Goal: Task Accomplishment & Management: Use online tool/utility

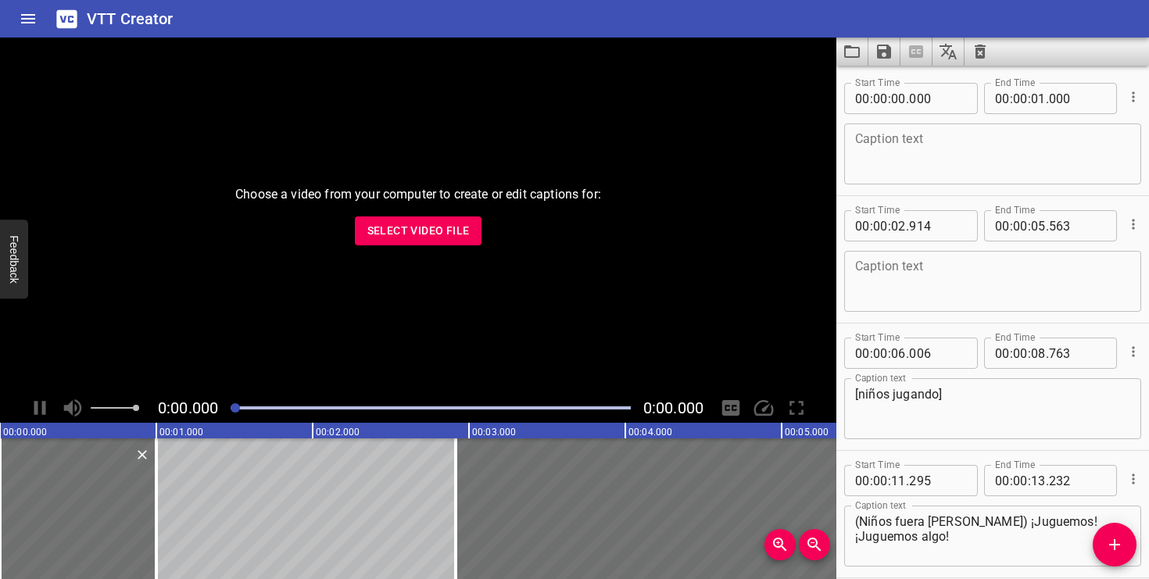
click at [418, 230] on span "Select Video File" at bounding box center [418, 231] width 102 height 20
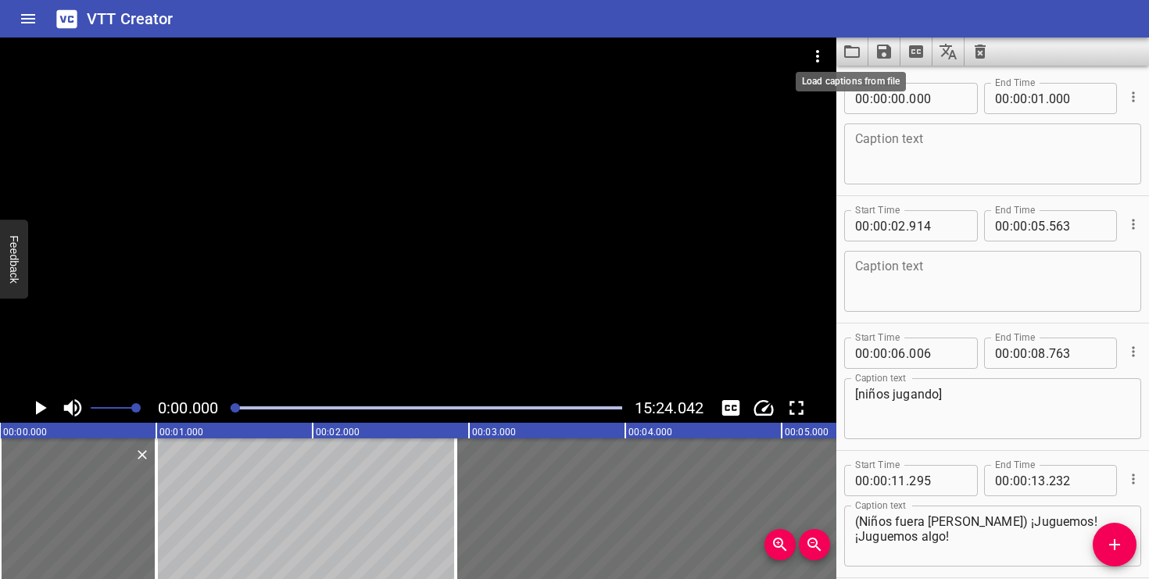
click at [851, 51] on icon "Load captions from file" at bounding box center [852, 51] width 19 height 19
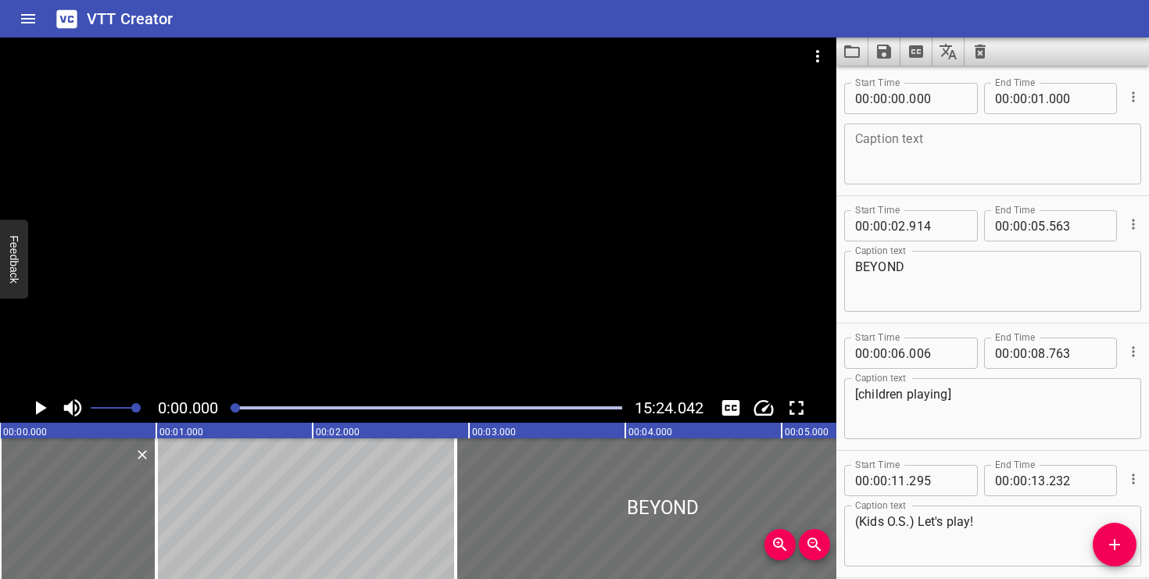
click at [47, 408] on icon "Play/Pause" at bounding box center [39, 407] width 23 height 23
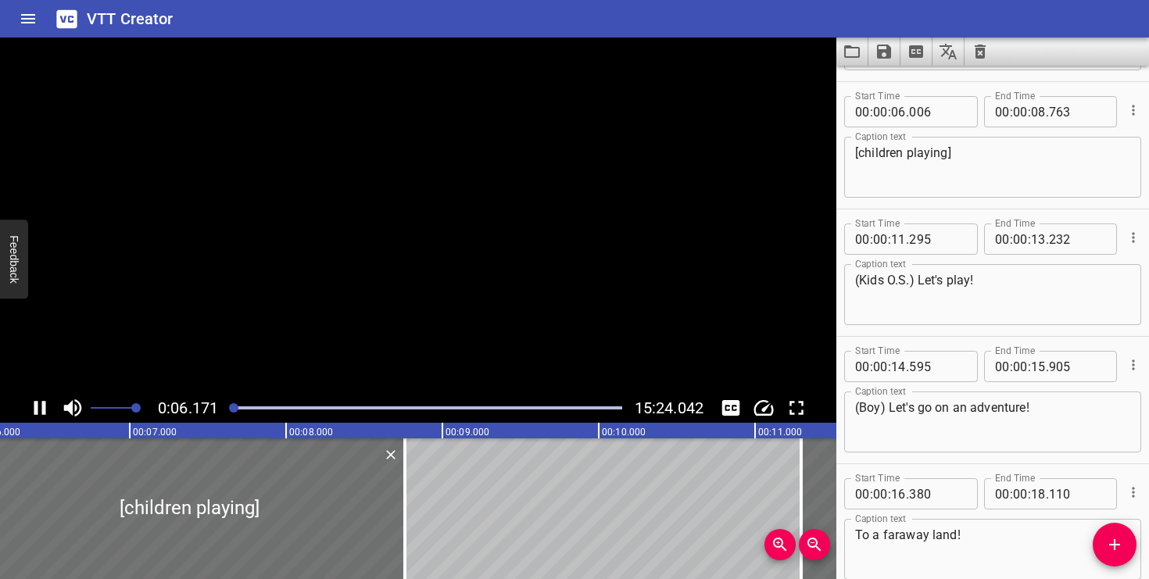
scroll to position [255, 0]
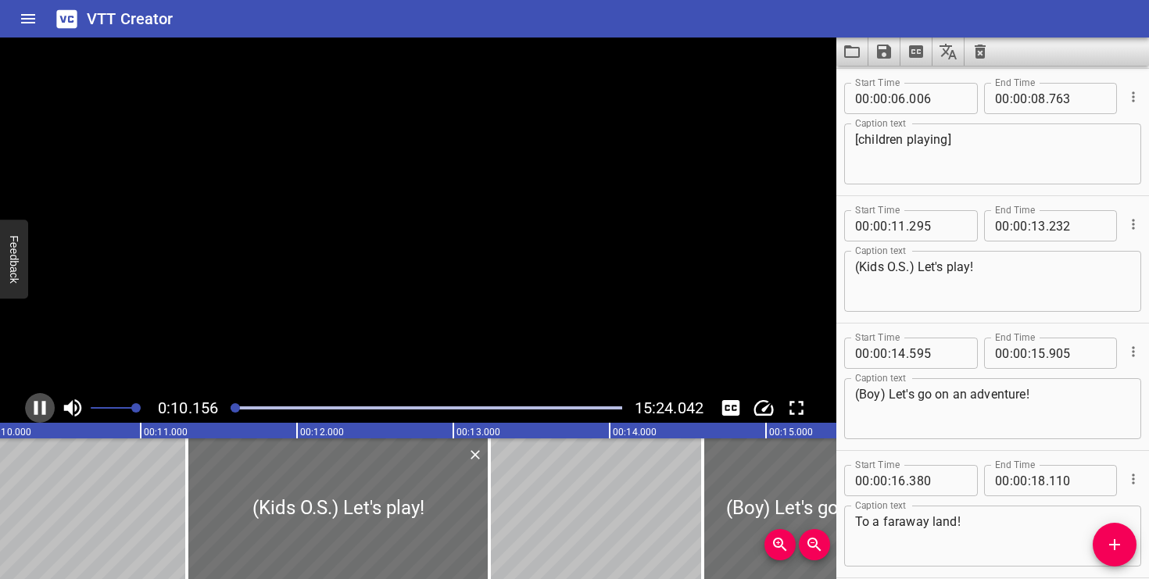
click at [47, 408] on icon "Play/Pause" at bounding box center [39, 407] width 23 height 23
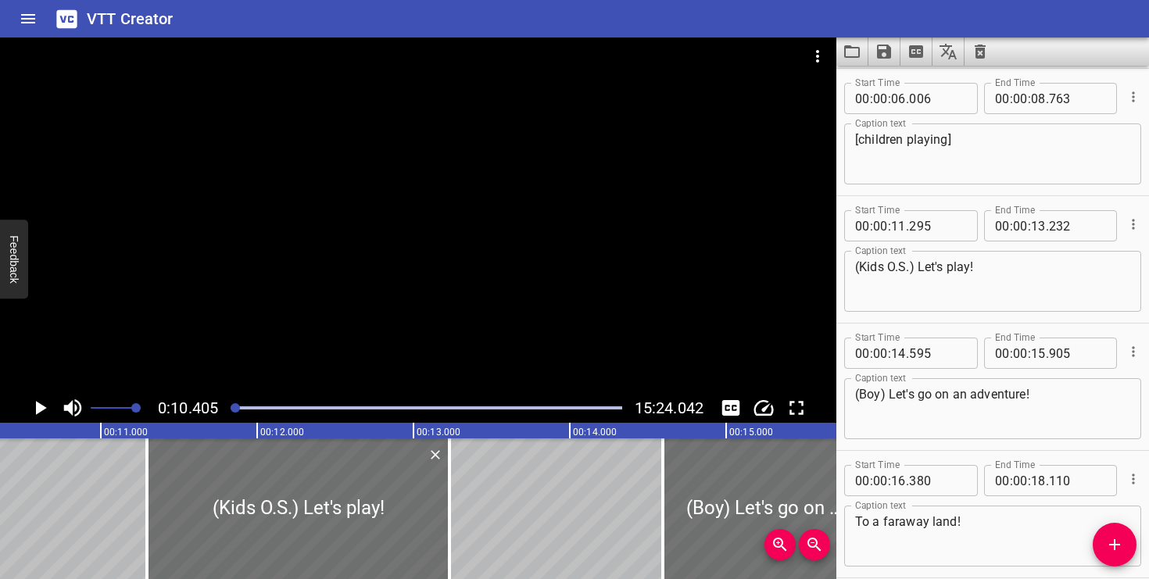
scroll to position [0, 1627]
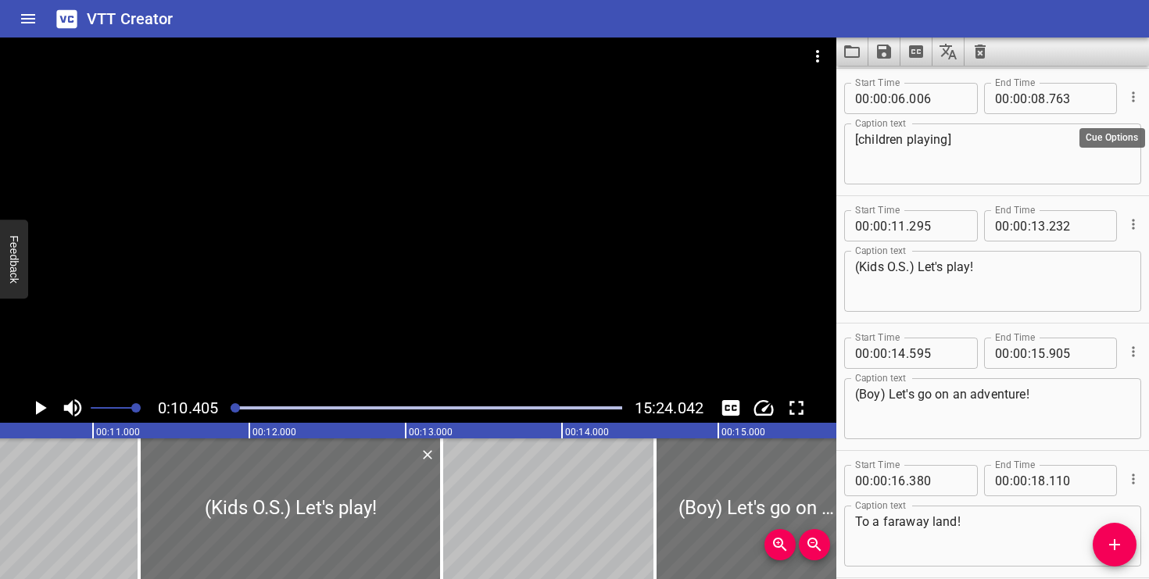
click at [1132, 95] on icon "Cue Options" at bounding box center [1134, 97] width 16 height 16
click at [1085, 124] on li "Delete Cue" at bounding box center [1068, 125] width 136 height 28
click at [918, 140] on textarea "(Kids O.S.) Let's play!" at bounding box center [992, 154] width 275 height 45
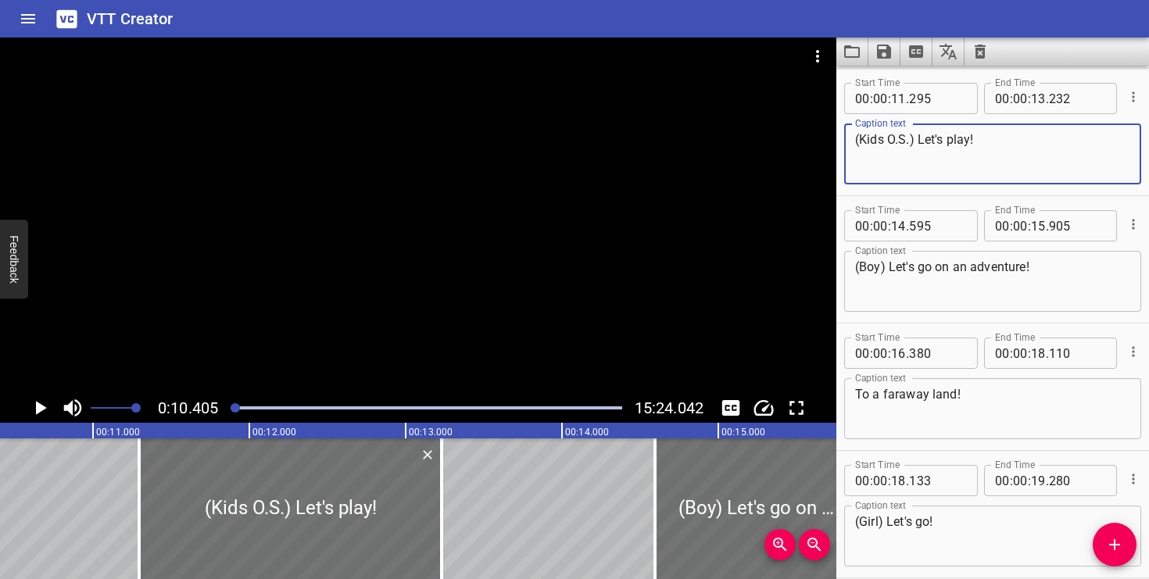
drag, startPoint x: 917, startPoint y: 140, endPoint x: 843, endPoint y: 140, distance: 74.3
click at [843, 140] on div "Start Time 00 : 00 : 11 . 295 Start Time End Time 00 : 00 : 13 . 232 End Time C…" at bounding box center [992, 132] width 313 height 127
type textarea "Let's play!"
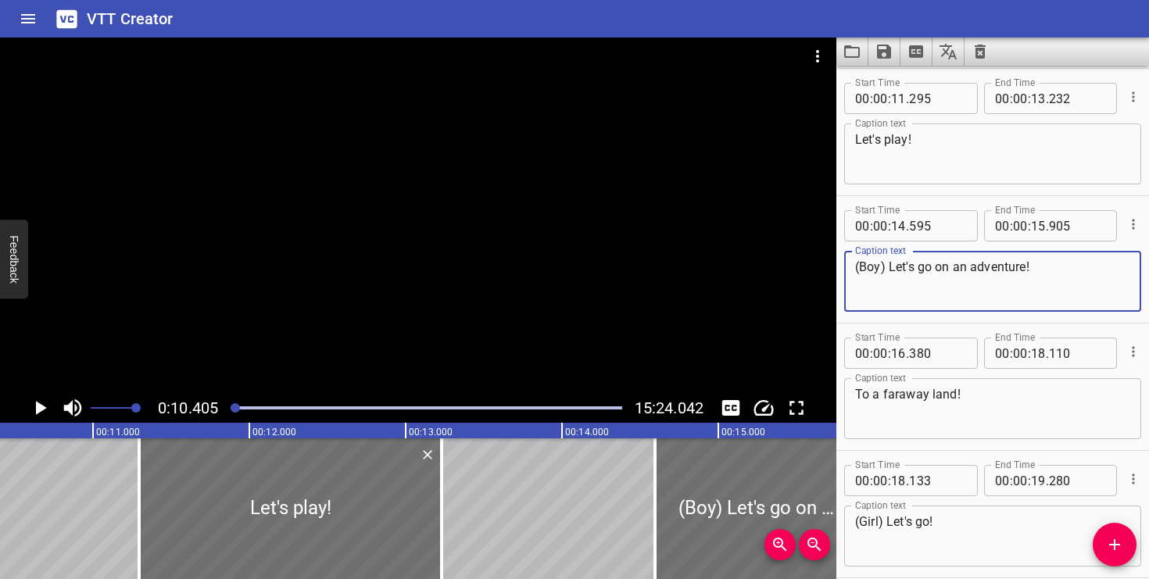
click at [887, 268] on textarea "(Boy) Let's go on an adventure!" at bounding box center [992, 282] width 275 height 45
drag, startPoint x: 887, startPoint y: 268, endPoint x: 849, endPoint y: 267, distance: 38.3
click at [849, 267] on div "(Boy) Let's go on an adventure! Caption text" at bounding box center [992, 281] width 297 height 61
type textarea "Let's go on an adventure!"
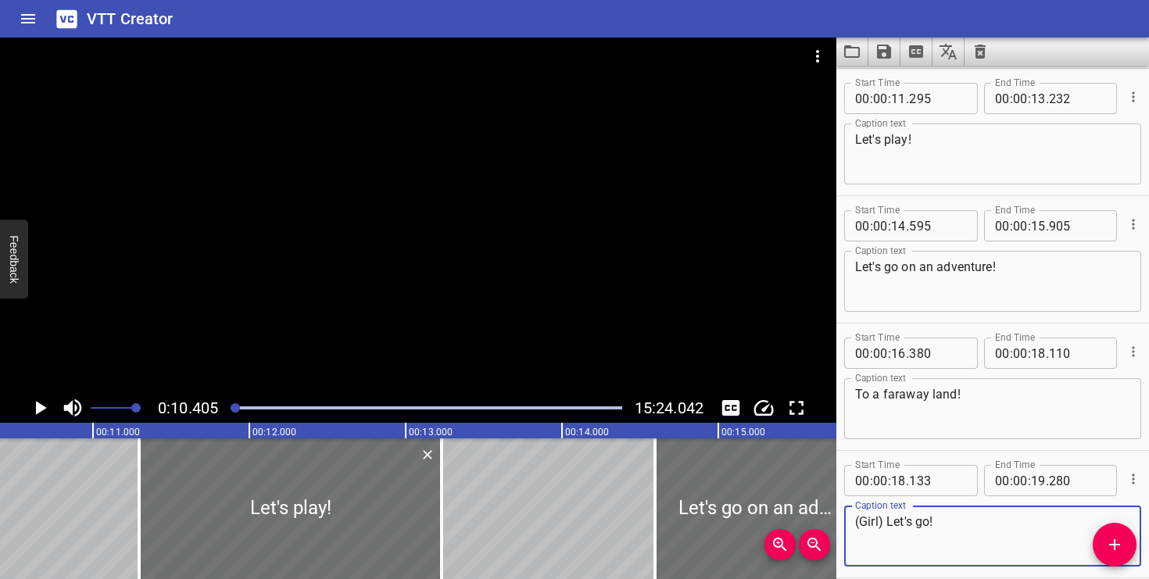
drag, startPoint x: 888, startPoint y: 523, endPoint x: 861, endPoint y: 523, distance: 27.4
click at [861, 523] on textarea "(Girl) Let's go!" at bounding box center [992, 536] width 275 height 45
type textarea "Let's go!"
click at [39, 409] on icon "Play/Pause" at bounding box center [41, 408] width 11 height 14
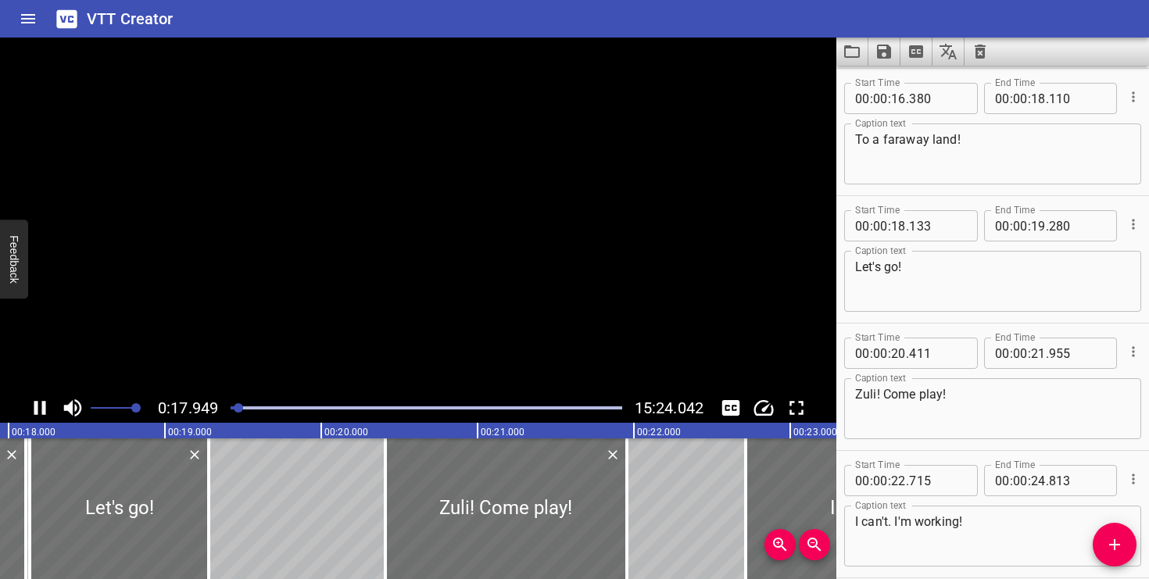
scroll to position [550, 0]
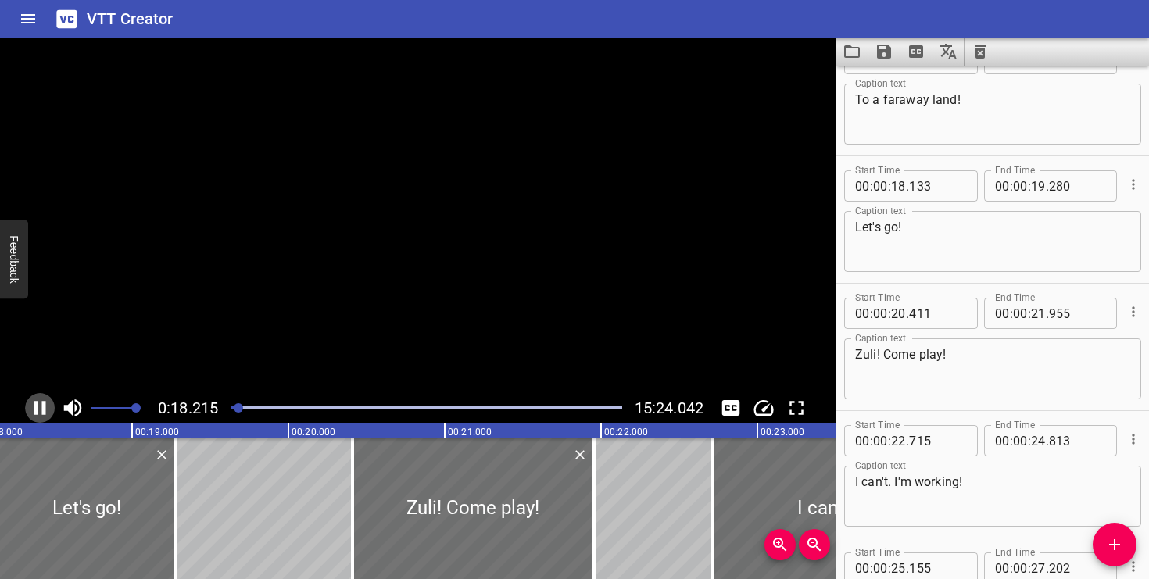
click at [39, 409] on icon "Play/Pause" at bounding box center [39, 407] width 23 height 23
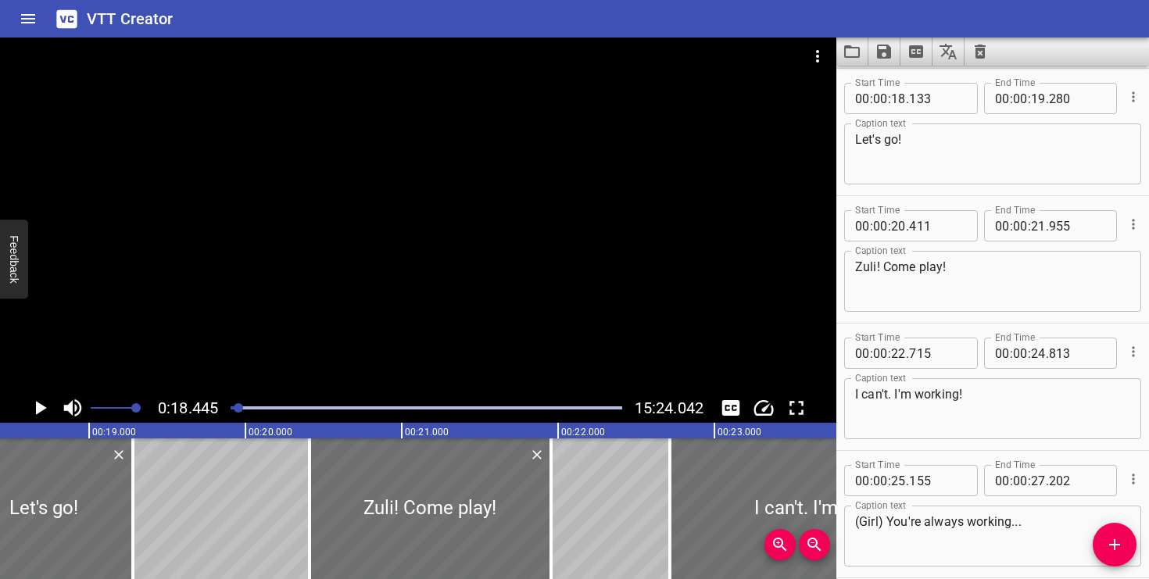
scroll to position [0, 2884]
click at [39, 409] on icon "Play/Pause" at bounding box center [41, 408] width 11 height 14
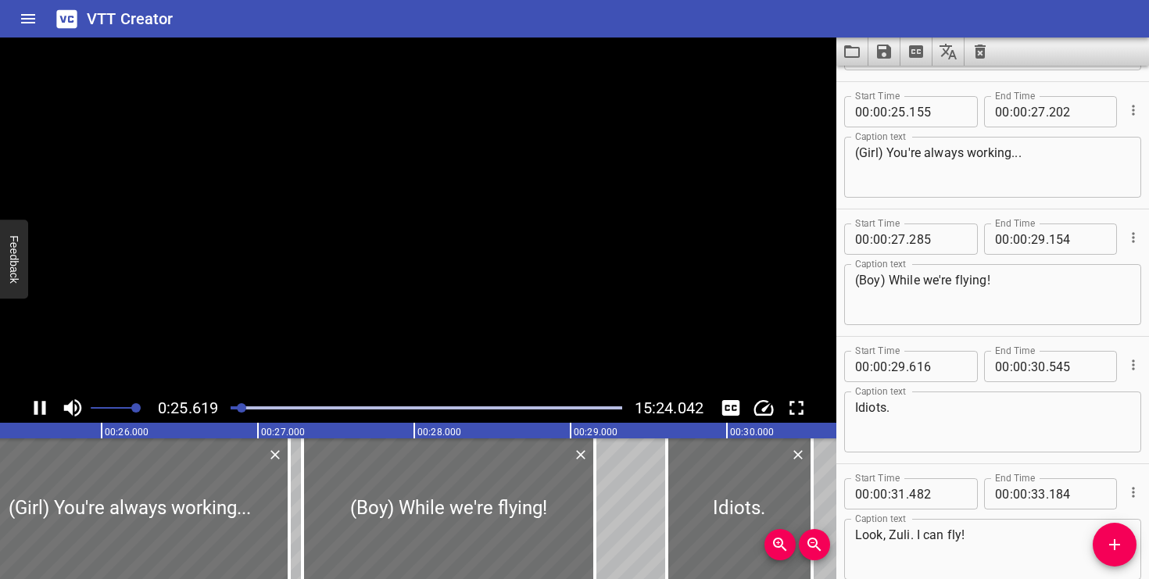
scroll to position [1019, 0]
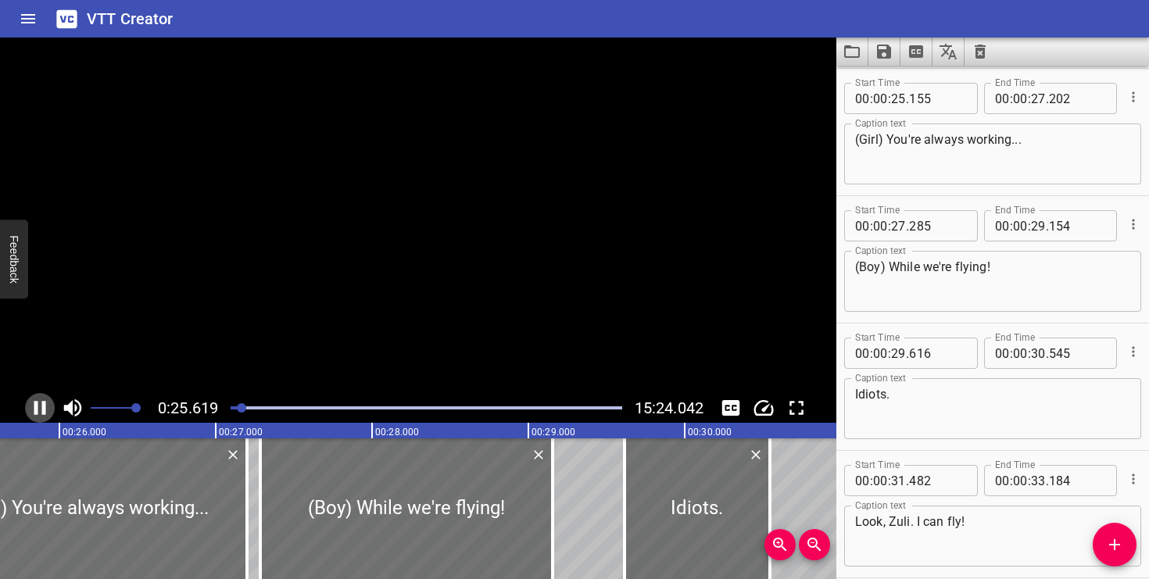
click at [39, 409] on icon "Play/Pause" at bounding box center [39, 407] width 23 height 23
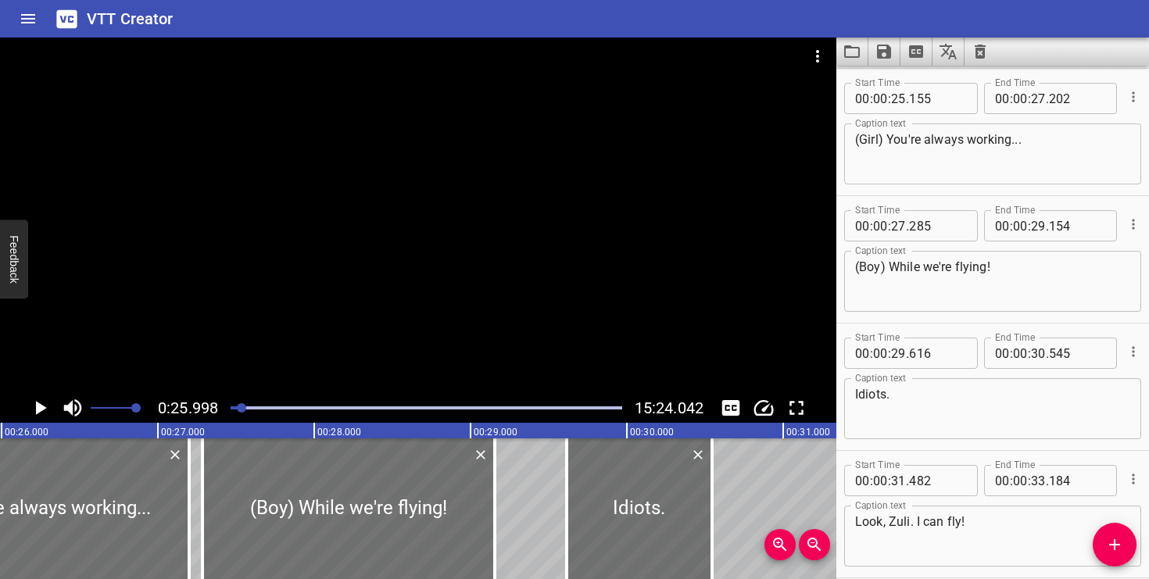
scroll to position [0, 4064]
drag, startPoint x: 887, startPoint y: 141, endPoint x: 860, endPoint y: 141, distance: 27.4
click at [860, 141] on textarea "(Girl) You're always working..." at bounding box center [992, 154] width 275 height 45
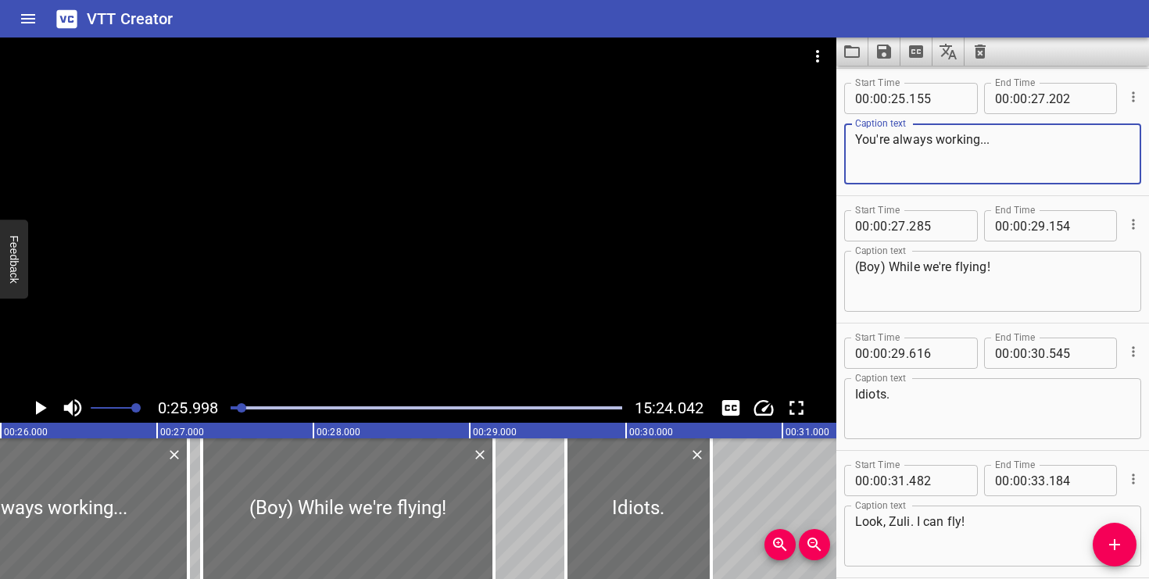
type textarea "You're always working..."
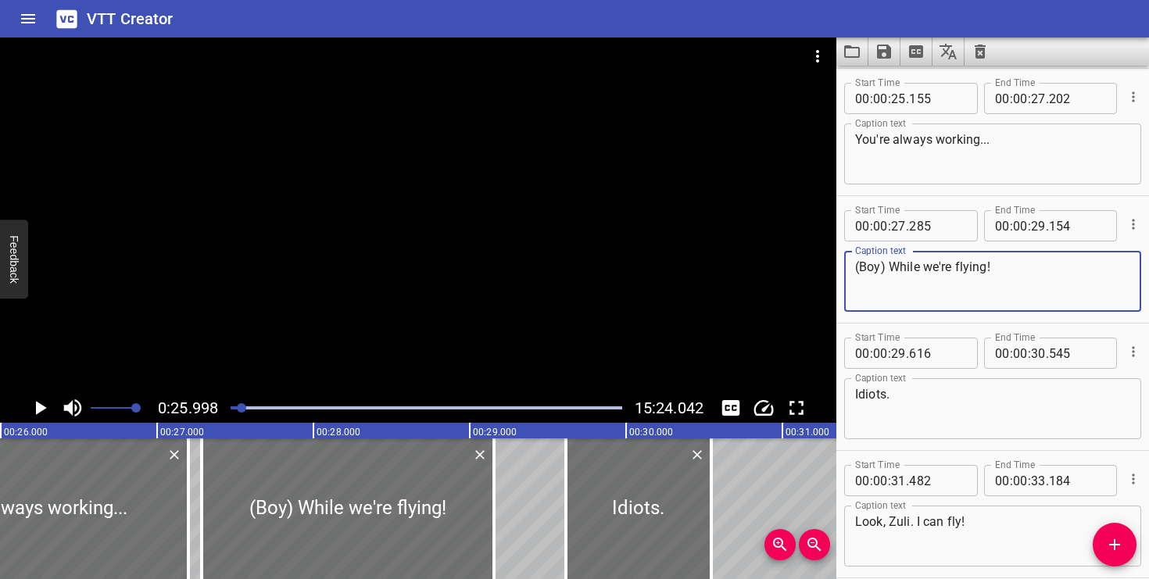
drag, startPoint x: 890, startPoint y: 264, endPoint x: 850, endPoint y: 264, distance: 39.9
click at [850, 264] on div "(Boy) While we're flying! Caption text" at bounding box center [992, 281] width 297 height 61
type textarea "While we're flying!"
click at [43, 410] on icon "Play/Pause" at bounding box center [41, 408] width 11 height 14
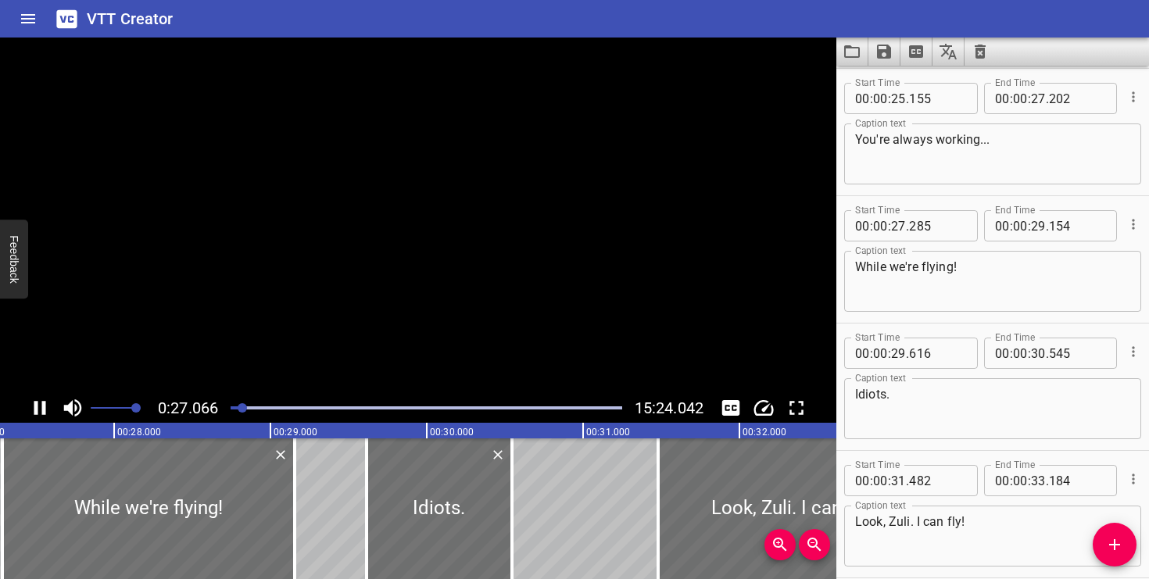
scroll to position [0, 0]
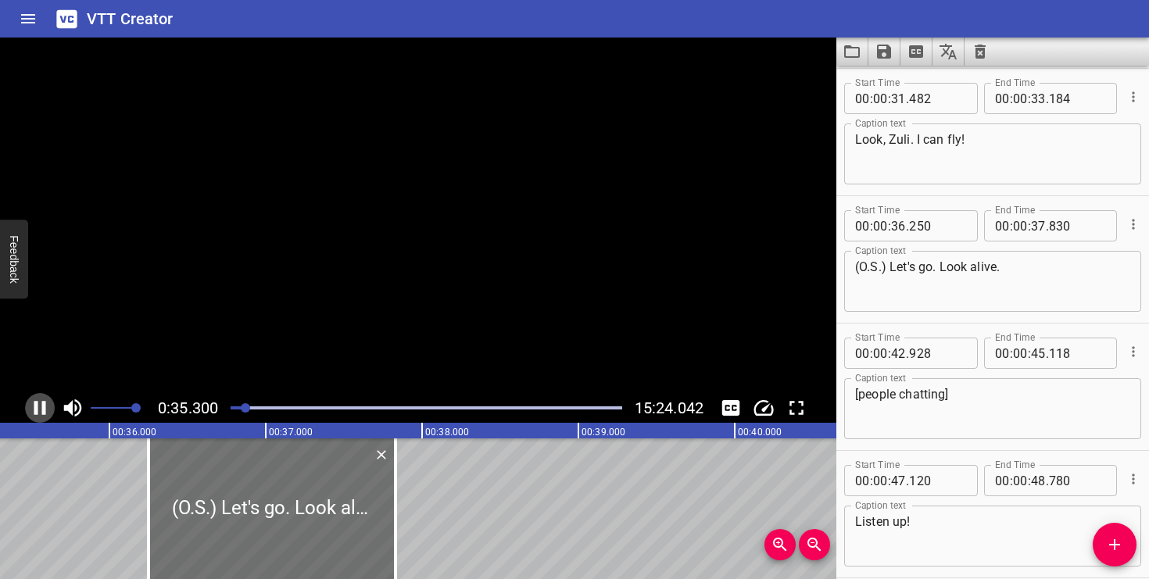
click at [43, 410] on icon "Play/Pause" at bounding box center [40, 408] width 12 height 14
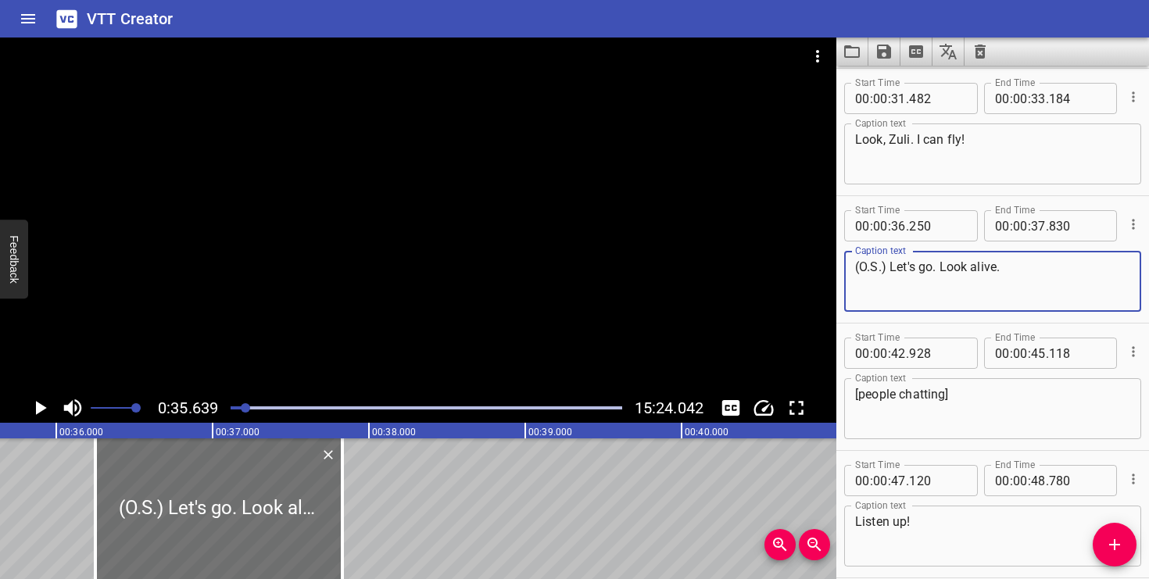
drag, startPoint x: 889, startPoint y: 267, endPoint x: 858, endPoint y: 267, distance: 30.5
click at [859, 267] on textarea "(O.S.) Let's go. Look alive." at bounding box center [992, 282] width 275 height 45
type textarea "Let's go. Look alive."
click at [1135, 350] on icon "Cue Options" at bounding box center [1134, 352] width 16 height 16
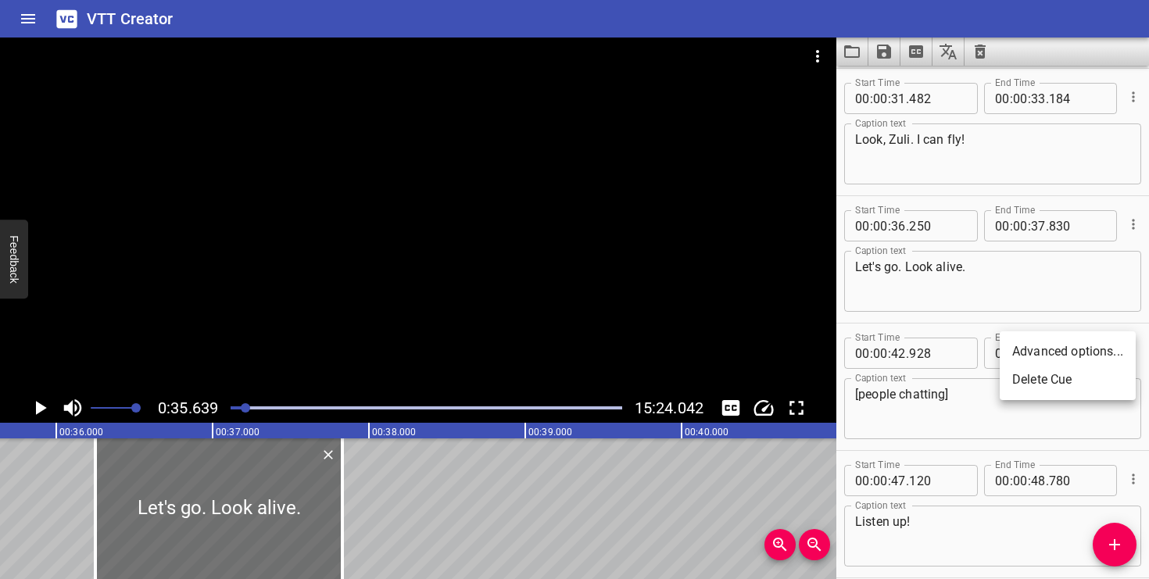
click at [1084, 377] on li "Delete Cue" at bounding box center [1068, 380] width 136 height 28
click at [38, 405] on icon "Play/Pause" at bounding box center [41, 408] width 11 height 14
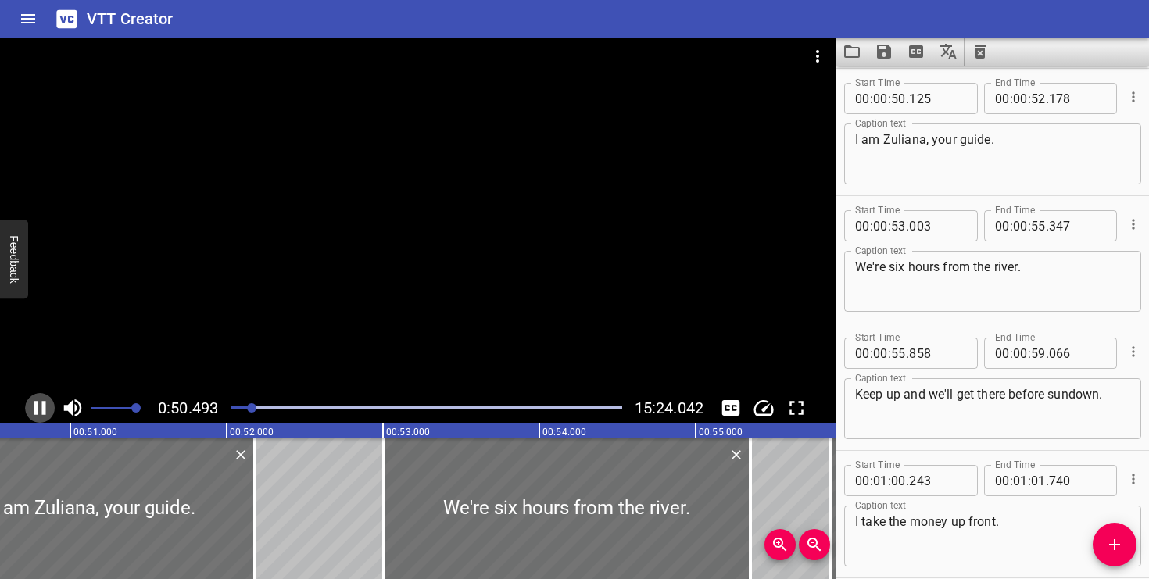
click at [33, 400] on icon "Play/Pause" at bounding box center [39, 407] width 23 height 23
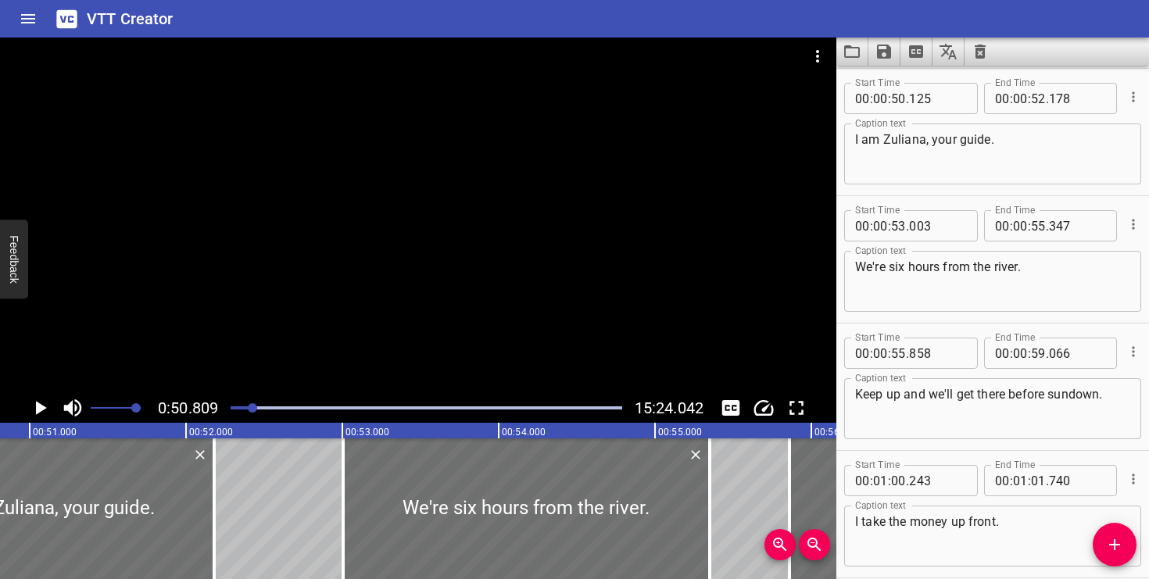
click at [33, 400] on icon "Play/Pause" at bounding box center [39, 407] width 23 height 23
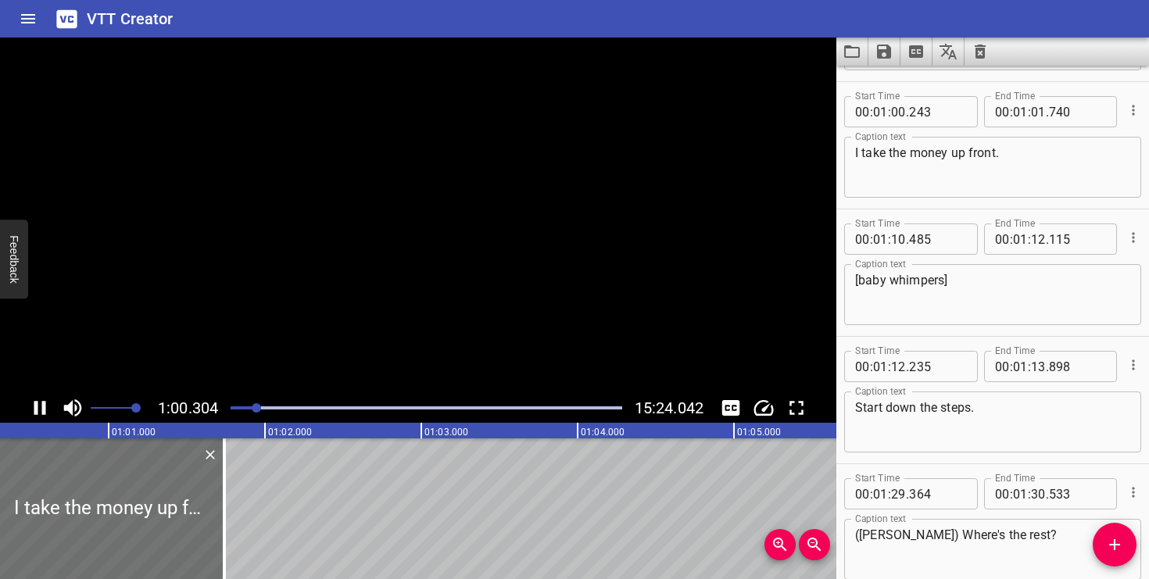
scroll to position [2166, 0]
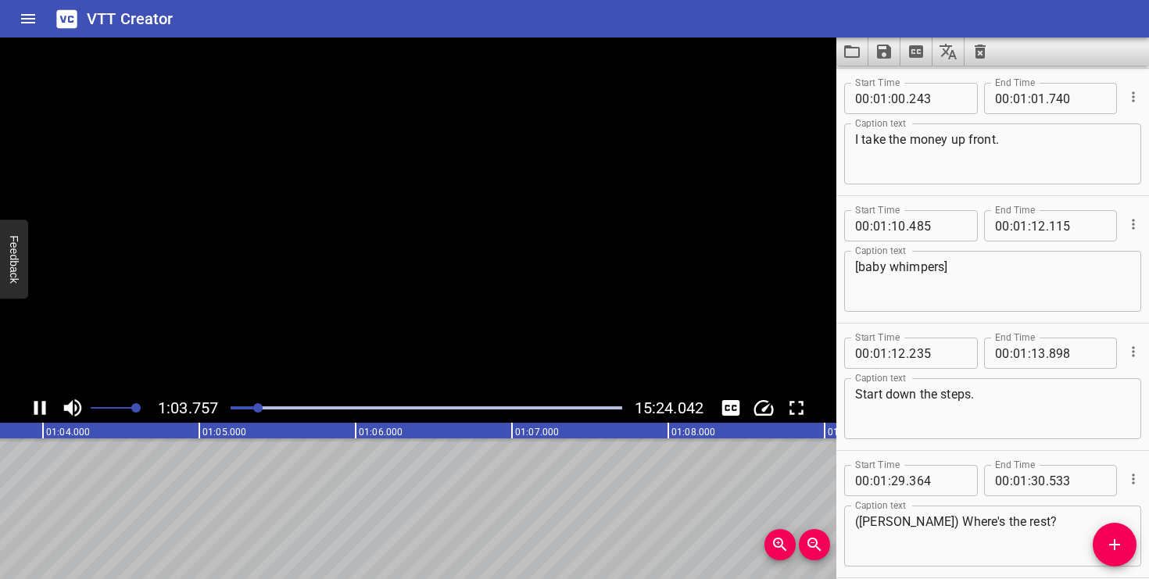
click at [33, 400] on icon "Play/Pause" at bounding box center [39, 407] width 23 height 23
click at [1134, 229] on icon "Cue Options" at bounding box center [1134, 225] width 16 height 16
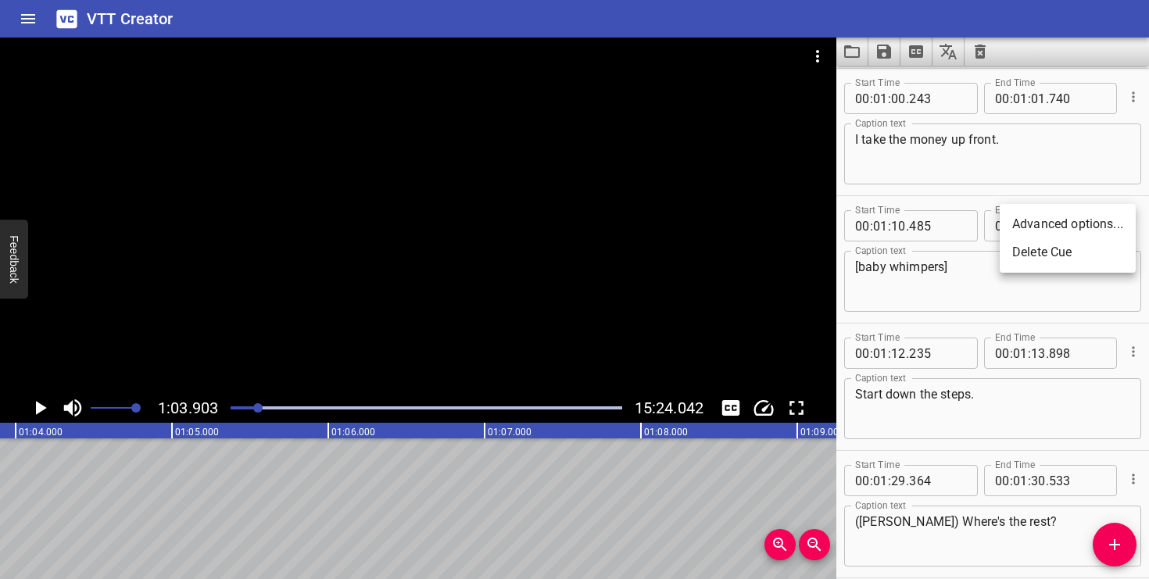
click at [1081, 253] on li "Delete Cue" at bounding box center [1068, 252] width 136 height 28
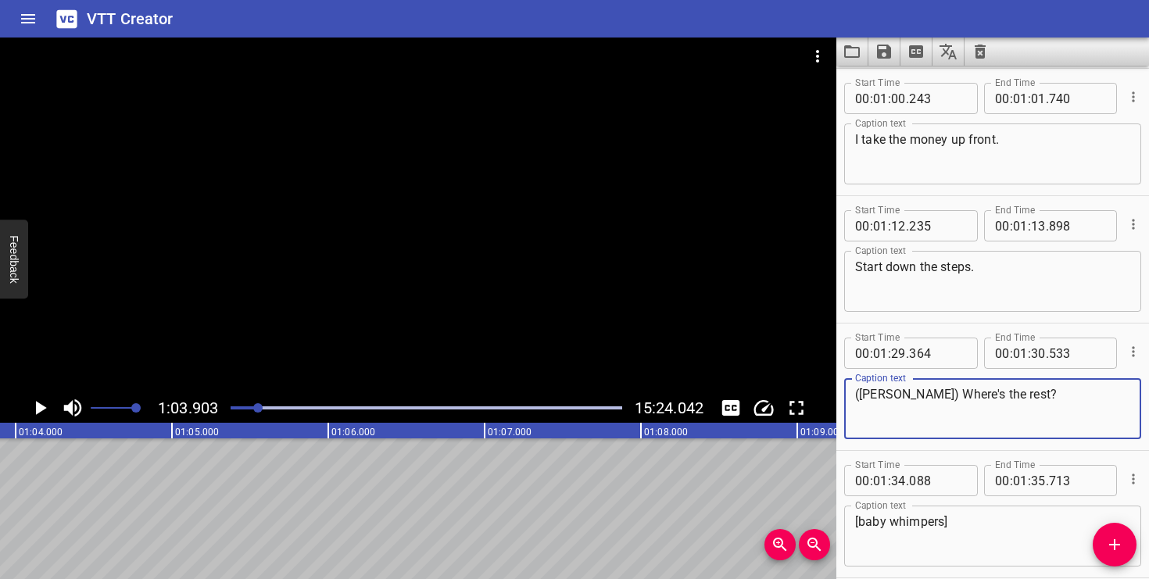
drag, startPoint x: 889, startPoint y: 398, endPoint x: 853, endPoint y: 398, distance: 36.0
click at [853, 398] on div "(Zuli) Where's the rest? Caption text" at bounding box center [992, 408] width 297 height 61
type textarea "Where's the rest?"
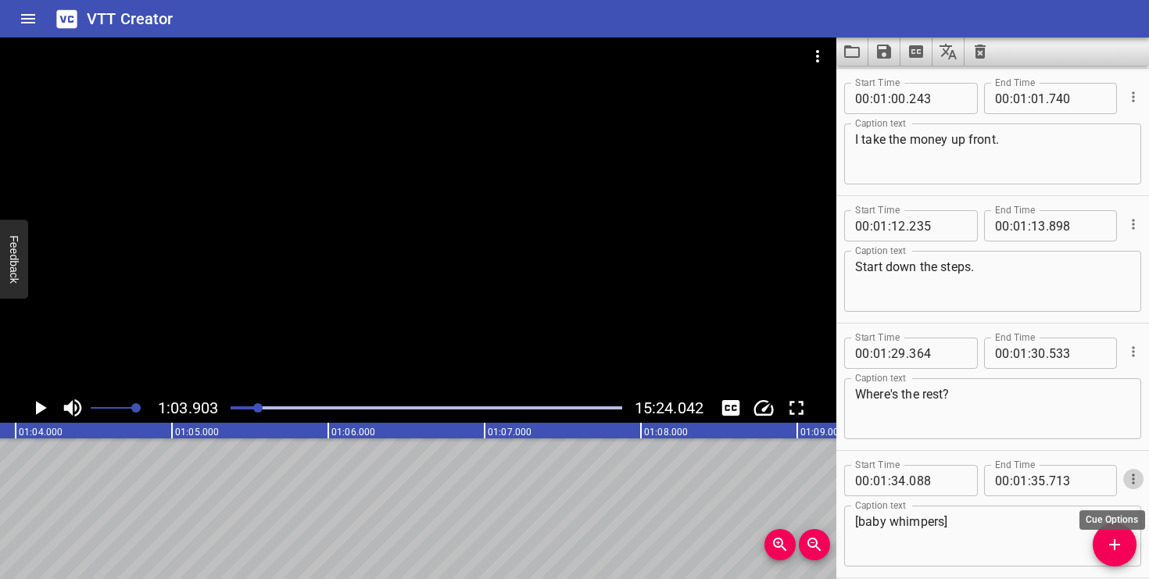
click at [1136, 477] on icon "Cue Options" at bounding box center [1134, 479] width 16 height 16
click at [1091, 499] on li "Delete Cue" at bounding box center [1068, 507] width 136 height 28
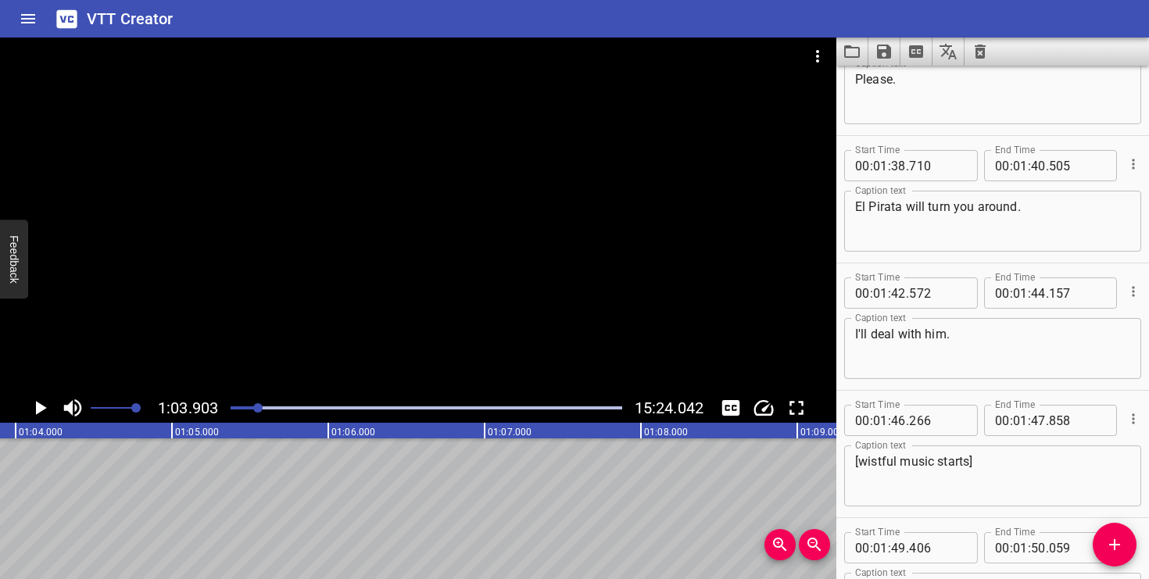
scroll to position [2644, 0]
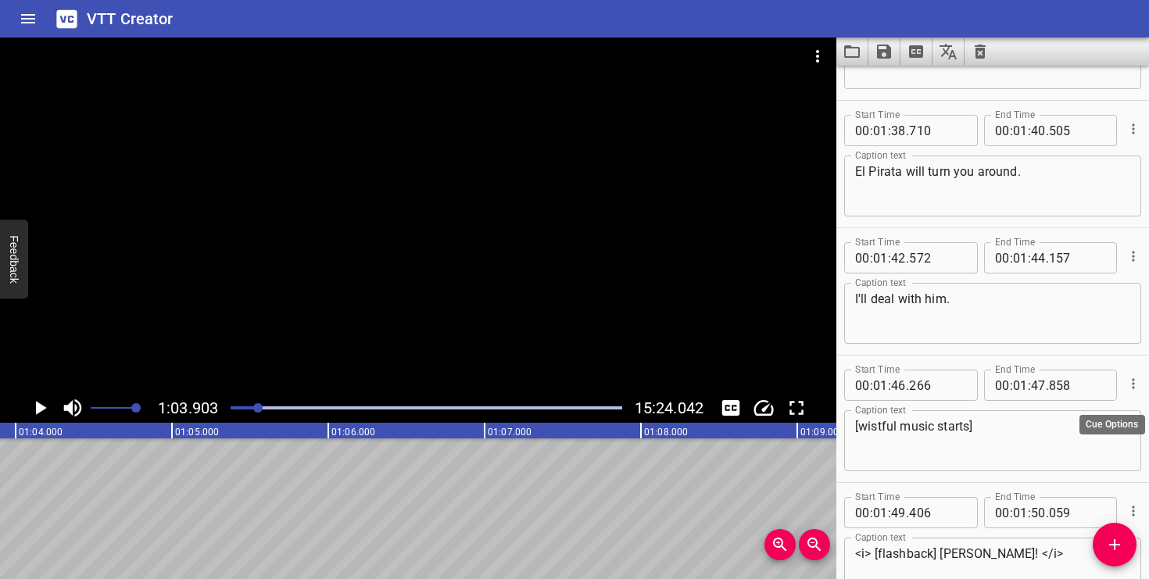
click at [1133, 384] on icon "Cue Options" at bounding box center [1133, 383] width 2 height 10
click at [1098, 410] on li "Delete Cue" at bounding box center [1068, 412] width 136 height 28
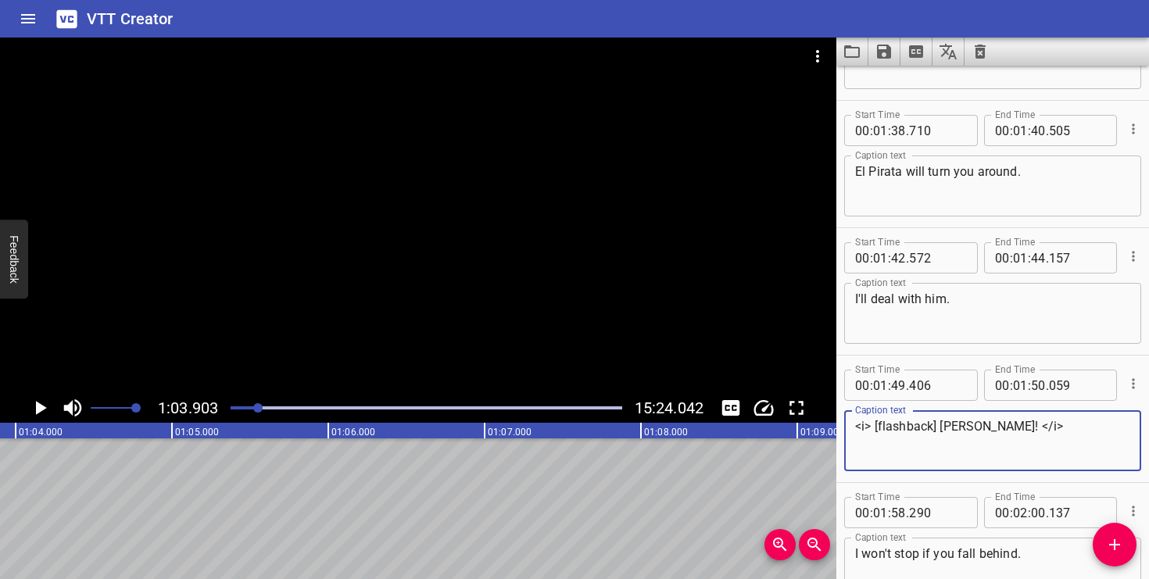
drag, startPoint x: 940, startPoint y: 424, endPoint x: 883, endPoint y: 428, distance: 57.2
click at [883, 428] on textarea "<i> [flashback] [PERSON_NAME]! </i>" at bounding box center [992, 441] width 275 height 45
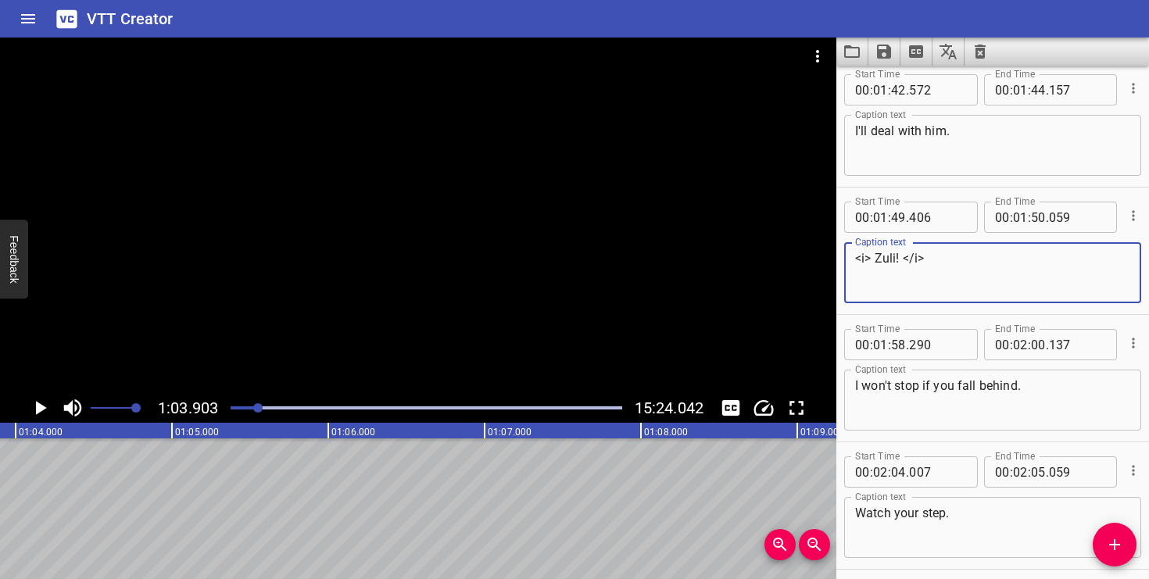
scroll to position [2822, 0]
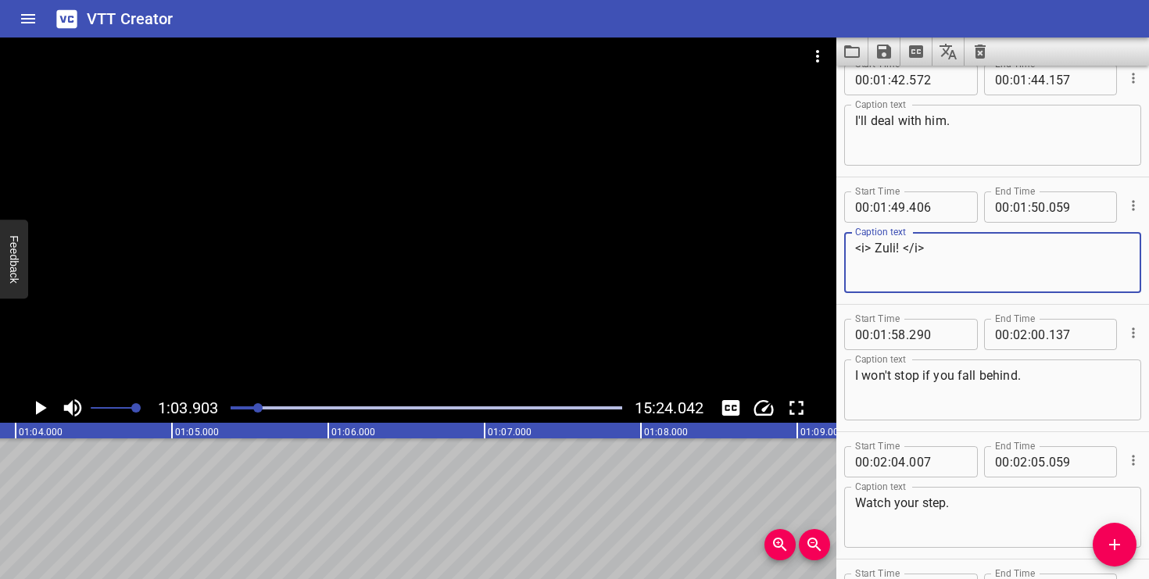
type textarea "<i> Zuli! </i>"
click at [40, 406] on icon "Play/Pause" at bounding box center [41, 408] width 11 height 14
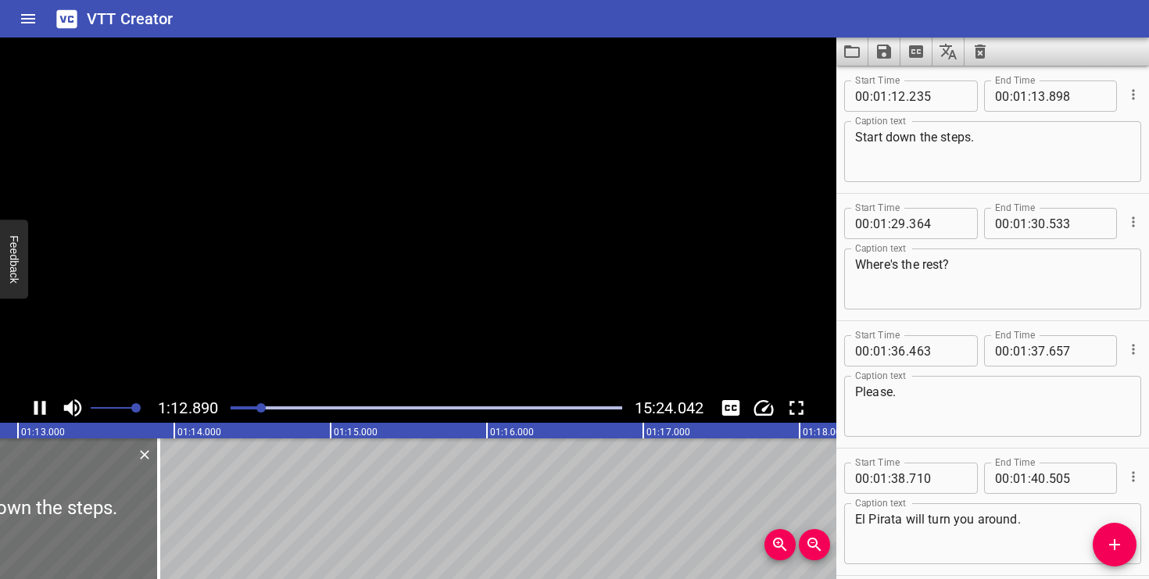
scroll to position [2294, 0]
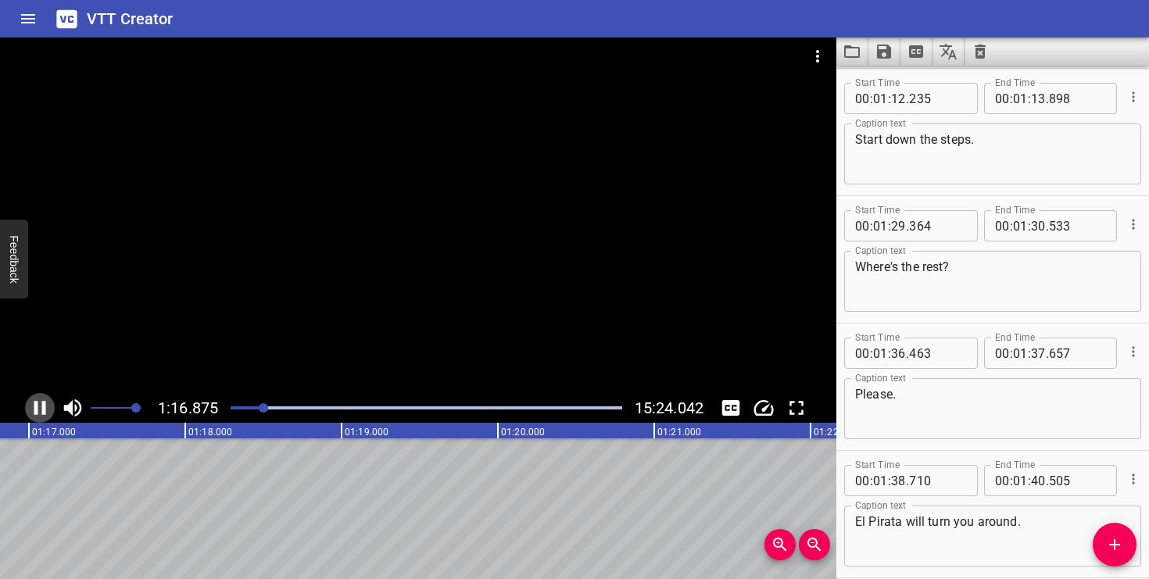
click at [39, 403] on icon "Play/Pause" at bounding box center [39, 407] width 23 height 23
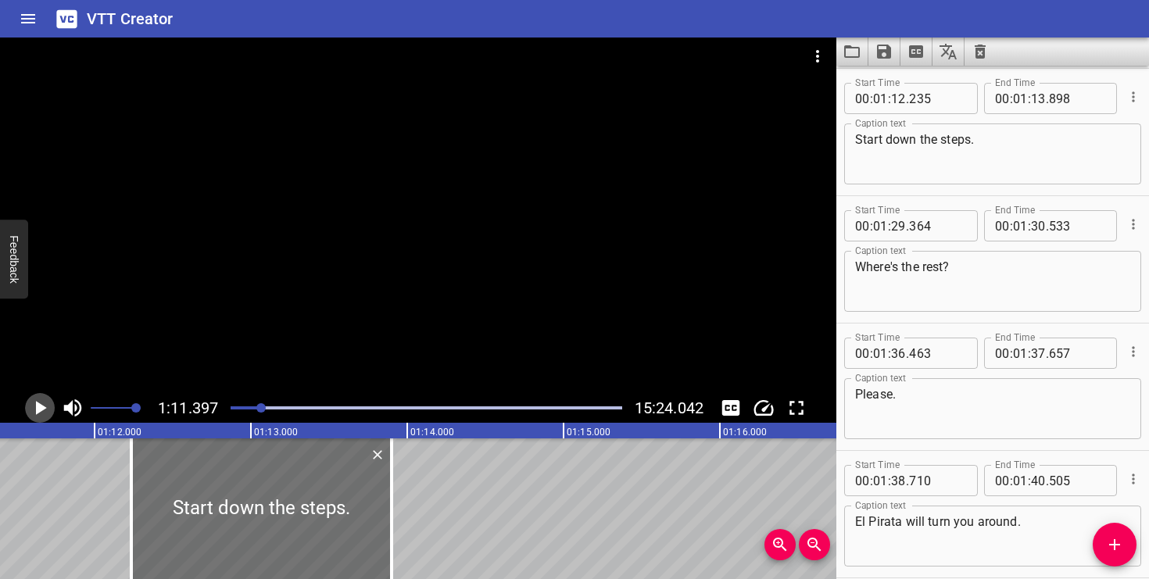
click at [35, 407] on icon "Play/Pause" at bounding box center [39, 407] width 23 height 23
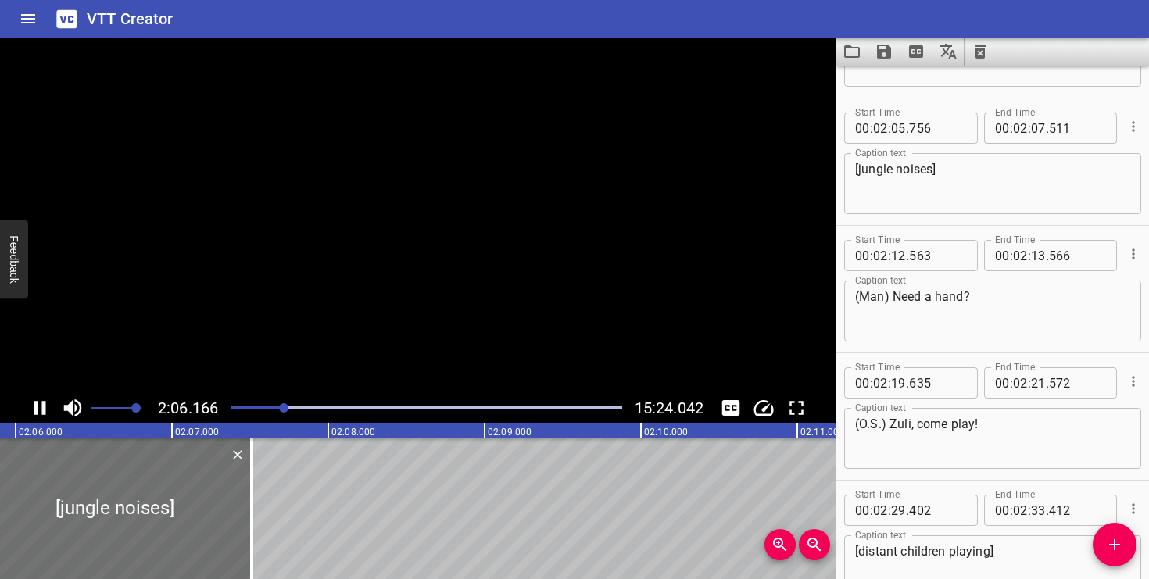
scroll to position [3313, 0]
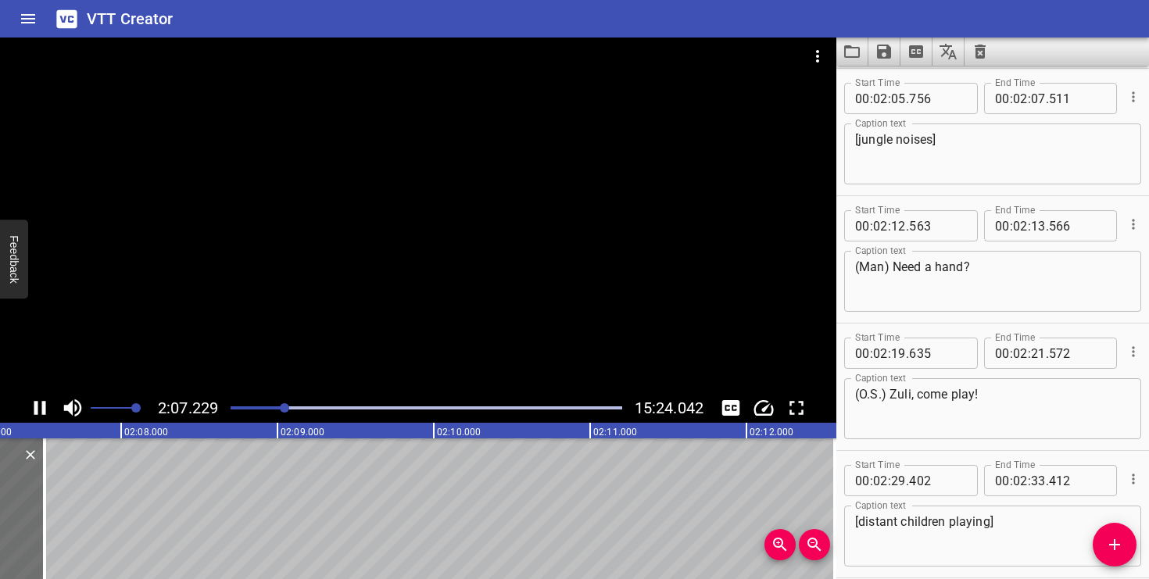
click at [41, 403] on icon "Play/Pause" at bounding box center [39, 407] width 23 height 23
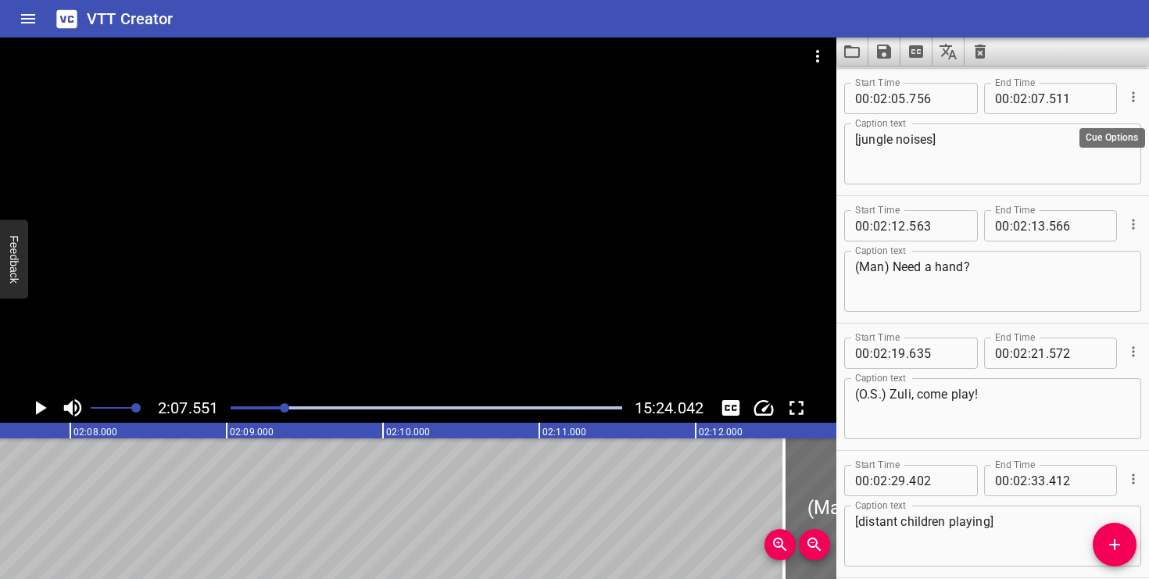
click at [1132, 100] on icon "Cue Options" at bounding box center [1134, 97] width 16 height 16
click at [1098, 127] on li "Delete Cue" at bounding box center [1068, 125] width 136 height 28
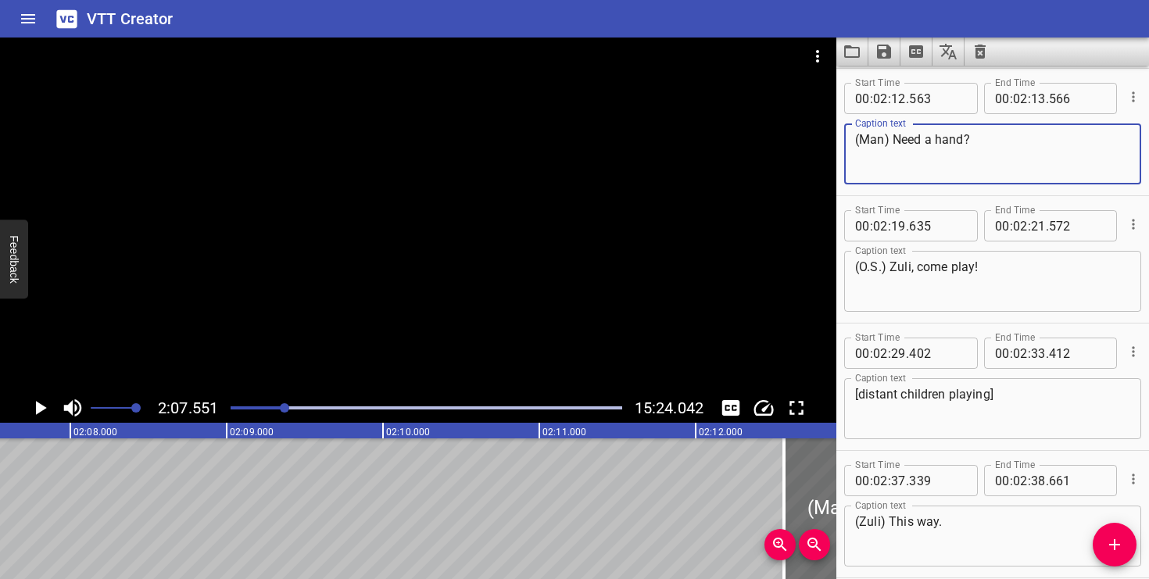
drag, startPoint x: 892, startPoint y: 137, endPoint x: 861, endPoint y: 137, distance: 30.5
click at [861, 137] on textarea "(Man) Need a hand?" at bounding box center [992, 154] width 275 height 45
type textarea "Need a hand?"
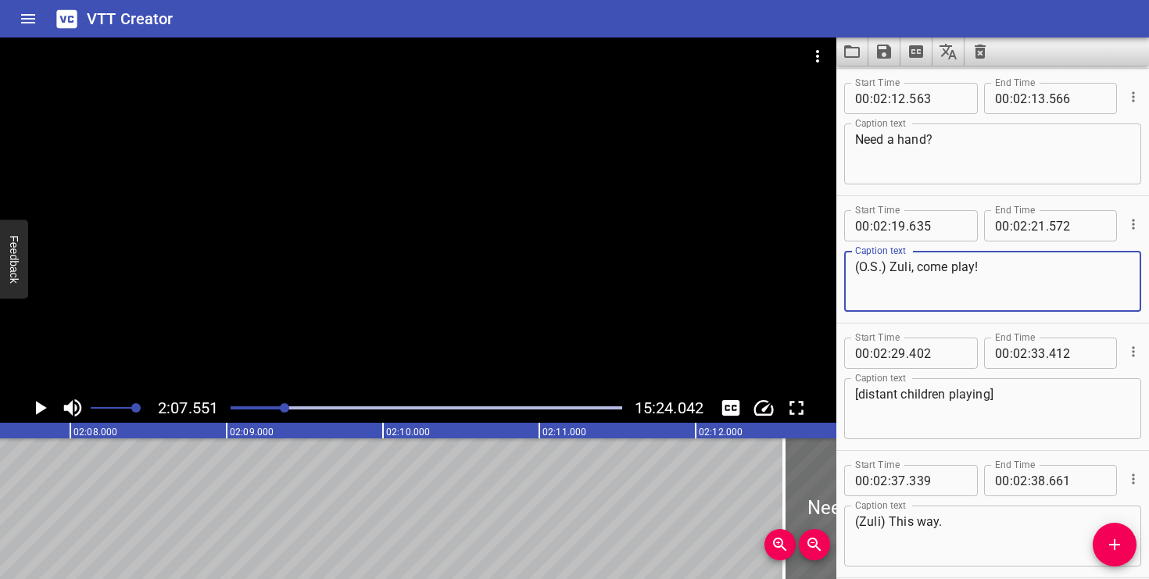
drag, startPoint x: 890, startPoint y: 267, endPoint x: 858, endPoint y: 268, distance: 32.8
click at [858, 268] on textarea "(O.S.) Zuli, come play!" at bounding box center [992, 282] width 275 height 45
type textarea "Zuli, come play!"
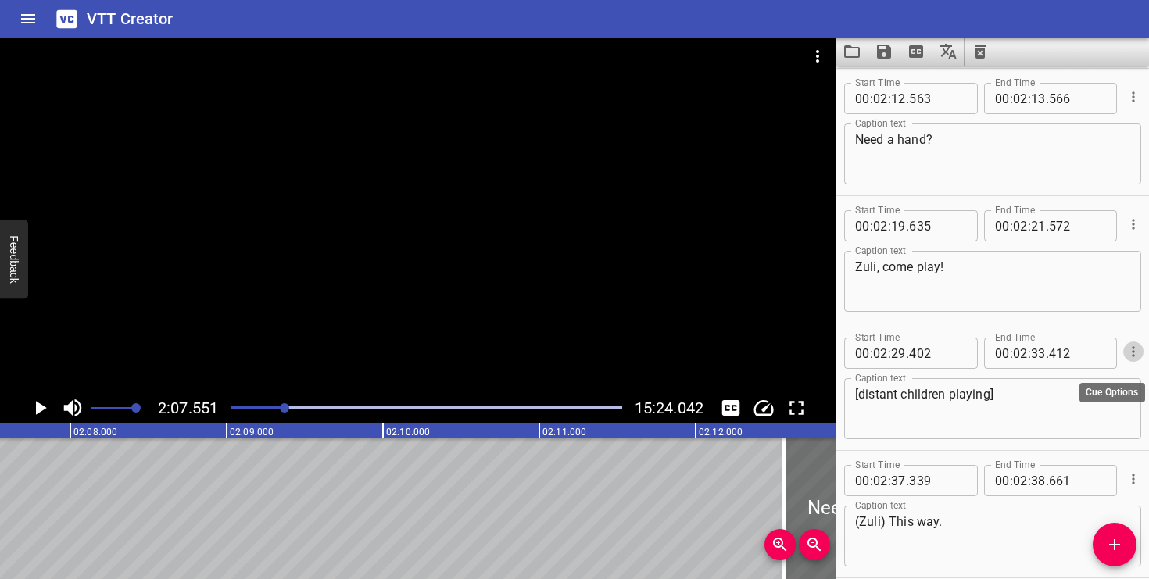
click at [1131, 356] on icon "Cue Options" at bounding box center [1134, 352] width 16 height 16
click at [1094, 377] on li "Delete Cue" at bounding box center [1068, 380] width 136 height 28
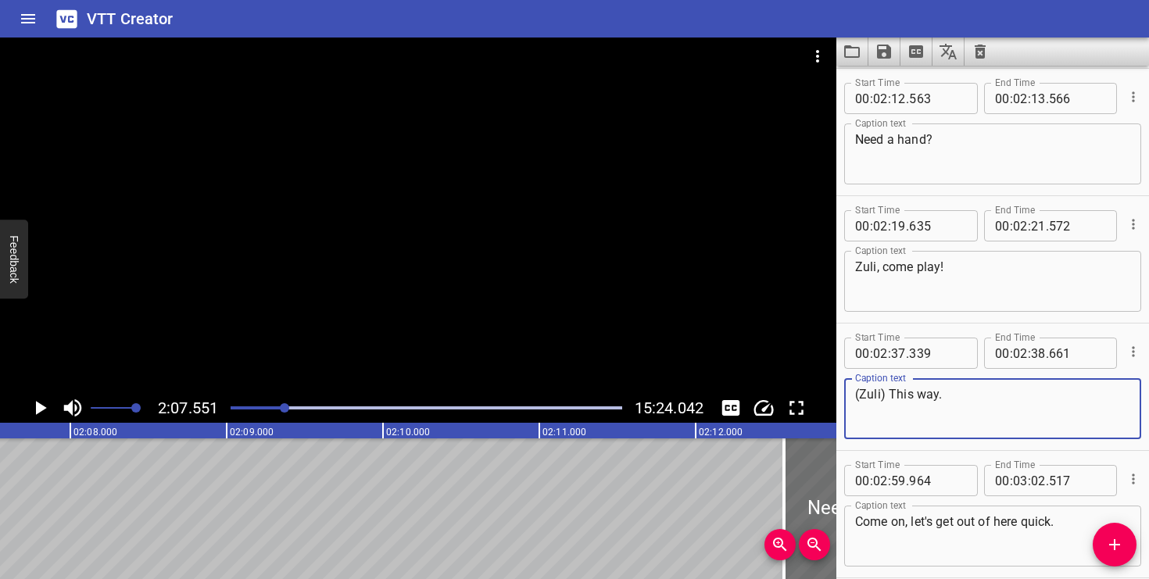
drag, startPoint x: 888, startPoint y: 398, endPoint x: 851, endPoint y: 398, distance: 37.5
click at [851, 398] on div "(Zuli) This way. Caption text" at bounding box center [992, 408] width 297 height 61
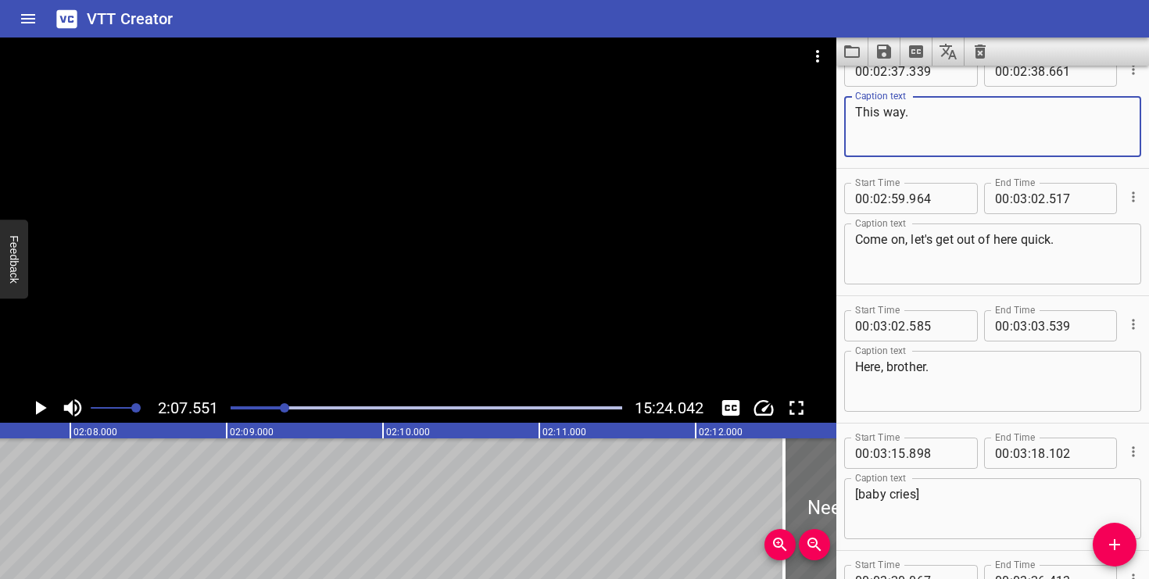
type textarea "This way."
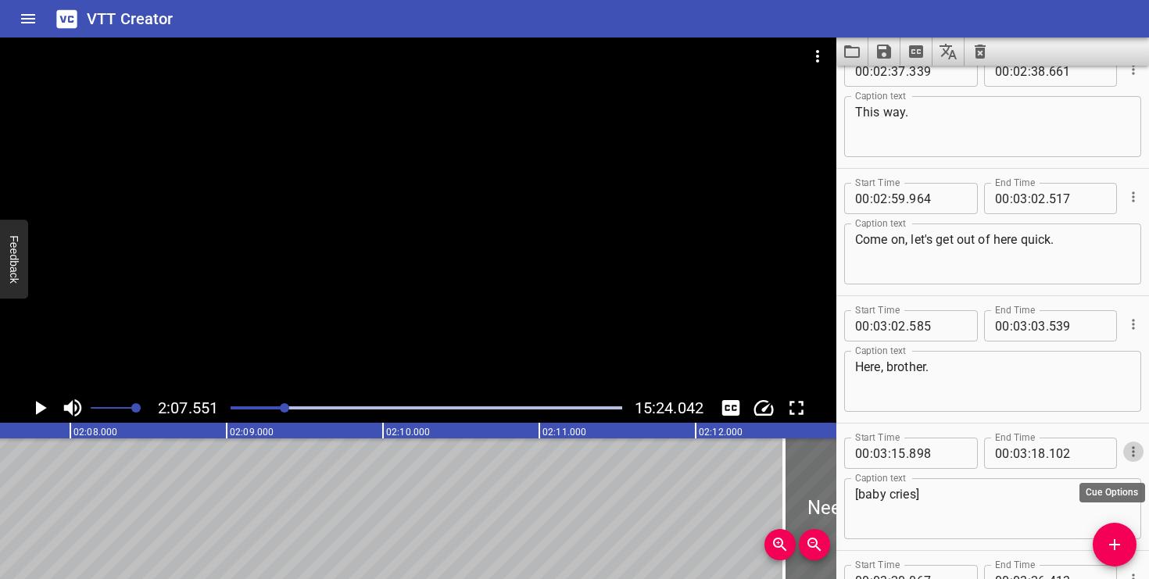
click at [1136, 447] on icon "Cue Options" at bounding box center [1134, 452] width 16 height 16
click at [1080, 474] on li "Delete Cue" at bounding box center [1068, 480] width 136 height 28
click at [38, 410] on icon "Play/Pause" at bounding box center [41, 408] width 11 height 14
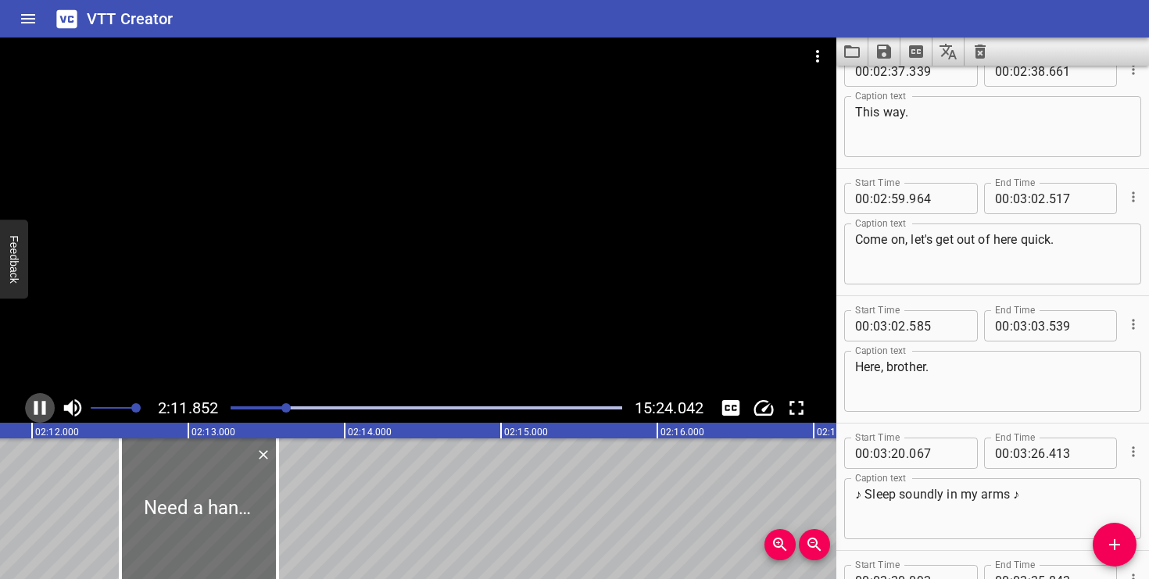
click at [38, 410] on icon "Play/Pause" at bounding box center [39, 407] width 23 height 23
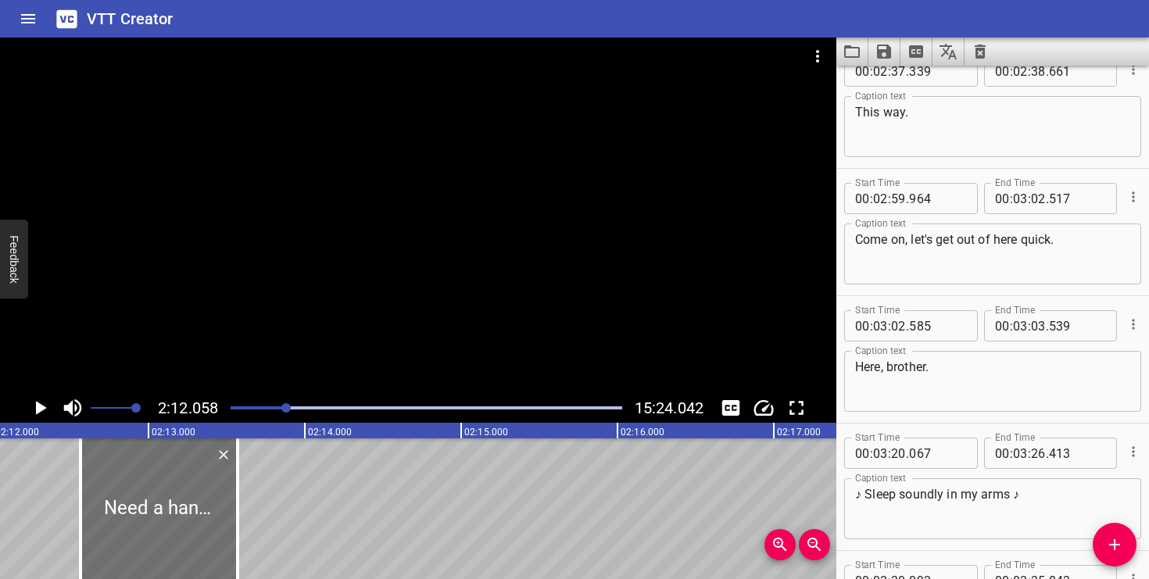
scroll to position [0, 20647]
click at [35, 404] on icon "Play/Pause" at bounding box center [39, 407] width 23 height 23
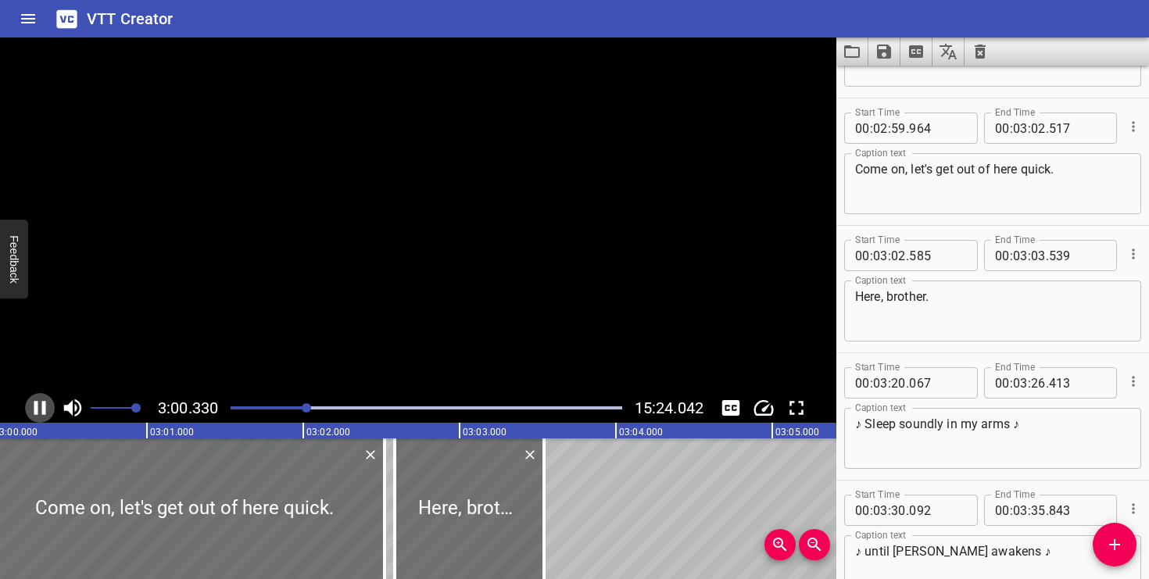
scroll to position [3695, 0]
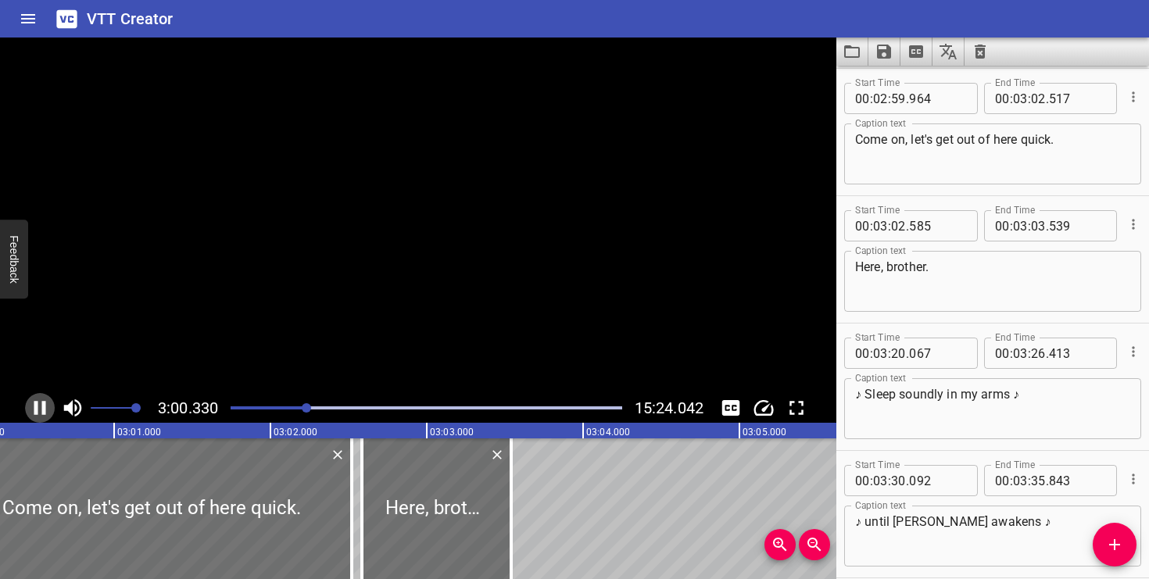
click at [35, 404] on icon "Play/Pause" at bounding box center [40, 408] width 12 height 14
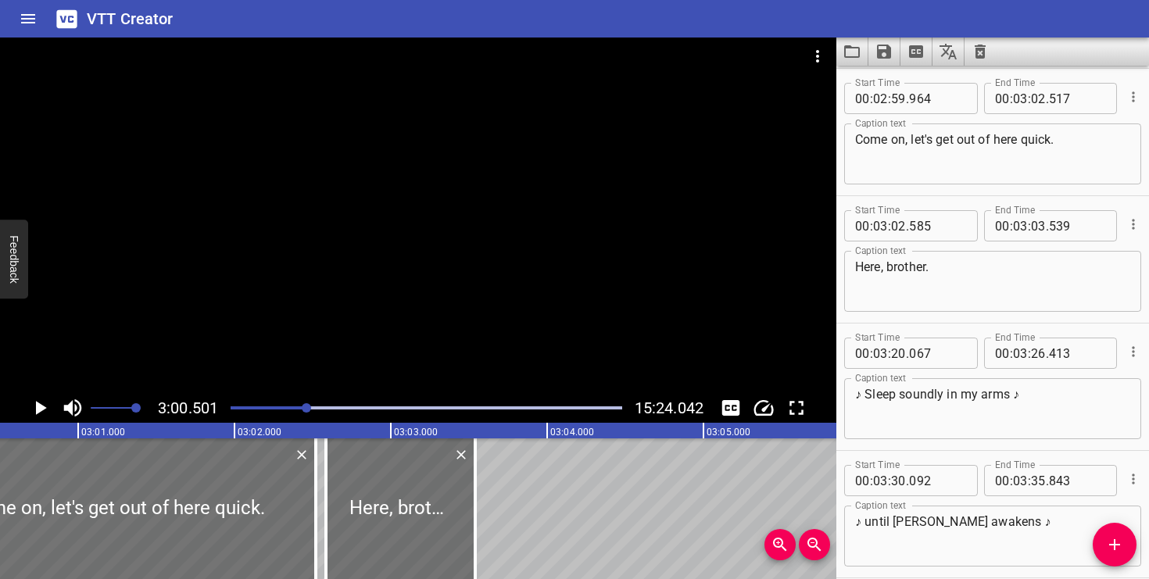
scroll to position [0, 28221]
click at [35, 404] on icon "Play/Pause" at bounding box center [39, 407] width 23 height 23
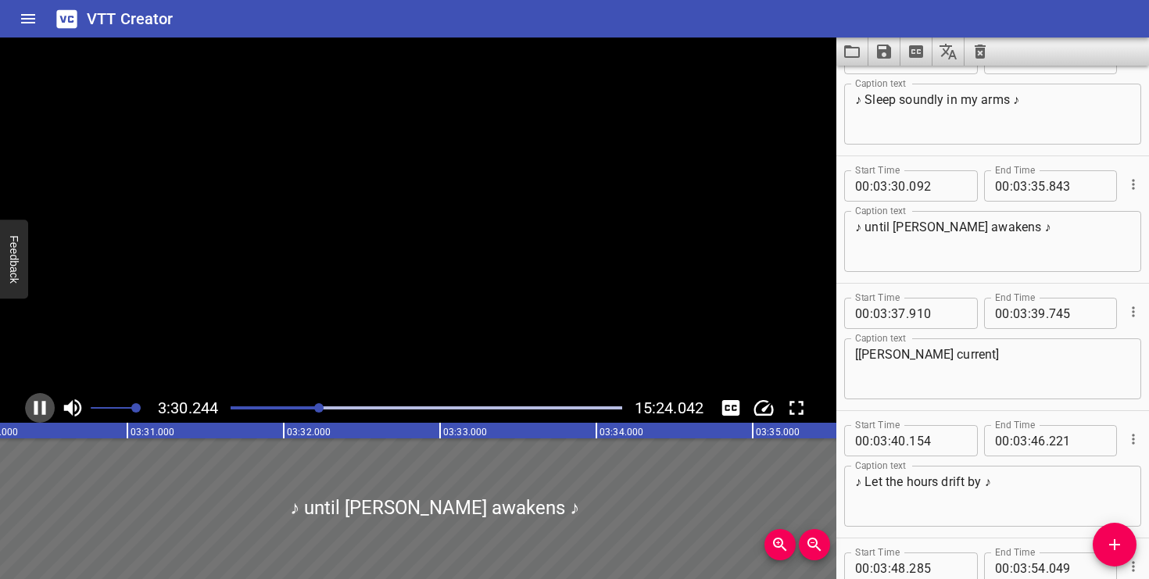
scroll to position [0, 32872]
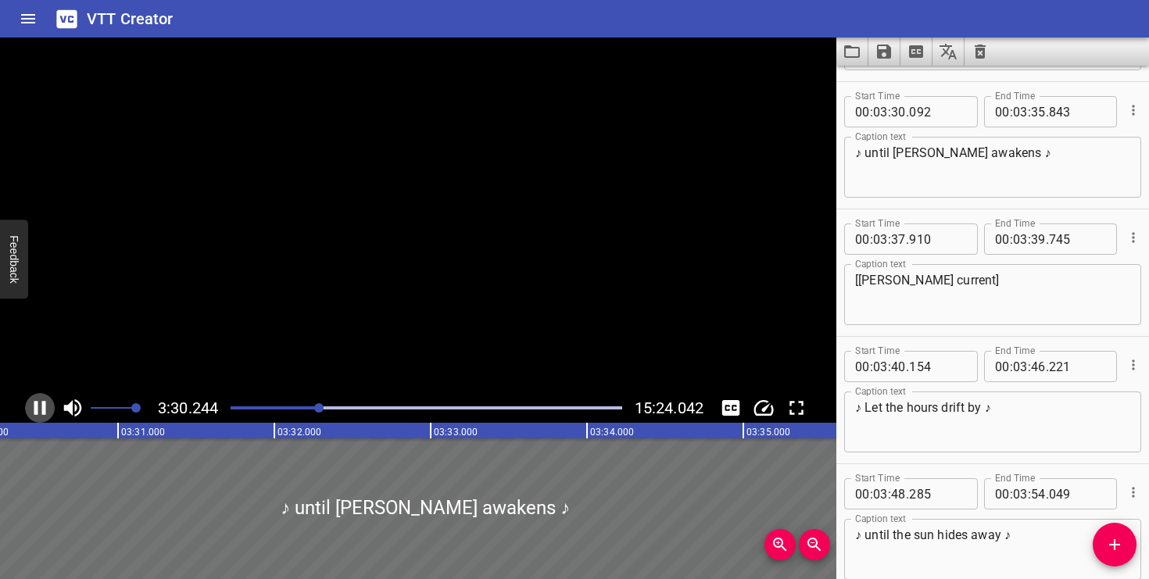
click at [35, 404] on icon "Play/Pause" at bounding box center [40, 408] width 12 height 14
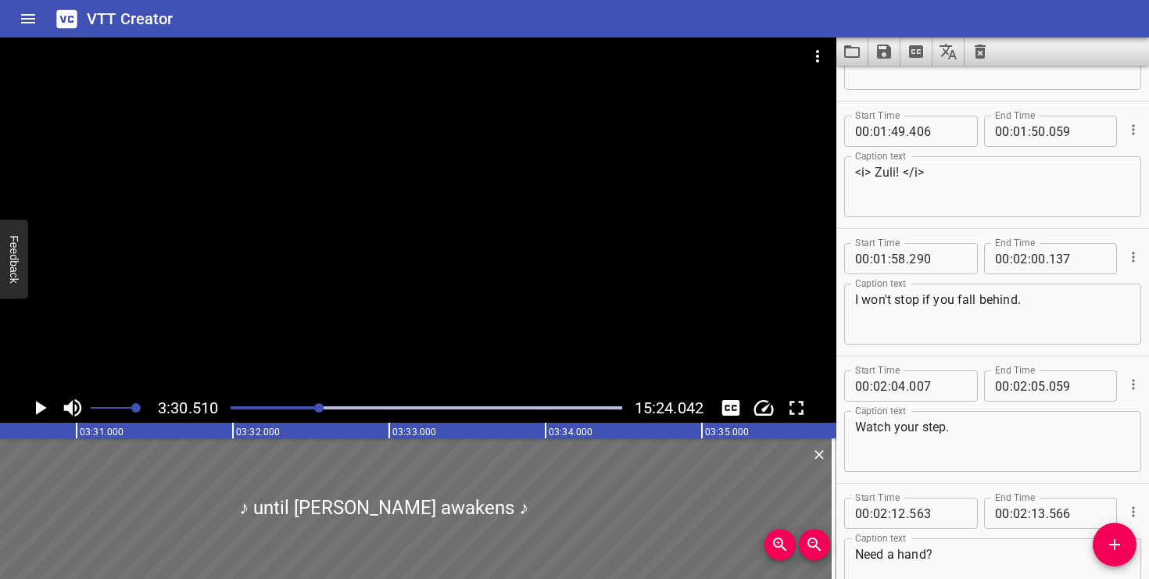
scroll to position [2897, 0]
click at [874, 177] on textarea "<i> Zuli! </i>" at bounding box center [992, 188] width 275 height 45
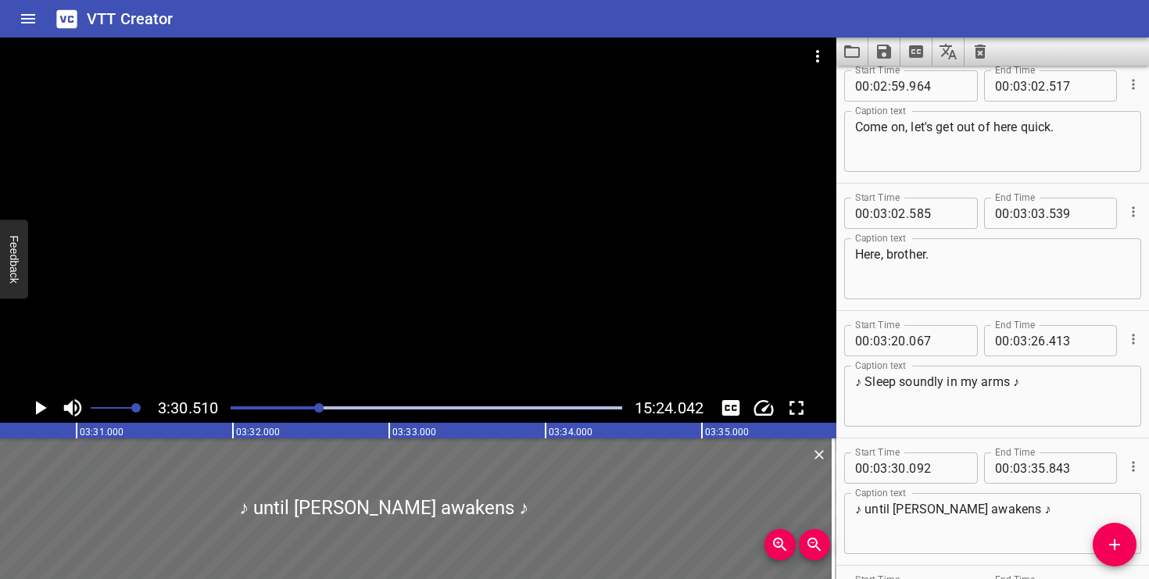
scroll to position [3713, 0]
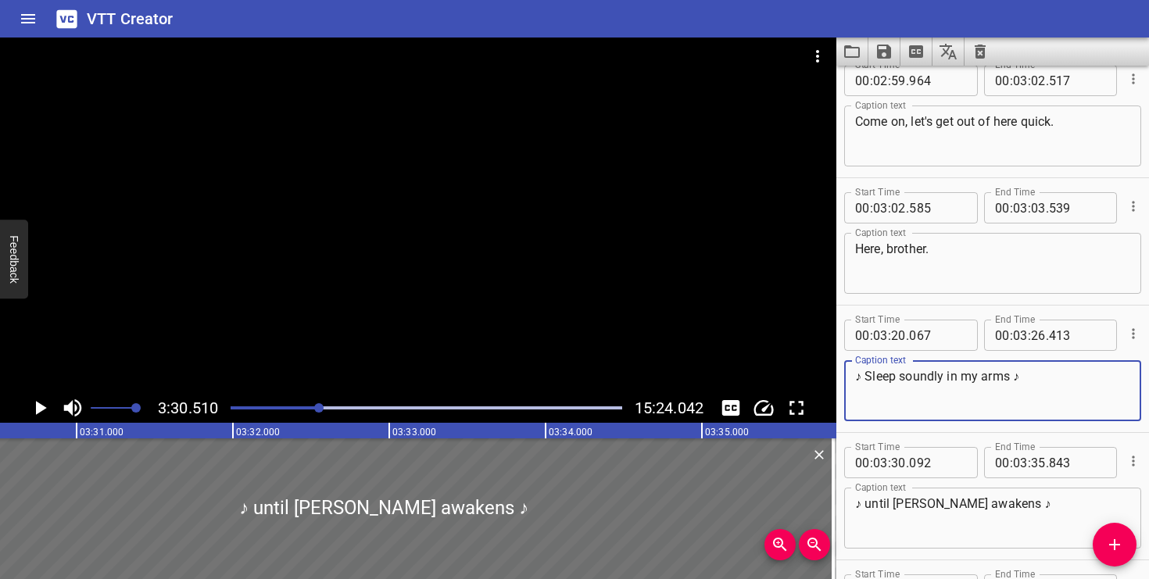
drag, startPoint x: 866, startPoint y: 375, endPoint x: 851, endPoint y: 375, distance: 14.9
click at [851, 375] on div "♪ Sleep soundly in my arms ♪ Caption text" at bounding box center [992, 390] width 297 height 61
paste textarea "<i>"
type textarea "<i> Sleep soundly in my arms ♪"
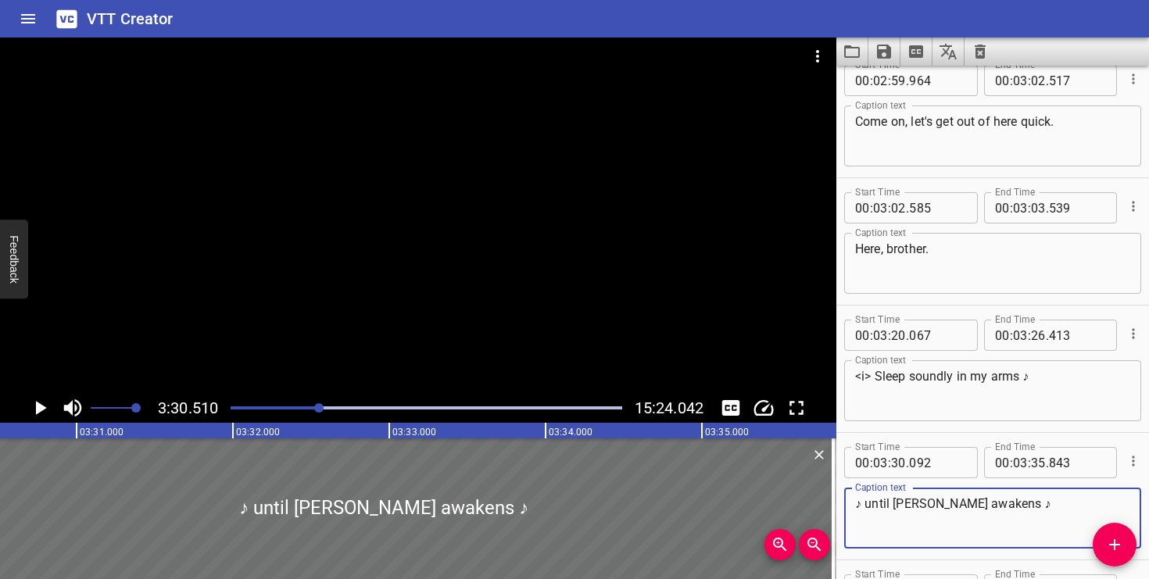
drag, startPoint x: 866, startPoint y: 503, endPoint x: 849, endPoint y: 504, distance: 17.2
click at [849, 504] on div "♪ until dawn awakens ♪ Caption text" at bounding box center [992, 518] width 297 height 61
paste textarea "<i>"
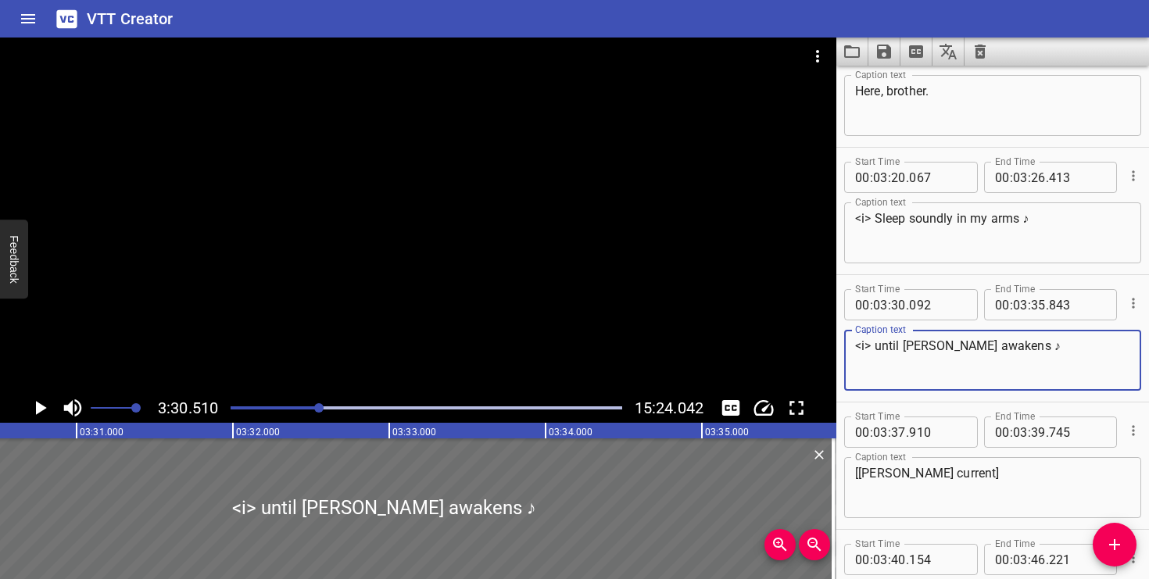
scroll to position [3898, 0]
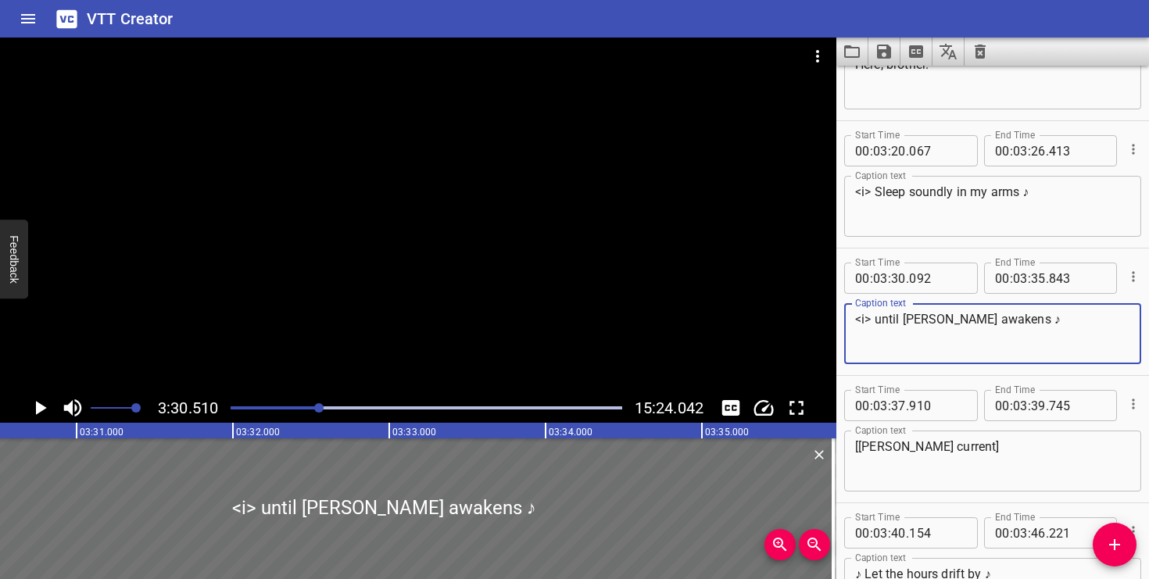
type textarea "<i> until dawn awakens ♪"
click at [1128, 404] on icon "Cue Options" at bounding box center [1134, 404] width 16 height 16
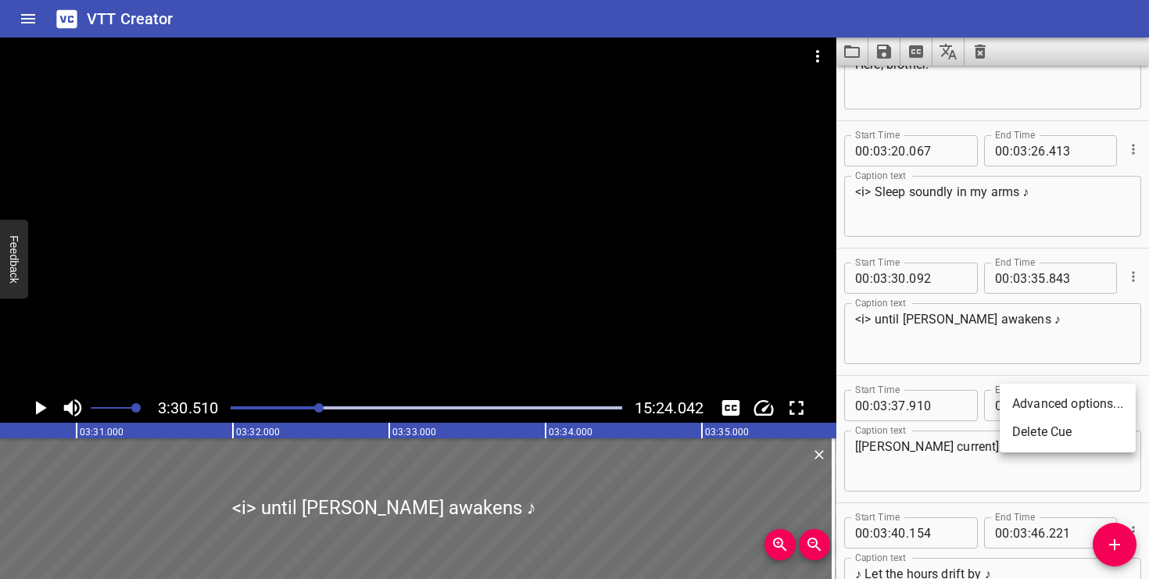
click at [1105, 428] on li "Delete Cue" at bounding box center [1068, 432] width 136 height 28
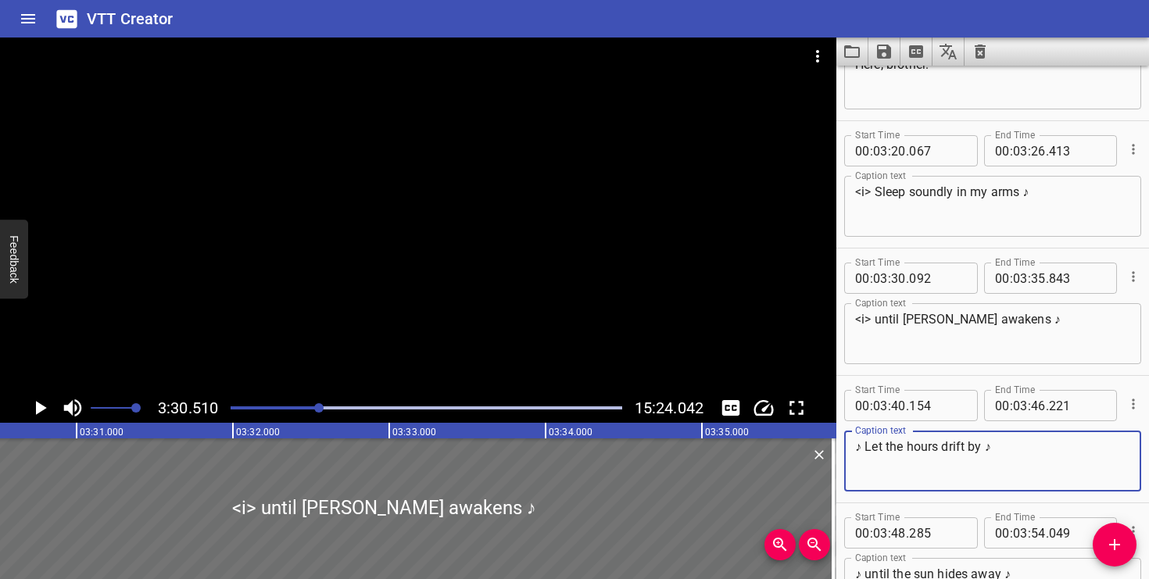
drag, startPoint x: 865, startPoint y: 446, endPoint x: 854, endPoint y: 446, distance: 10.9
click at [854, 446] on div "♪ Let the hours drift by ♪ Caption text" at bounding box center [992, 461] width 297 height 61
paste textarea "<i>"
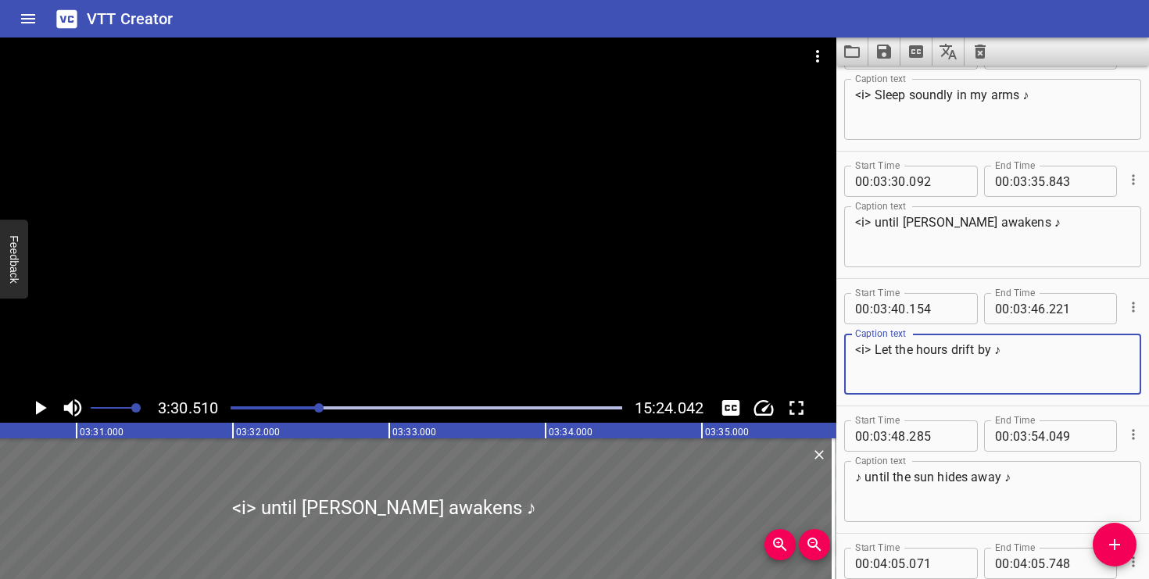
scroll to position [3996, 0]
type textarea "<i> Let the hours drift by ♪"
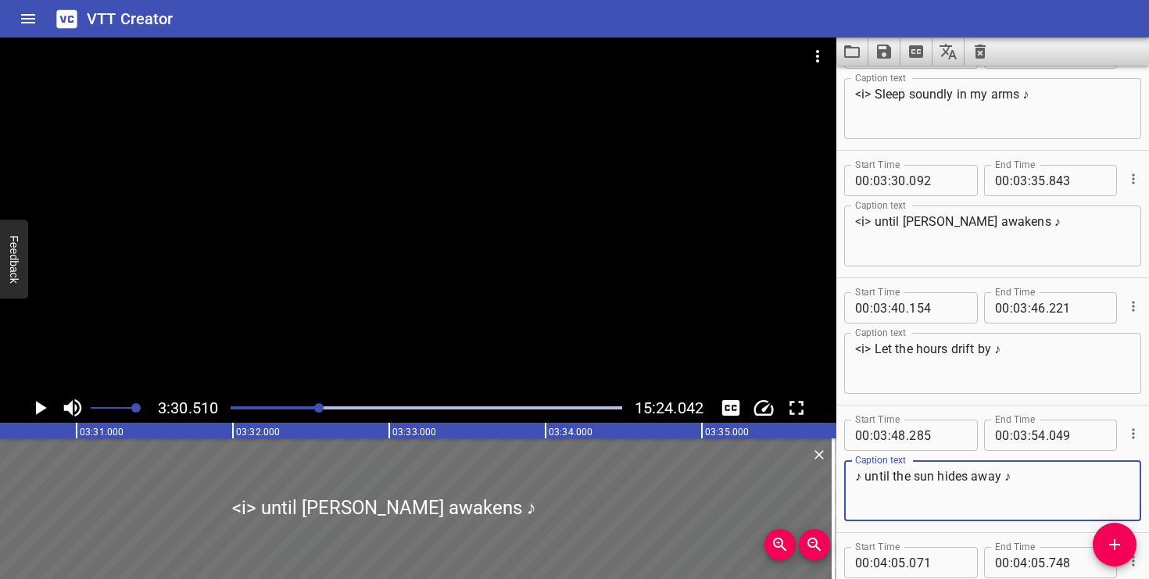
drag, startPoint x: 865, startPoint y: 478, endPoint x: 849, endPoint y: 478, distance: 15.6
click at [849, 478] on div "♪ until the sun hides away ♪ Caption text" at bounding box center [992, 490] width 297 height 61
paste textarea "<i>"
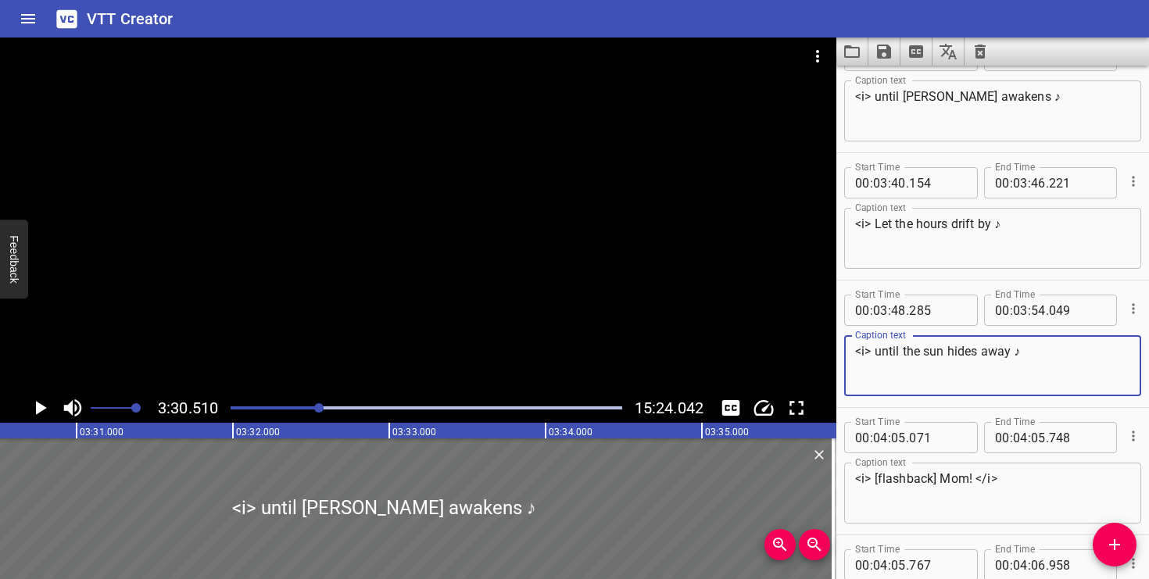
scroll to position [4128, 0]
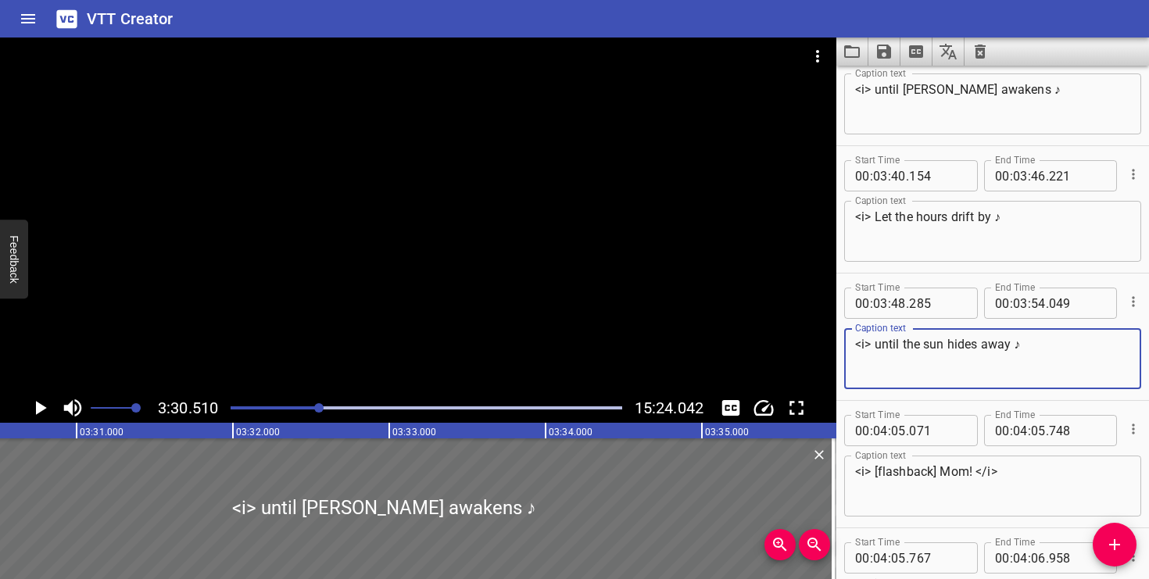
type textarea "<i> until the sun hides away ♪"
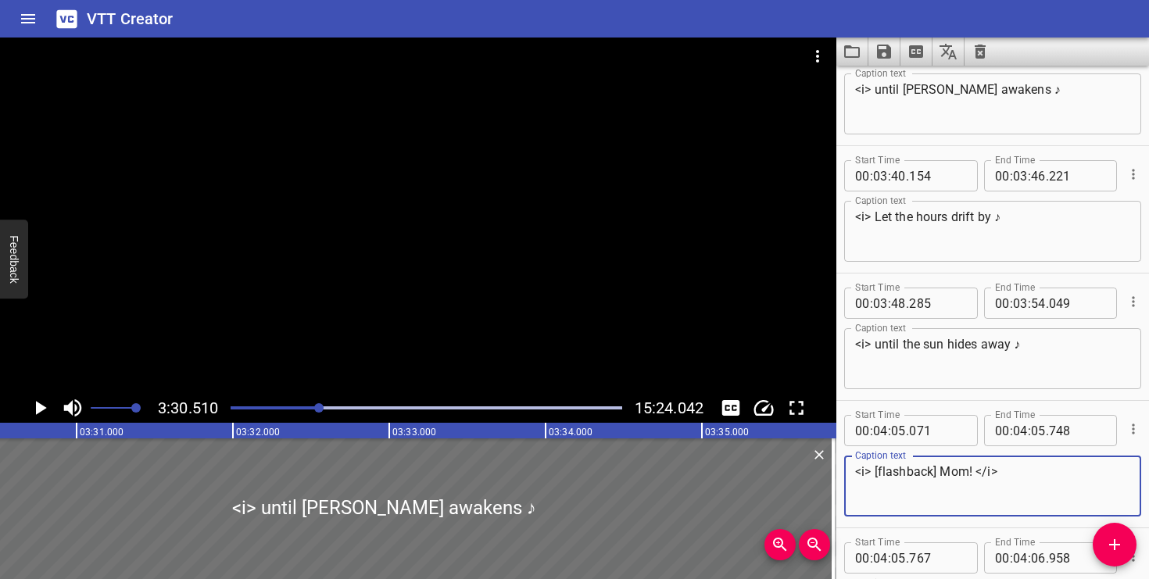
drag, startPoint x: 938, startPoint y: 471, endPoint x: 880, endPoint y: 471, distance: 57.9
click at [880, 471] on textarea "<i> [flashback] Mom! </i>" at bounding box center [992, 486] width 275 height 45
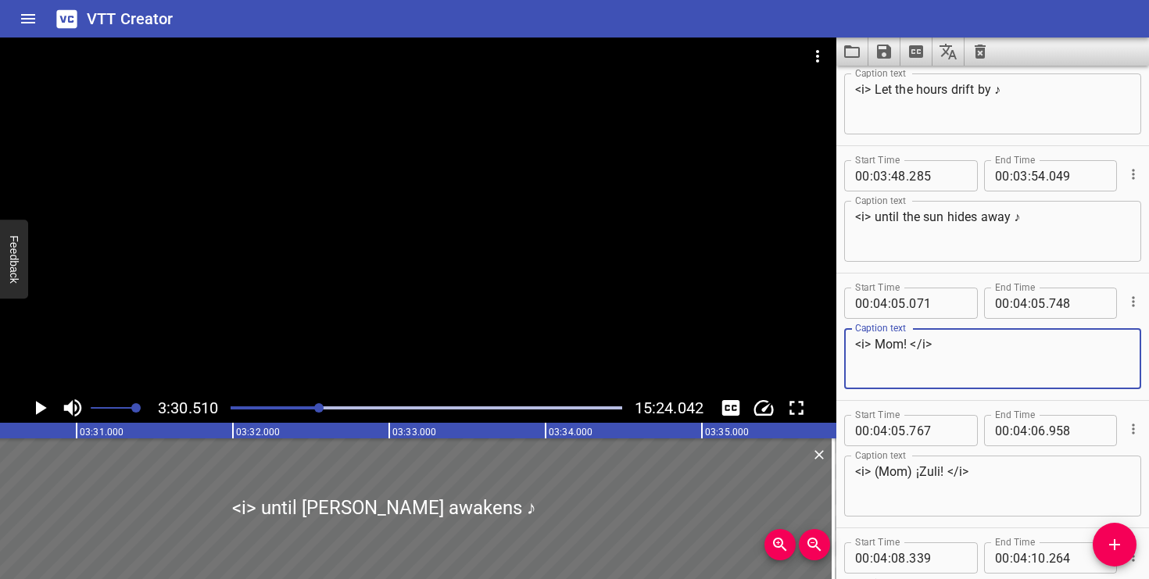
scroll to position [4257, 0]
type textarea "<i> Mom! </i>"
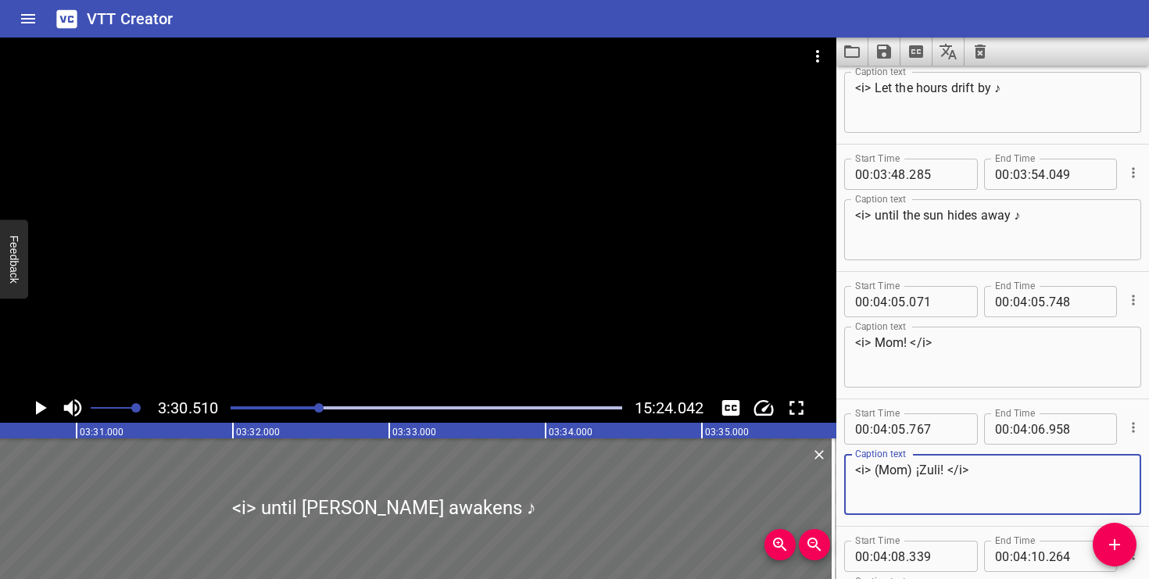
click at [912, 471] on textarea "<i> (Mom) ¡Zuli! </i>" at bounding box center [992, 485] width 275 height 45
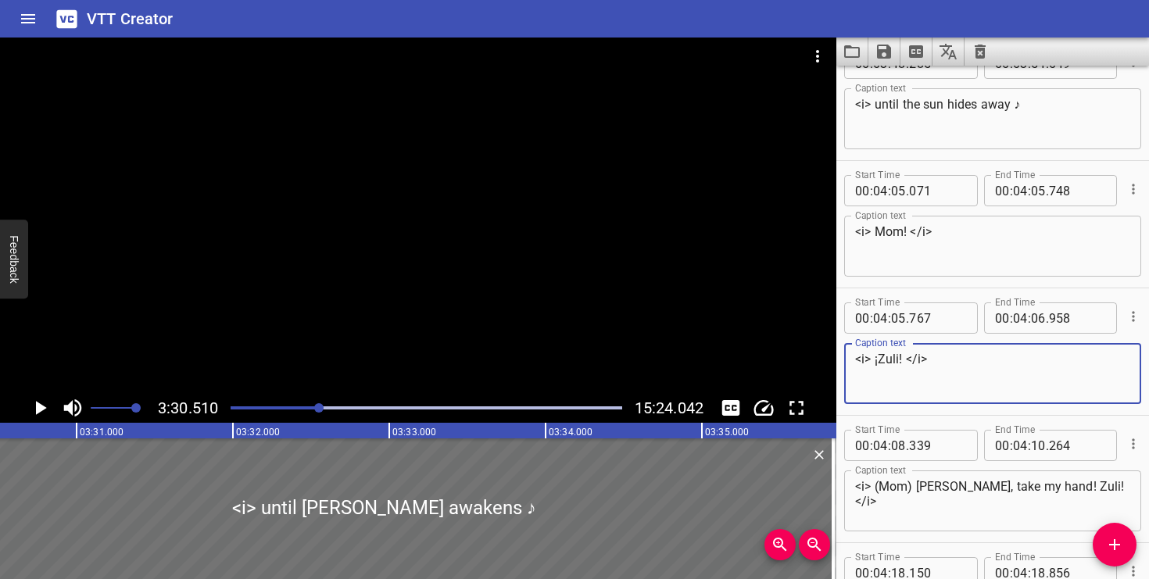
scroll to position [4375, 0]
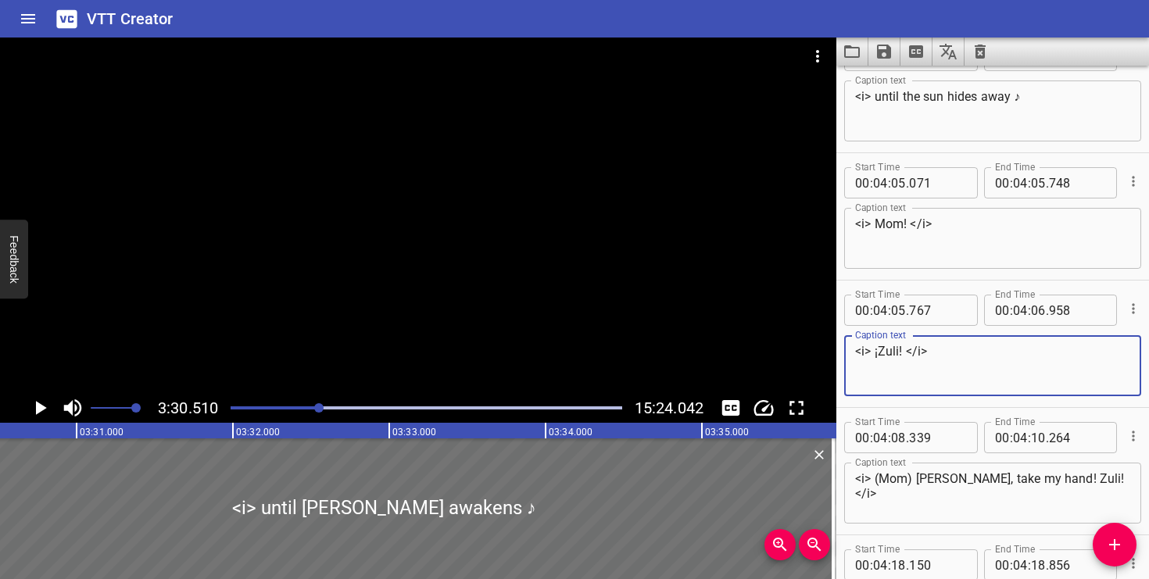
type textarea "<i> ¡Zuli! </i>"
click at [915, 478] on textarea "<i> (Mom) [PERSON_NAME], take my hand! Zuli! </i>" at bounding box center [992, 493] width 275 height 45
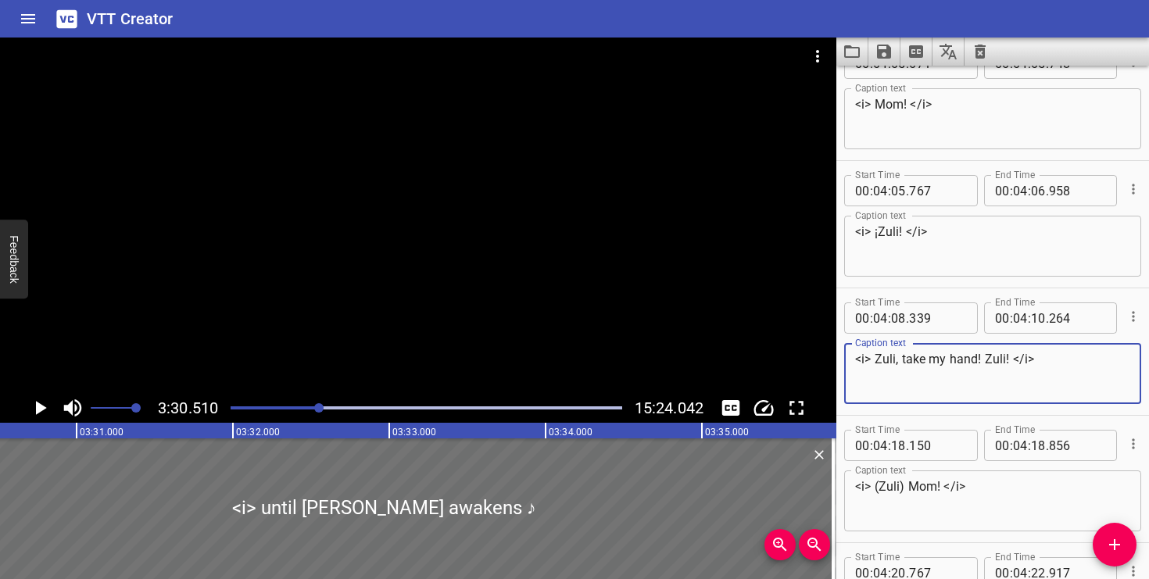
scroll to position [4537, 0]
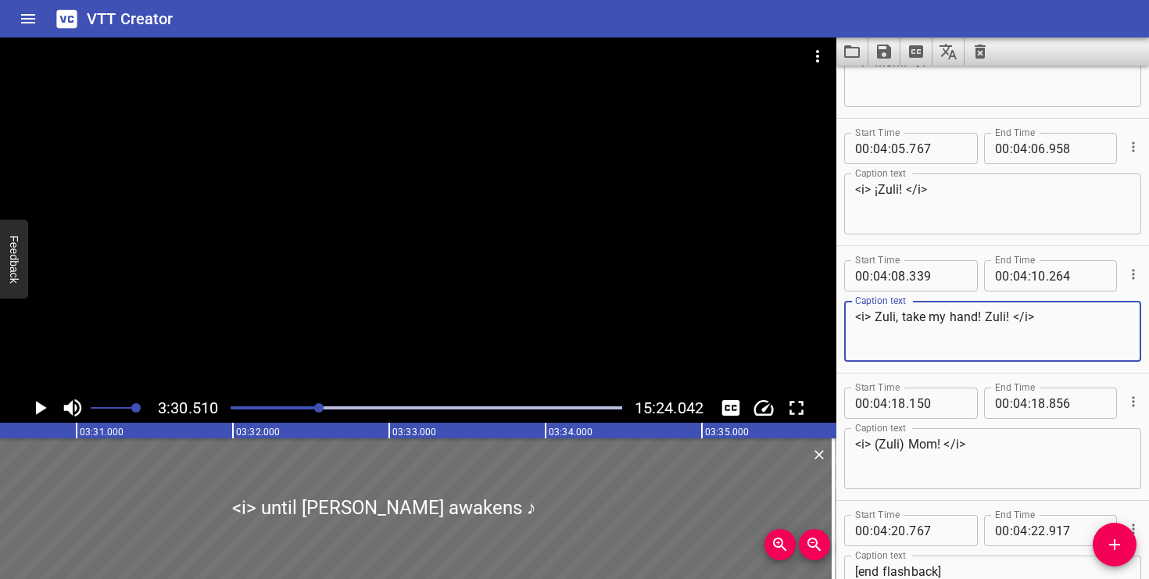
type textarea "<i> Zuli, take my hand! Zuli! </i>"
click at [908, 445] on textarea "<i> (Zuli) Mom! </i>" at bounding box center [992, 459] width 275 height 45
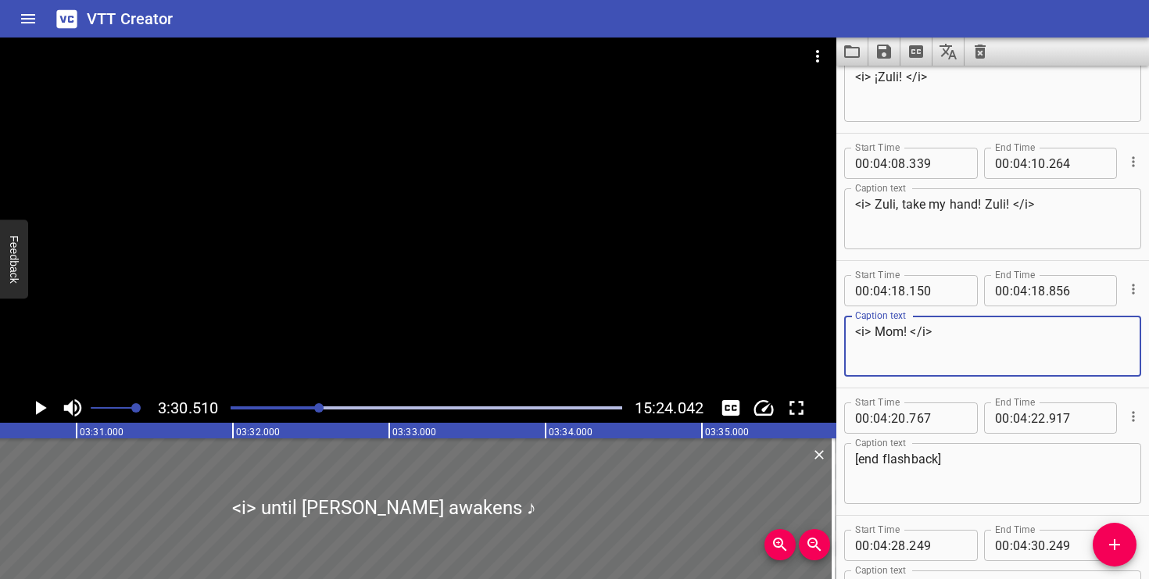
scroll to position [4659, 0]
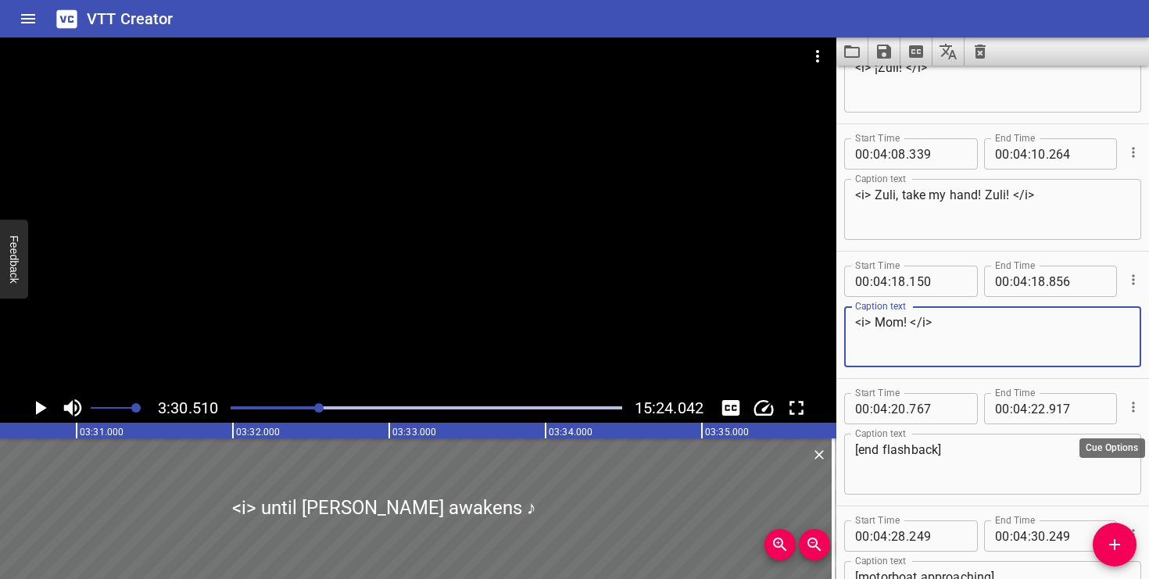
type textarea "<i> Mom! </i>"
click at [1133, 411] on icon "Cue Options" at bounding box center [1133, 407] width 2 height 10
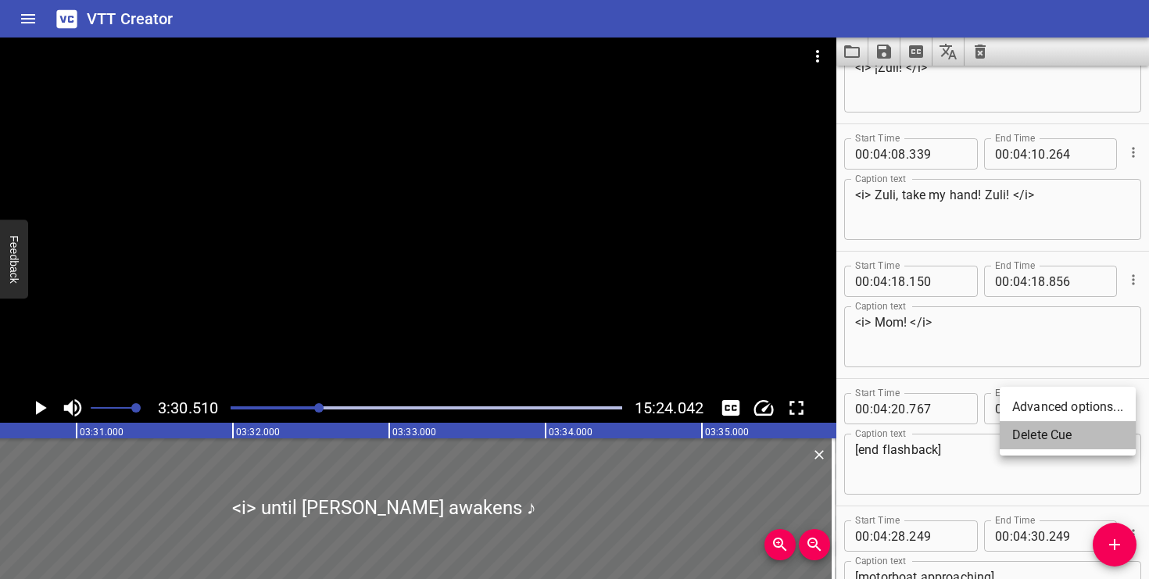
click at [1096, 430] on li "Delete Cue" at bounding box center [1068, 435] width 136 height 28
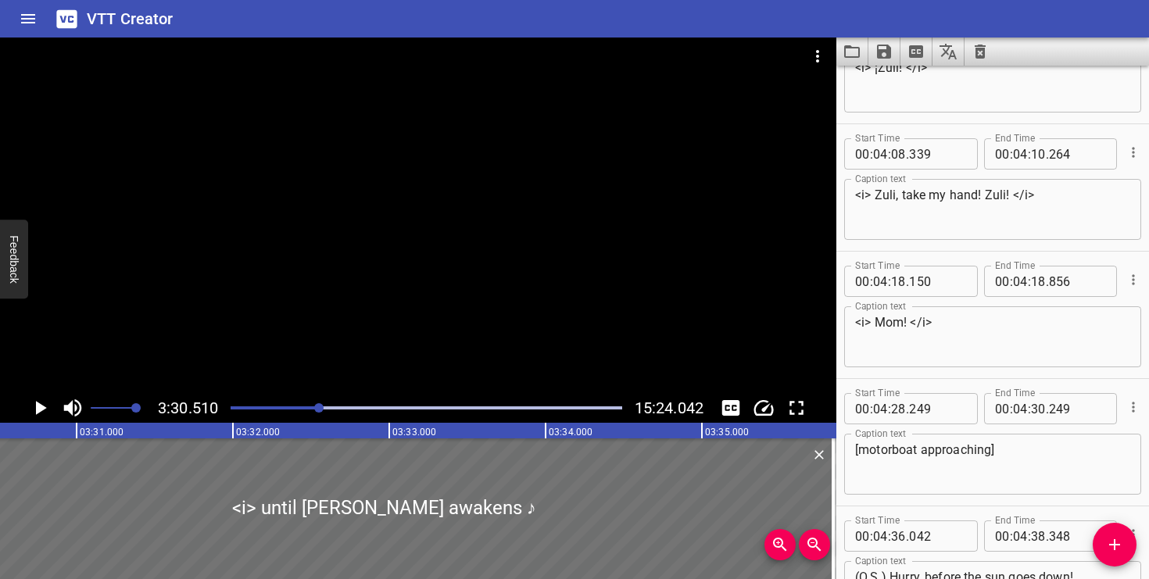
click at [1135, 403] on icon "Cue Options" at bounding box center [1134, 407] width 16 height 16
click at [1088, 429] on li "Delete Cue" at bounding box center [1068, 435] width 136 height 28
click at [889, 451] on textarea "(O.S.) Hurry, before the sun goes down!" at bounding box center [992, 464] width 275 height 45
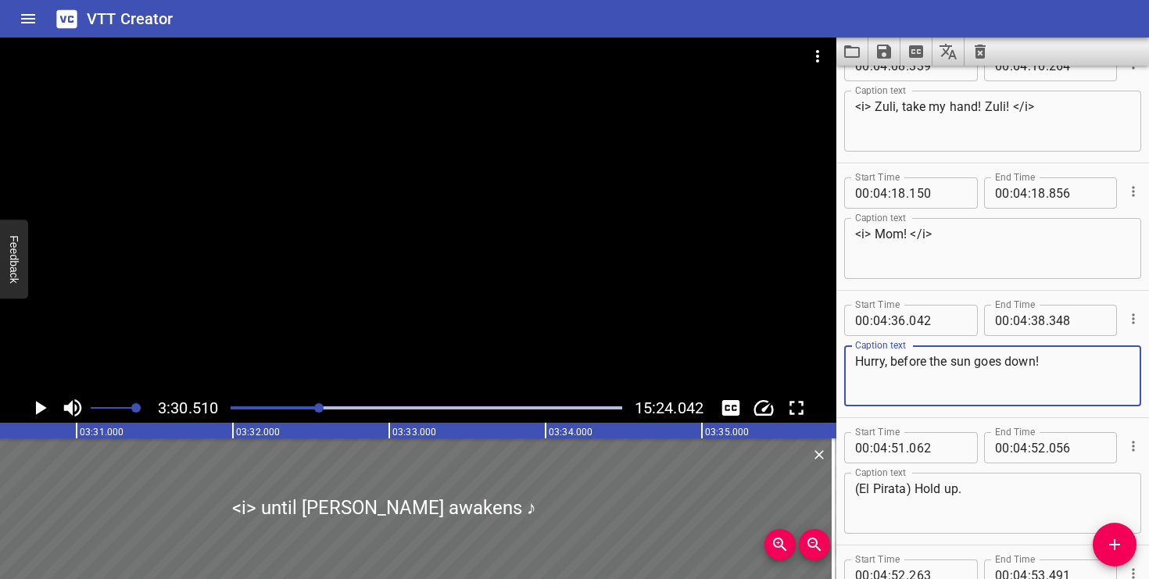
scroll to position [4751, 0]
type textarea "Hurry, before the sun goes down!"
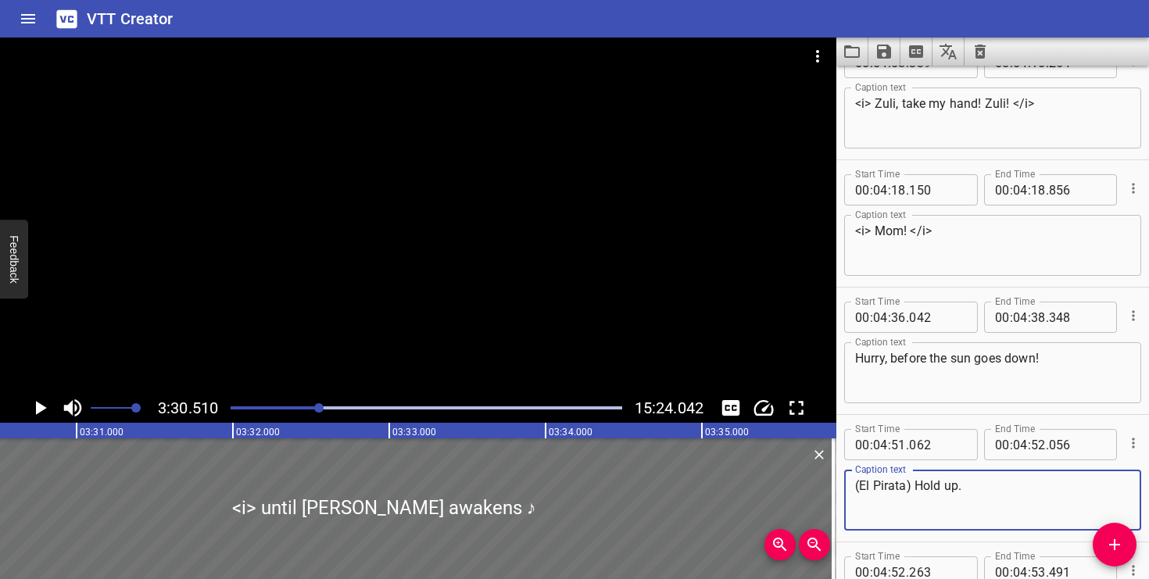
drag, startPoint x: 915, startPoint y: 486, endPoint x: 856, endPoint y: 489, distance: 58.7
click at [856, 489] on textarea "(El Pirata) Hold up." at bounding box center [992, 500] width 275 height 45
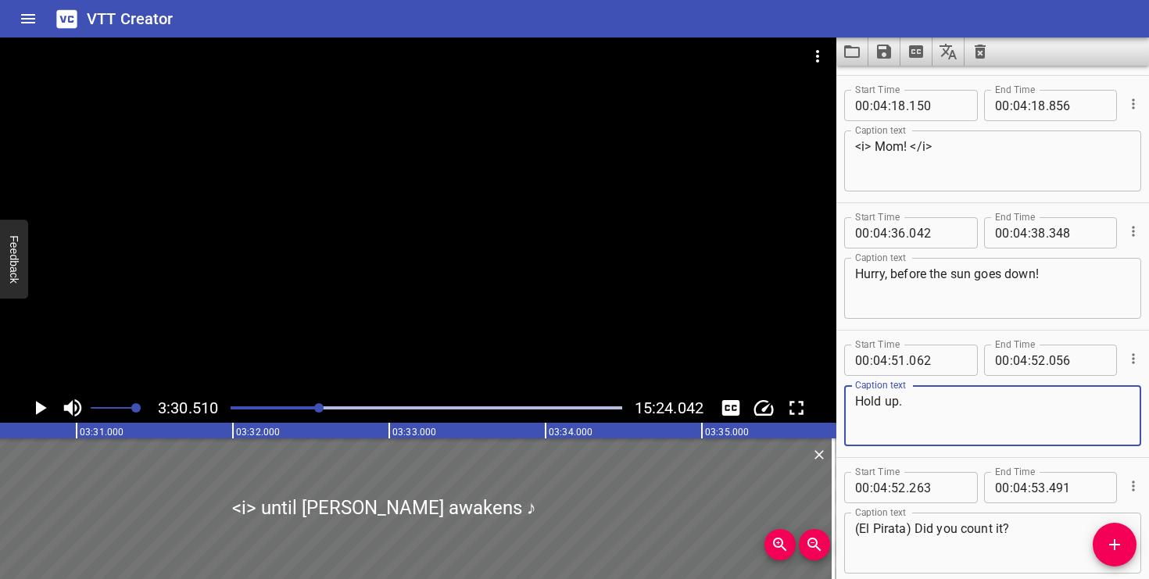
scroll to position [4869, 0]
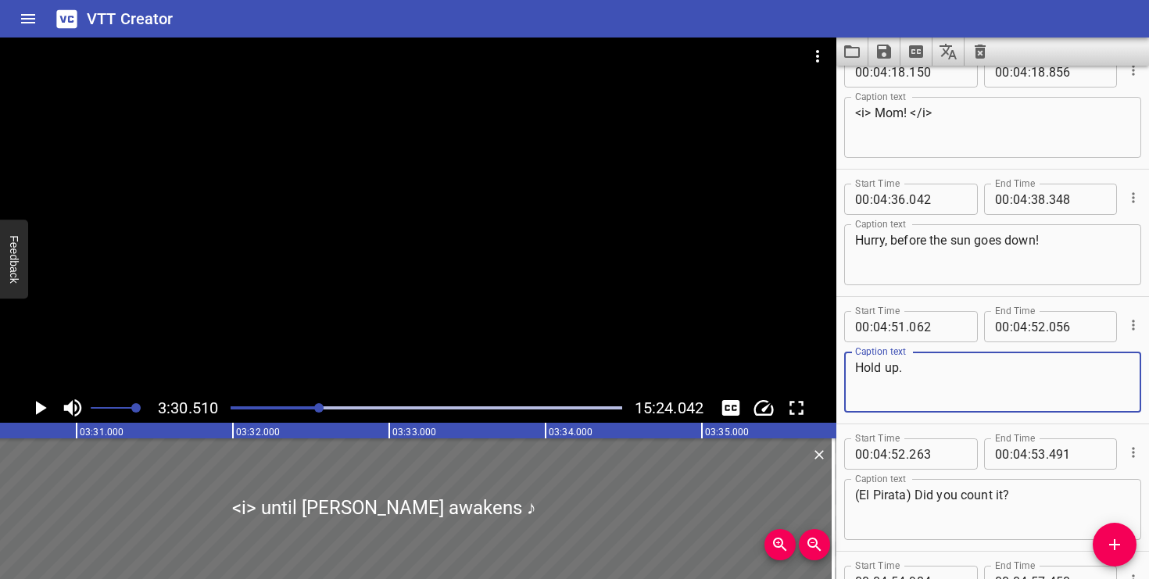
type textarea "Hold up."
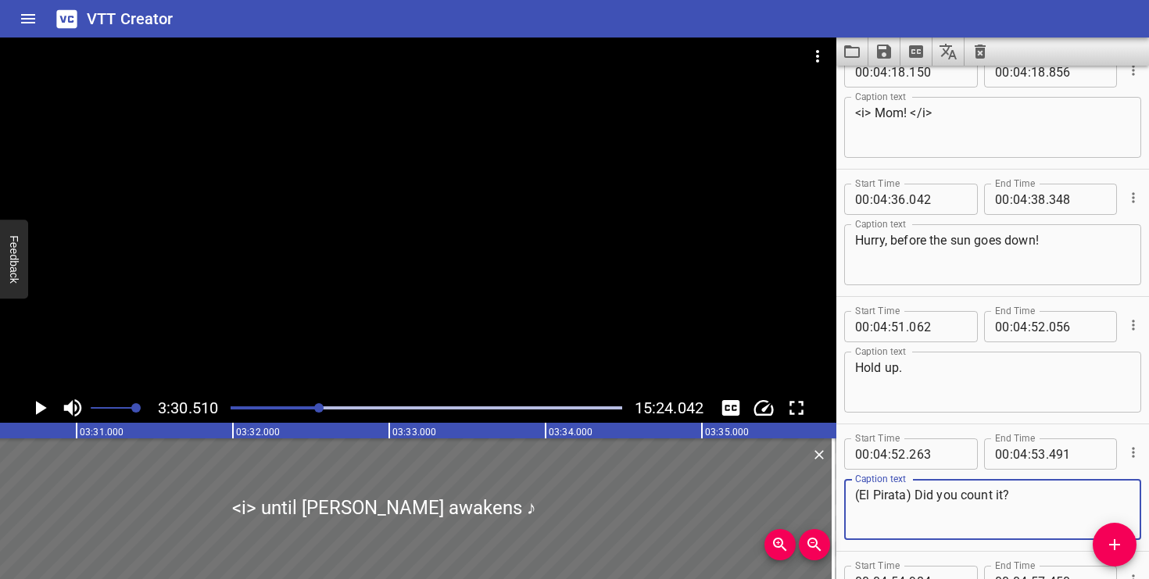
drag, startPoint x: 912, startPoint y: 496, endPoint x: 854, endPoint y: 496, distance: 58.6
click at [854, 496] on div "(El Pirata) Did you count it? Caption text" at bounding box center [992, 509] width 297 height 61
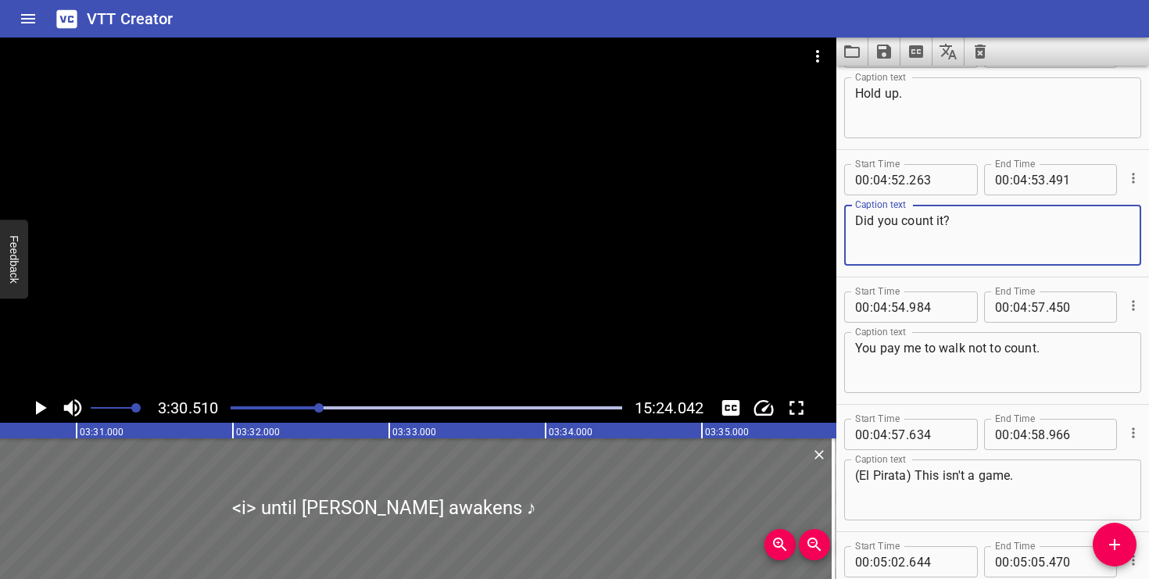
scroll to position [5147, 0]
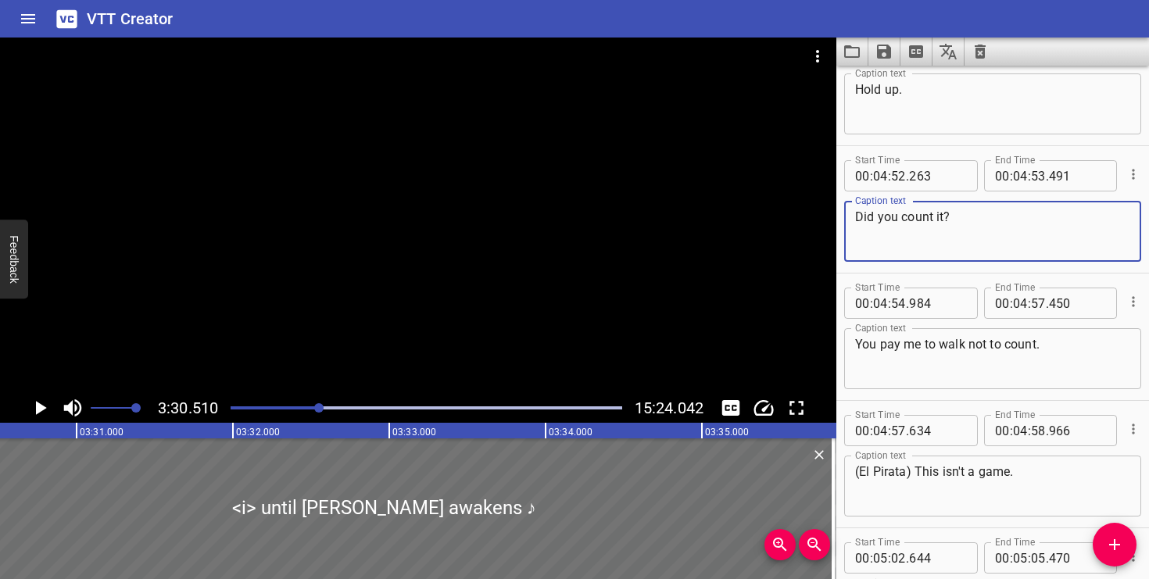
type textarea "Did you count it?"
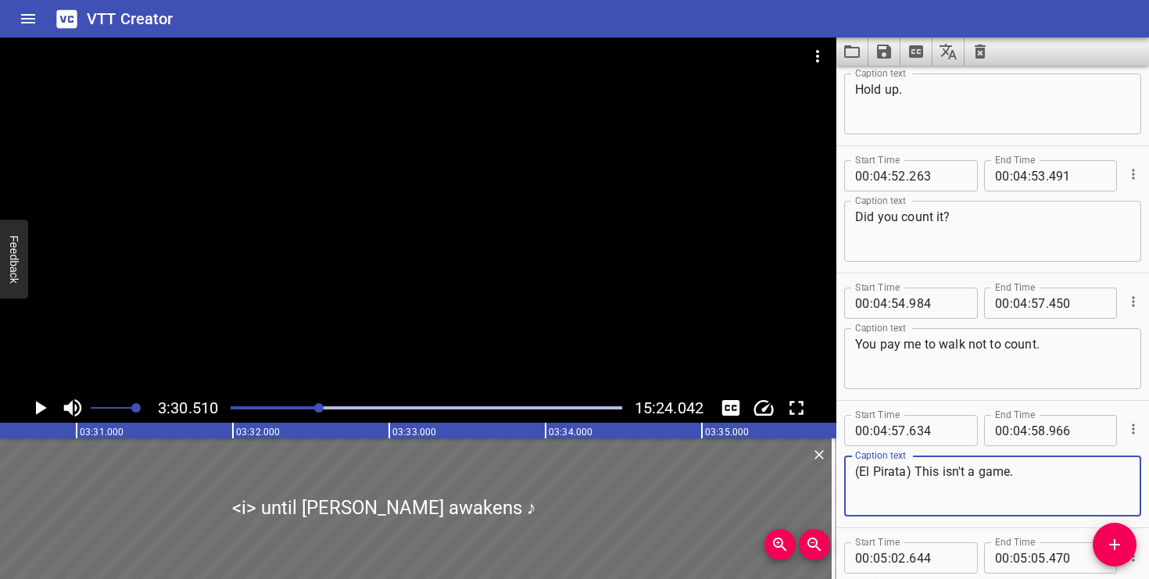
drag, startPoint x: 914, startPoint y: 470, endPoint x: 865, endPoint y: 470, distance: 48.5
click at [865, 470] on textarea "(El Pirata) This isn't a game." at bounding box center [992, 486] width 275 height 45
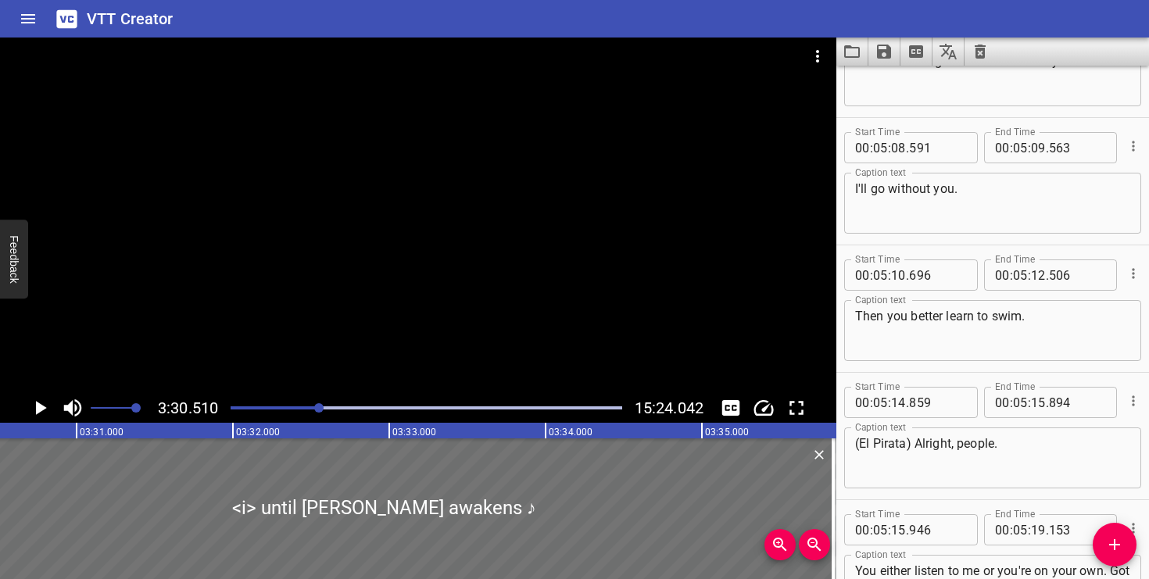
scroll to position [5819, 0]
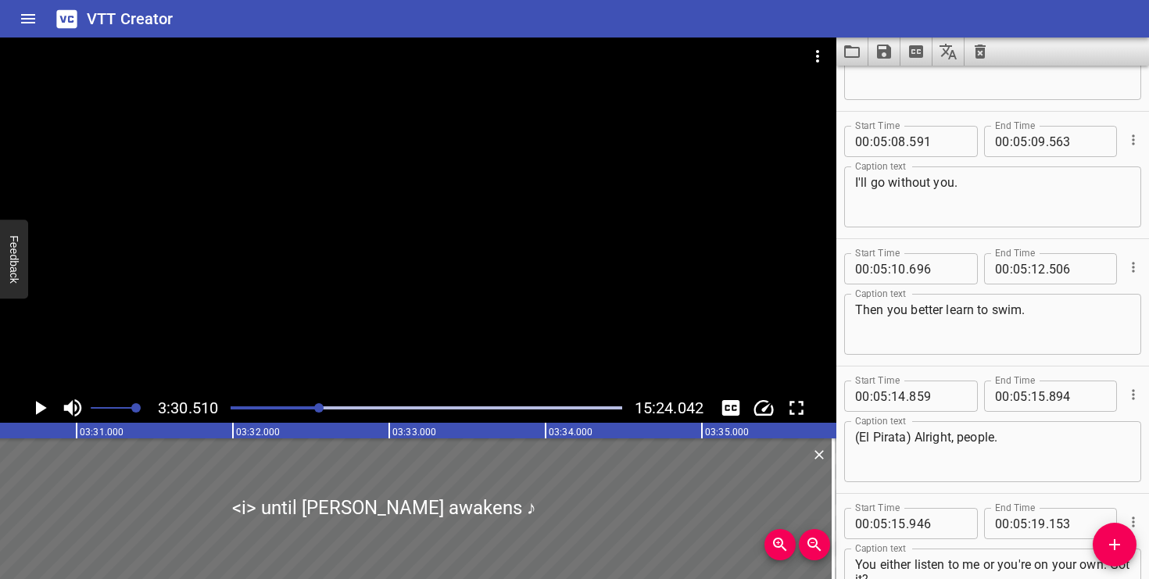
type textarea "This isn't a game."
drag, startPoint x: 912, startPoint y: 436, endPoint x: 865, endPoint y: 437, distance: 47.7
click at [865, 437] on textarea "(El Pirata) Alright, people." at bounding box center [992, 452] width 275 height 45
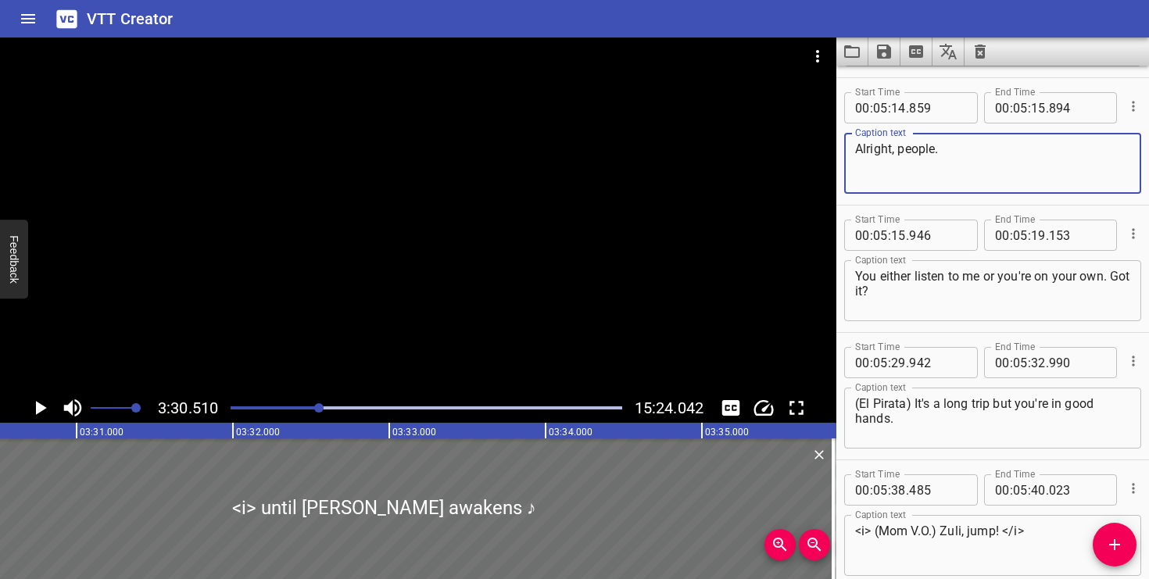
scroll to position [6109, 0]
type textarea "Alright, people."
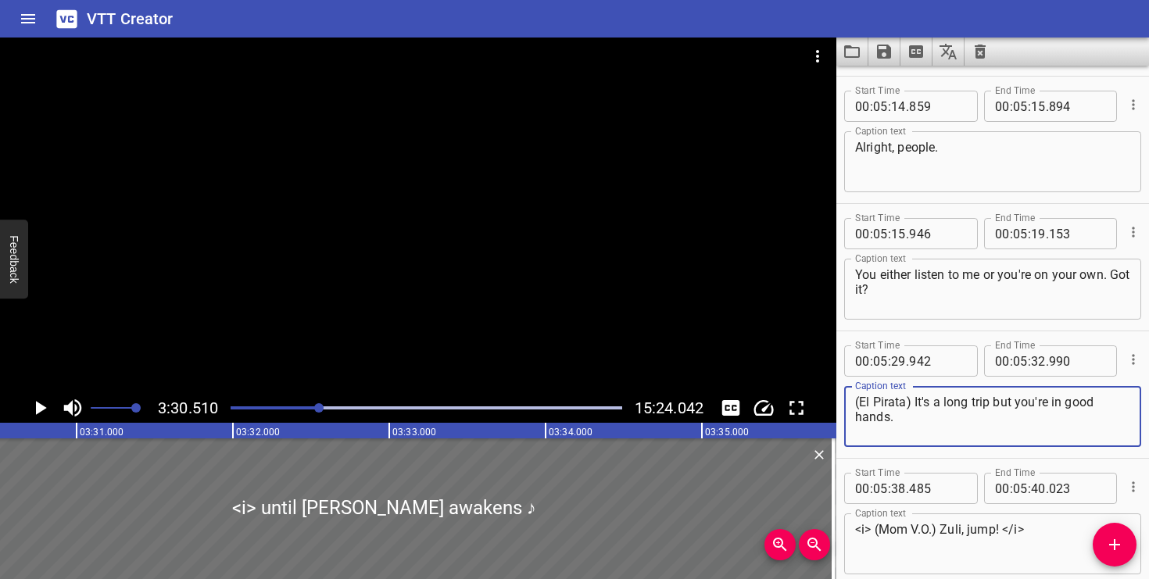
drag, startPoint x: 912, startPoint y: 400, endPoint x: 827, endPoint y: 400, distance: 85.2
click at [827, 400] on main "3:30.510 15:24.042 00:00.000 00:01.000 00:02.000 00:03.000 00:04.000 00:05.000 …" at bounding box center [574, 309] width 1149 height 542
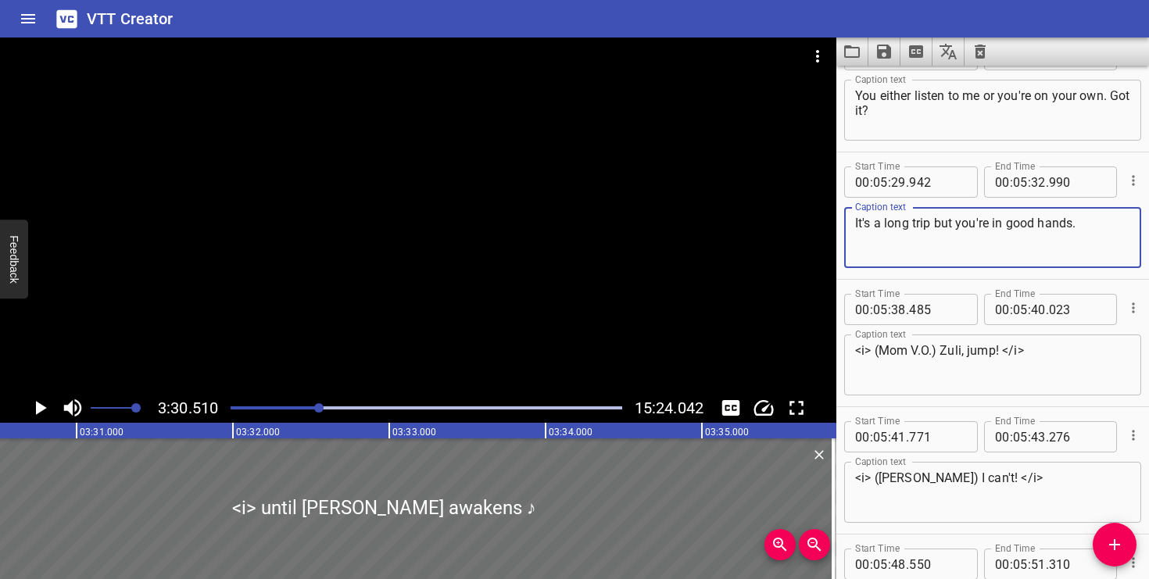
scroll to position [6290, 0]
type textarea "It's a long trip but you're in good hands."
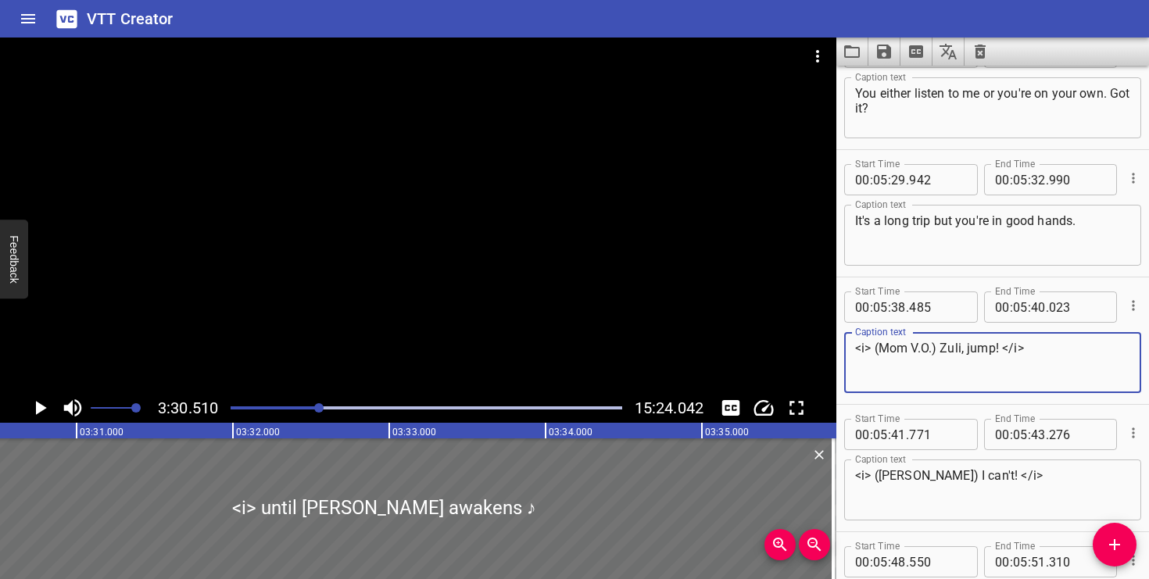
drag, startPoint x: 940, startPoint y: 351, endPoint x: 881, endPoint y: 351, distance: 59.4
click at [881, 351] on textarea "<i> (Mom V.O.) Zuli, jump! </i>" at bounding box center [992, 363] width 275 height 45
type textarea "<i> Zuli, jump! </i>"
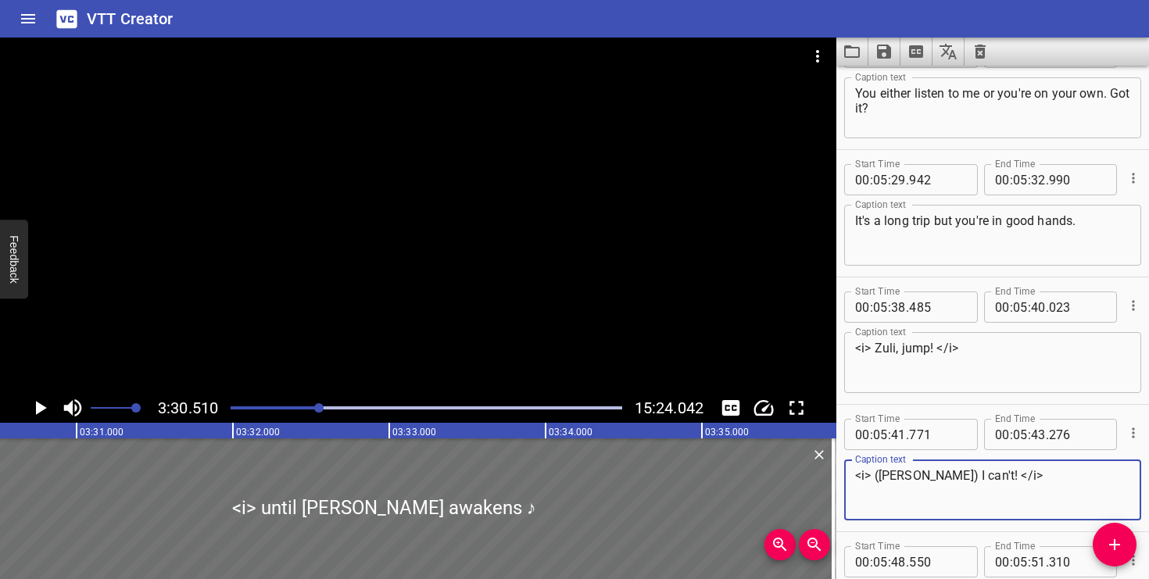
drag, startPoint x: 932, startPoint y: 473, endPoint x: 879, endPoint y: 478, distance: 53.4
click at [879, 478] on textarea "<i> ([PERSON_NAME]) I can't! </i>" at bounding box center [992, 490] width 275 height 45
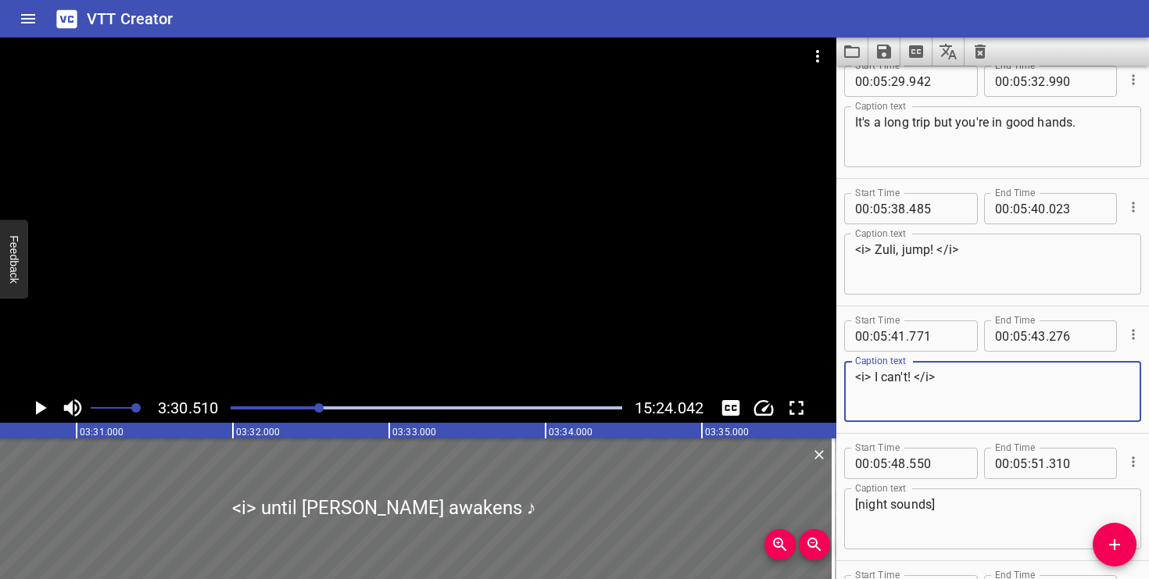
scroll to position [6404, 0]
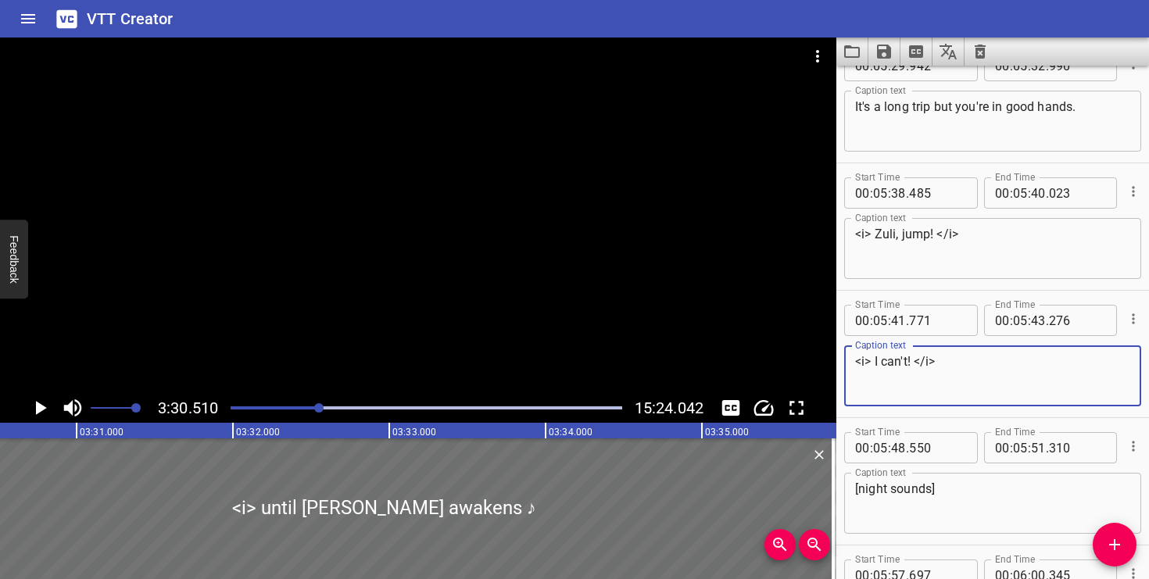
type textarea "<i> I can't! </i>"
click at [1134, 443] on icon "Cue Options" at bounding box center [1134, 447] width 16 height 16
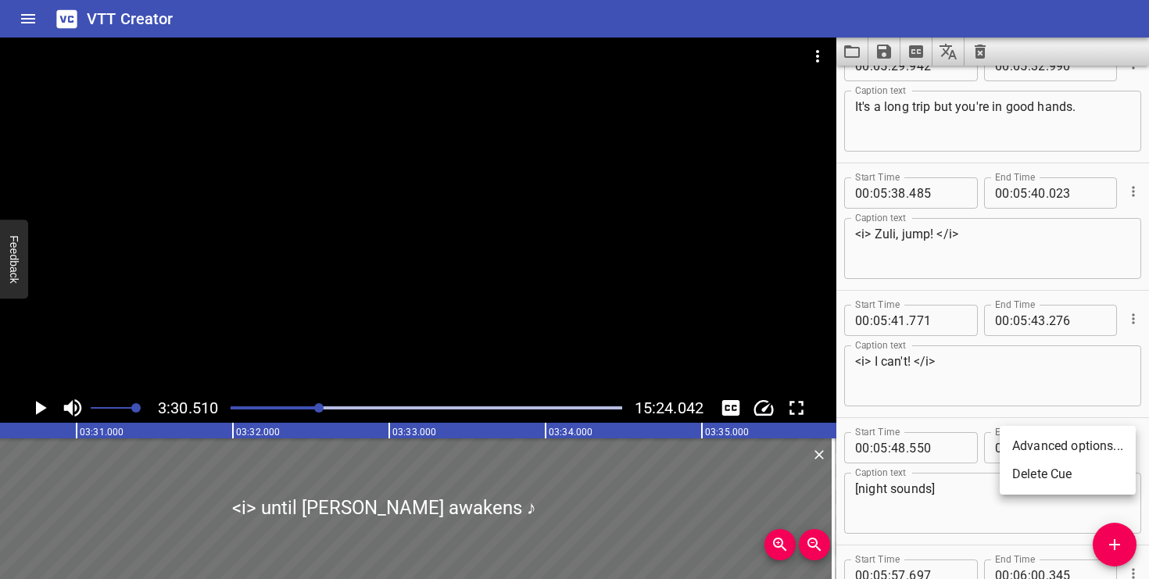
click at [1095, 468] on li "Delete Cue" at bounding box center [1068, 474] width 136 height 28
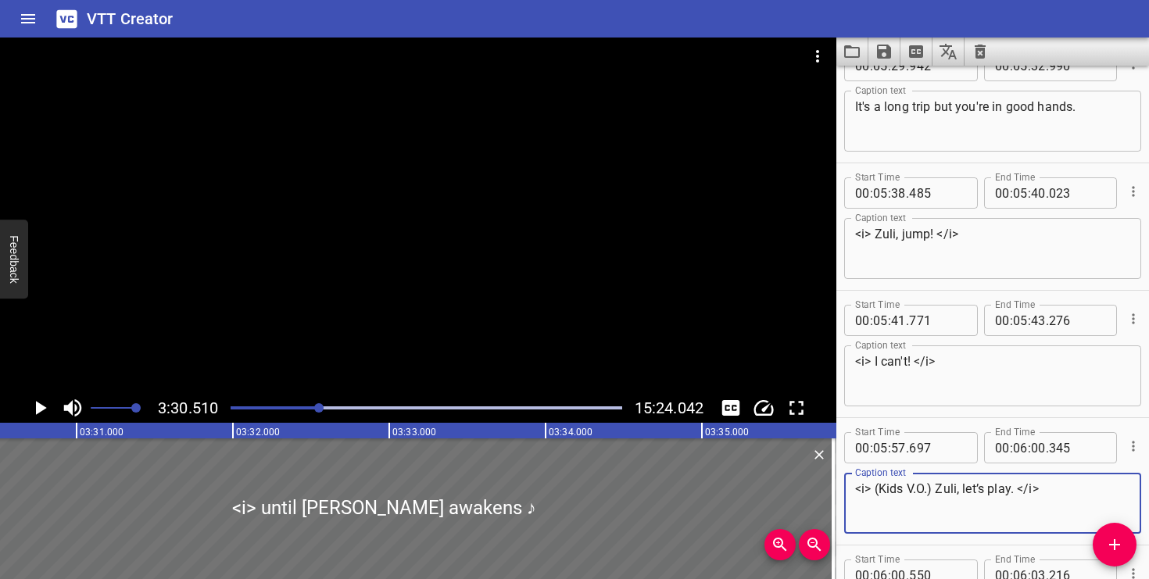
drag, startPoint x: 937, startPoint y: 492, endPoint x: 883, endPoint y: 493, distance: 53.2
click at [883, 493] on textarea "<i> (Kids V.O.) Zuli, let’s play. </i>" at bounding box center [992, 504] width 275 height 45
type textarea "<i> Zuli, let’s play. </i>"
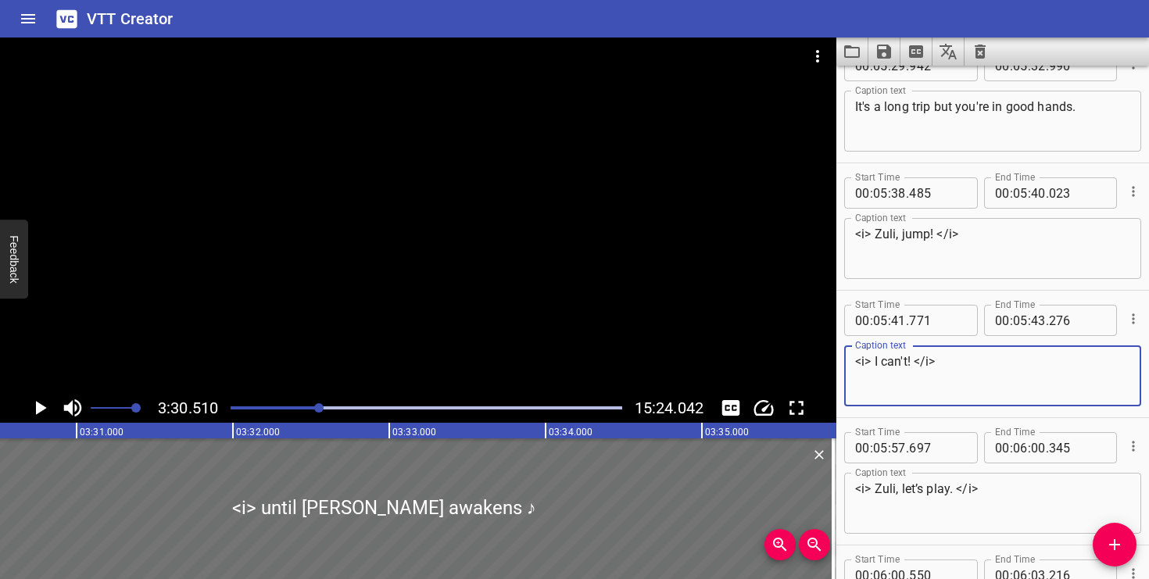
drag, startPoint x: 939, startPoint y: 359, endPoint x: 910, endPoint y: 359, distance: 28.9
click at [910, 359] on textarea "<i> I can't! </i>" at bounding box center [992, 376] width 275 height 45
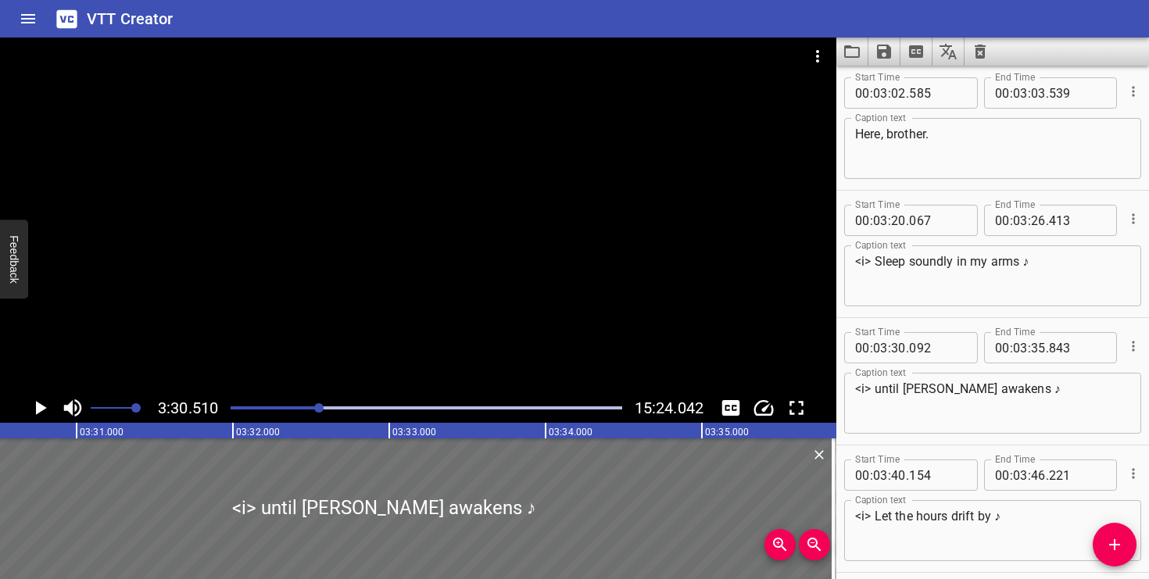
scroll to position [3828, 0]
drag, startPoint x: 1018, startPoint y: 263, endPoint x: 1029, endPoint y: 263, distance: 10.9
click at [1029, 263] on textarea "<i> Sleep soundly in my arms ♪" at bounding box center [992, 276] width 275 height 45
paste textarea "</i>"
type textarea "<i> Sleep soundly in my arms </i>"
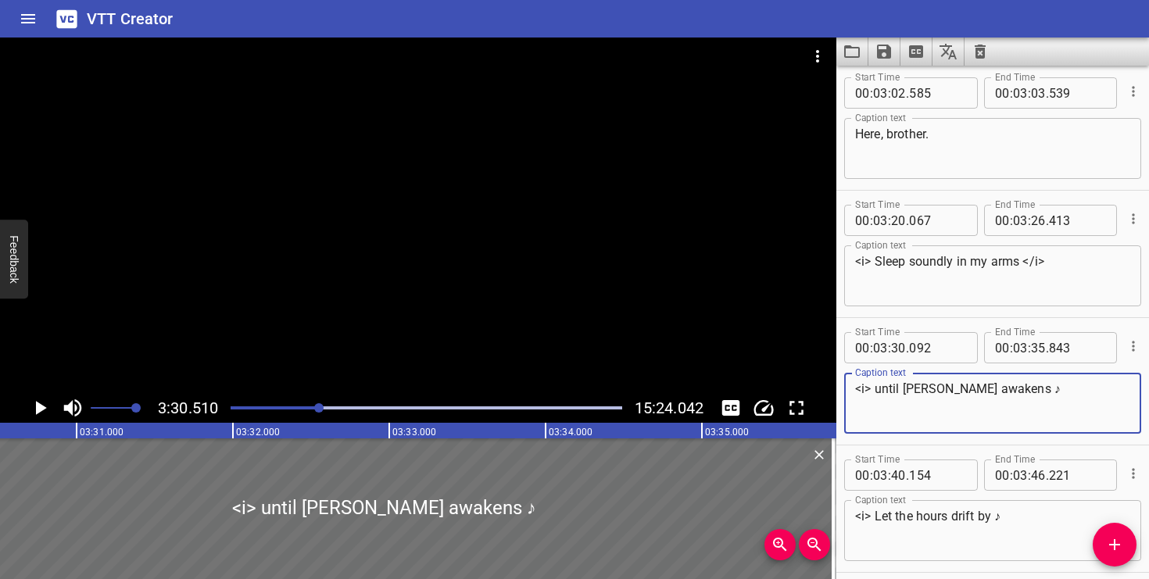
drag, startPoint x: 986, startPoint y: 391, endPoint x: 1001, endPoint y: 391, distance: 14.9
click at [1001, 391] on textarea "<i> until dawn awakens ♪" at bounding box center [992, 403] width 275 height 45
paste textarea "</i>"
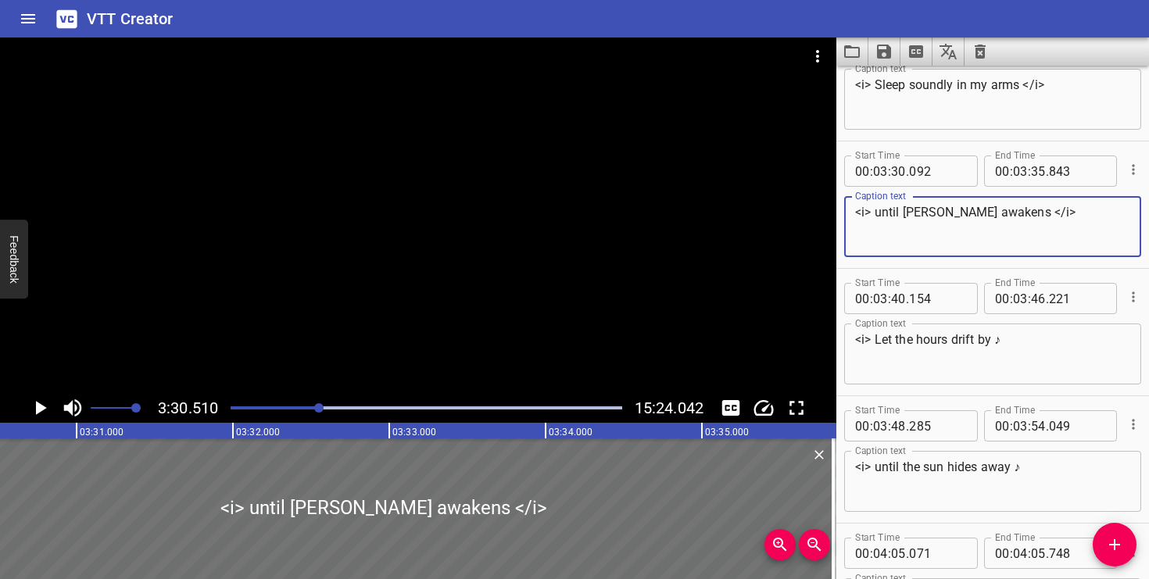
scroll to position [4009, 0]
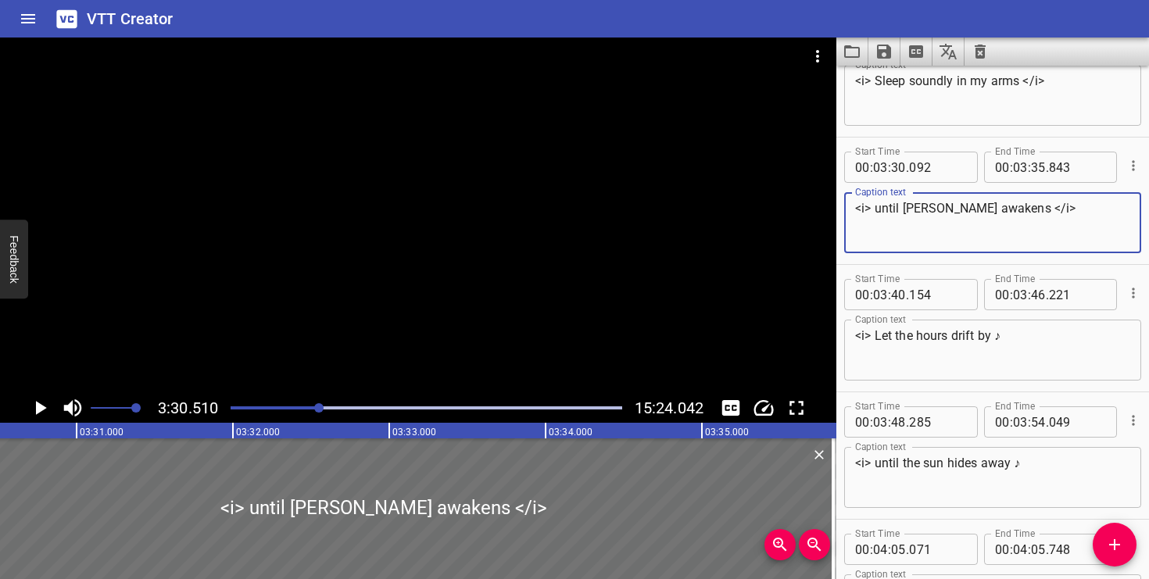
type textarea "<i> until [PERSON_NAME] awakens </i>"
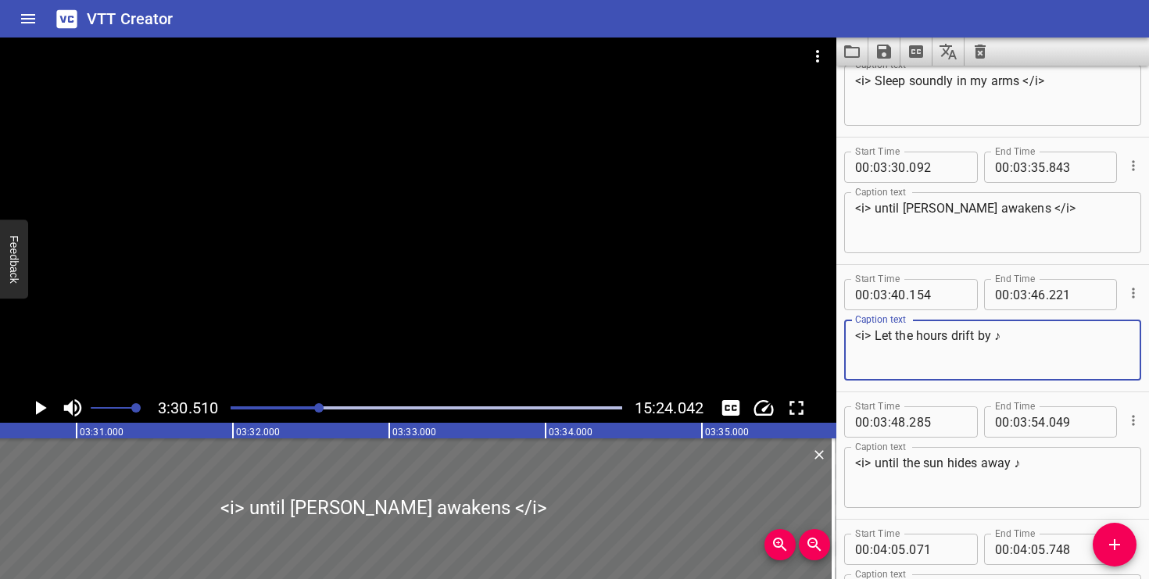
drag, startPoint x: 992, startPoint y: 336, endPoint x: 1005, endPoint y: 336, distance: 13.3
click at [1005, 336] on textarea "<i> Let the hours drift by ♪" at bounding box center [992, 350] width 275 height 45
paste textarea "</i>"
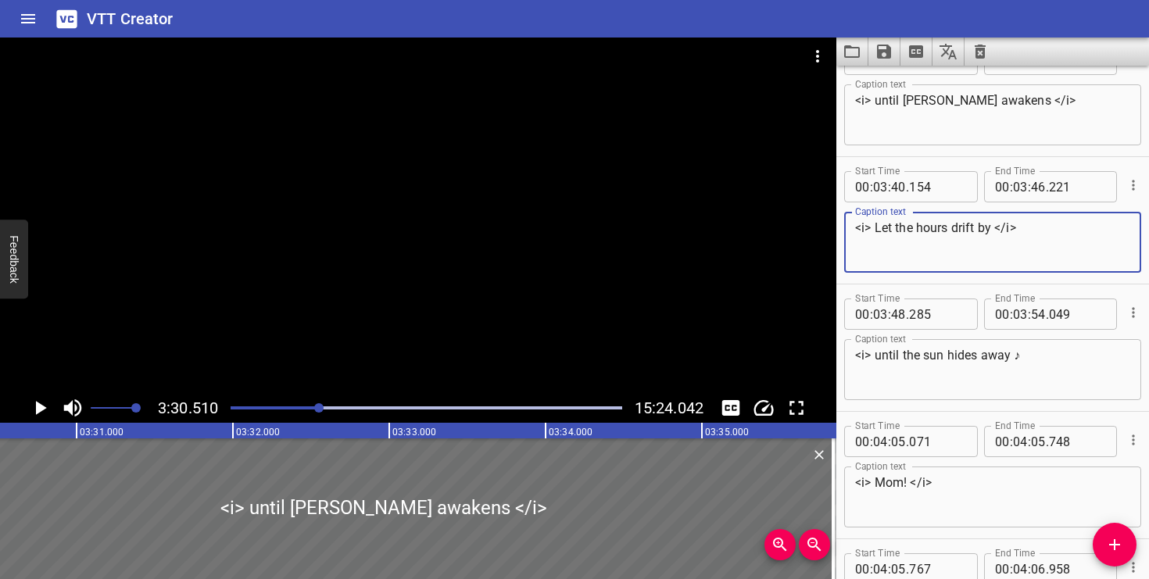
scroll to position [4115, 0]
type textarea "<i> Let the hours drift by </i>"
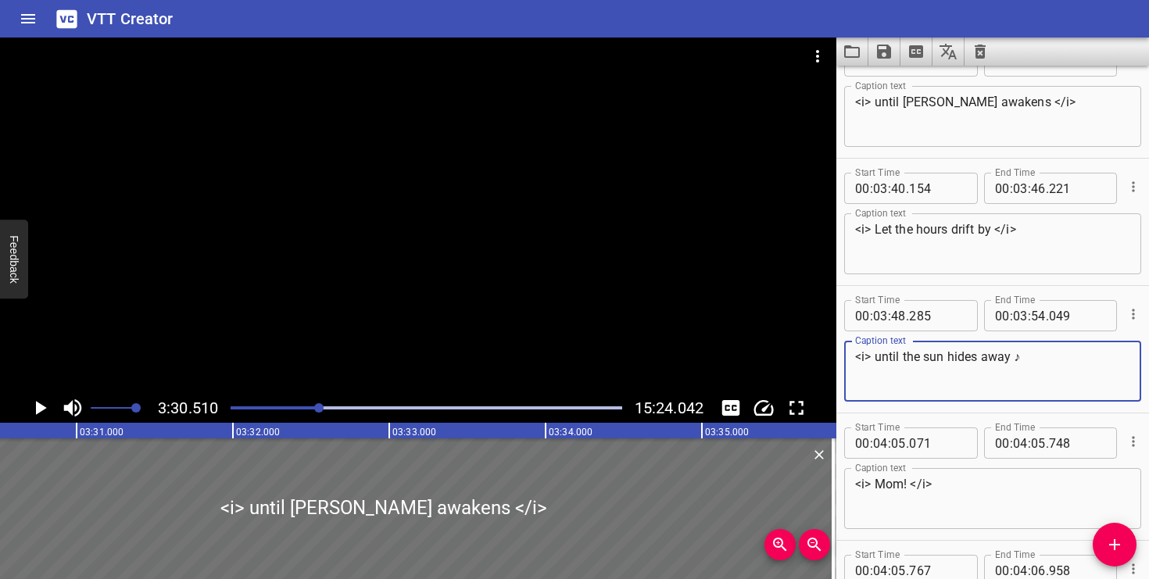
drag, startPoint x: 1010, startPoint y: 359, endPoint x: 1023, endPoint y: 359, distance: 12.5
click at [1023, 359] on textarea "<i> until the sun hides away ♪" at bounding box center [992, 371] width 275 height 45
paste textarea "</i>"
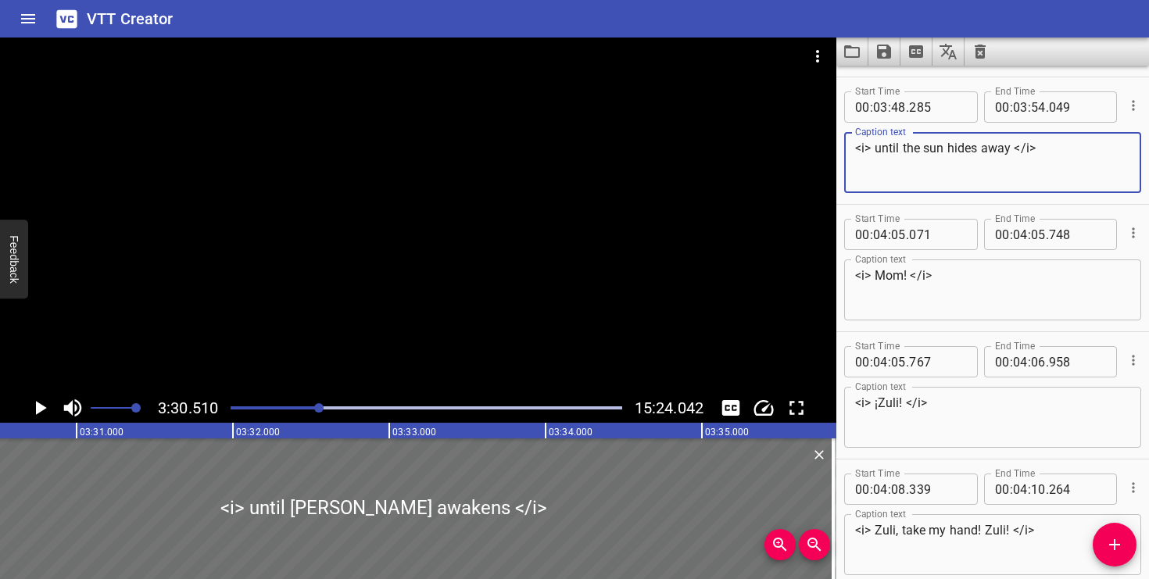
scroll to position [4329, 0]
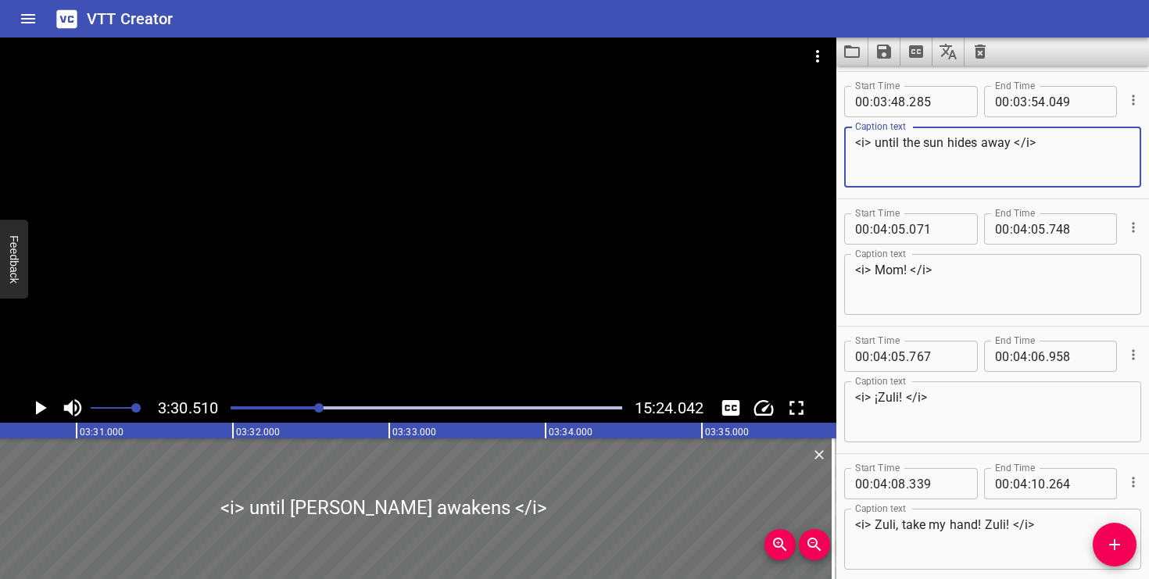
type textarea "<i> until the sun hides away </i>"
click at [38, 409] on icon "Play/Pause" at bounding box center [41, 408] width 11 height 14
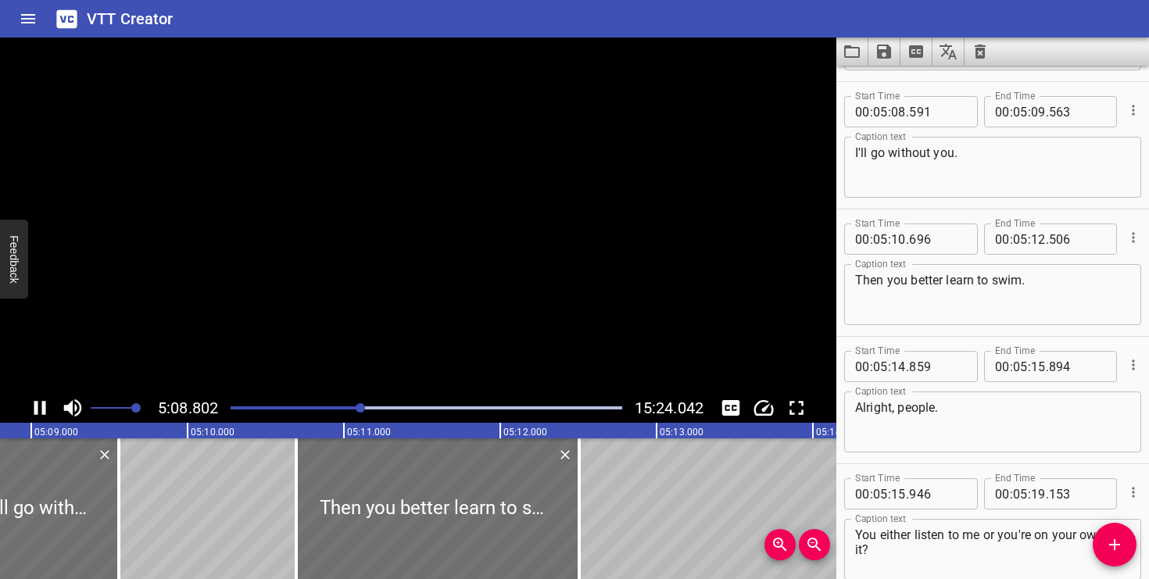
scroll to position [5862, 0]
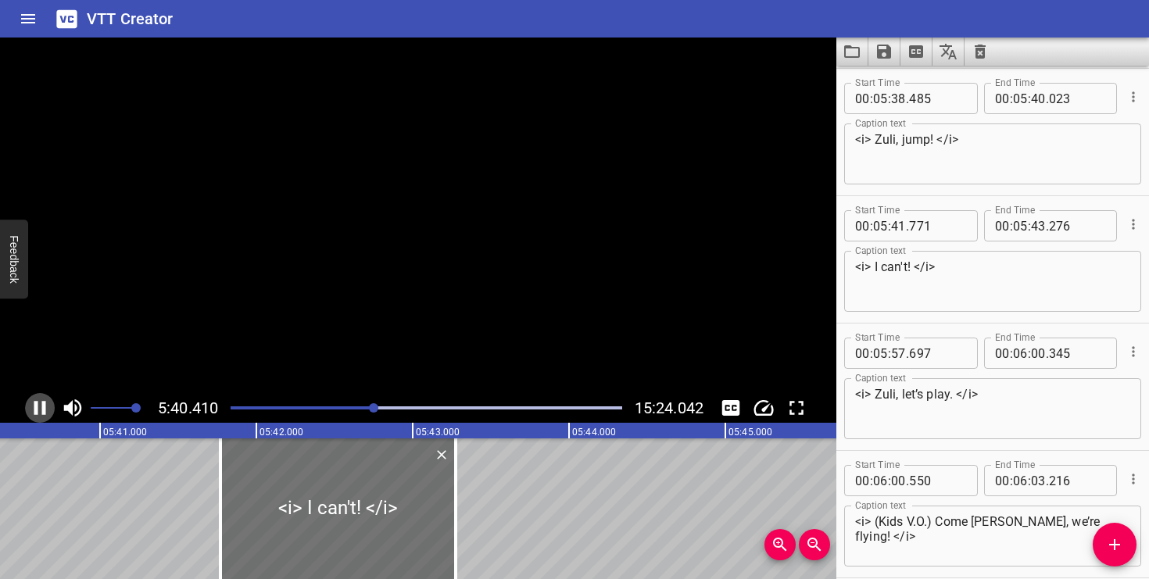
click at [38, 409] on icon "Play/Pause" at bounding box center [40, 408] width 12 height 14
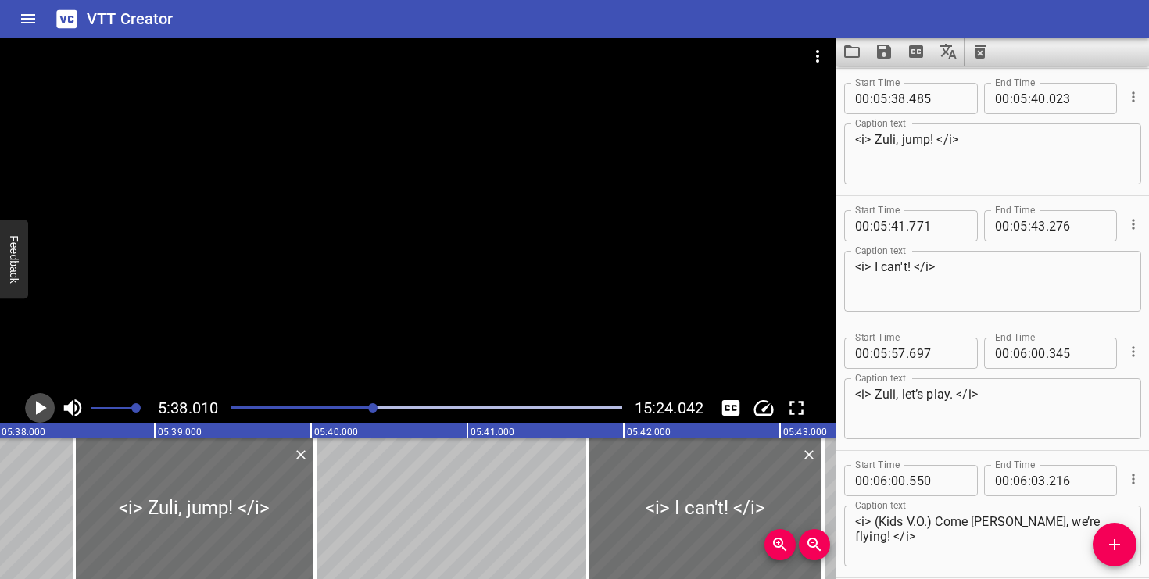
click at [38, 403] on icon "Play/Pause" at bounding box center [41, 408] width 11 height 14
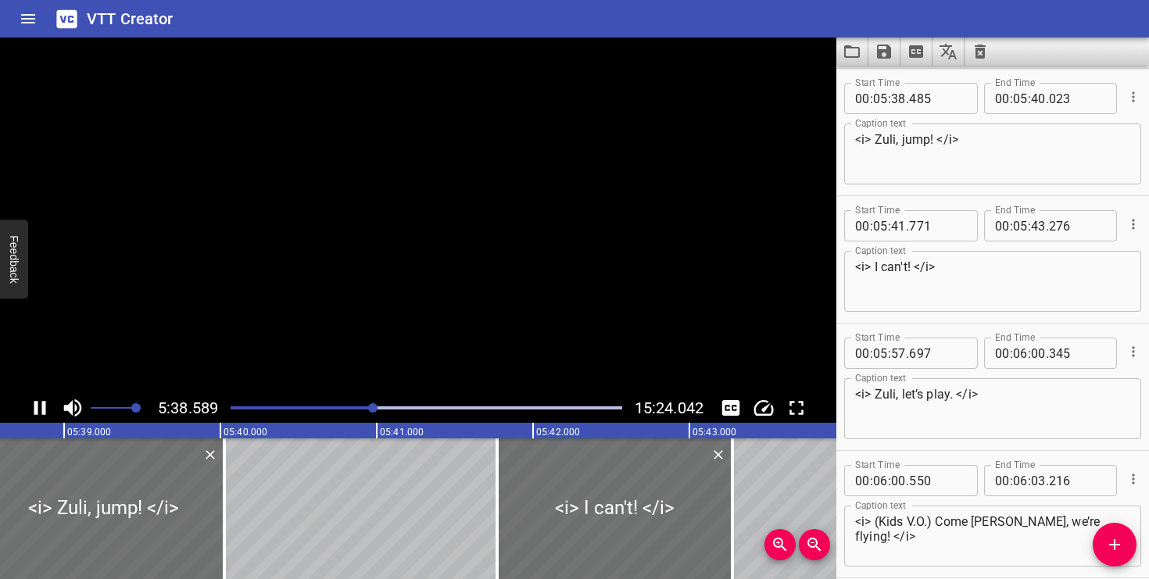
click at [38, 403] on icon "Play/Pause" at bounding box center [39, 407] width 23 height 23
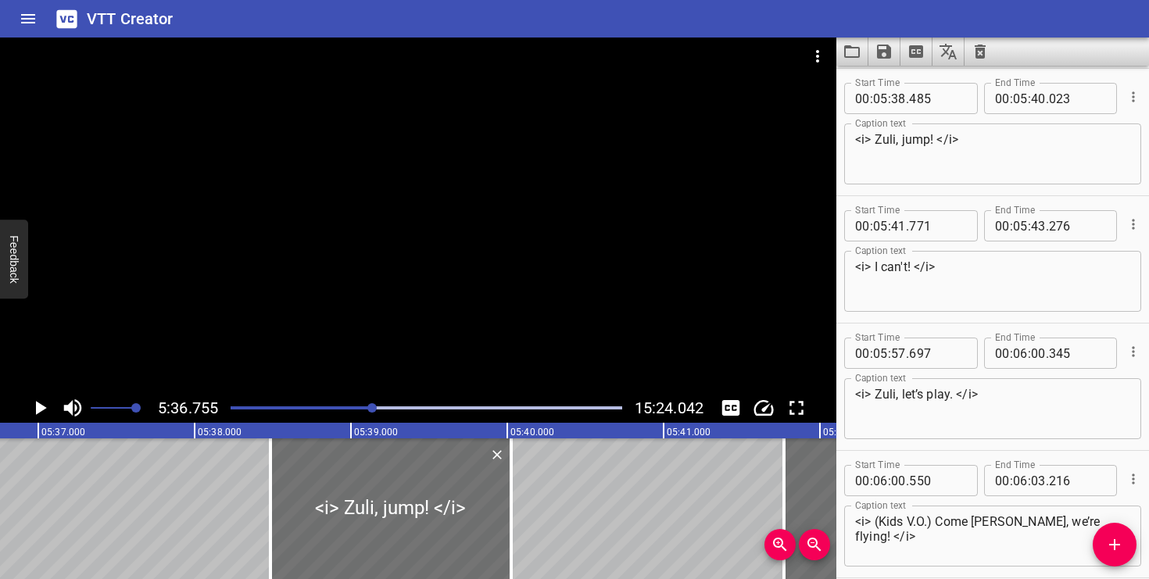
click at [47, 400] on icon "Play/Pause" at bounding box center [39, 407] width 23 height 23
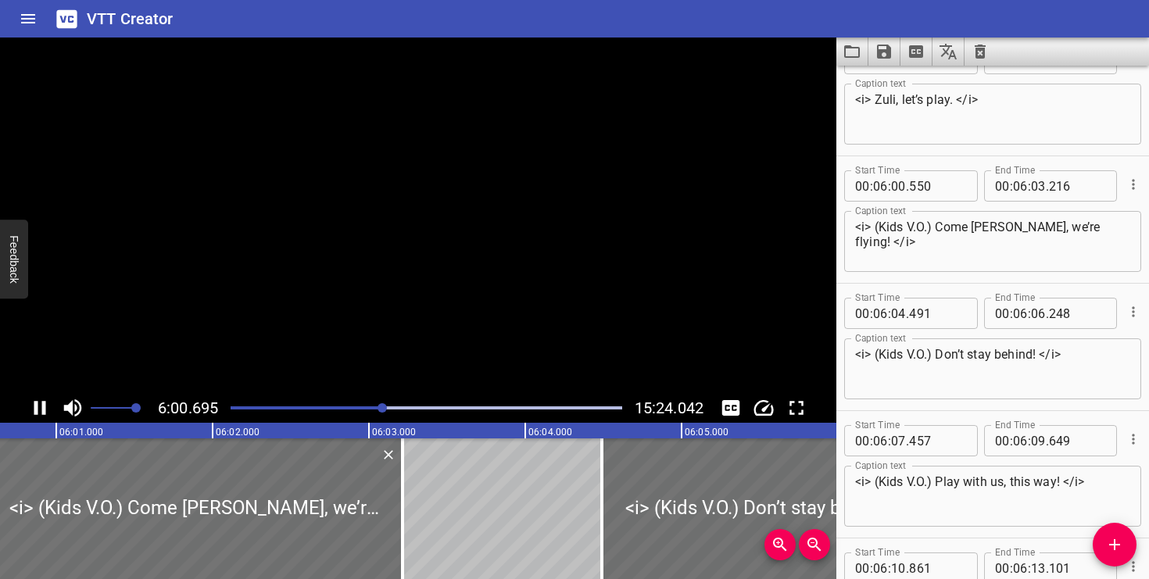
scroll to position [0, 56395]
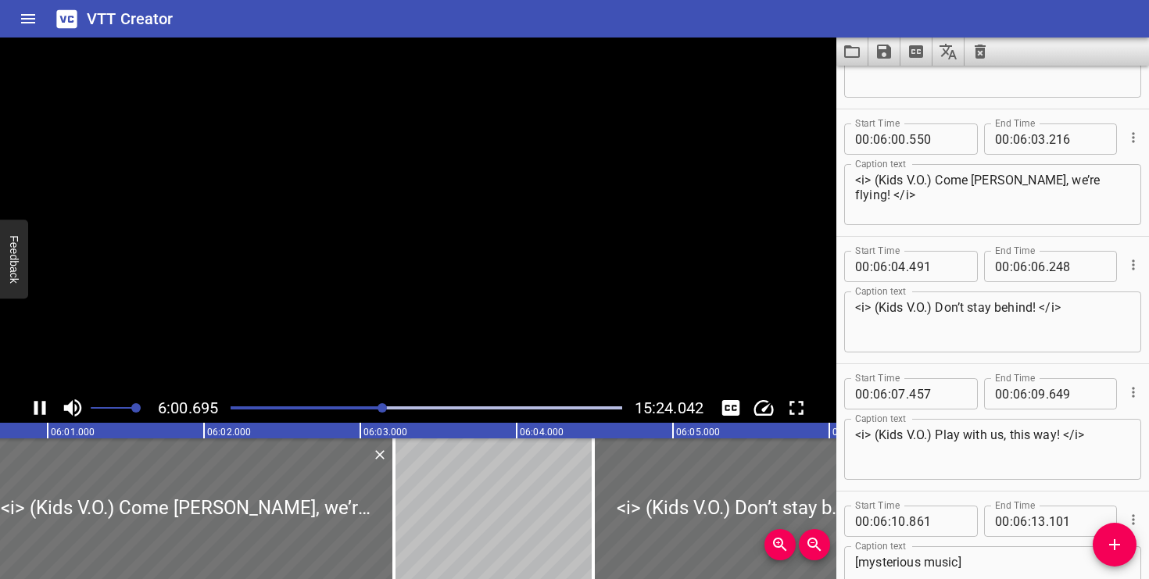
click at [47, 400] on icon "Play/Pause" at bounding box center [39, 407] width 23 height 23
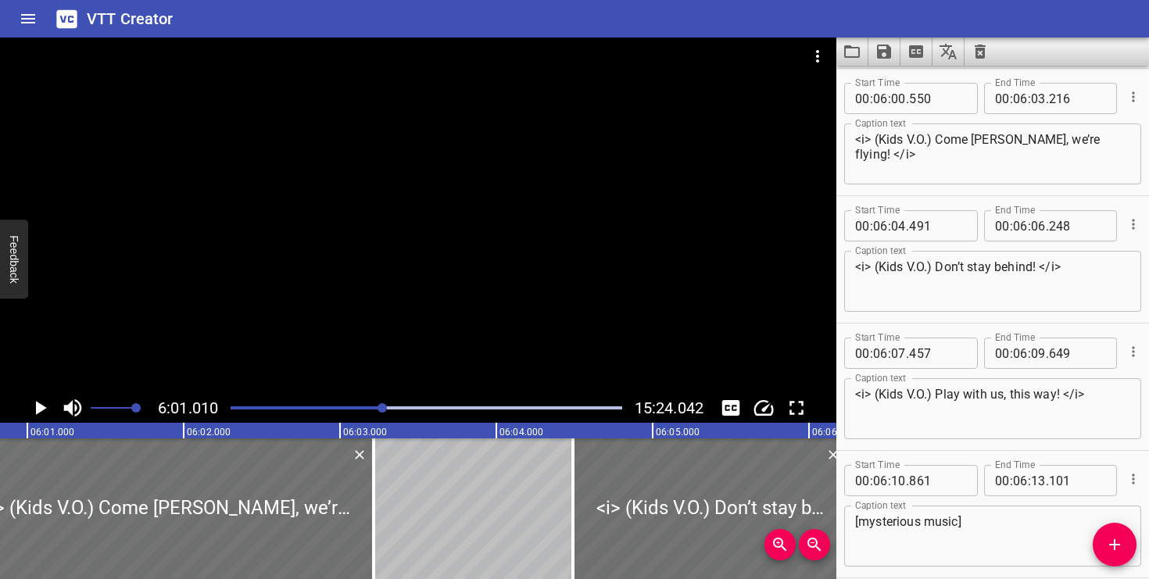
scroll to position [0, 56444]
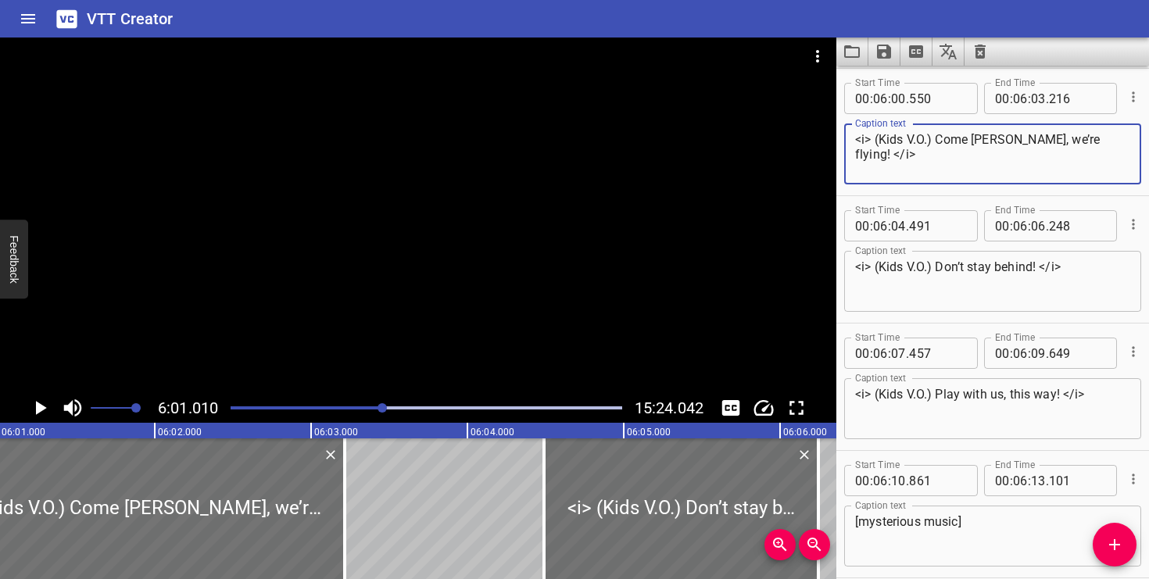
drag, startPoint x: 936, startPoint y: 138, endPoint x: 885, endPoint y: 140, distance: 50.8
click at [885, 140] on textarea "<i> (Kids V.O.) Come [PERSON_NAME], we’re flying! </i>" at bounding box center [992, 154] width 275 height 45
type textarea "<i> Come [PERSON_NAME], we’re flying! </i>"
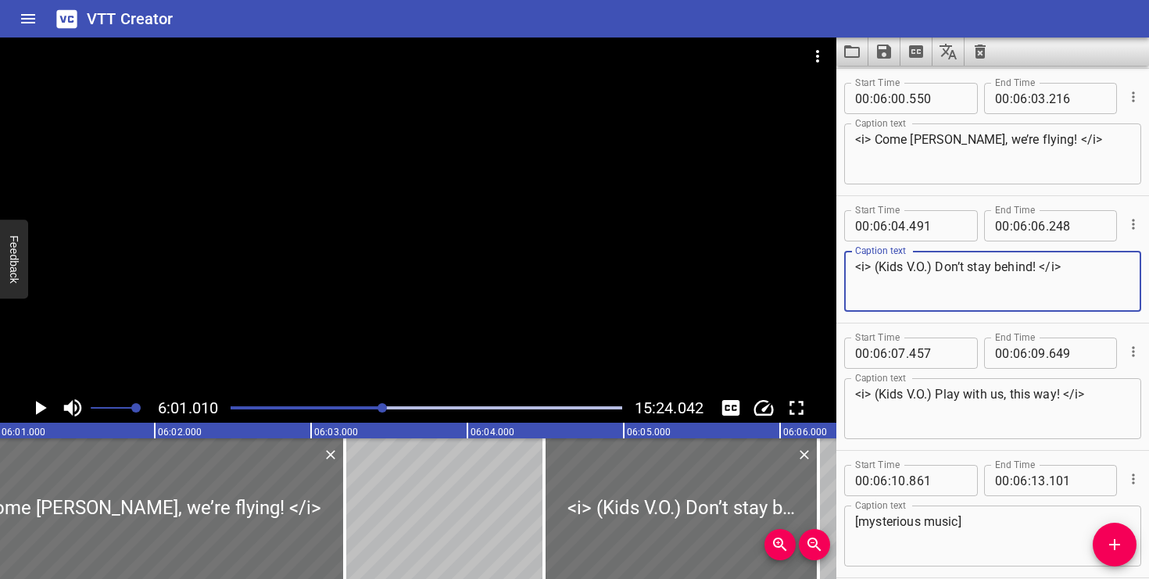
drag, startPoint x: 935, startPoint y: 267, endPoint x: 890, endPoint y: 267, distance: 44.6
click at [890, 267] on textarea "<i> (Kids V.O.) Don’t stay behind! </i>" at bounding box center [992, 282] width 275 height 45
type textarea "<i> Don’t stay behind! </i>"
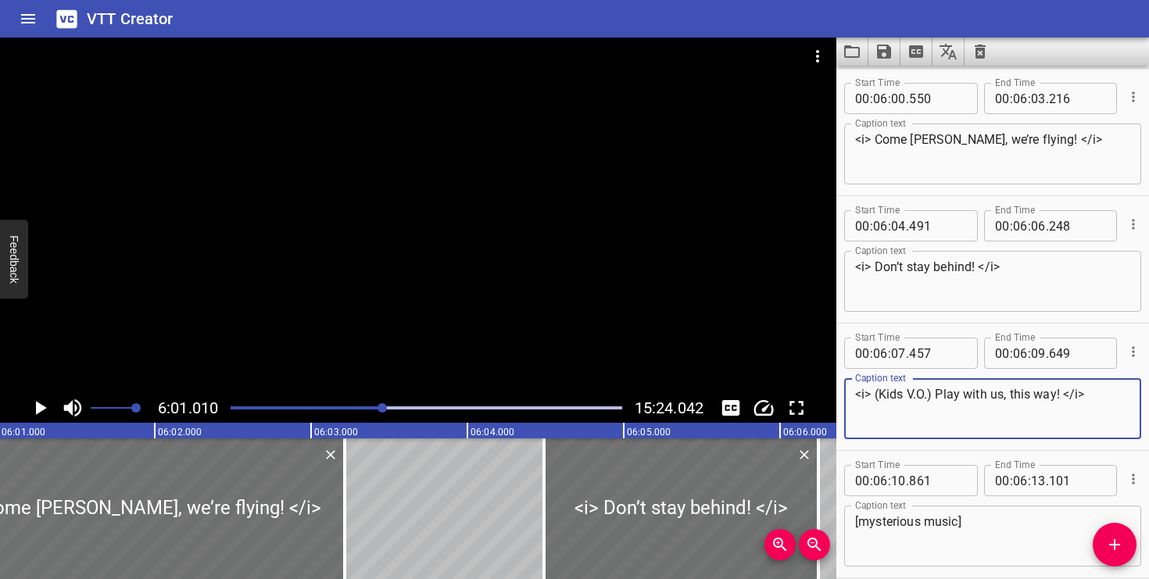
drag, startPoint x: 934, startPoint y: 396, endPoint x: 879, endPoint y: 398, distance: 55.5
click at [879, 398] on textarea "<i> (Kids V.O.) Play with us, this way! </i>" at bounding box center [992, 409] width 275 height 45
type textarea "<i> Play with us, this way! </i>"
click at [1137, 478] on icon "Cue Options" at bounding box center [1134, 479] width 16 height 16
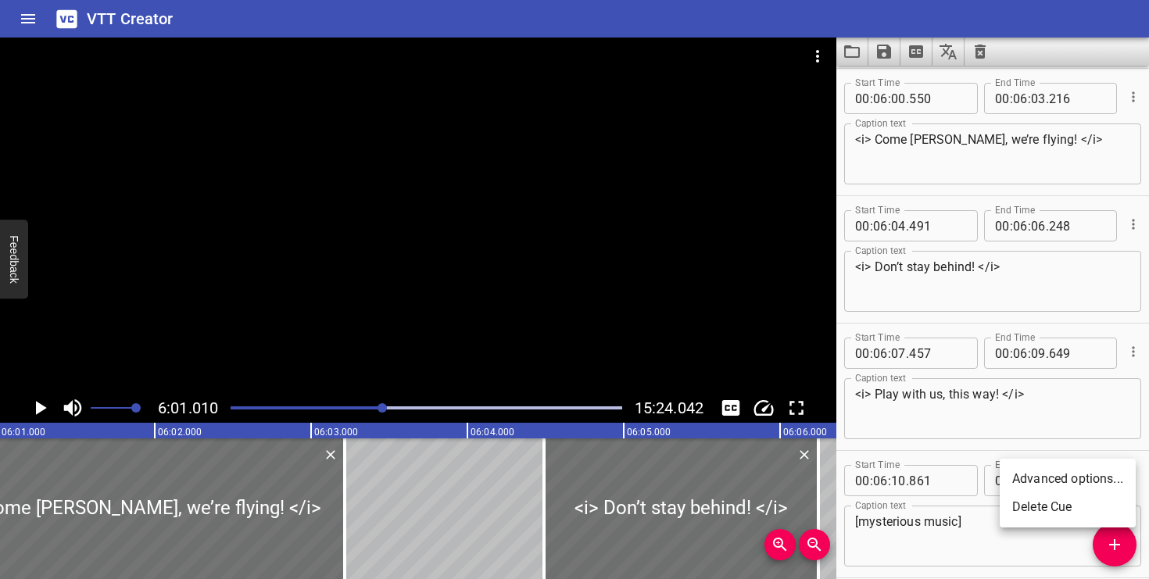
click at [1090, 505] on li "Delete Cue" at bounding box center [1068, 507] width 136 height 28
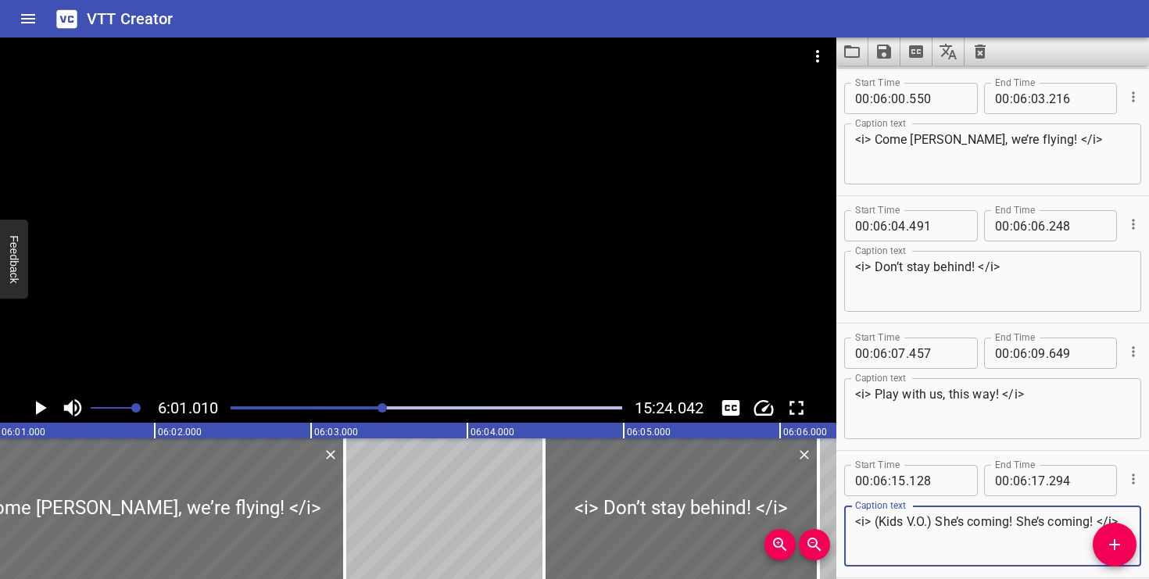
drag, startPoint x: 936, startPoint y: 522, endPoint x: 886, endPoint y: 526, distance: 50.2
click at [886, 526] on textarea "<i> (Kids V.O.) She’s coming! She’s coming! </i>" at bounding box center [992, 536] width 275 height 45
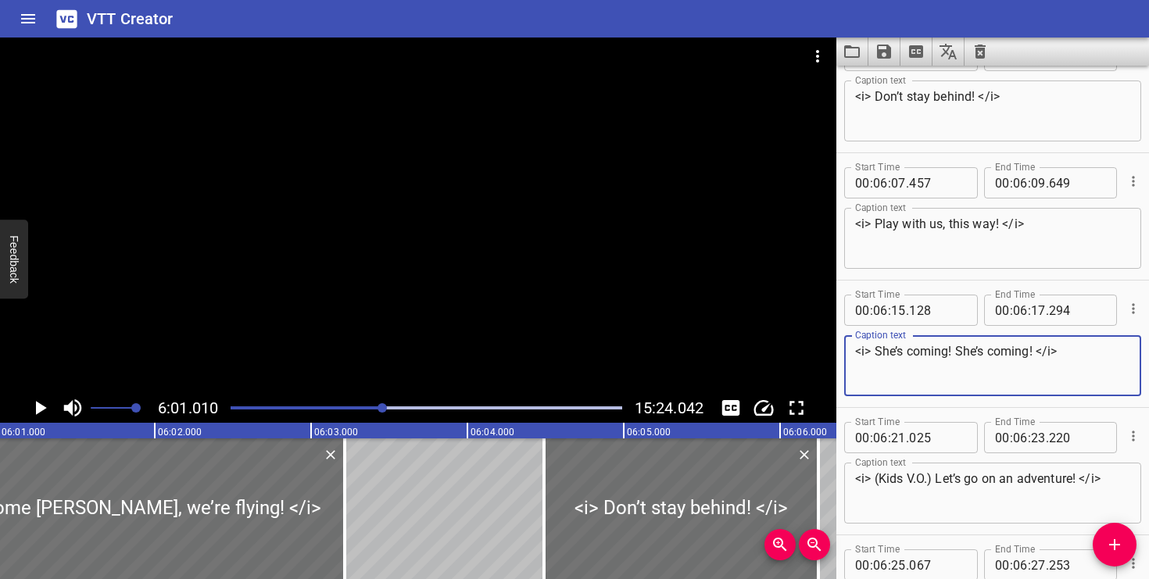
scroll to position [7050, 0]
type textarea "<i> She’s coming! She’s coming! </i>"
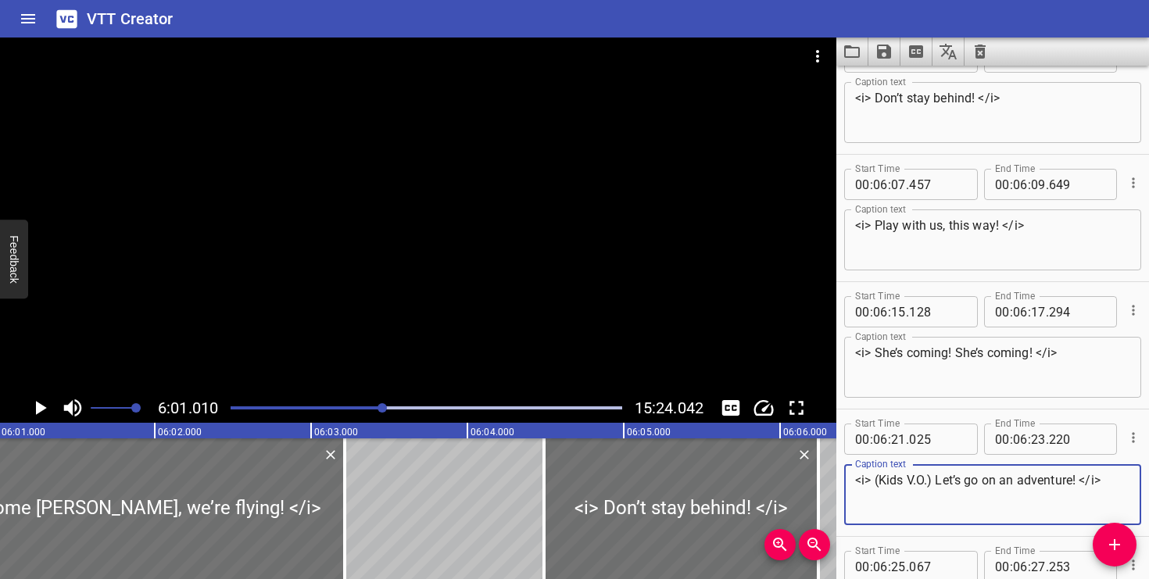
drag, startPoint x: 936, startPoint y: 481, endPoint x: 878, endPoint y: 485, distance: 58.0
click at [878, 485] on textarea "<i> (Kids V.O.) Let’s go on an adventure! </i>" at bounding box center [992, 495] width 275 height 45
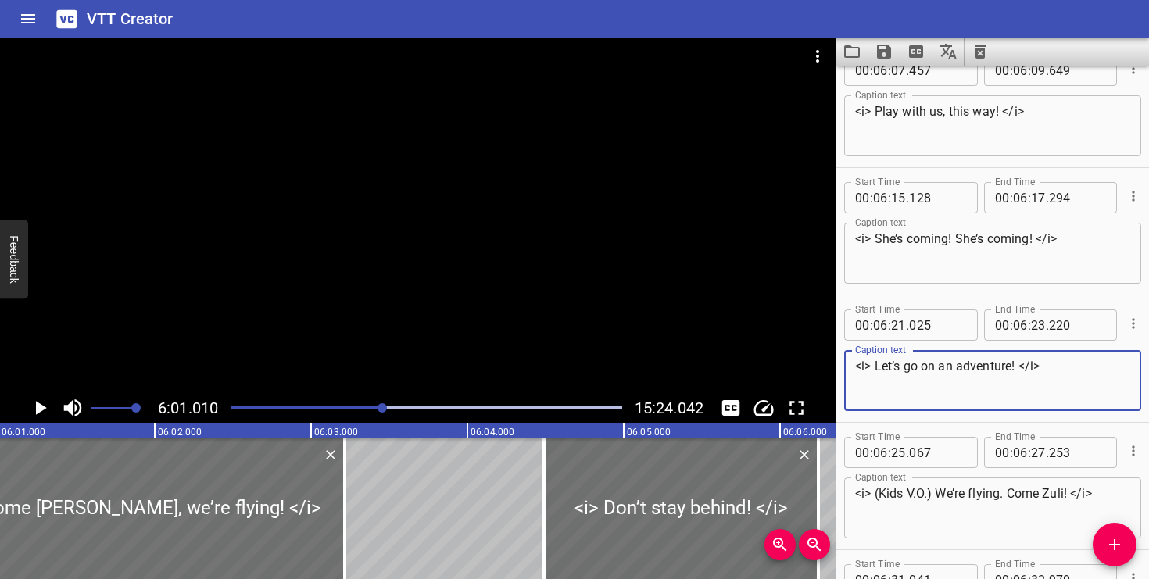
scroll to position [7169, 0]
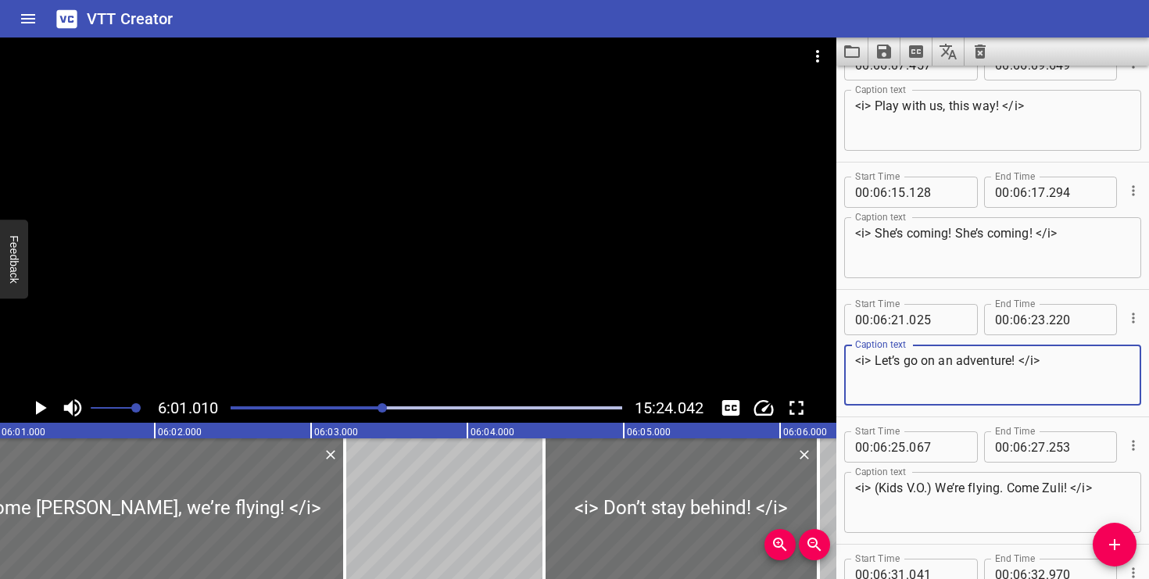
type textarea "<i> Let’s go on an adventure! </i>"
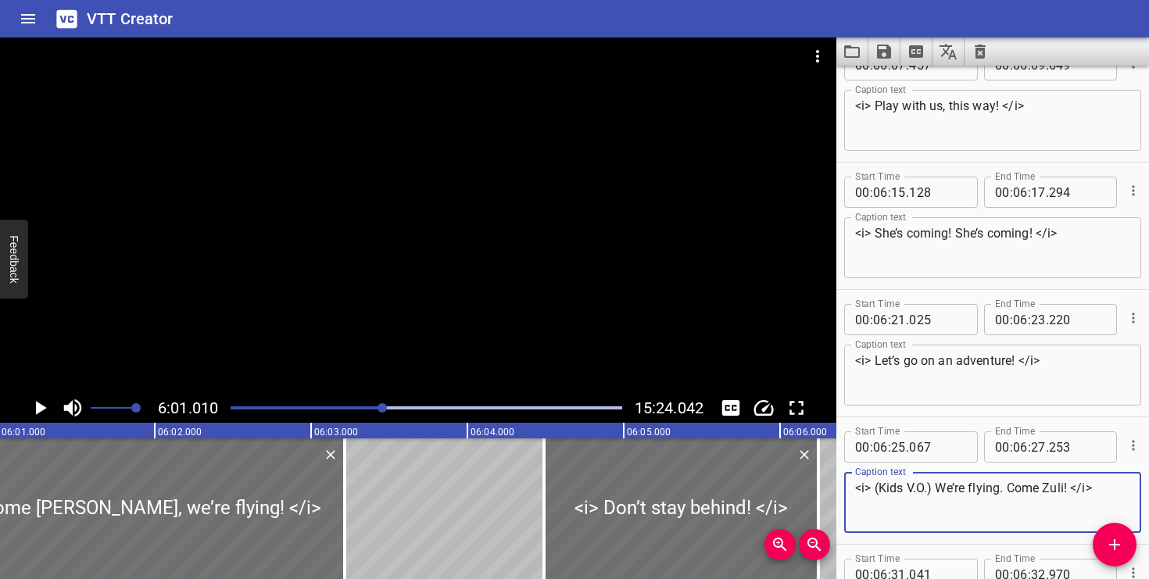
drag, startPoint x: 938, startPoint y: 490, endPoint x: 879, endPoint y: 493, distance: 59.5
click at [879, 493] on textarea "<i> (Kids V.O.) We’re flying. Come Zuli! </i>" at bounding box center [992, 503] width 275 height 45
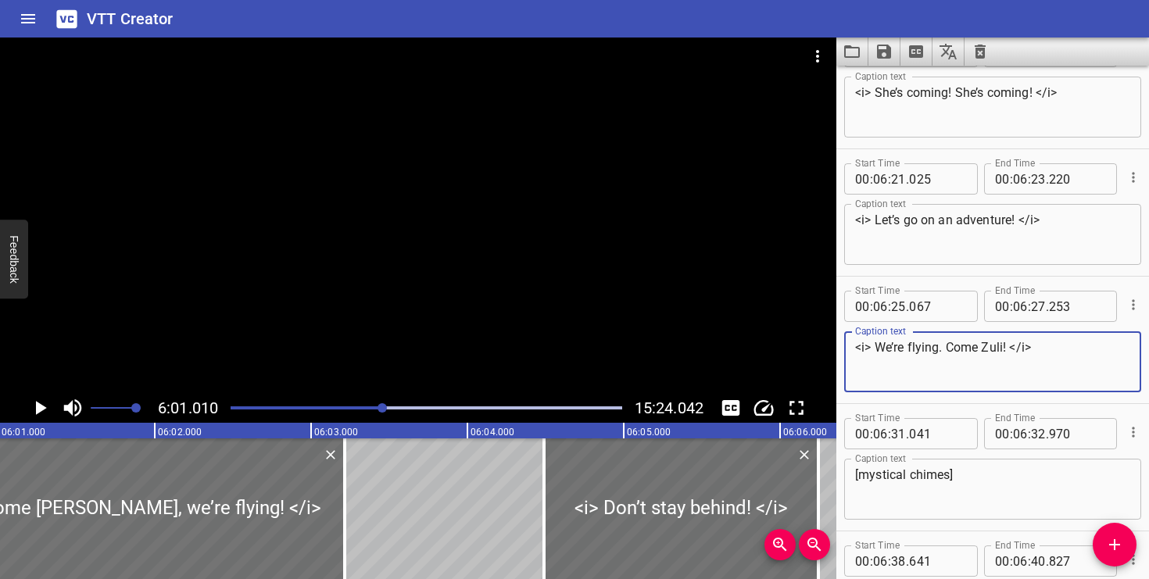
scroll to position [7315, 0]
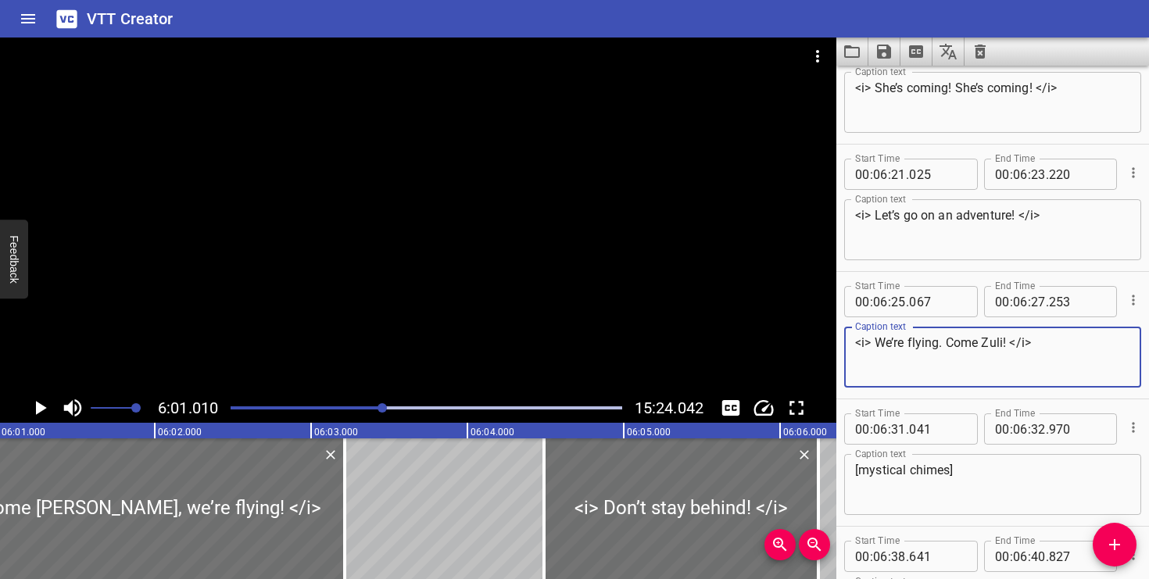
type textarea "<i> We’re flying. Come Zuli! </i>"
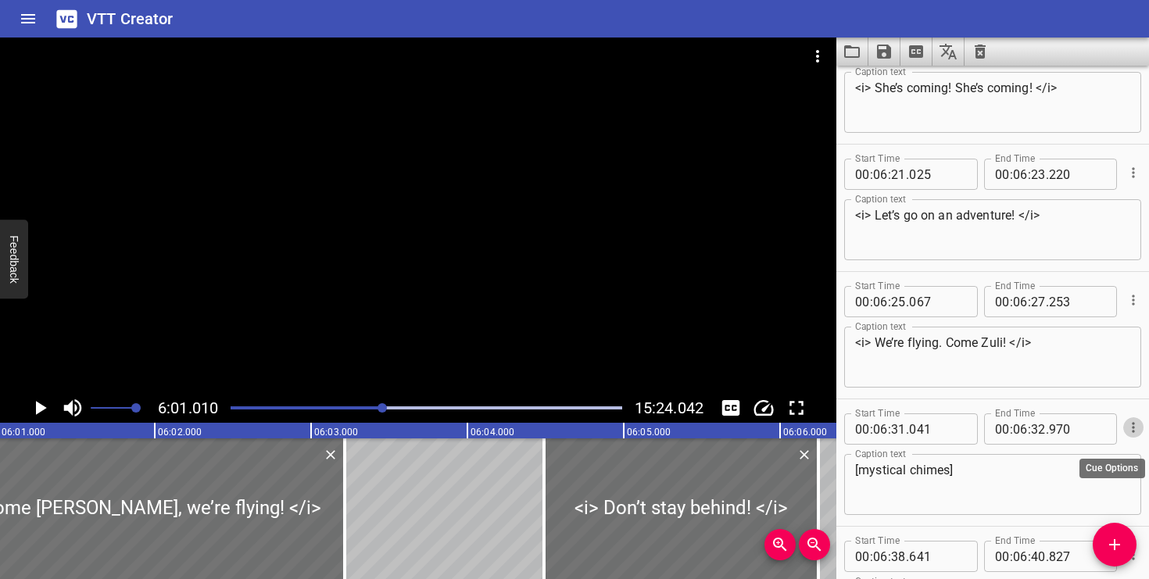
click at [1131, 428] on icon "Cue Options" at bounding box center [1134, 428] width 16 height 16
click at [1093, 450] on li "Delete Cue" at bounding box center [1068, 456] width 136 height 28
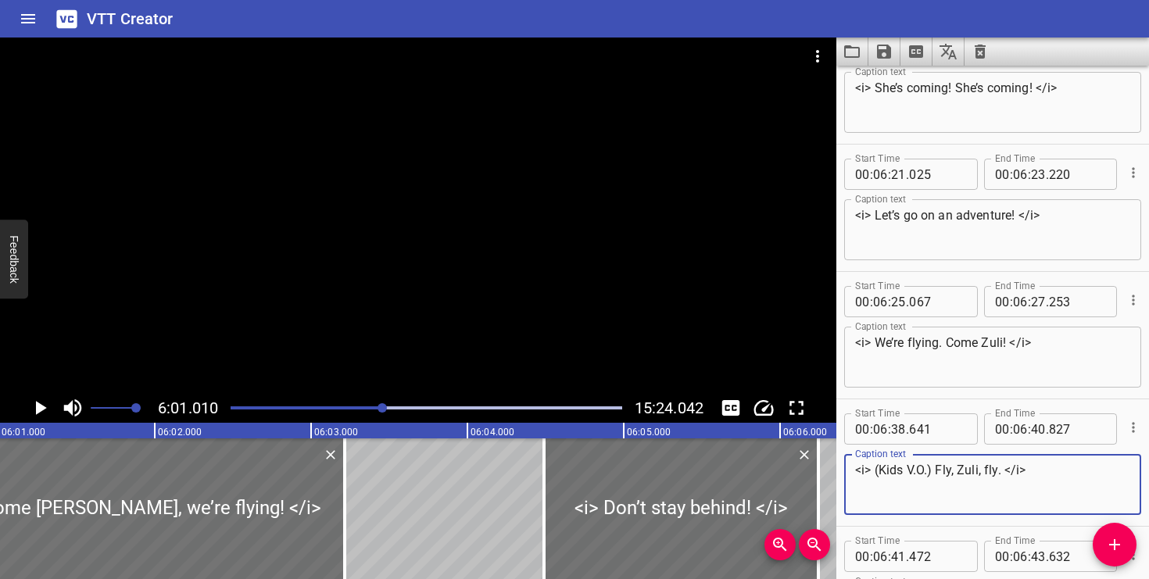
drag, startPoint x: 936, startPoint y: 471, endPoint x: 879, endPoint y: 473, distance: 57.1
click at [879, 473] on textarea "<i> (Kids V.O.) Fly, Zuli, fly. </i>" at bounding box center [992, 485] width 275 height 45
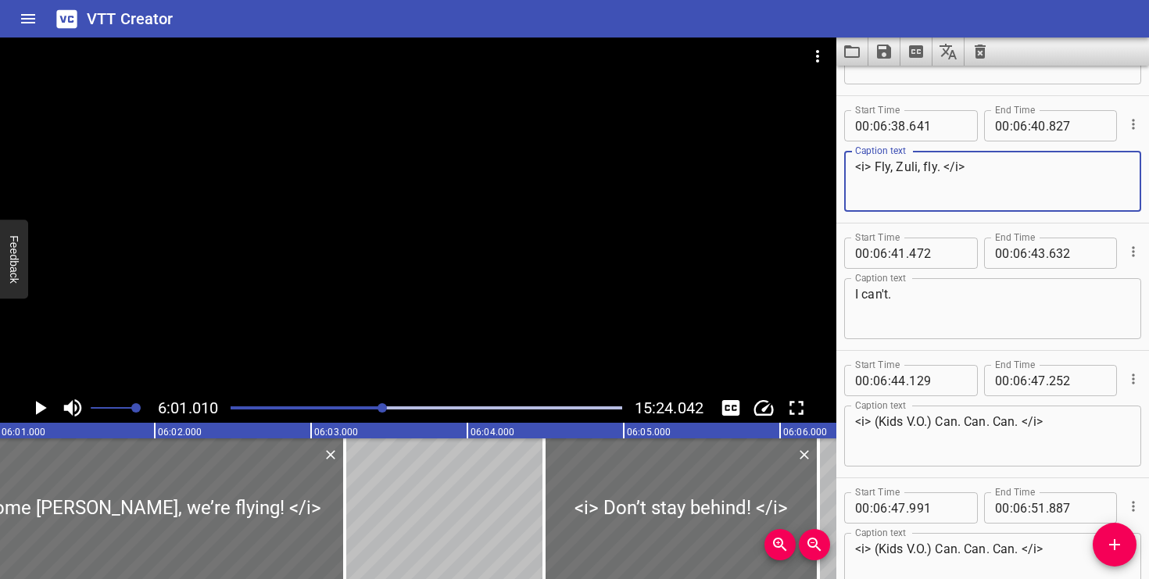
scroll to position [7621, 0]
type textarea "<i> Fly, Zuli, fly. </i>"
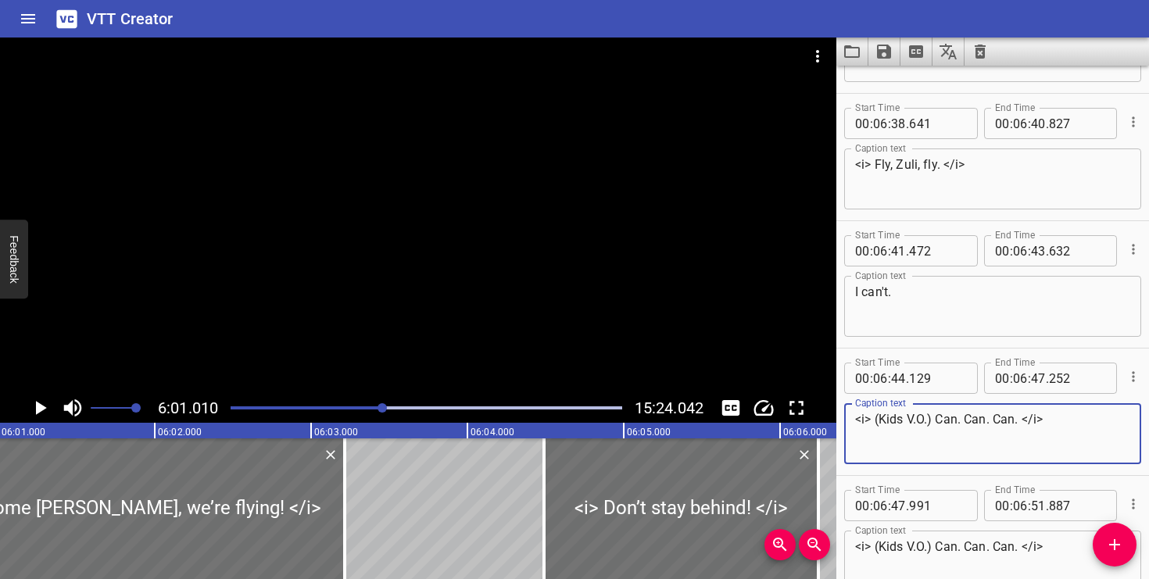
drag, startPoint x: 937, startPoint y: 417, endPoint x: 886, endPoint y: 418, distance: 51.6
click at [886, 418] on textarea "<i> (Kids V.O.) Can. Can. Can. </i>" at bounding box center [992, 434] width 275 height 45
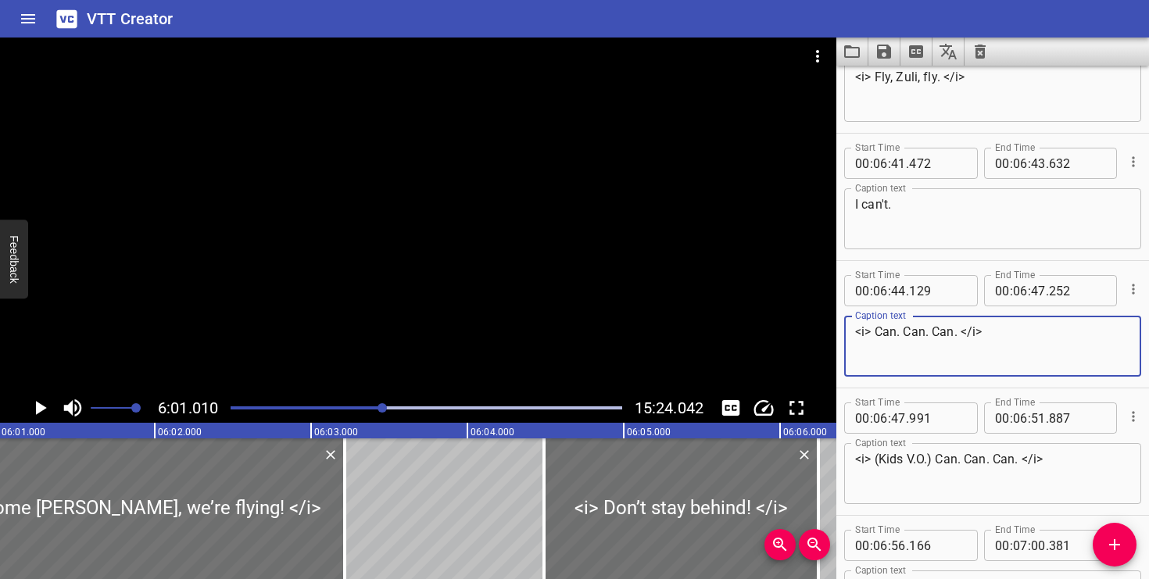
scroll to position [7710, 0]
type textarea "<i> Can. Can. Can. </i>"
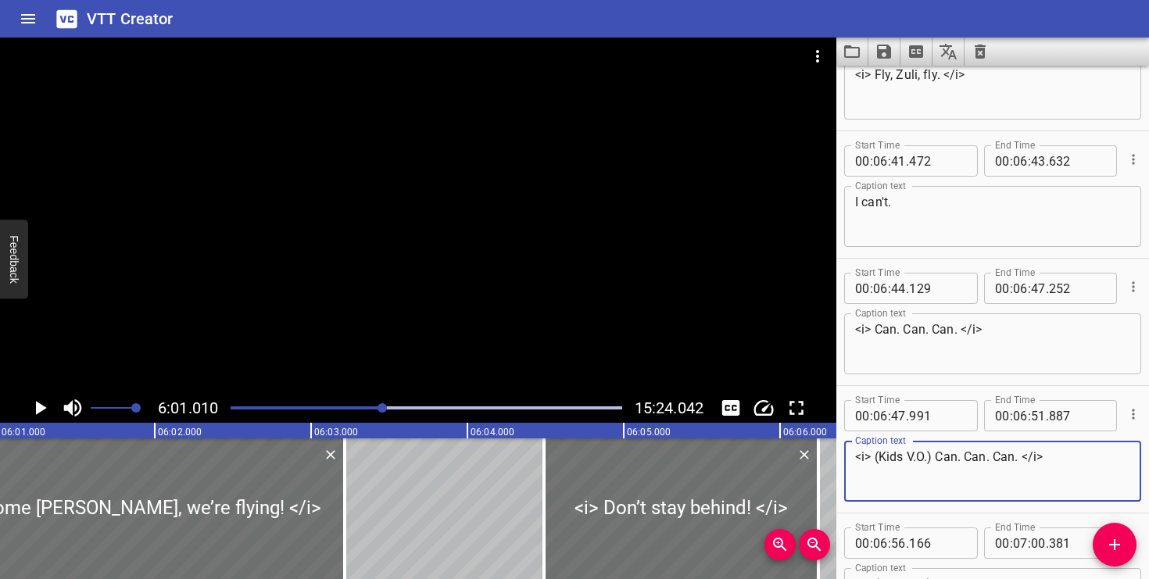
drag, startPoint x: 937, startPoint y: 456, endPoint x: 876, endPoint y: 457, distance: 60.2
click at [876, 457] on textarea "<i> (Kids V.O.) Can. Can. Can. </i>" at bounding box center [992, 472] width 275 height 45
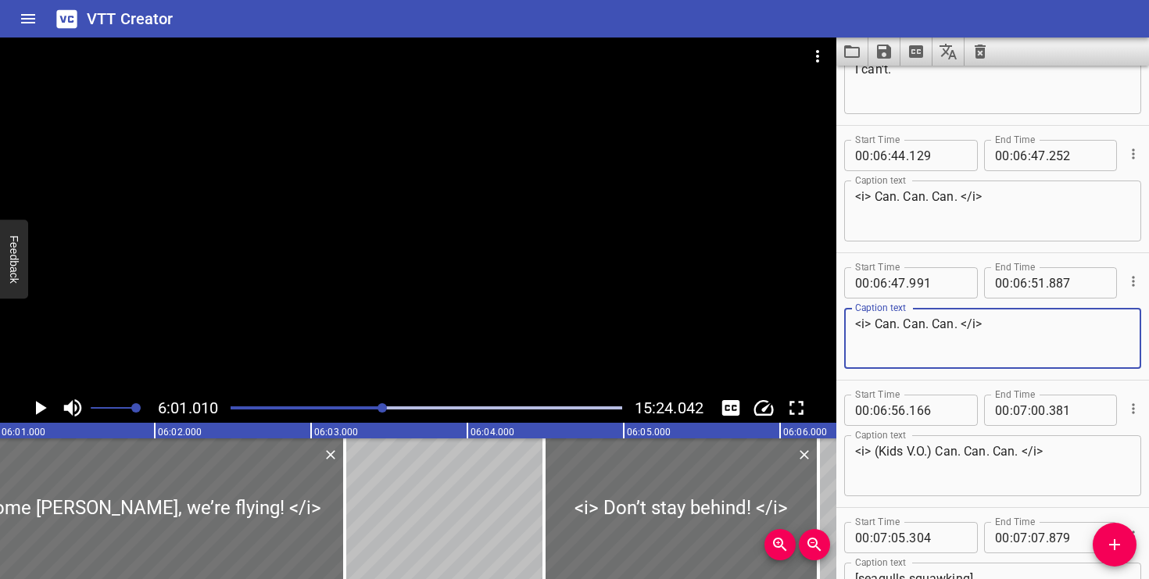
scroll to position [7853, 0]
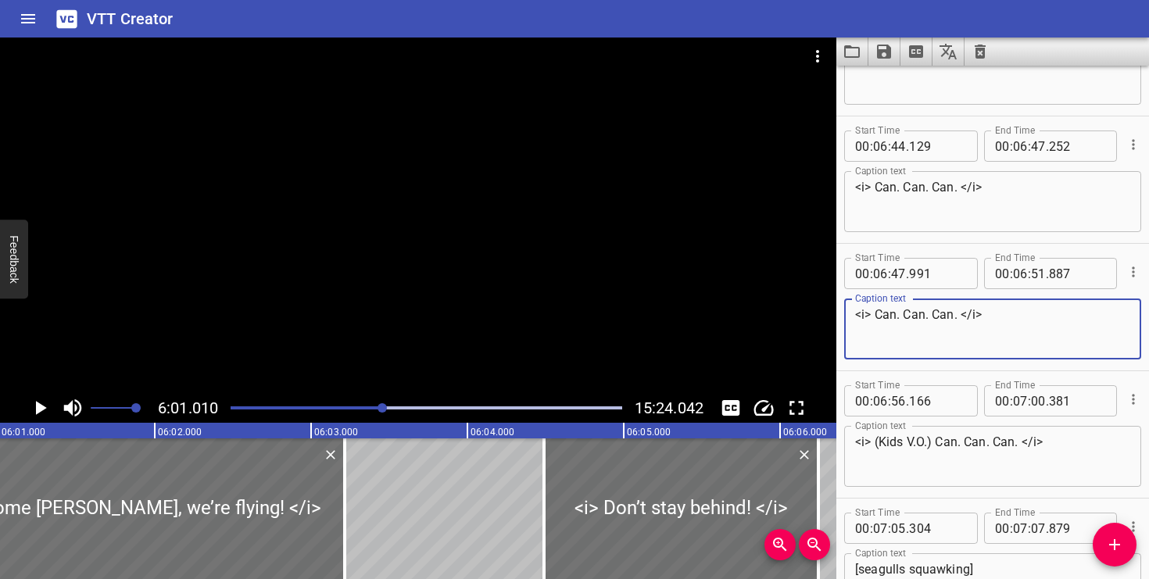
type textarea "<i> Can. Can. Can. </i>"
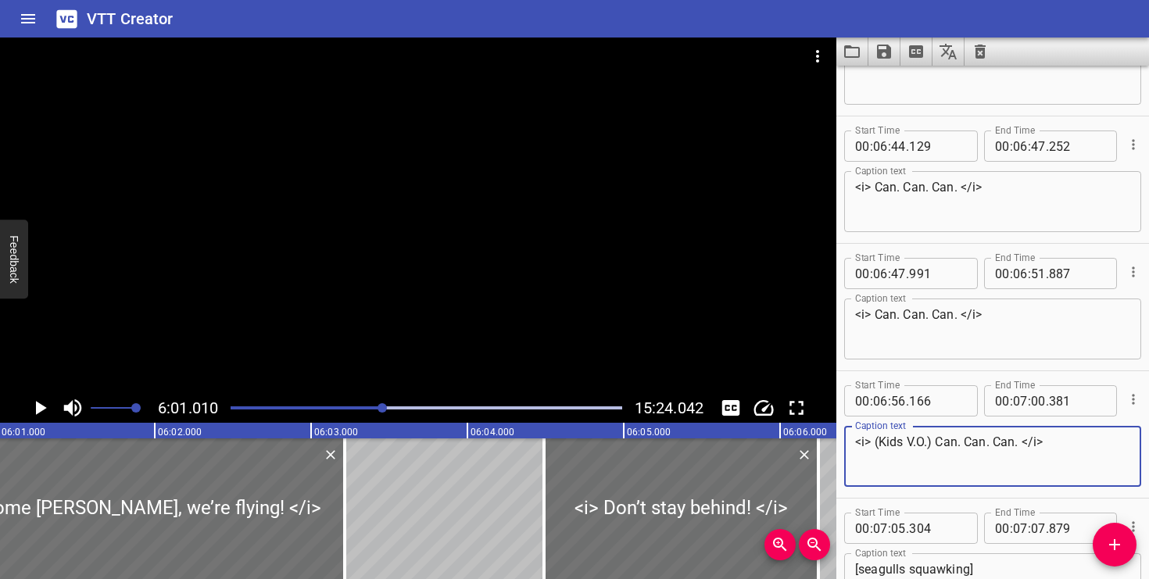
drag, startPoint x: 937, startPoint y: 442, endPoint x: 880, endPoint y: 446, distance: 56.4
click at [880, 446] on textarea "<i> (Kids V.O.) Can. Can. Can. </i>" at bounding box center [992, 457] width 275 height 45
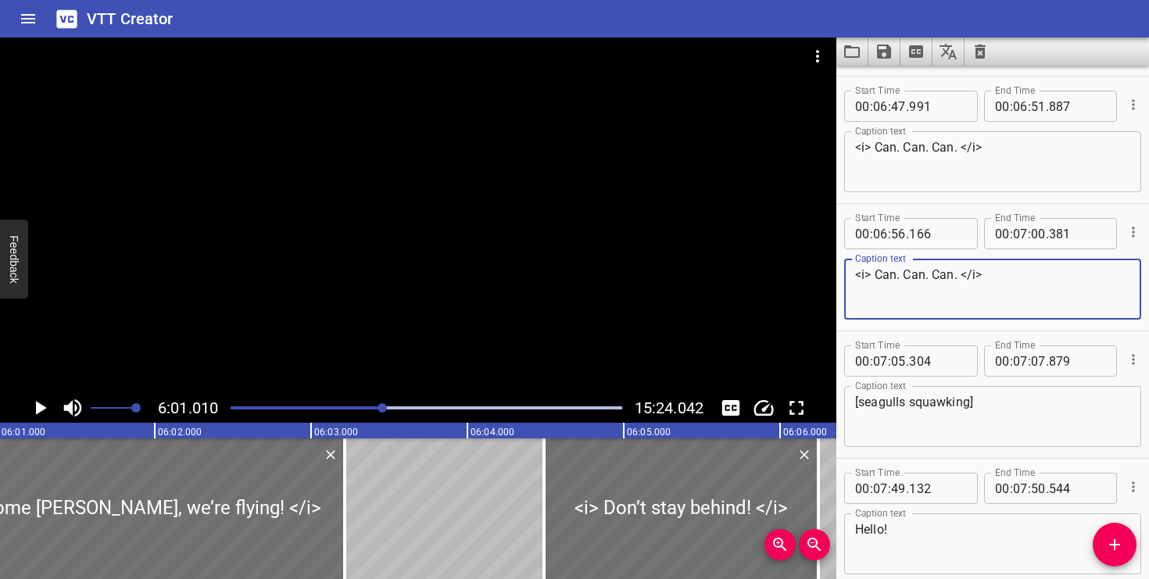
scroll to position [8026, 0]
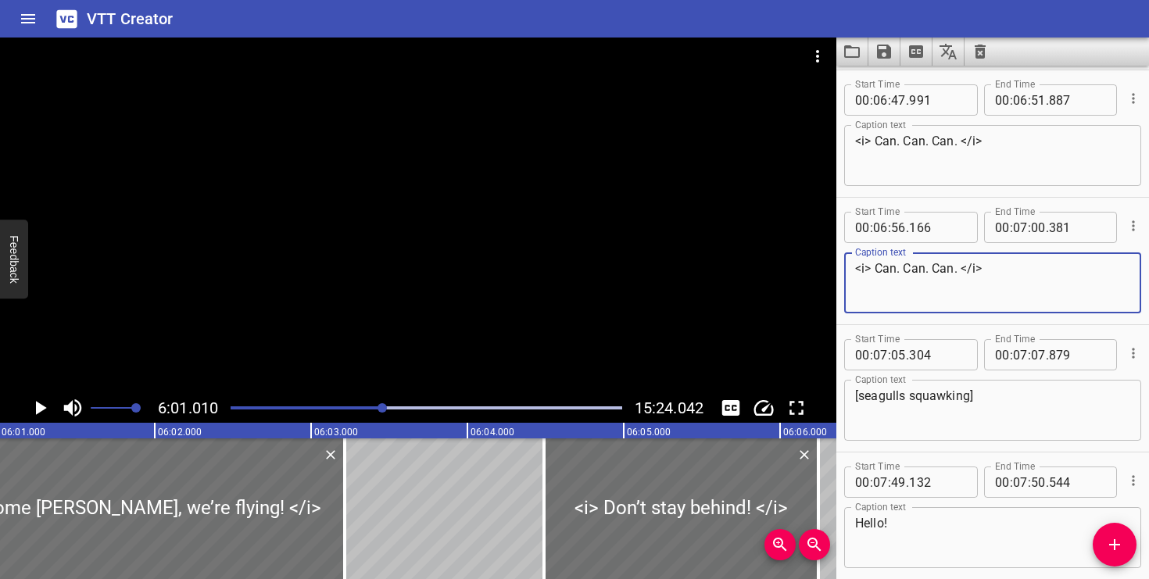
type textarea "<i> Can. Can. Can. </i>"
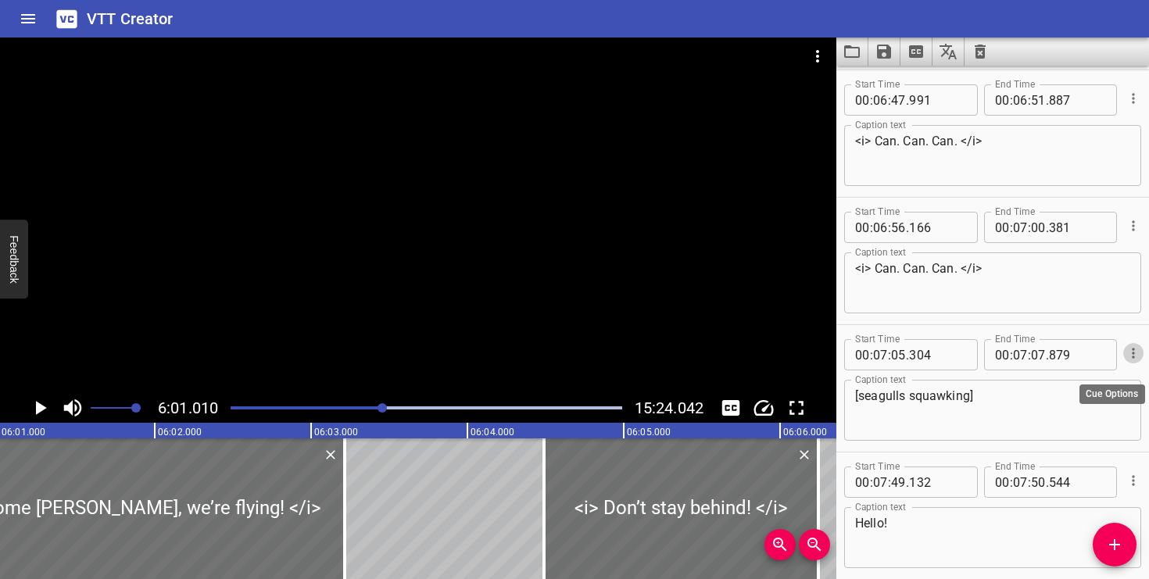
click at [1130, 351] on icon "Cue Options" at bounding box center [1134, 354] width 16 height 16
click at [1091, 389] on li "Delete Cue" at bounding box center [1068, 381] width 136 height 28
click at [43, 409] on icon "Play/Pause" at bounding box center [41, 408] width 11 height 14
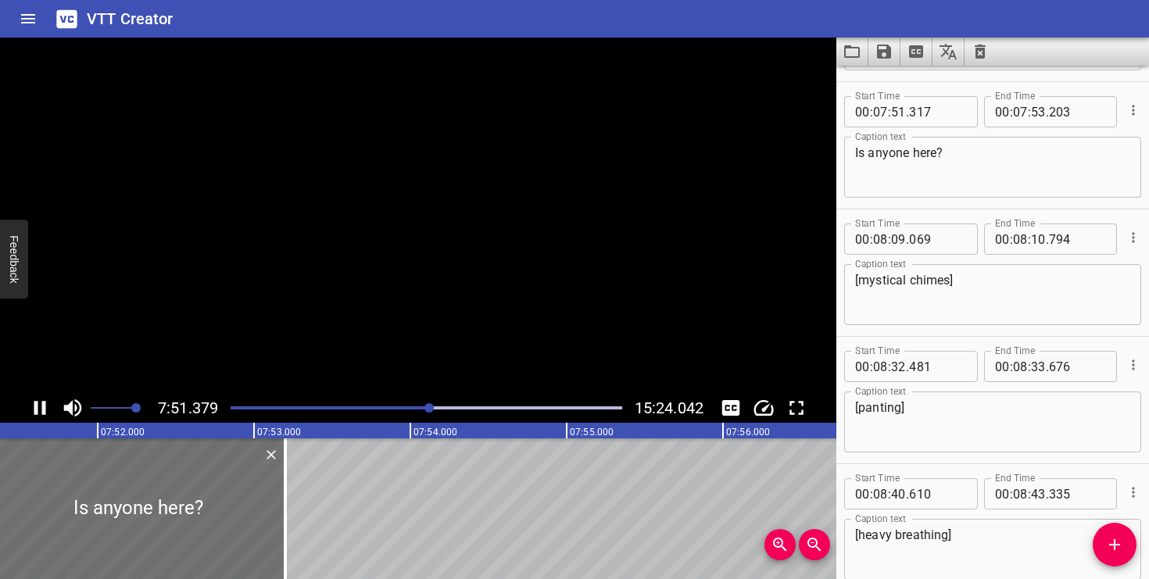
scroll to position [8410, 0]
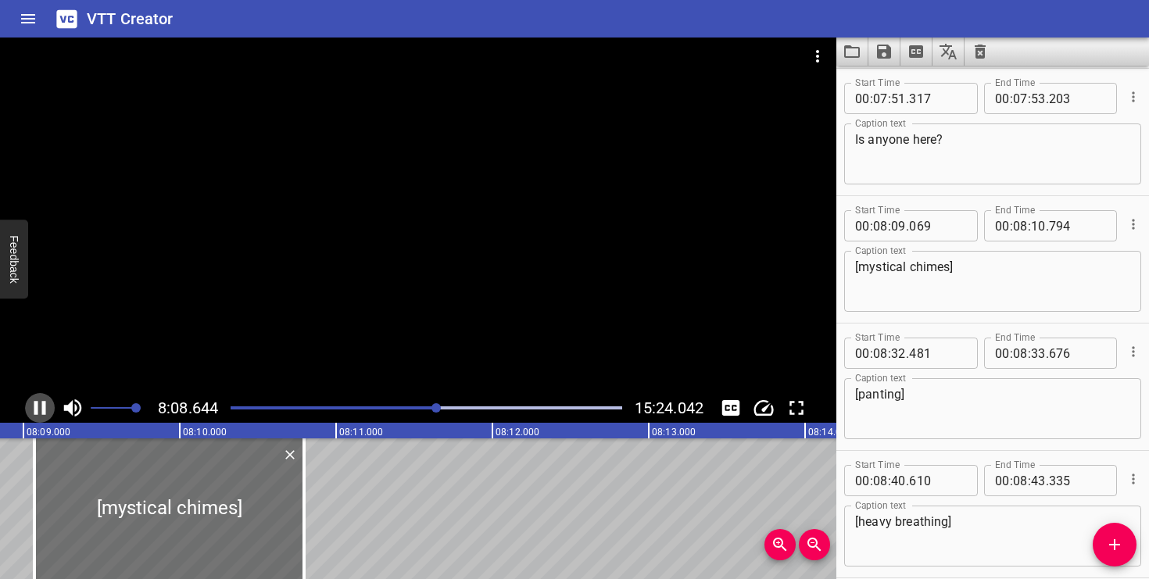
click at [39, 404] on icon "Play/Pause" at bounding box center [39, 407] width 23 height 23
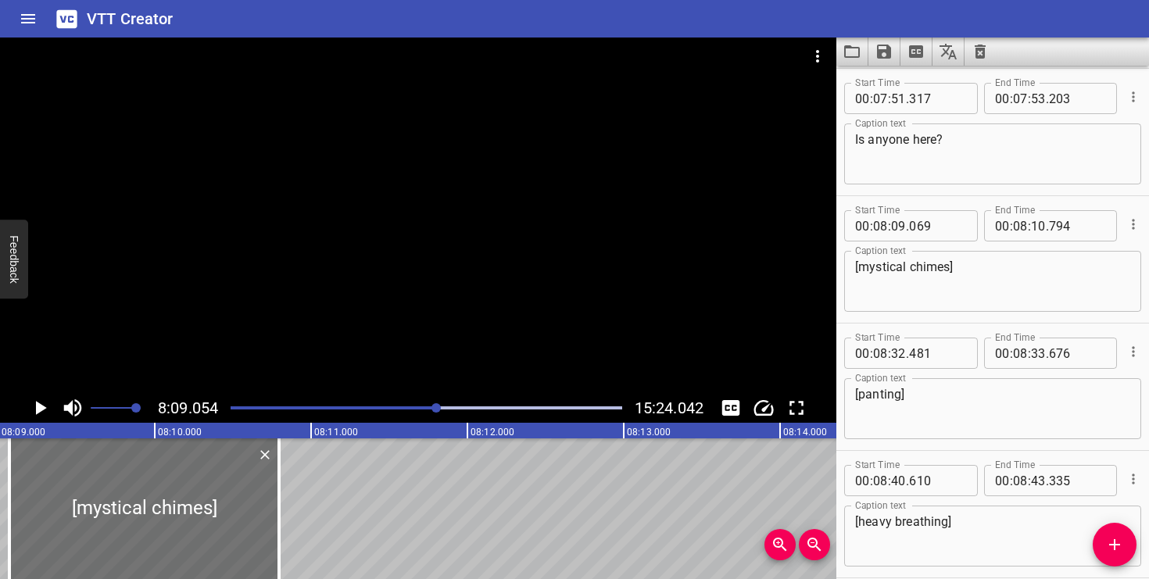
scroll to position [0, 76464]
click at [1134, 218] on icon "Cue Options" at bounding box center [1134, 225] width 16 height 16
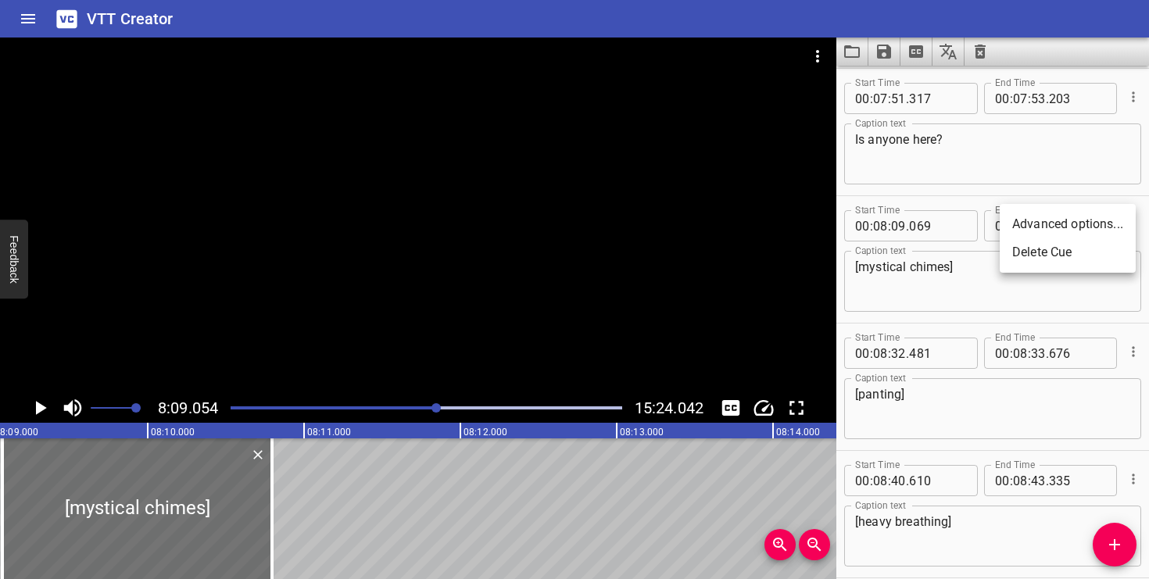
click at [1101, 256] on li "Delete Cue" at bounding box center [1068, 252] width 136 height 28
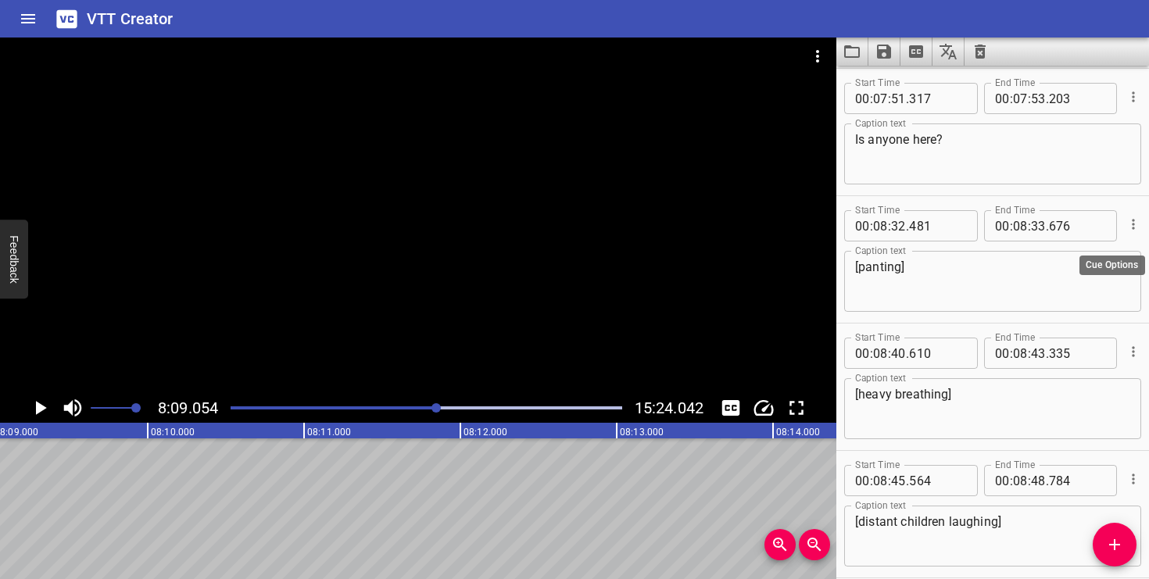
click at [1135, 222] on icon "Cue Options" at bounding box center [1134, 225] width 16 height 16
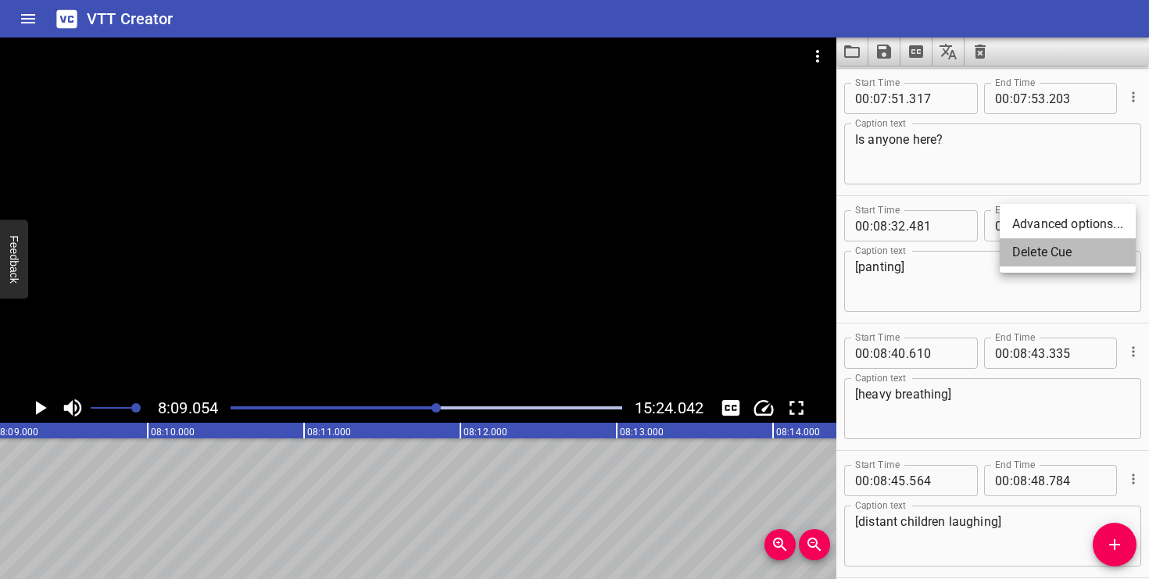
click at [1112, 252] on li "Delete Cue" at bounding box center [1068, 252] width 136 height 28
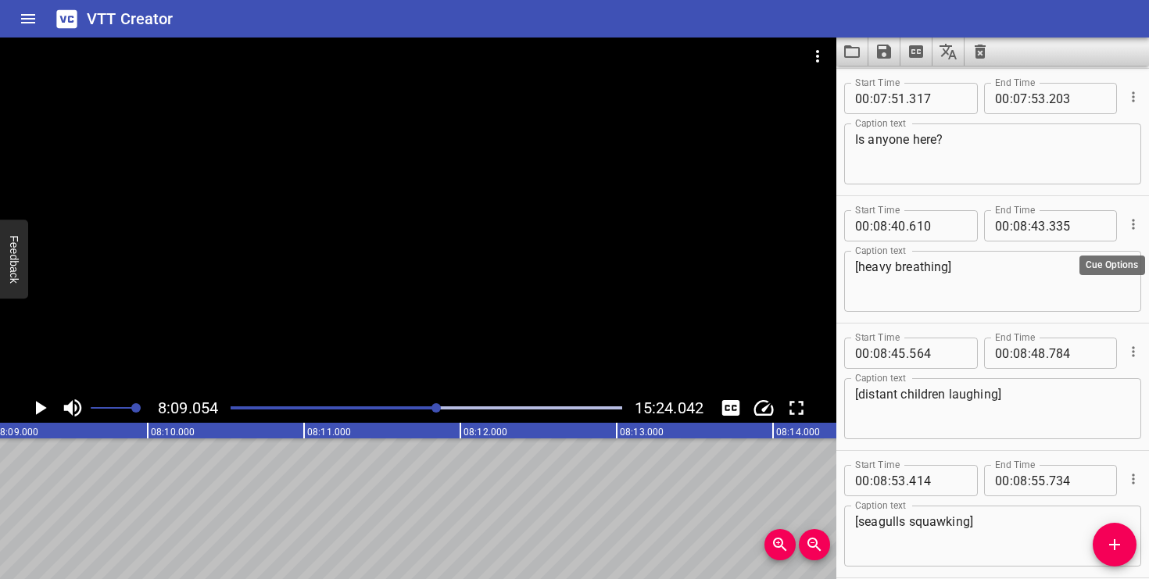
click at [1129, 224] on icon "Cue Options" at bounding box center [1134, 225] width 16 height 16
click at [1111, 246] on li "Delete Cue" at bounding box center [1068, 252] width 136 height 28
click at [1126, 226] on icon "Cue Options" at bounding box center [1134, 225] width 16 height 16
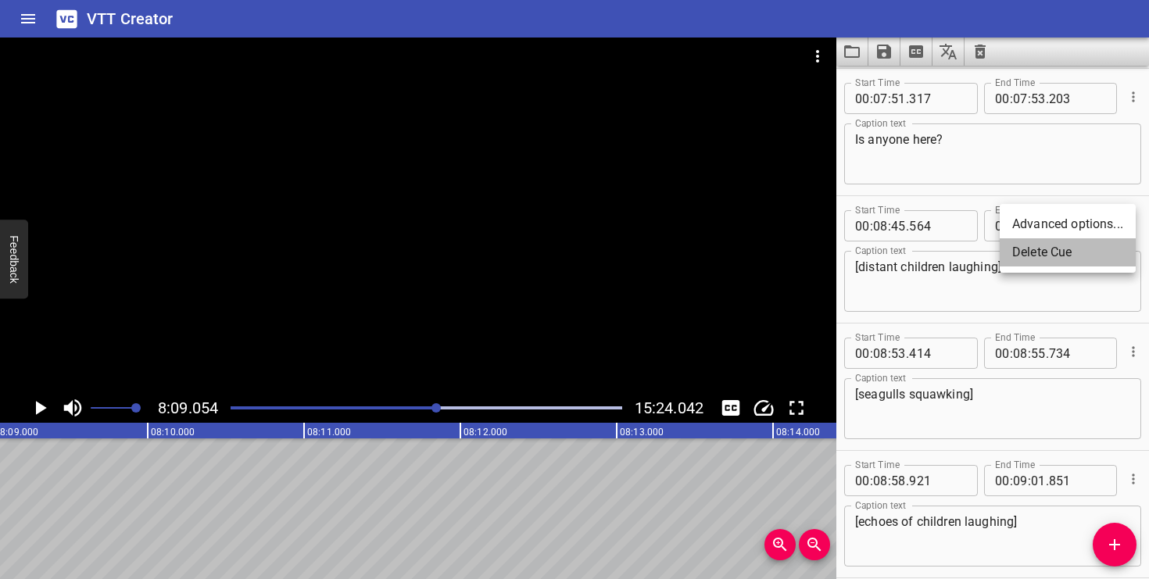
click at [1117, 249] on li "Delete Cue" at bounding box center [1068, 252] width 136 height 28
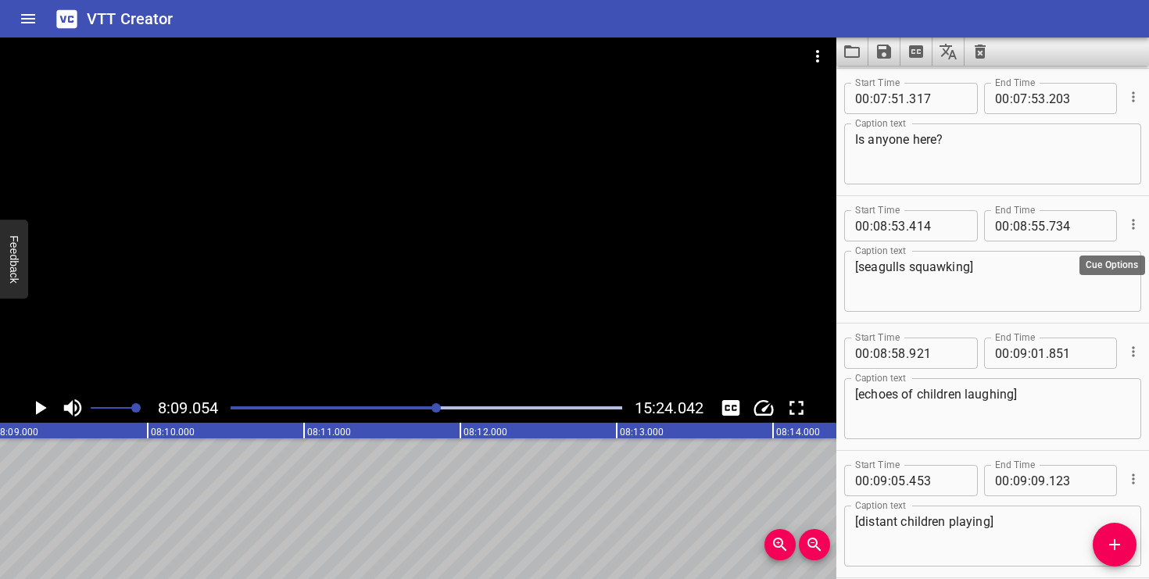
click at [1132, 223] on icon "Cue Options" at bounding box center [1134, 225] width 16 height 16
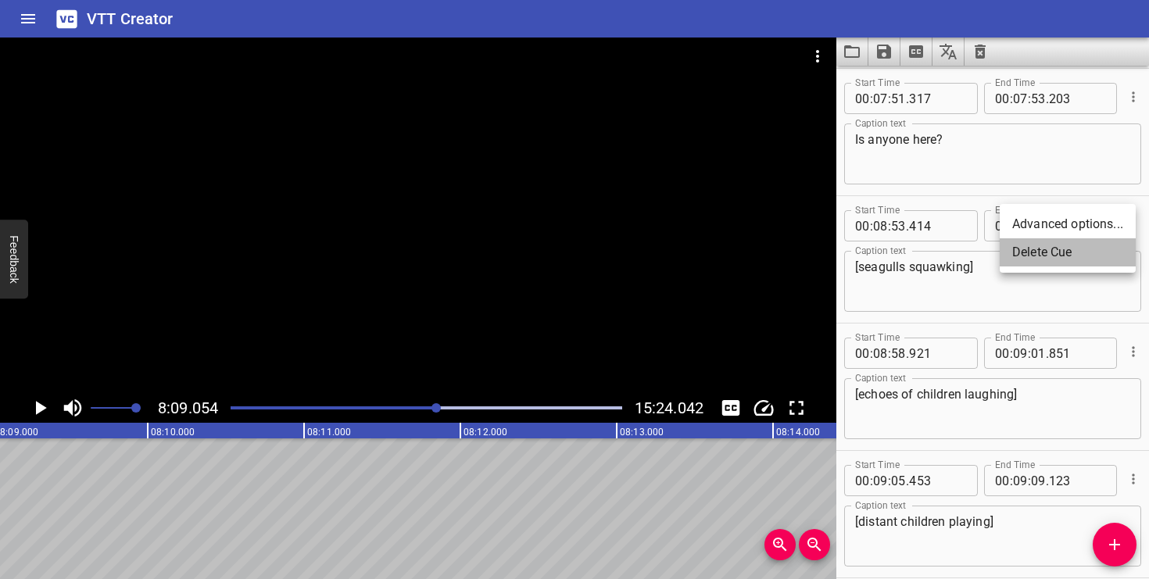
click at [1105, 257] on li "Delete Cue" at bounding box center [1068, 252] width 136 height 28
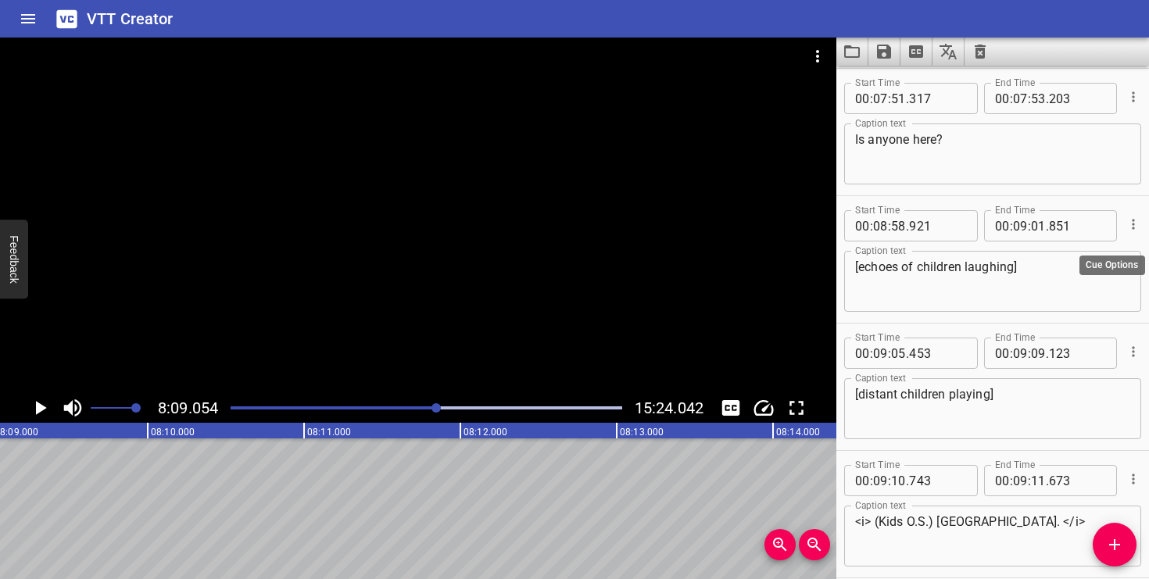
click at [1130, 227] on icon "Cue Options" at bounding box center [1134, 225] width 16 height 16
click at [1098, 253] on li "Delete Cue" at bounding box center [1068, 252] width 136 height 28
click at [1130, 222] on icon "Cue Options" at bounding box center [1134, 225] width 16 height 16
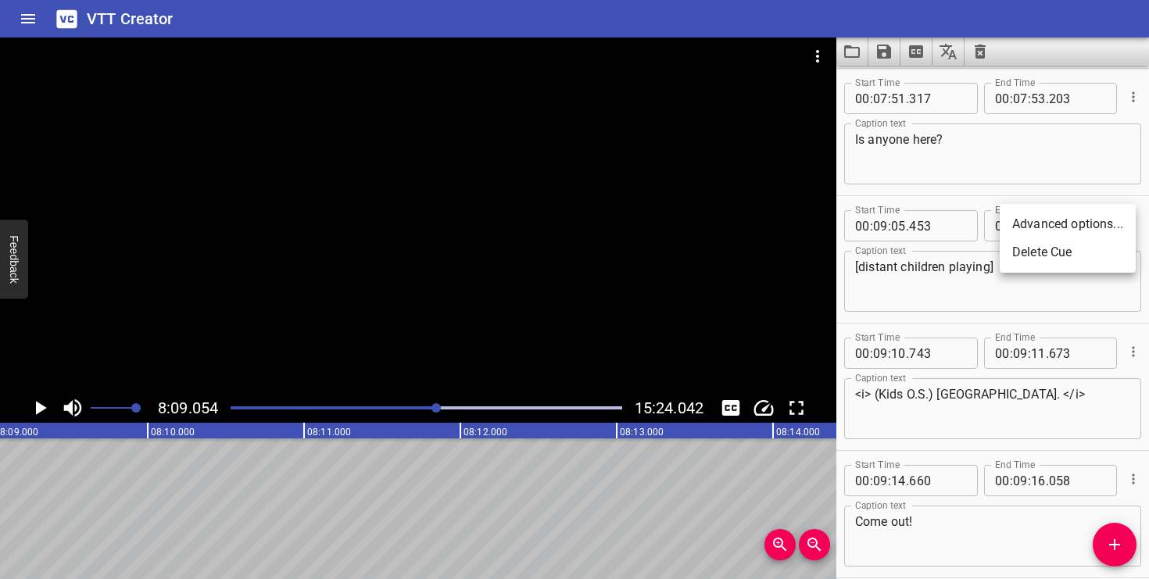
click at [1112, 254] on li "Delete Cue" at bounding box center [1068, 252] width 136 height 28
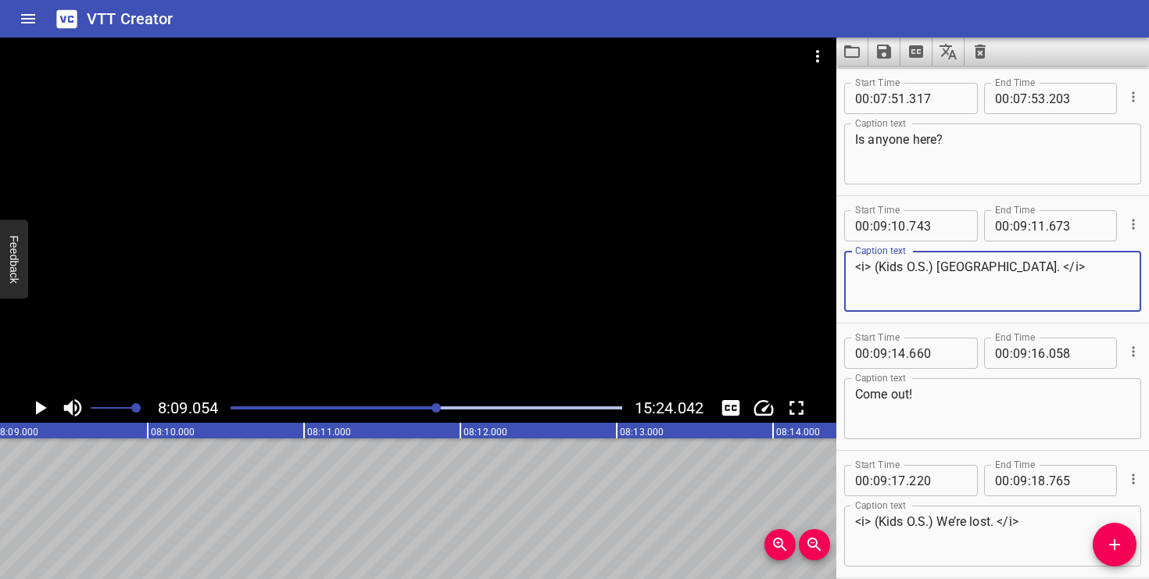
drag, startPoint x: 937, startPoint y: 270, endPoint x: 882, endPoint y: 270, distance: 54.7
click at [882, 270] on textarea "<i> (Kids O.S.) [GEOGRAPHIC_DATA]. </i>" at bounding box center [992, 282] width 275 height 45
type textarea "<i> Zuli. </i>"
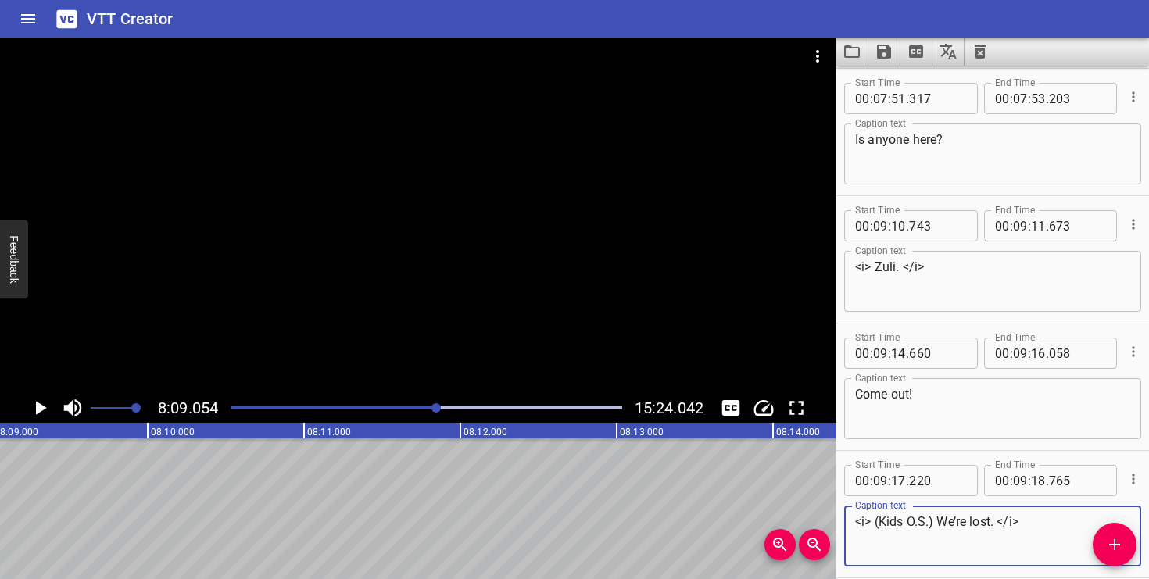
drag, startPoint x: 936, startPoint y: 522, endPoint x: 883, endPoint y: 521, distance: 53.2
click at [883, 521] on textarea "<i> (Kids O.S.) We’re lost. </i>" at bounding box center [992, 536] width 275 height 45
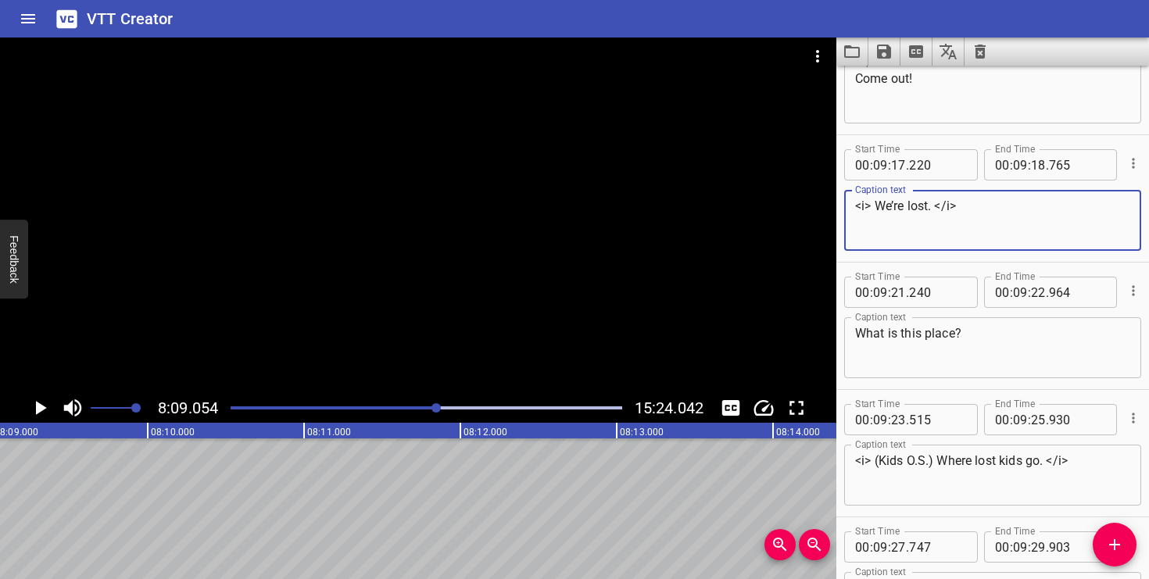
scroll to position [8777, 0]
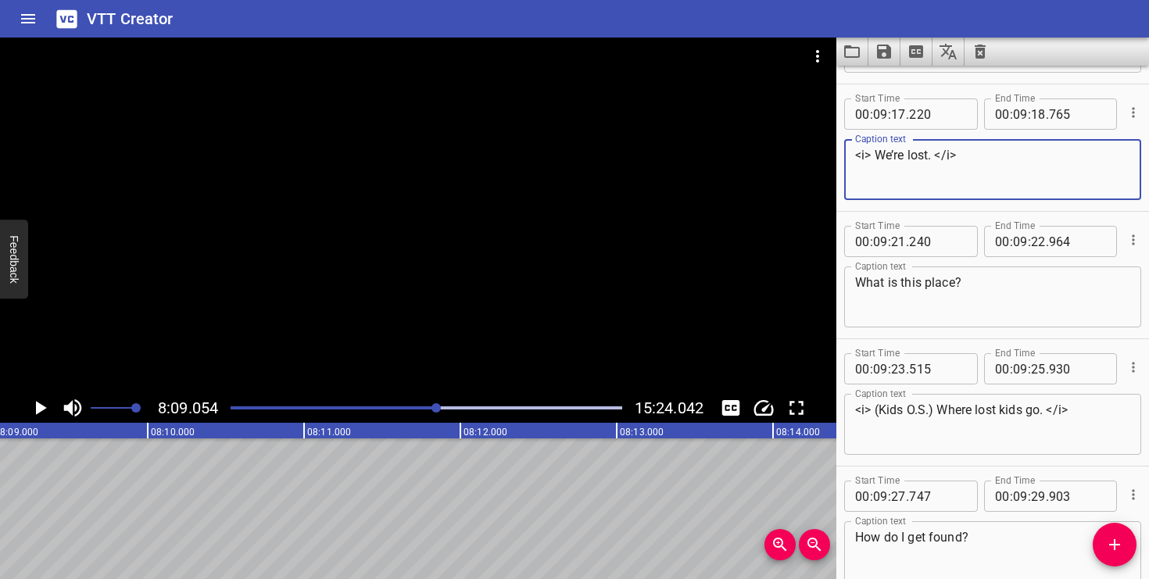
type textarea "<i> We’re lost. </i>"
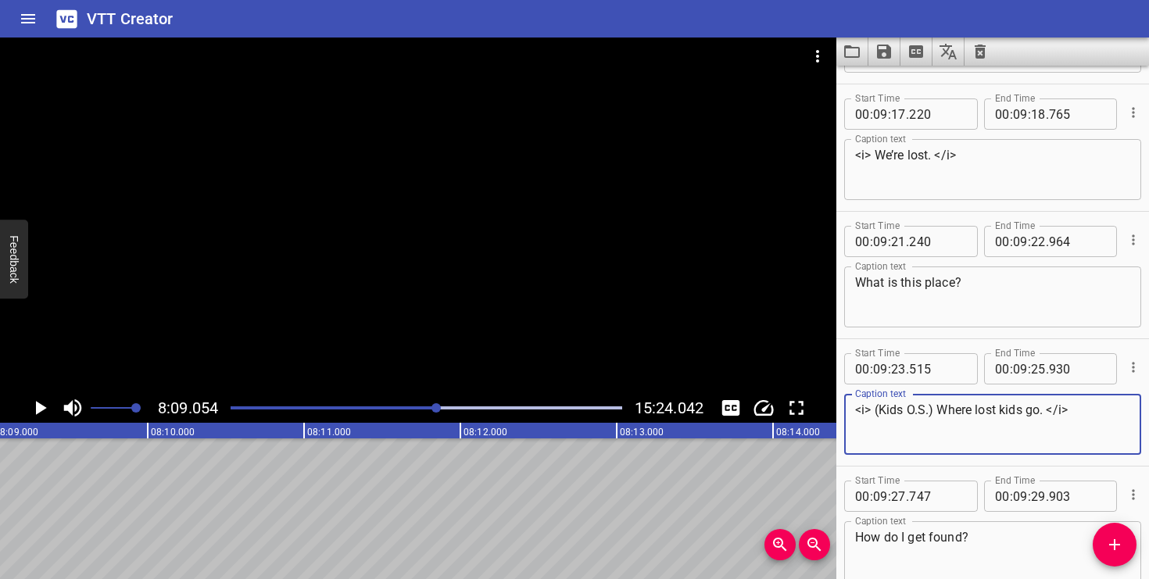
drag, startPoint x: 936, startPoint y: 412, endPoint x: 894, endPoint y: 413, distance: 42.2
click at [894, 413] on textarea "<i> (Kids O.S.) Where lost kids go. </i>" at bounding box center [992, 425] width 275 height 45
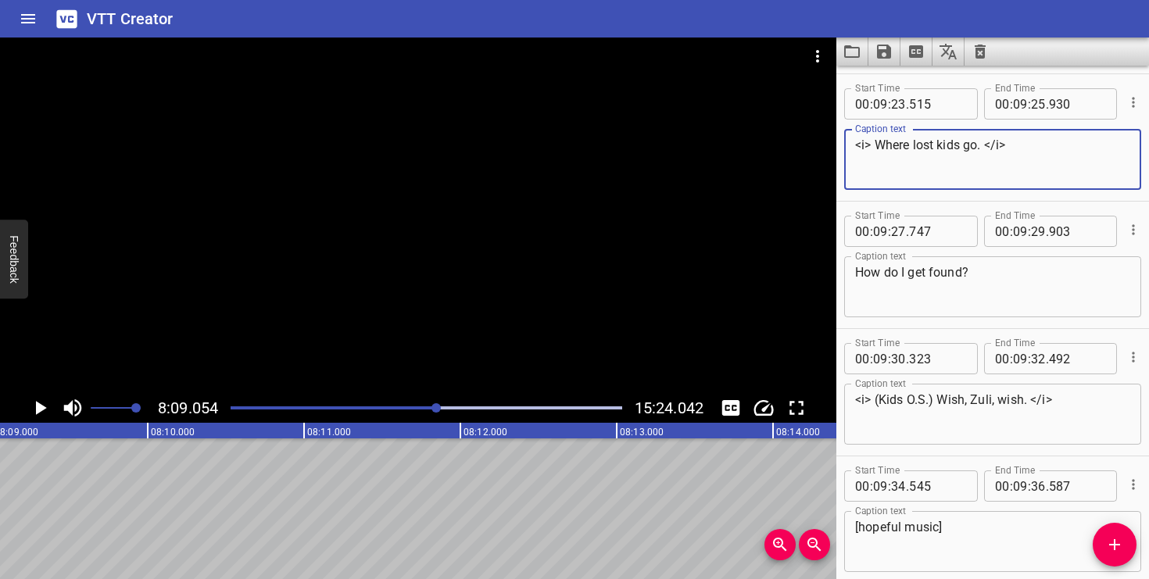
scroll to position [9061, 0]
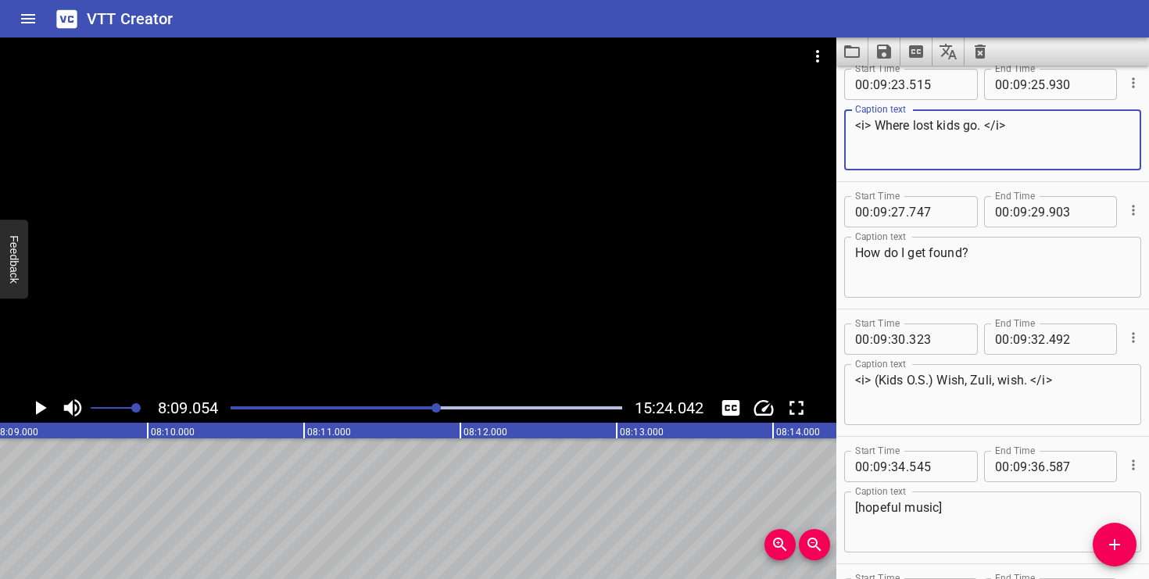
type textarea "<i> Where lost kids go. </i>"
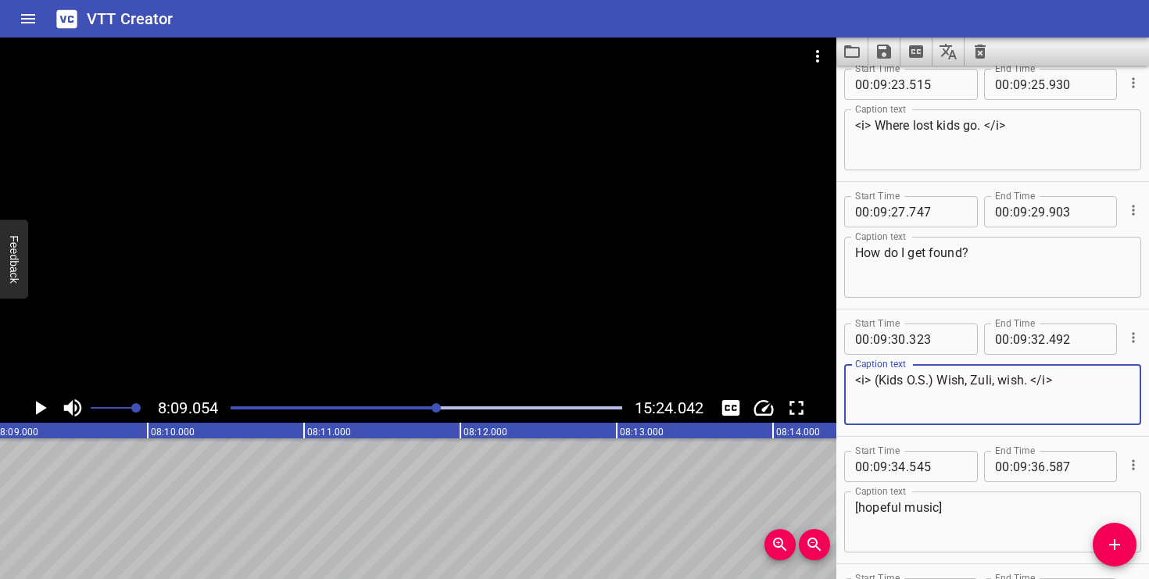
drag, startPoint x: 937, startPoint y: 382, endPoint x: 882, endPoint y: 384, distance: 55.5
click at [882, 384] on textarea "<i> (Kids O.S.) Wish, Zuli, wish. </i>" at bounding box center [992, 395] width 275 height 45
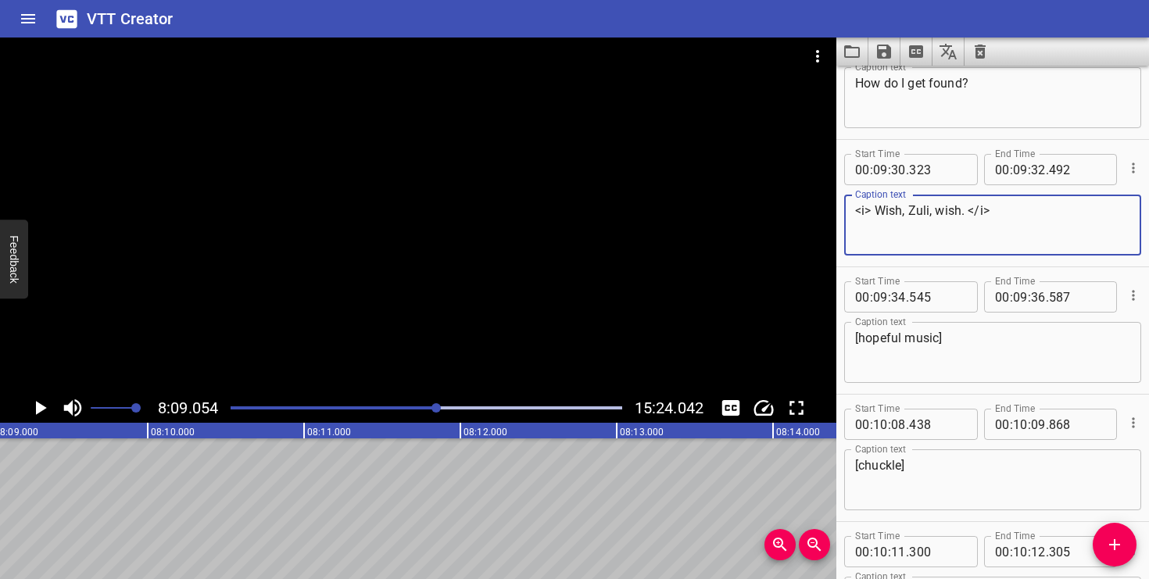
scroll to position [9277, 0]
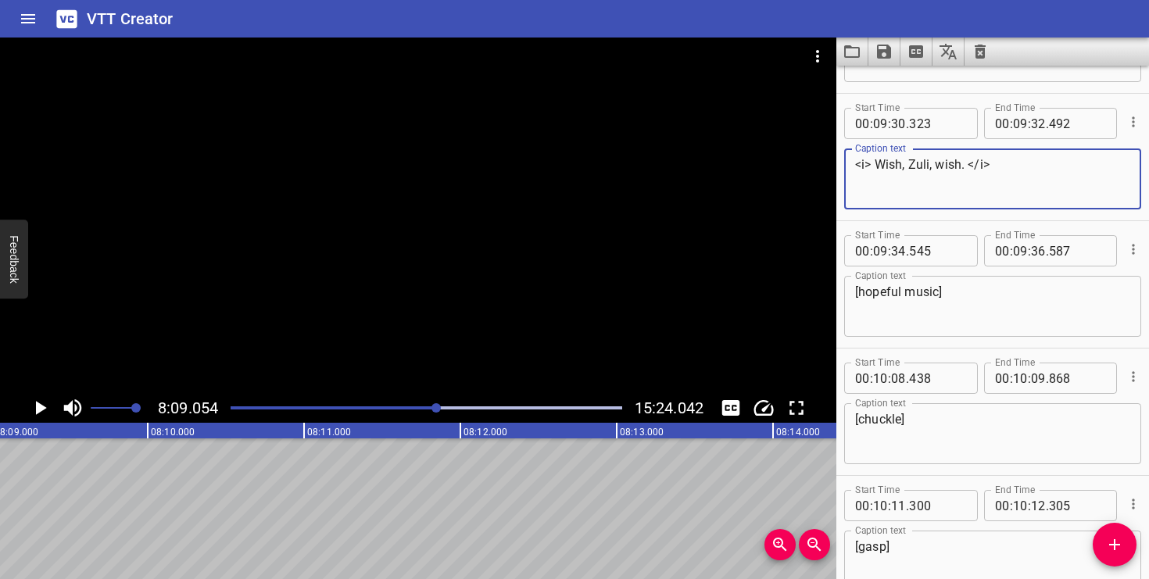
type textarea "<i> Wish, Zuli, wish. </i>"
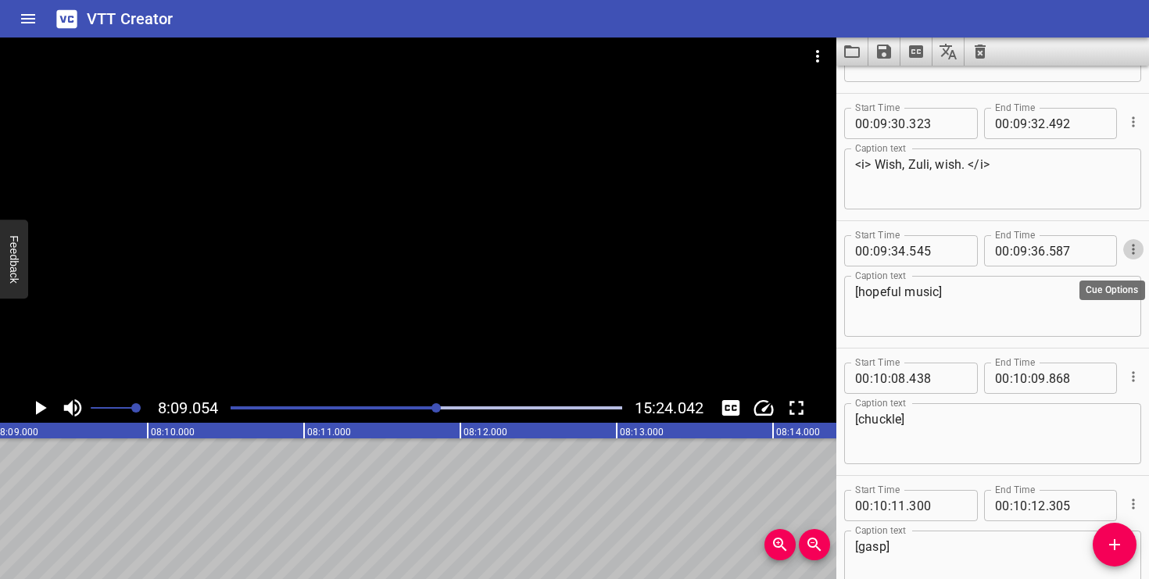
click at [1130, 246] on icon "Cue Options" at bounding box center [1134, 250] width 16 height 16
click at [1084, 282] on li "Delete Cue" at bounding box center [1068, 277] width 136 height 28
click at [1130, 249] on icon "Cue Options" at bounding box center [1134, 250] width 16 height 16
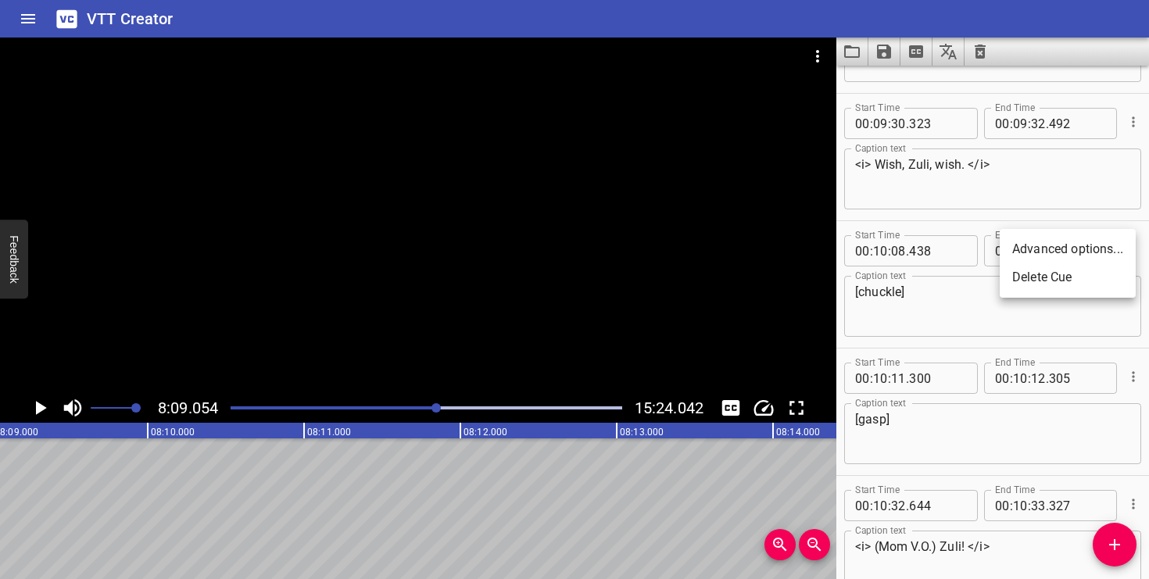
click at [1100, 279] on li "Delete Cue" at bounding box center [1068, 277] width 136 height 28
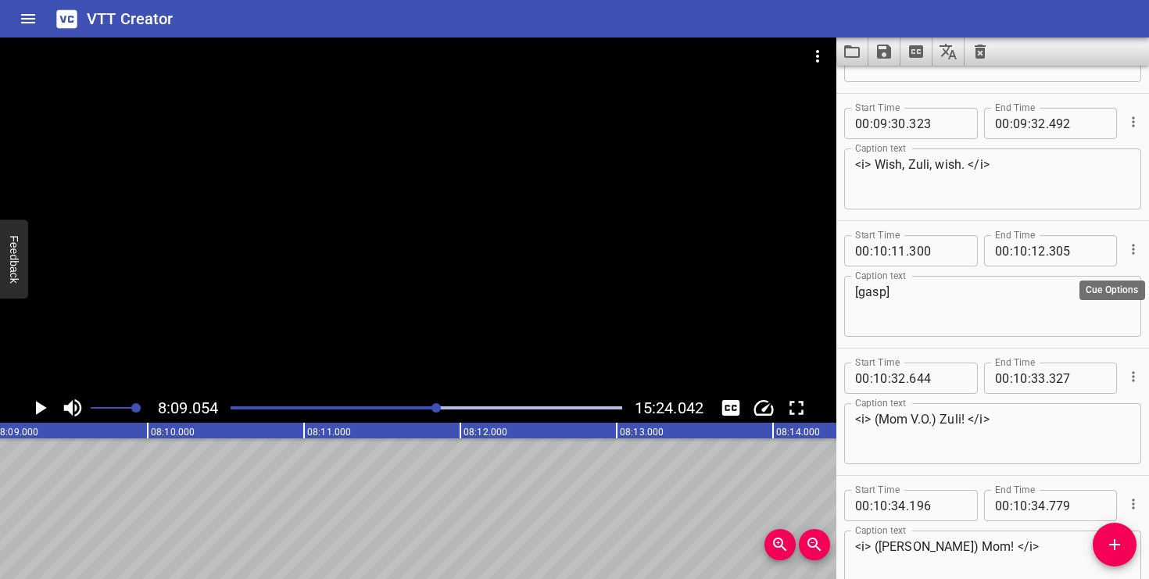
click at [1132, 254] on icon "Cue Options" at bounding box center [1134, 250] width 16 height 16
click at [1102, 278] on li "Delete Cue" at bounding box center [1068, 277] width 136 height 28
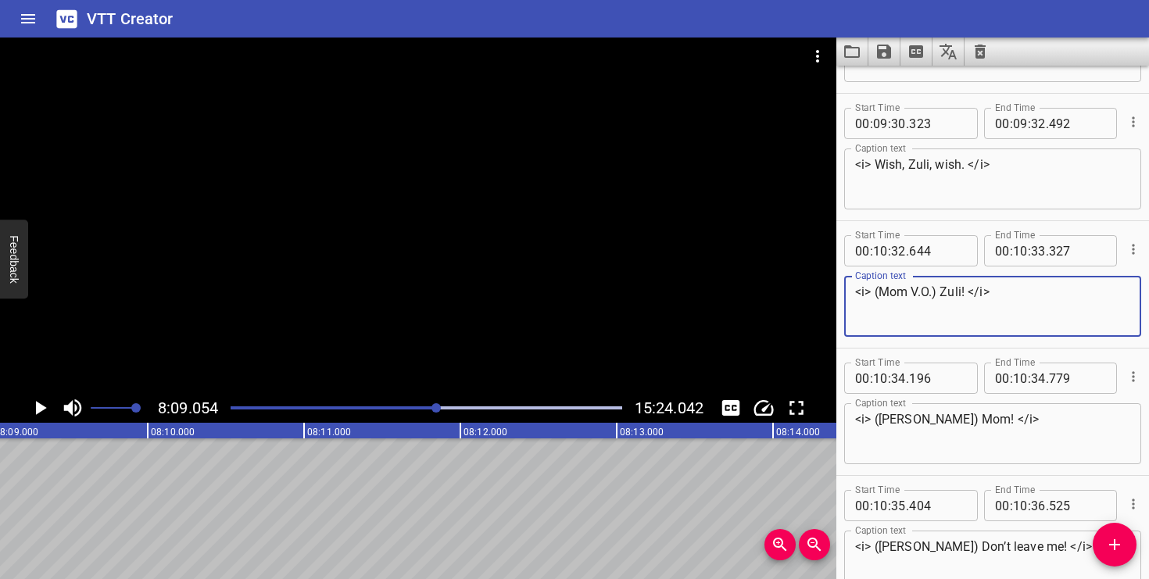
drag, startPoint x: 941, startPoint y: 291, endPoint x: 891, endPoint y: 293, distance: 50.1
click at [891, 293] on textarea "<i> (Mom V.O.) Zuli! </i>" at bounding box center [992, 307] width 275 height 45
type textarea "<i> Zuli! </i>"
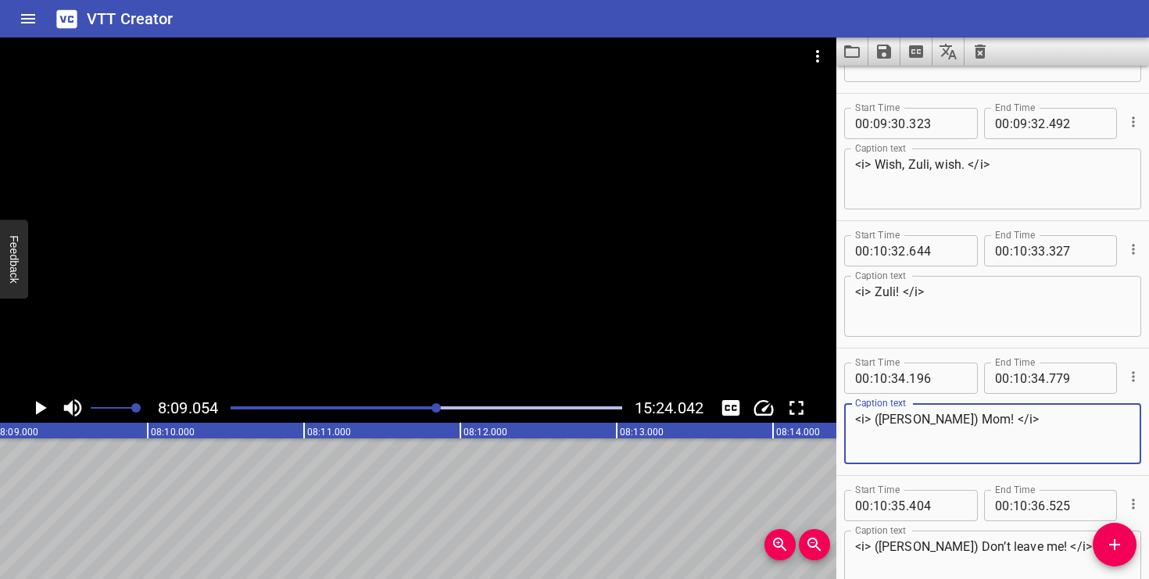
drag, startPoint x: 933, startPoint y: 417, endPoint x: 882, endPoint y: 417, distance: 51.6
click at [882, 417] on textarea "<i> ([PERSON_NAME]) Mom! </i>" at bounding box center [992, 434] width 275 height 45
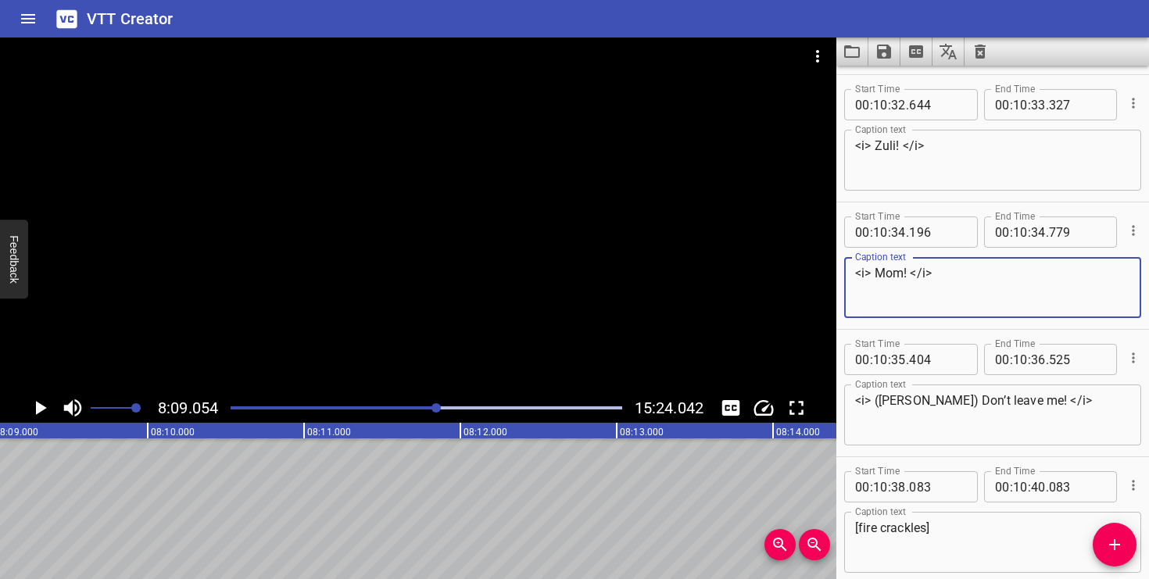
scroll to position [9432, 0]
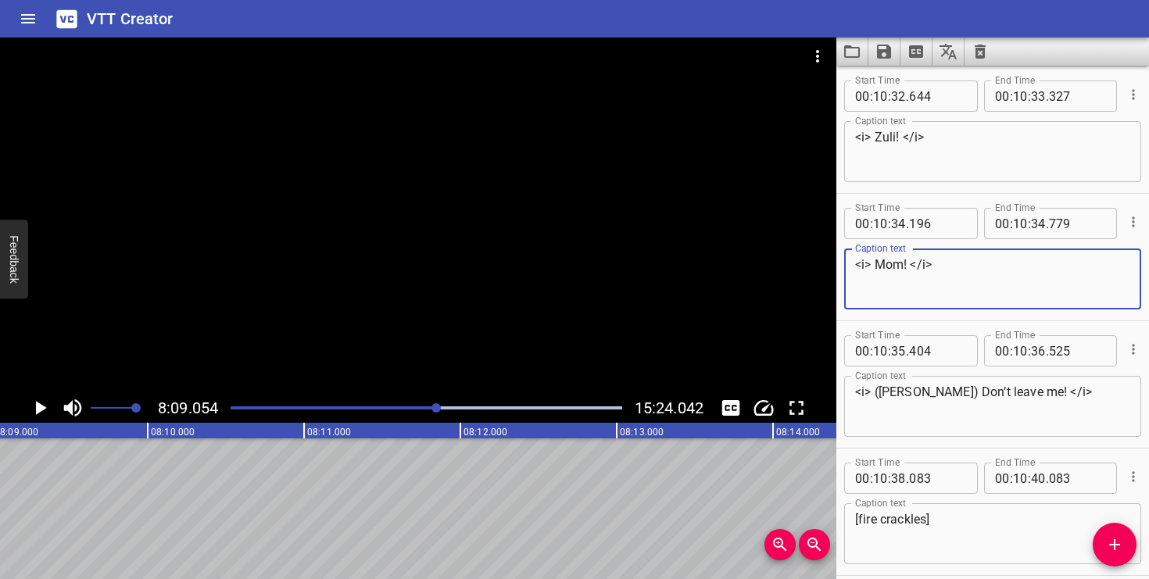
type textarea "<i> Mom! </i>"
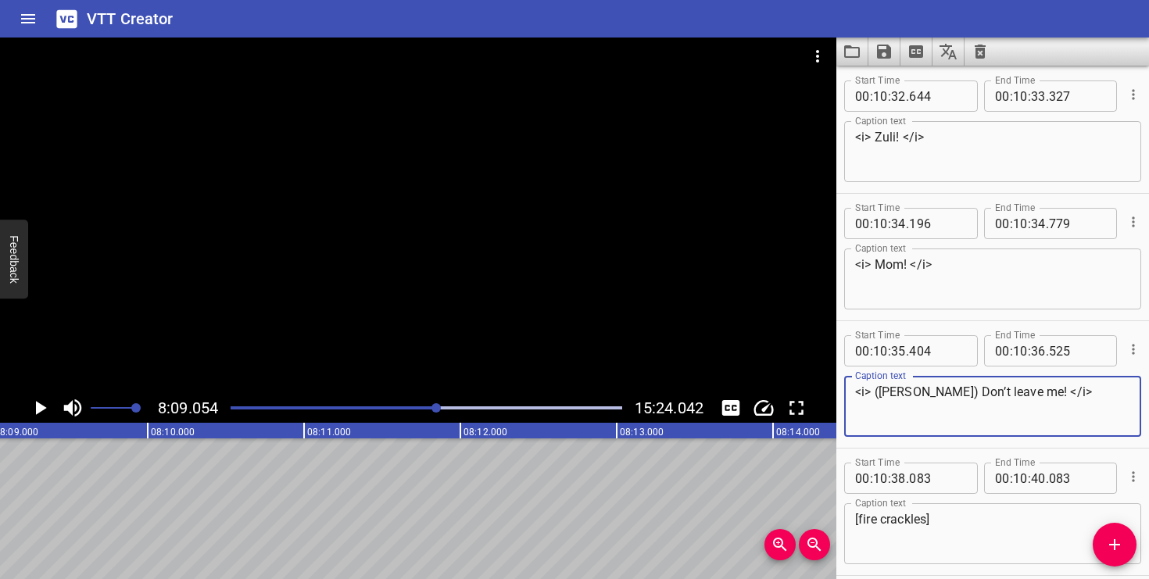
drag, startPoint x: 932, startPoint y: 390, endPoint x: 879, endPoint y: 390, distance: 53.2
click at [879, 390] on textarea "<i> ([PERSON_NAME]) Don’t leave me! </i>" at bounding box center [992, 407] width 275 height 45
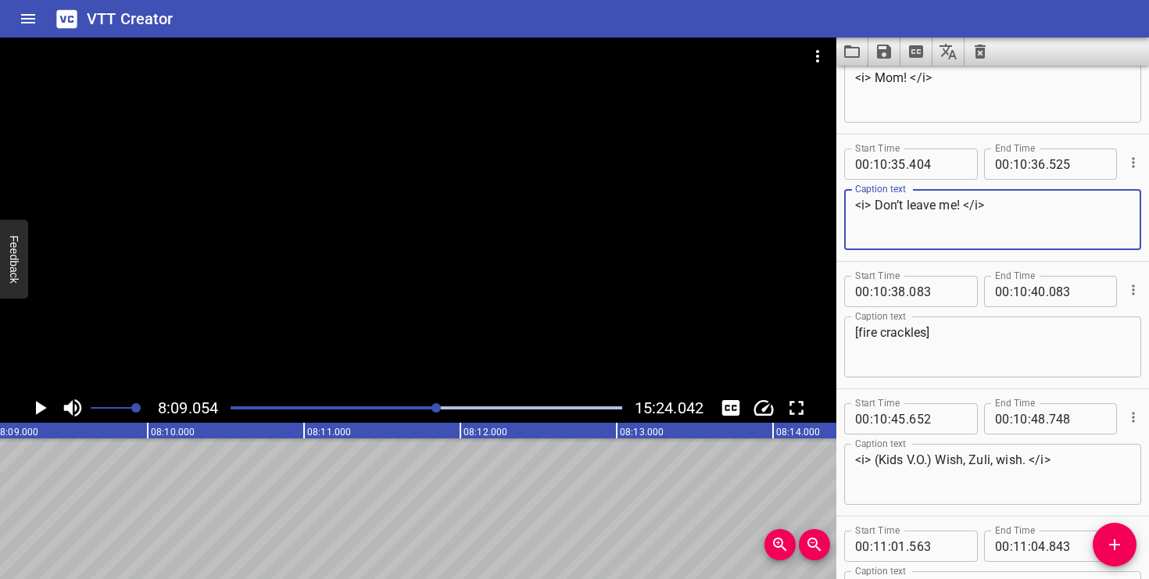
scroll to position [9619, 0]
type textarea "<i> Don’t leave me! </i>"
click at [1134, 292] on icon "Cue Options" at bounding box center [1133, 289] width 2 height 10
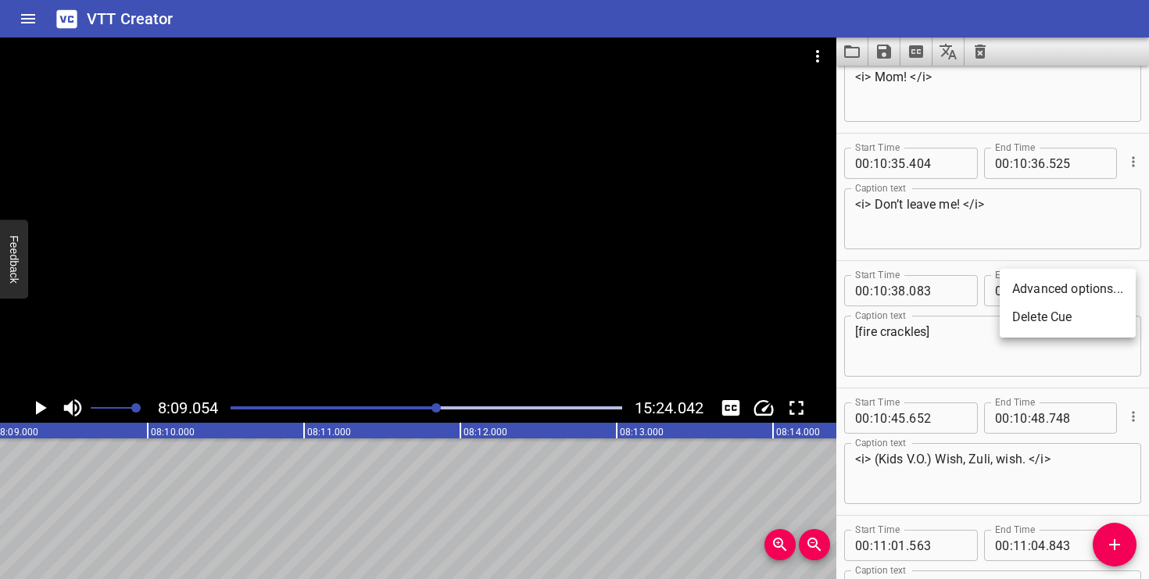
click at [1103, 315] on li "Delete Cue" at bounding box center [1068, 317] width 136 height 28
click at [935, 331] on textarea "<i> (Kids V.O.) Wish, Zuli, wish. </i>" at bounding box center [992, 346] width 275 height 45
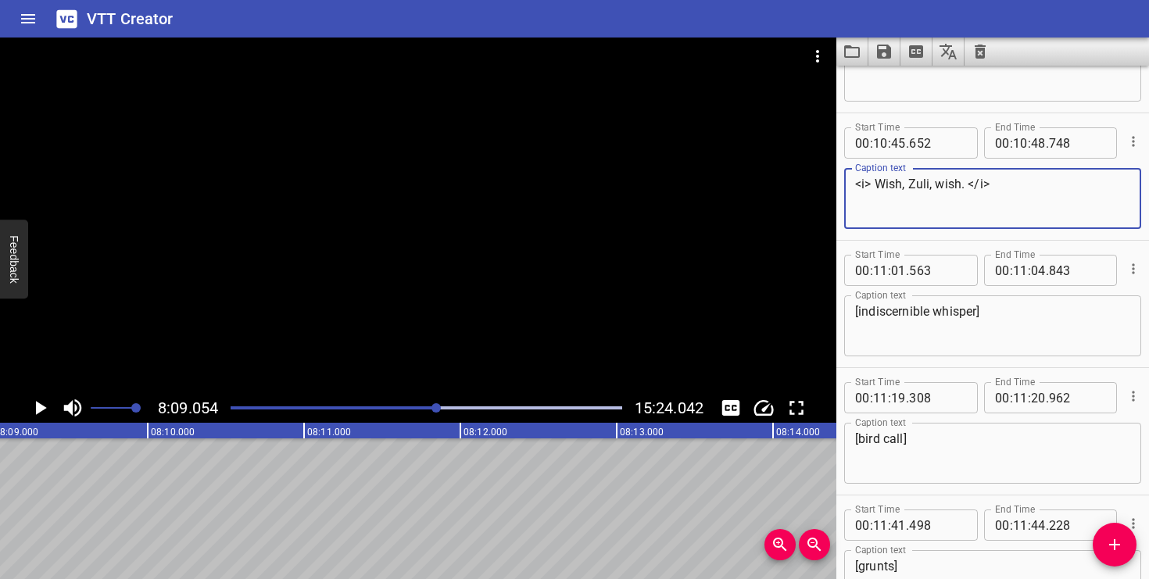
scroll to position [9770, 0]
type textarea "<i> Wish, Zuli, wish. </i>"
click at [1134, 257] on button "Cue Options" at bounding box center [1133, 266] width 20 height 20
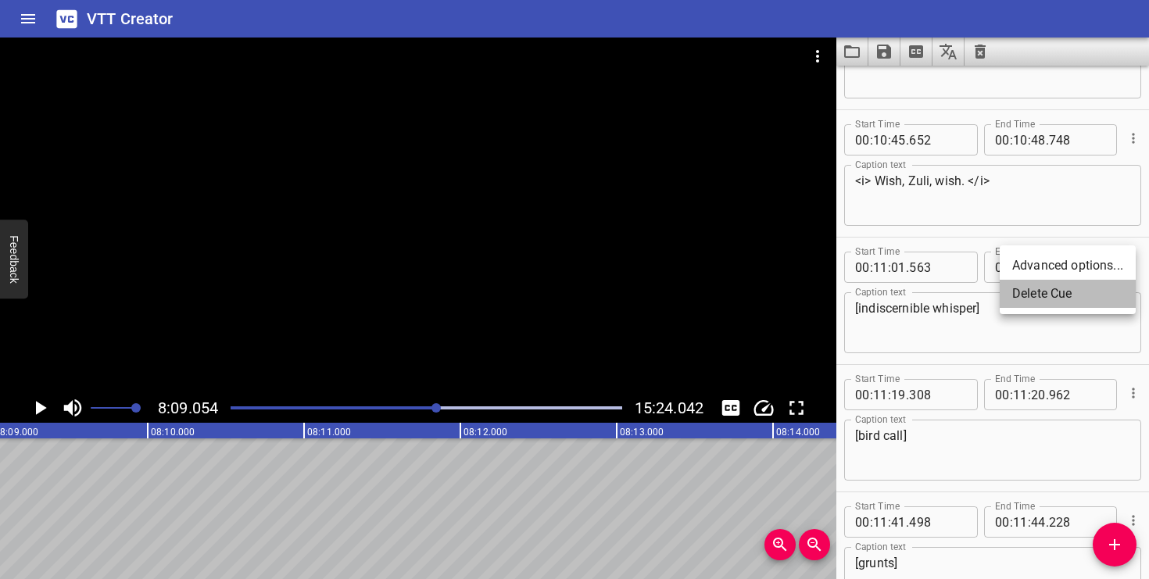
click at [1098, 284] on li "Delete Cue" at bounding box center [1068, 294] width 136 height 28
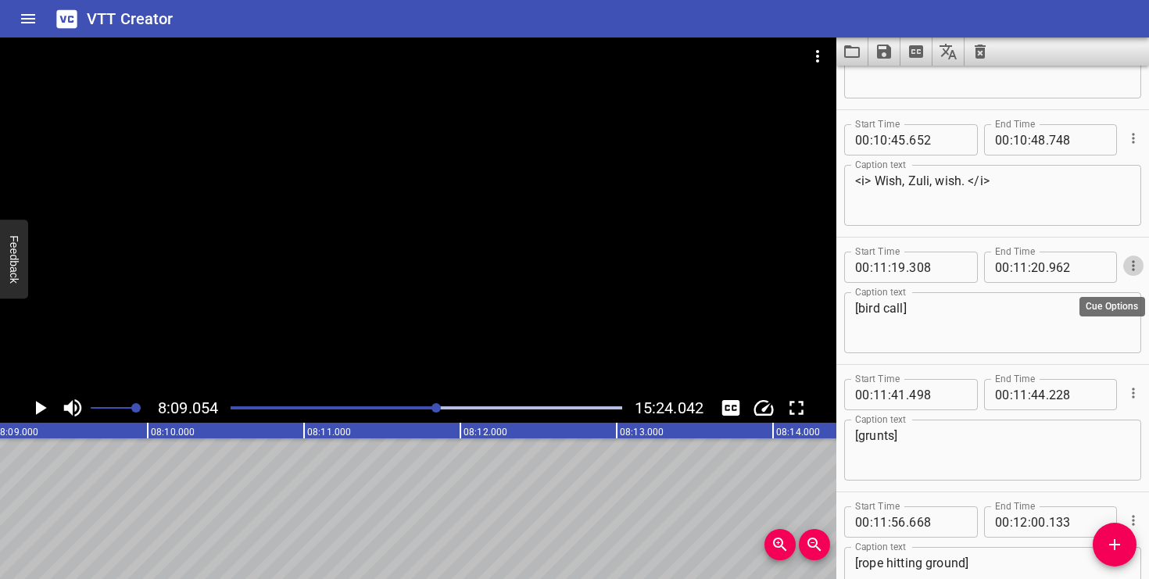
click at [1130, 263] on icon "Cue Options" at bounding box center [1134, 266] width 16 height 16
click at [1111, 292] on li "Delete Cue" at bounding box center [1068, 294] width 136 height 28
click at [1133, 267] on icon "Cue Options" at bounding box center [1134, 266] width 16 height 16
click at [1106, 299] on li "Delete Cue" at bounding box center [1068, 294] width 136 height 28
click at [1133, 263] on icon "Cue Options" at bounding box center [1133, 265] width 2 height 10
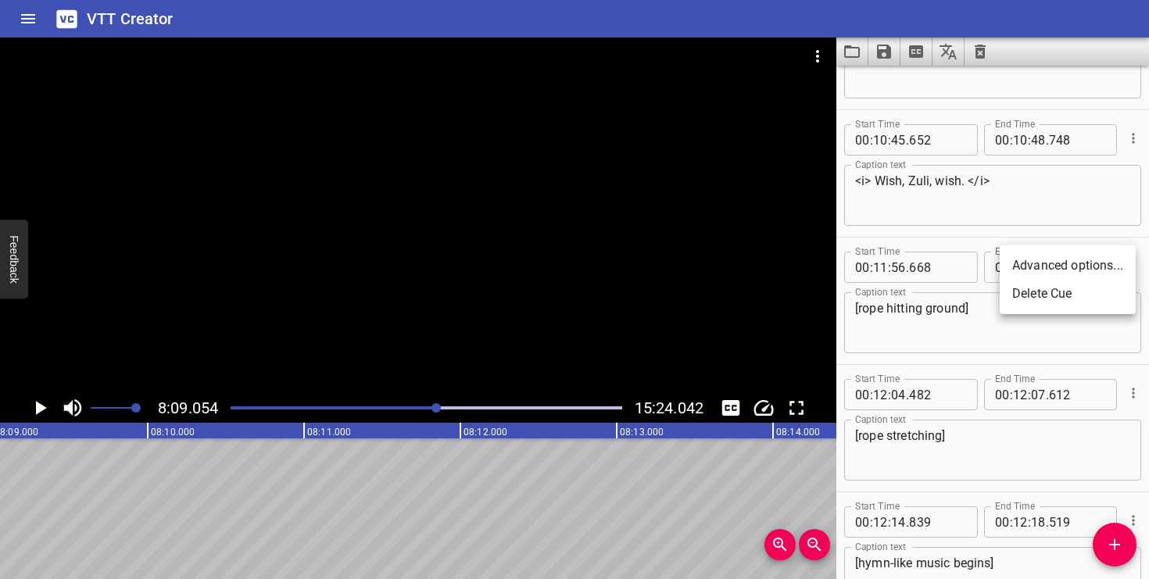
click at [1116, 288] on li "Delete Cue" at bounding box center [1068, 294] width 136 height 28
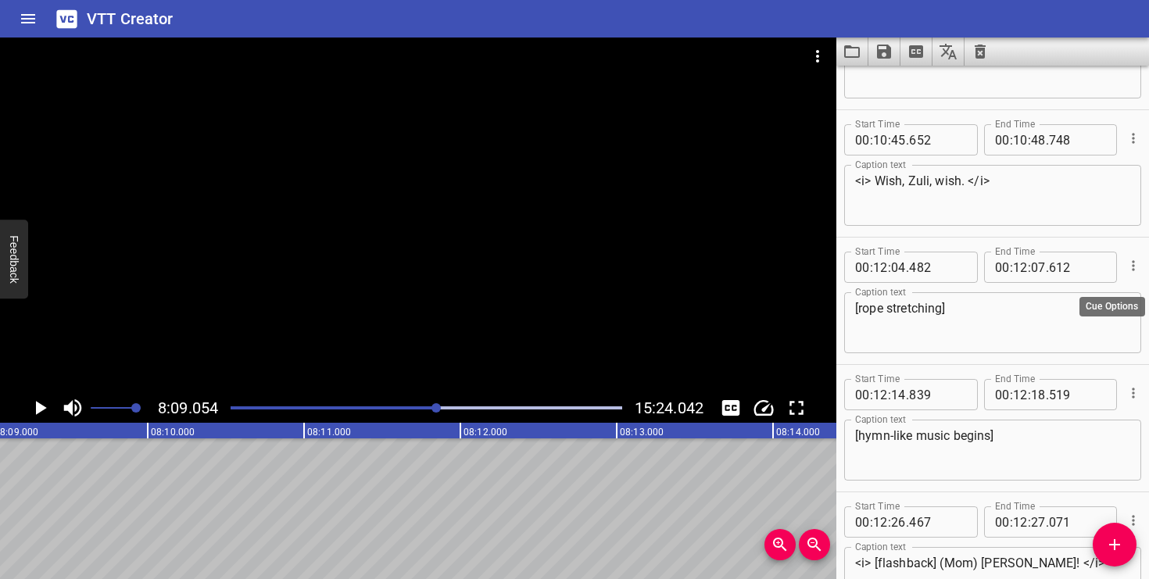
click at [1130, 266] on icon "Cue Options" at bounding box center [1134, 266] width 16 height 16
click at [1116, 288] on li "Delete Cue" at bounding box center [1068, 294] width 136 height 28
click at [1132, 265] on icon "Cue Options" at bounding box center [1134, 266] width 16 height 16
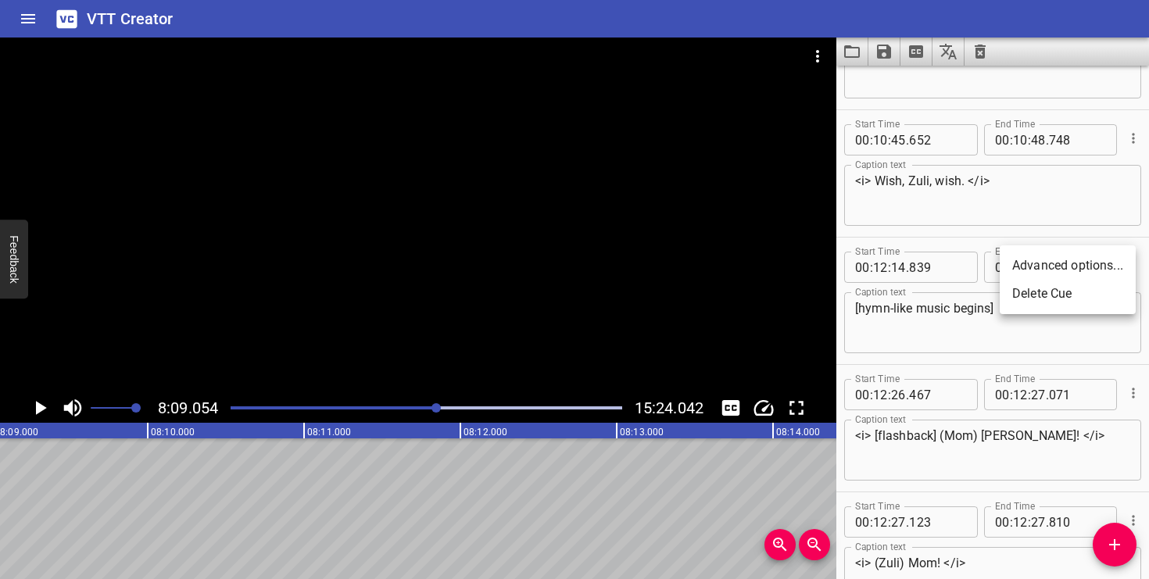
click at [1119, 292] on li "Delete Cue" at bounding box center [1068, 294] width 136 height 28
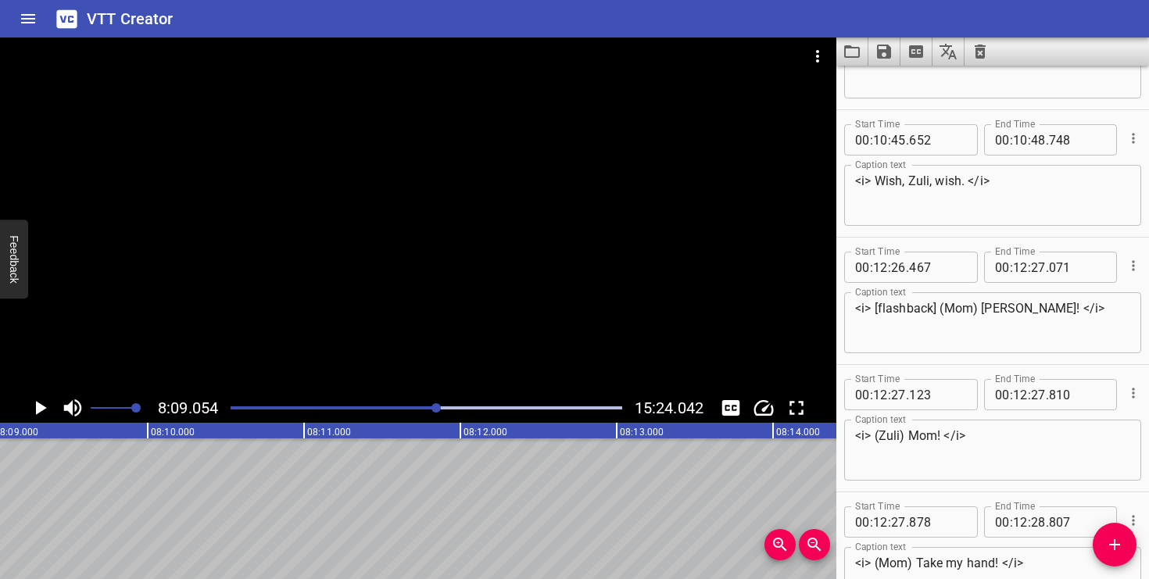
click at [45, 408] on icon "Play/Pause" at bounding box center [41, 408] width 11 height 14
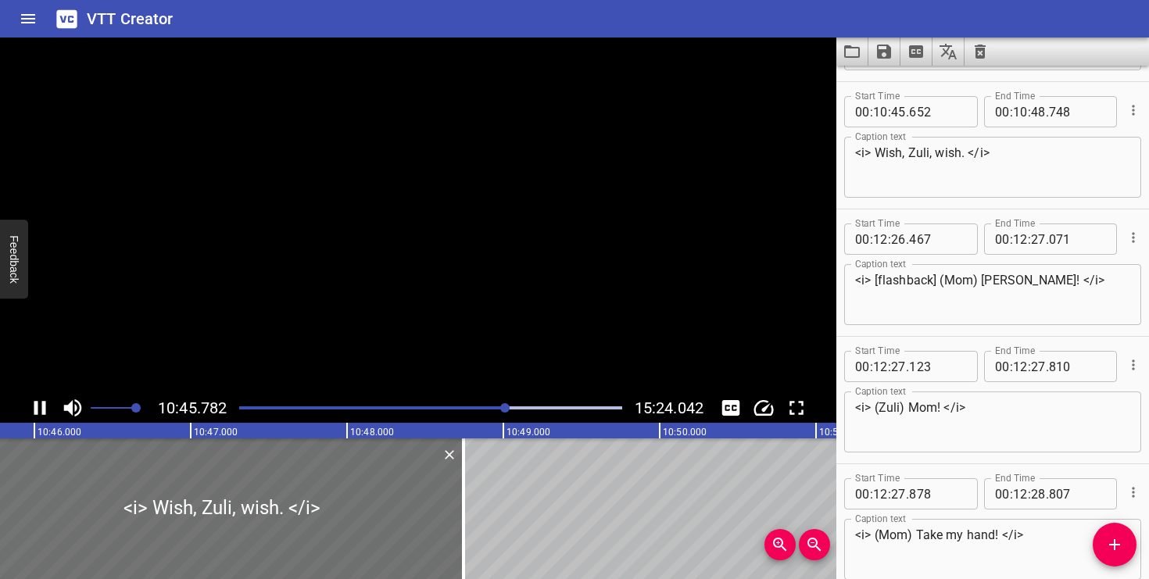
scroll to position [9812, 0]
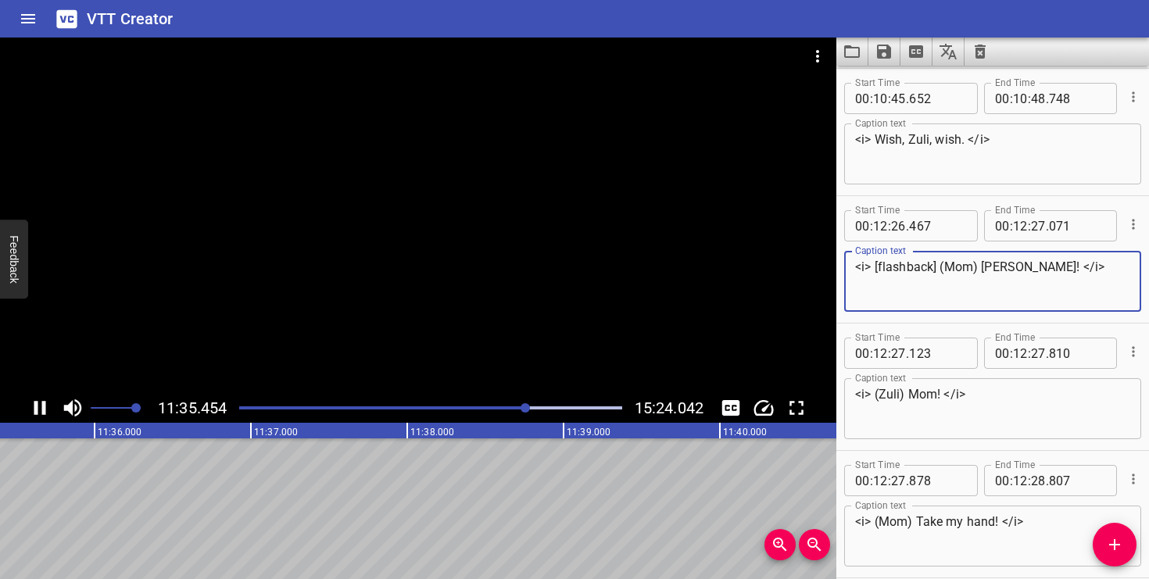
drag, startPoint x: 937, startPoint y: 269, endPoint x: 876, endPoint y: 272, distance: 61.8
click at [876, 272] on textarea "<i> [flashback] (Mom) [PERSON_NAME]! </i>" at bounding box center [992, 282] width 275 height 45
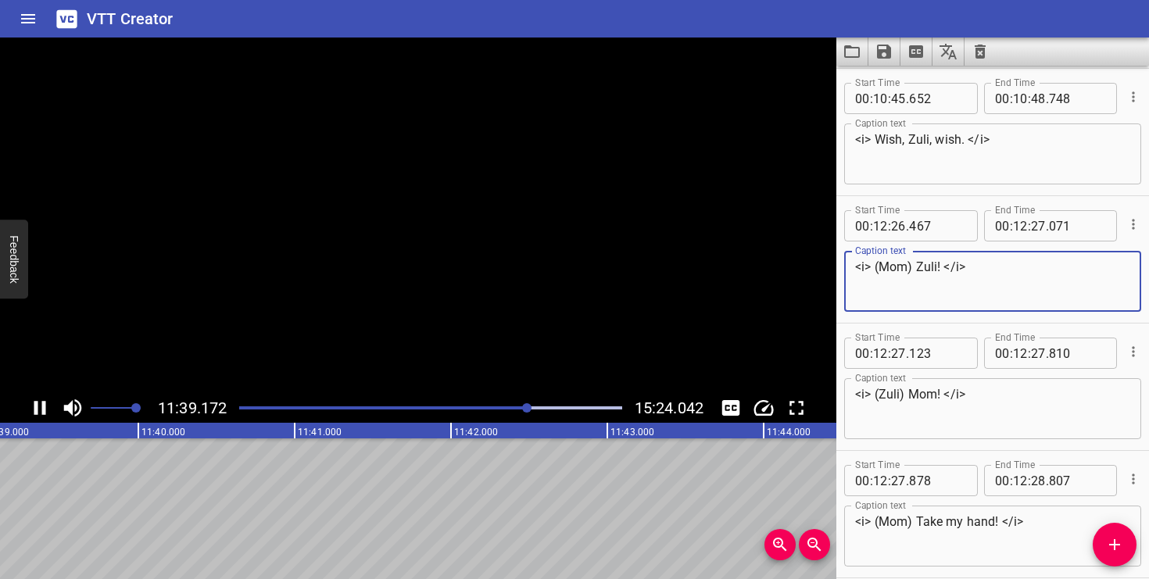
drag, startPoint x: 917, startPoint y: 264, endPoint x: 887, endPoint y: 265, distance: 30.5
click at [887, 265] on textarea "<i> (Mom) Zuli! </i>" at bounding box center [992, 282] width 275 height 45
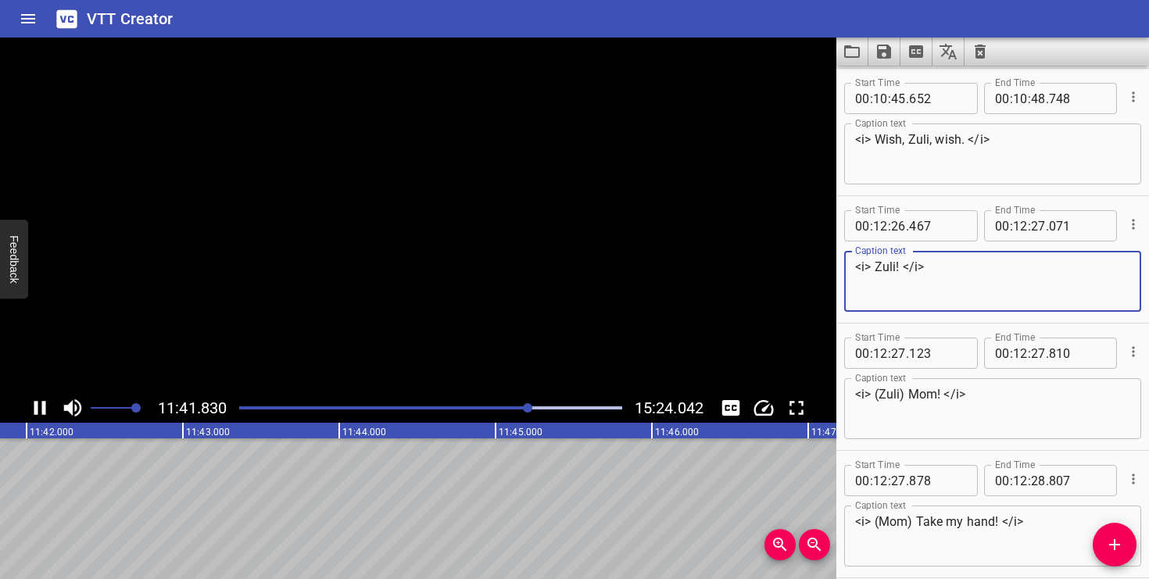
type textarea "<i> Zuli! </i>"
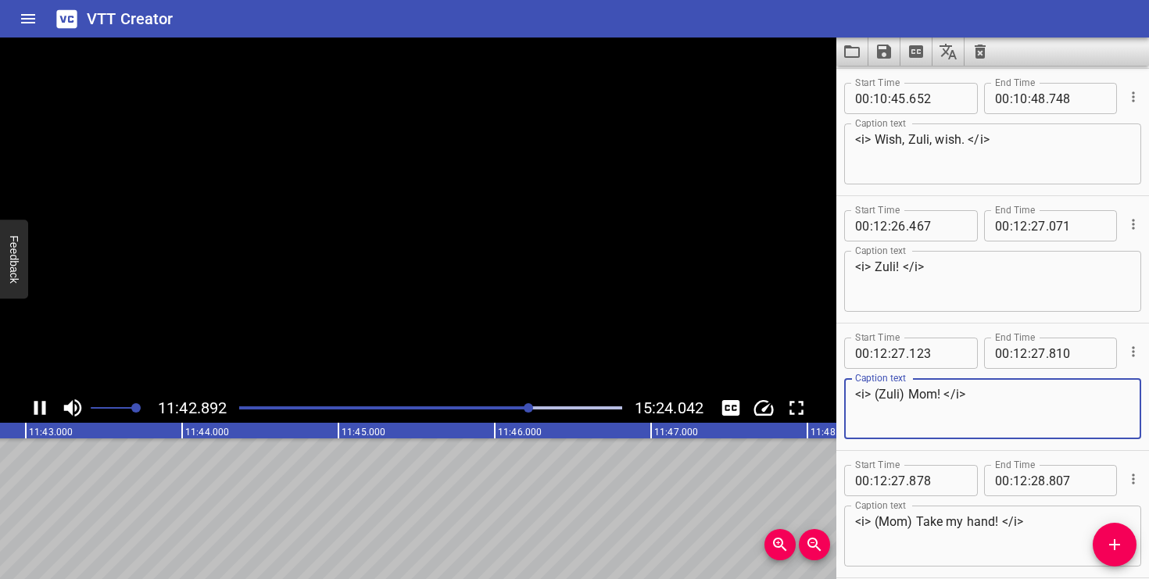
drag, startPoint x: 908, startPoint y: 396, endPoint x: 881, endPoint y: 398, distance: 26.6
click at [881, 398] on textarea "<i> (Zuli) Mom! </i>" at bounding box center [992, 409] width 275 height 45
type textarea "<i> Mom! </i>"
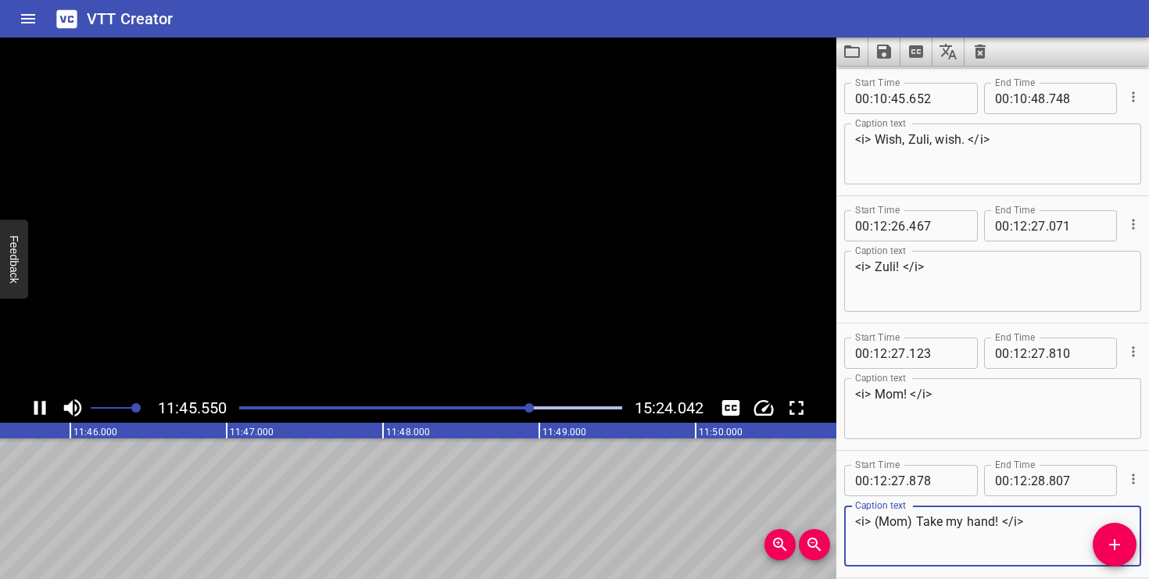
drag, startPoint x: 916, startPoint y: 524, endPoint x: 883, endPoint y: 524, distance: 32.8
click at [883, 524] on textarea "<i> (Mom) Take my hand! </i>" at bounding box center [992, 536] width 275 height 45
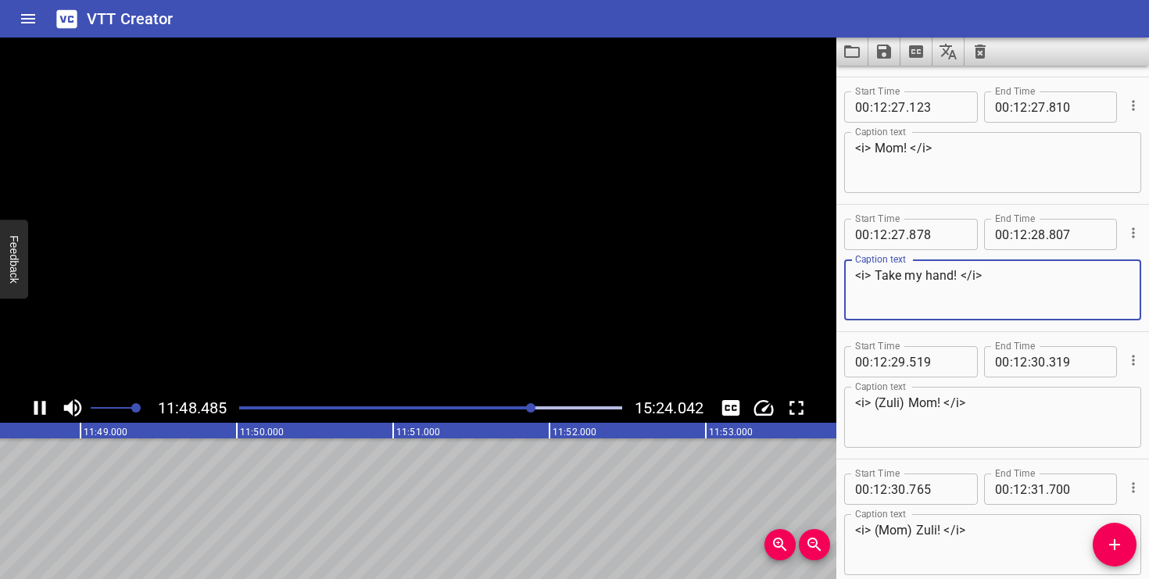
scroll to position [10076, 0]
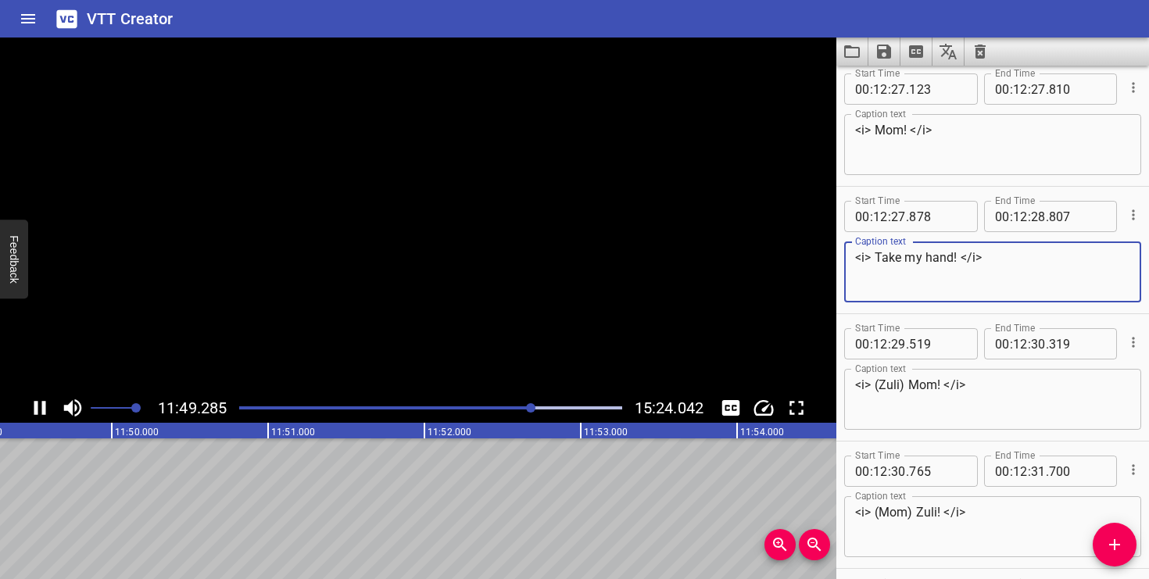
type textarea "<i> Take my hand! </i>"
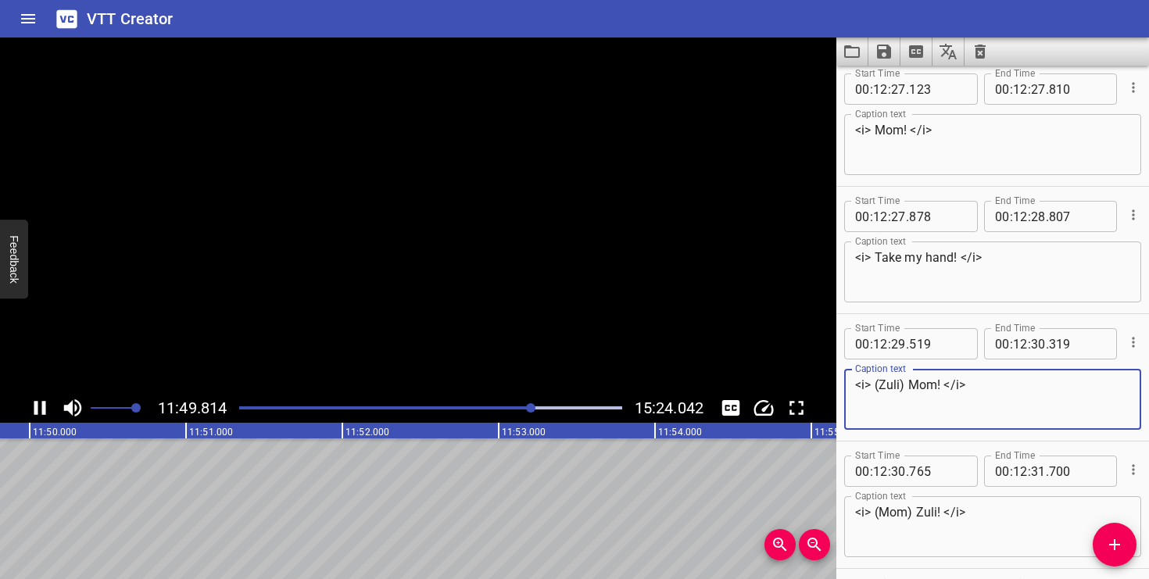
drag, startPoint x: 907, startPoint y: 389, endPoint x: 879, endPoint y: 389, distance: 27.4
click at [879, 389] on textarea "<i> (Zuli) Mom! </i>" at bounding box center [992, 400] width 275 height 45
type textarea "<i> Mom! </i>"
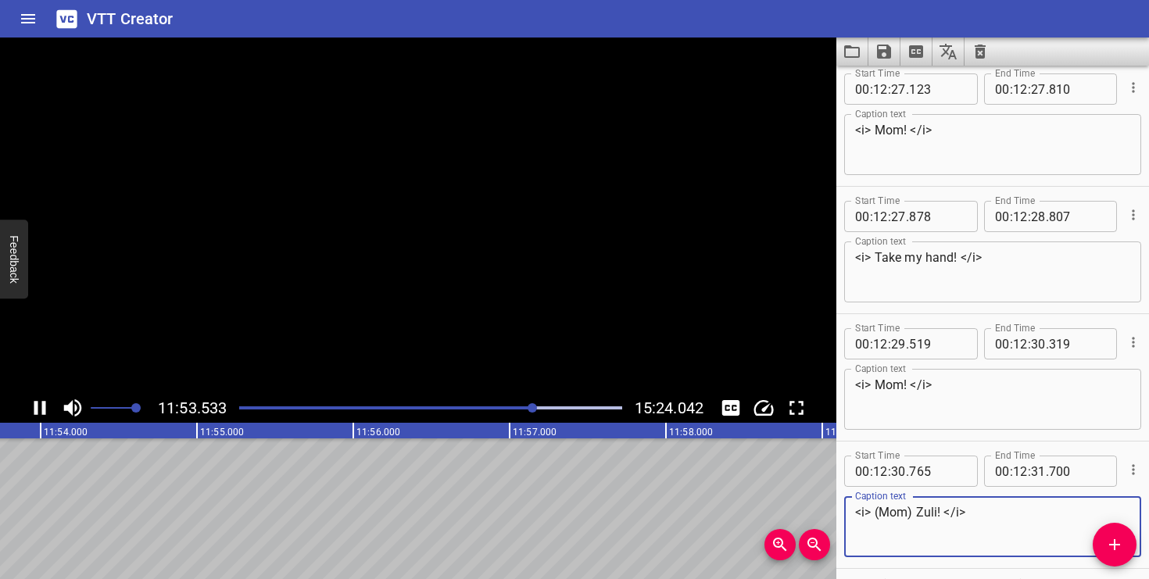
drag, startPoint x: 915, startPoint y: 512, endPoint x: 879, endPoint y: 514, distance: 36.8
click at [879, 514] on textarea "<i> (Mom) Zuli! </i>" at bounding box center [992, 527] width 275 height 45
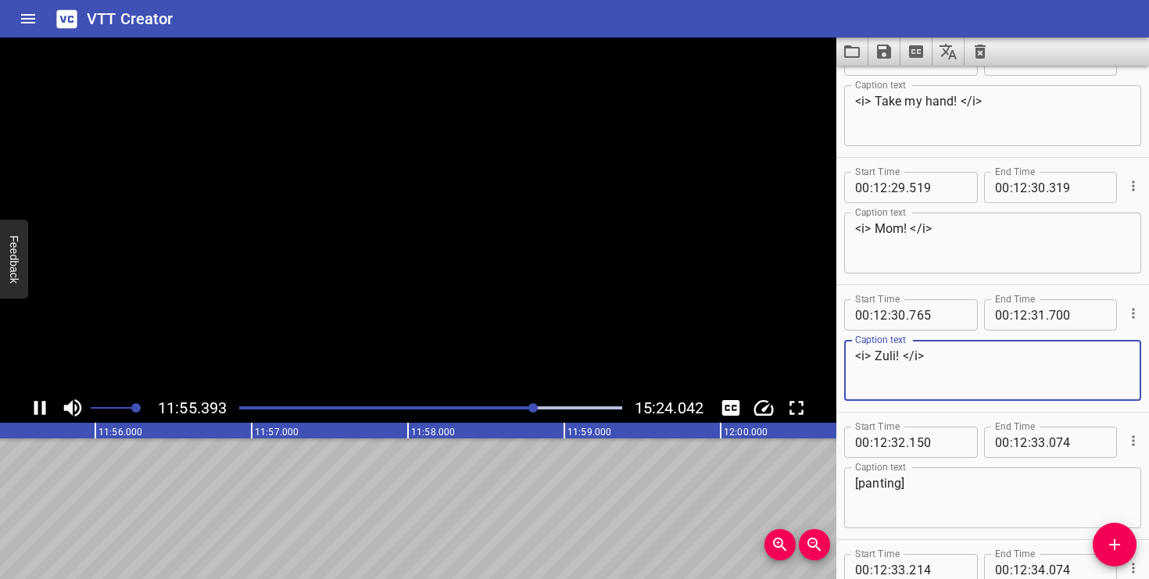
scroll to position [10234, 0]
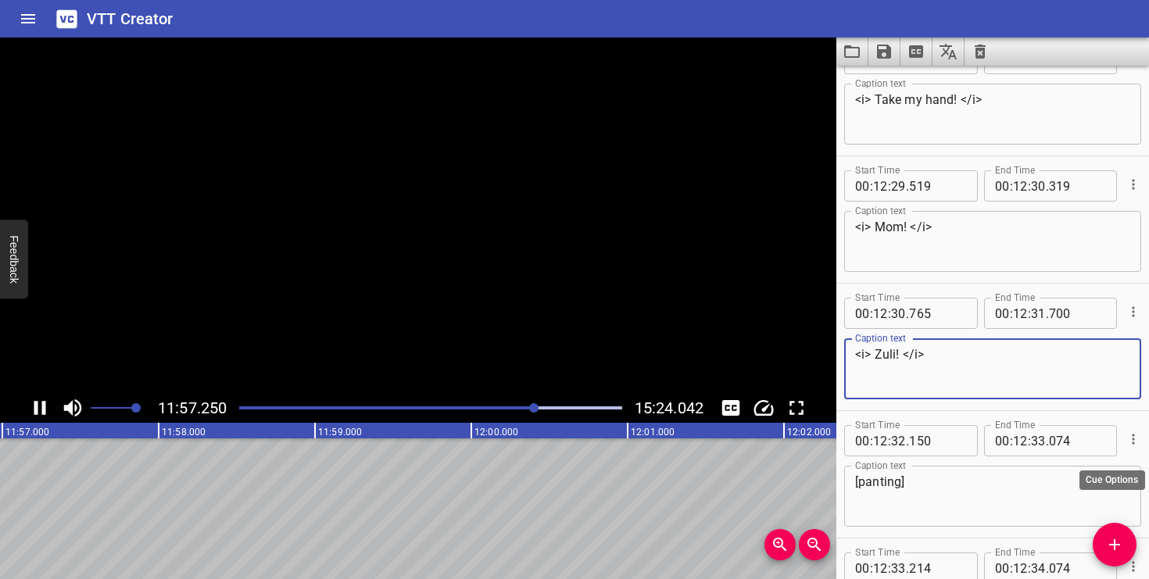
type textarea "<i> Zuli! </i>"
click at [1132, 435] on icon "Cue Options" at bounding box center [1134, 440] width 16 height 16
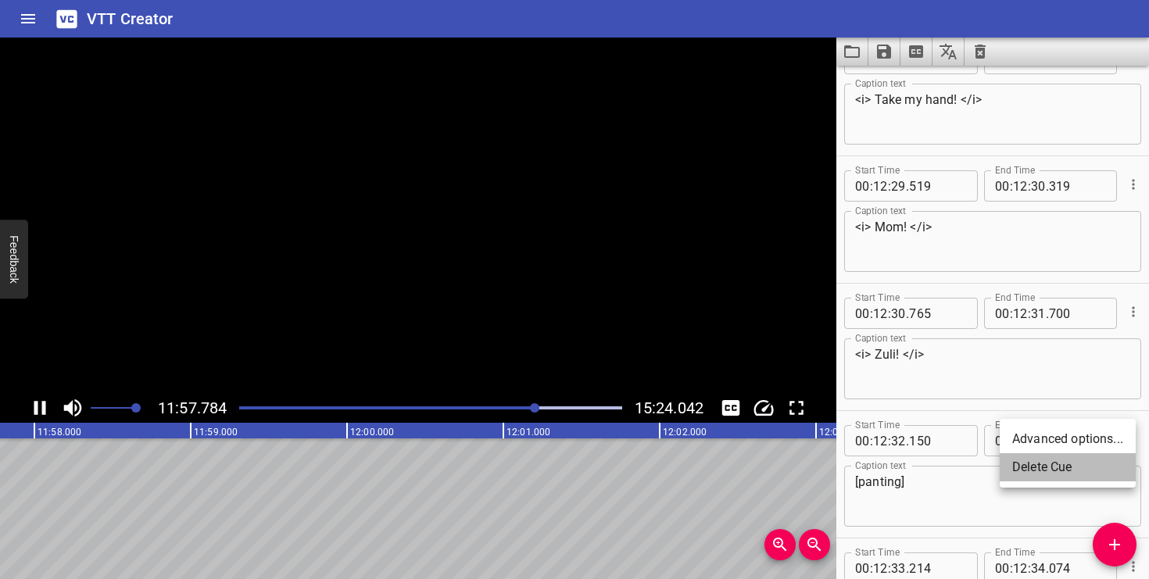
click at [1097, 464] on li "Delete Cue" at bounding box center [1068, 467] width 136 height 28
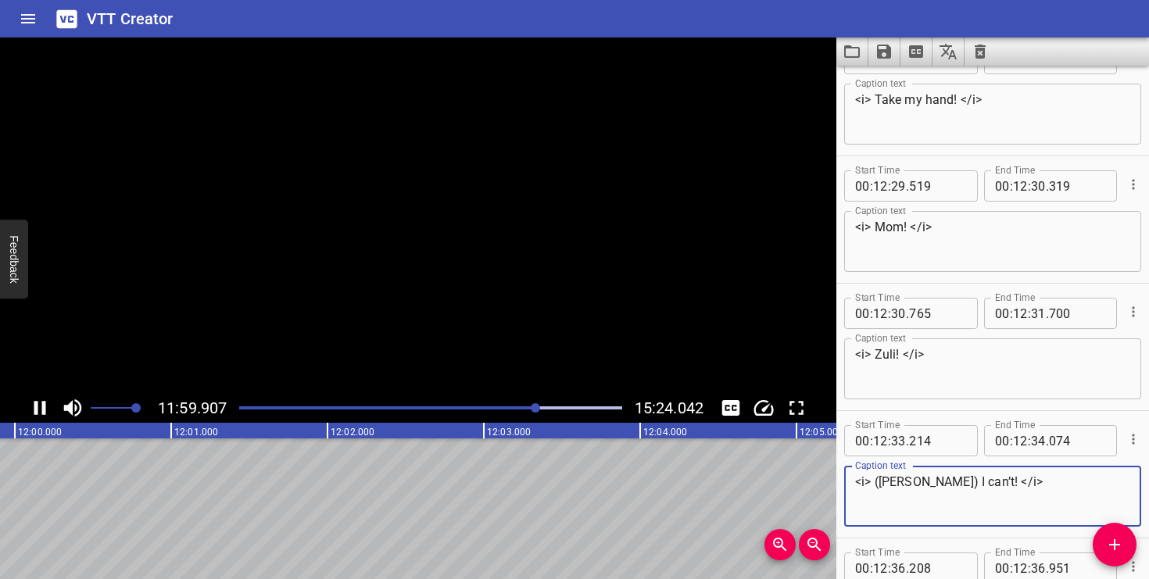
drag, startPoint x: 930, startPoint y: 484, endPoint x: 885, endPoint y: 486, distance: 45.4
click at [885, 486] on textarea "<i> ([PERSON_NAME]) I can’t! </i>" at bounding box center [992, 497] width 275 height 45
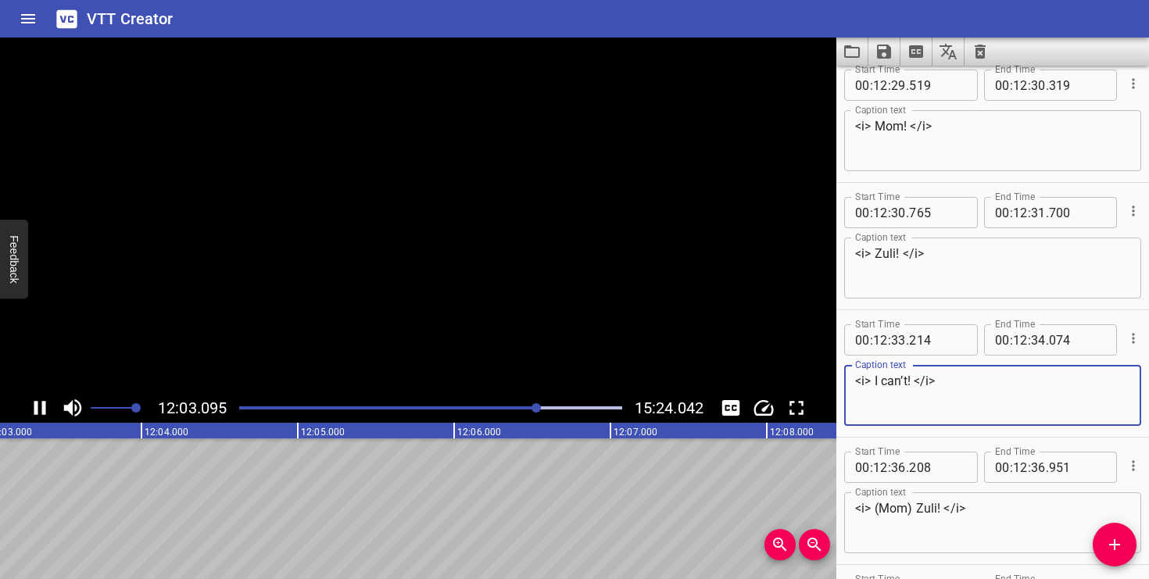
scroll to position [10336, 0]
type textarea "<i> I can’t! </i>"
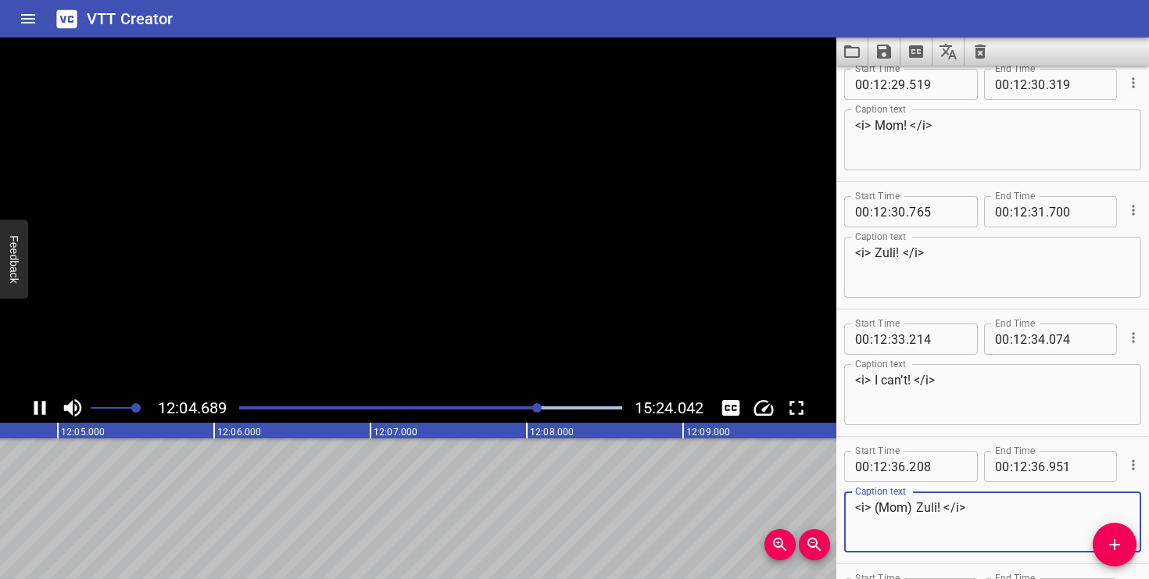
drag, startPoint x: 914, startPoint y: 509, endPoint x: 890, endPoint y: 509, distance: 24.2
click at [890, 509] on textarea "<i> (Mom) Zuli! </i>" at bounding box center [992, 522] width 275 height 45
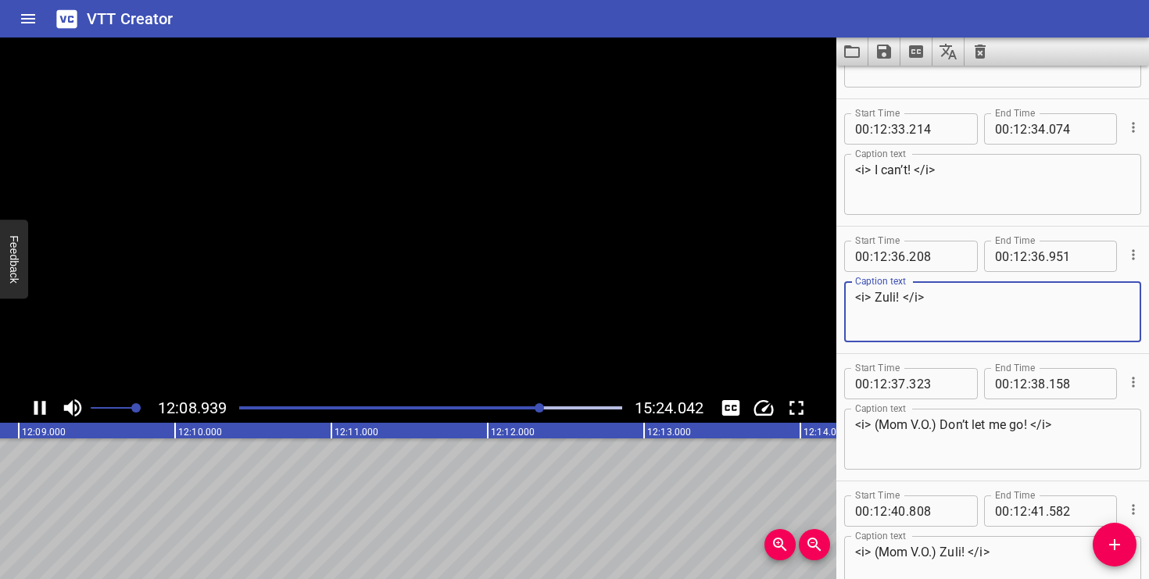
scroll to position [10547, 0]
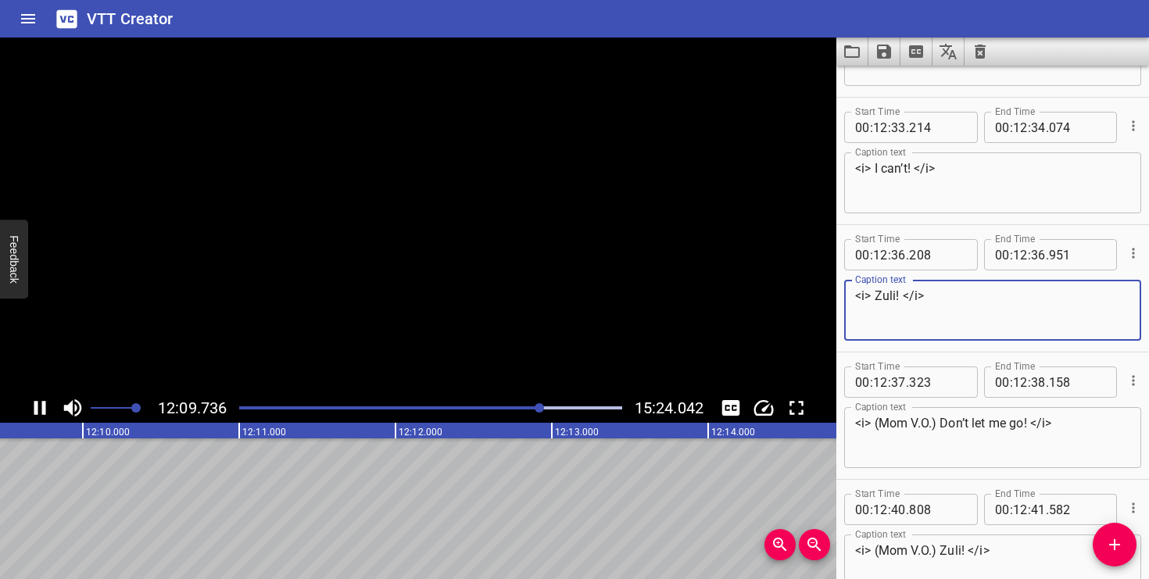
type textarea "<i> Zuli! </i>"
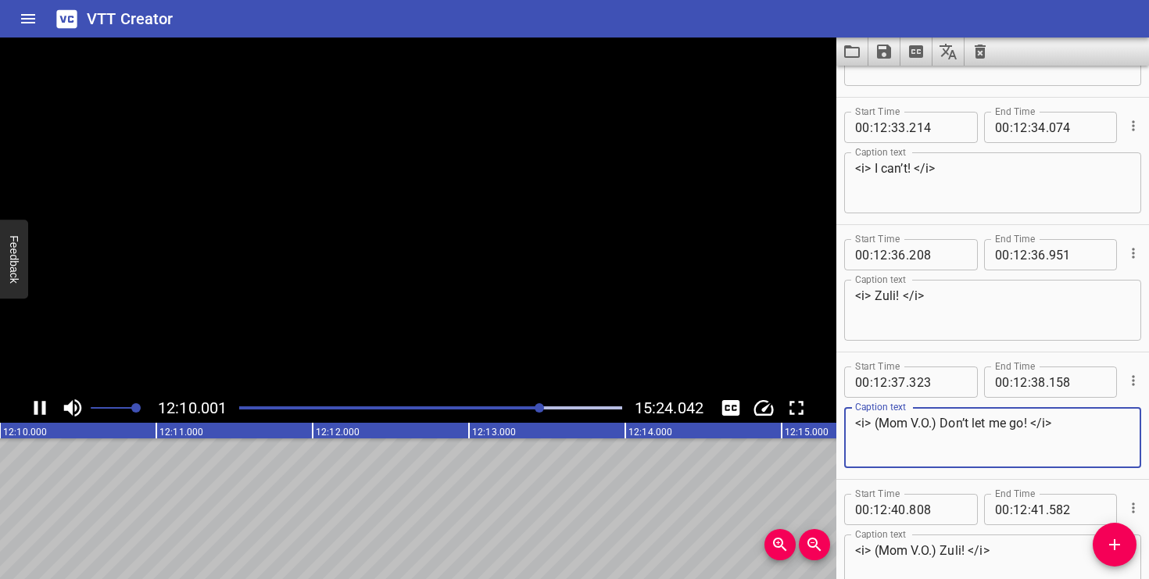
drag, startPoint x: 941, startPoint y: 421, endPoint x: 884, endPoint y: 424, distance: 57.1
click at [884, 424] on textarea "<i> (Mom V.O.) Don’t let me go! </i>" at bounding box center [992, 438] width 275 height 45
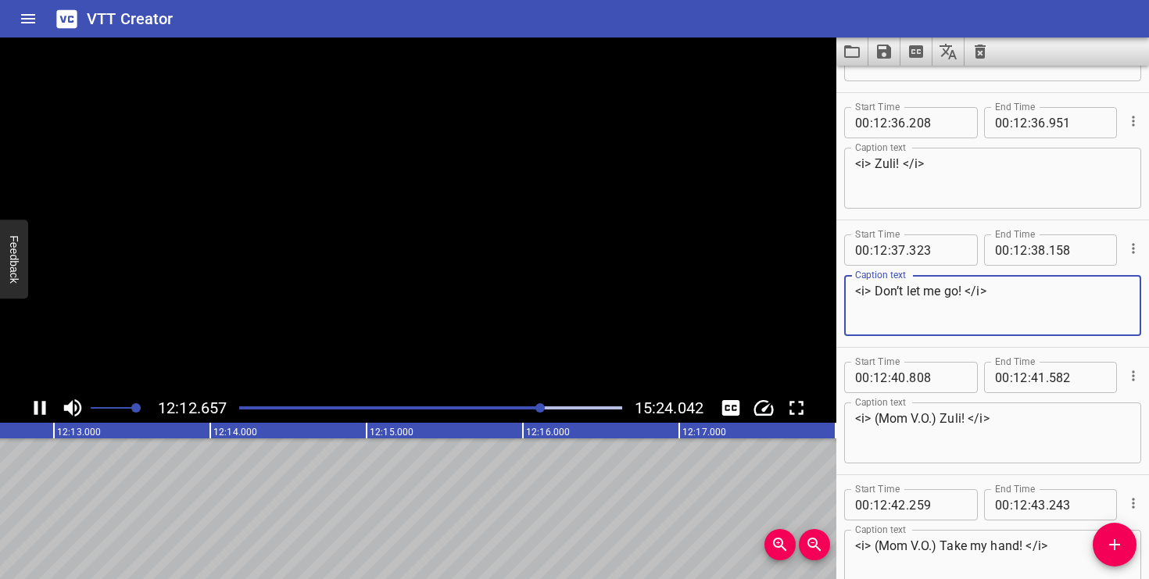
type textarea "<i> Don’t let me go! </i>"
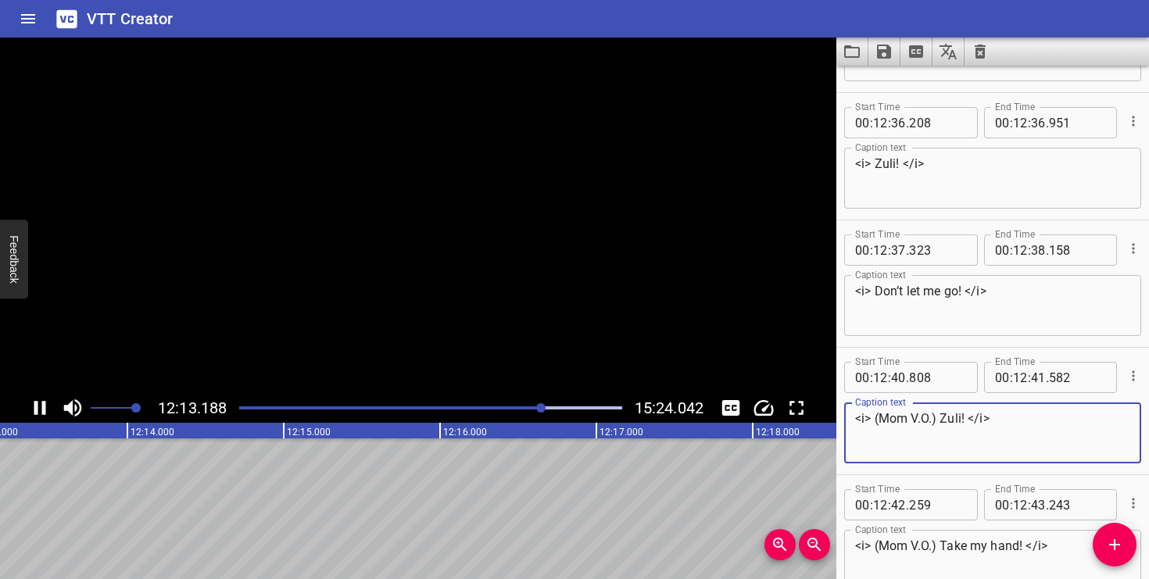
drag, startPoint x: 940, startPoint y: 416, endPoint x: 884, endPoint y: 417, distance: 56.3
click at [884, 417] on textarea "<i> (Mom V.O.) Zuli! </i>" at bounding box center [992, 433] width 275 height 45
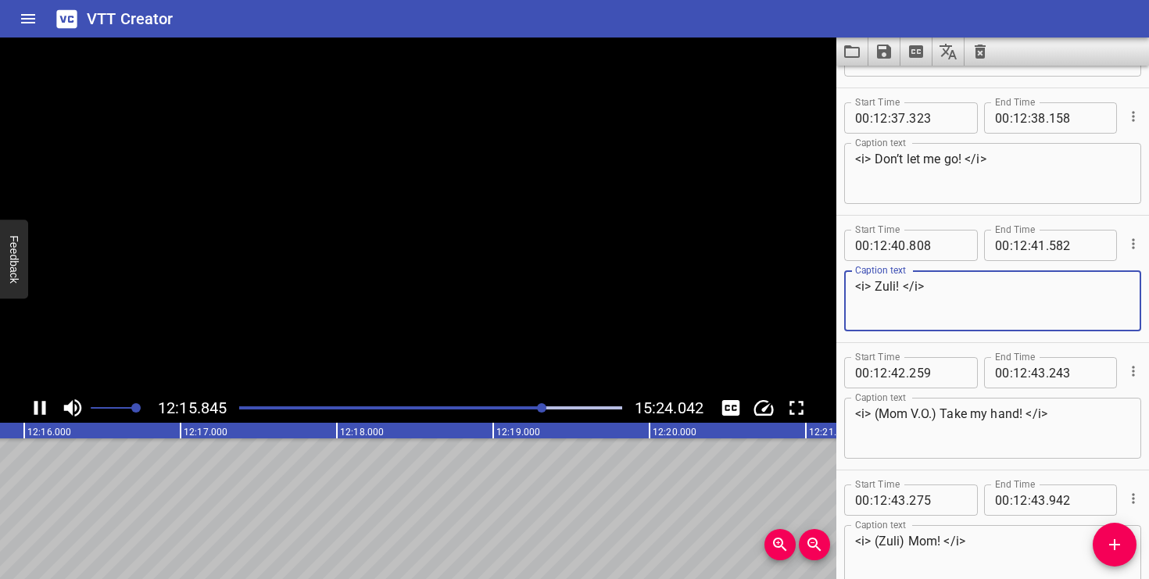
type textarea "<i> Zuli! </i>"
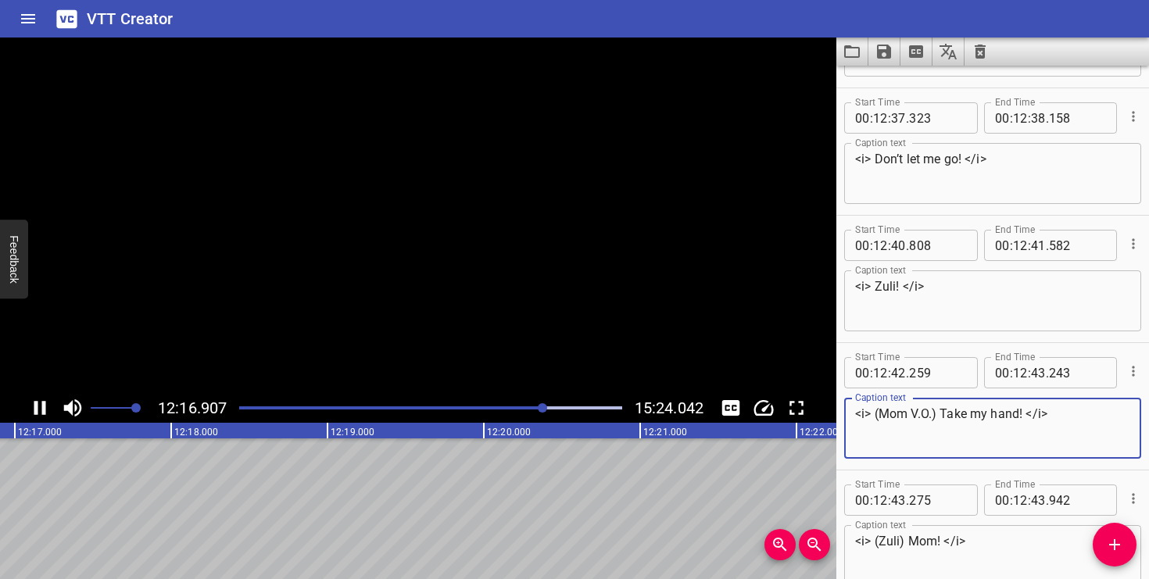
drag, startPoint x: 942, startPoint y: 410, endPoint x: 887, endPoint y: 417, distance: 55.9
click at [887, 417] on textarea "<i> (Mom V.O.) Take my hand! </i>" at bounding box center [992, 429] width 275 height 45
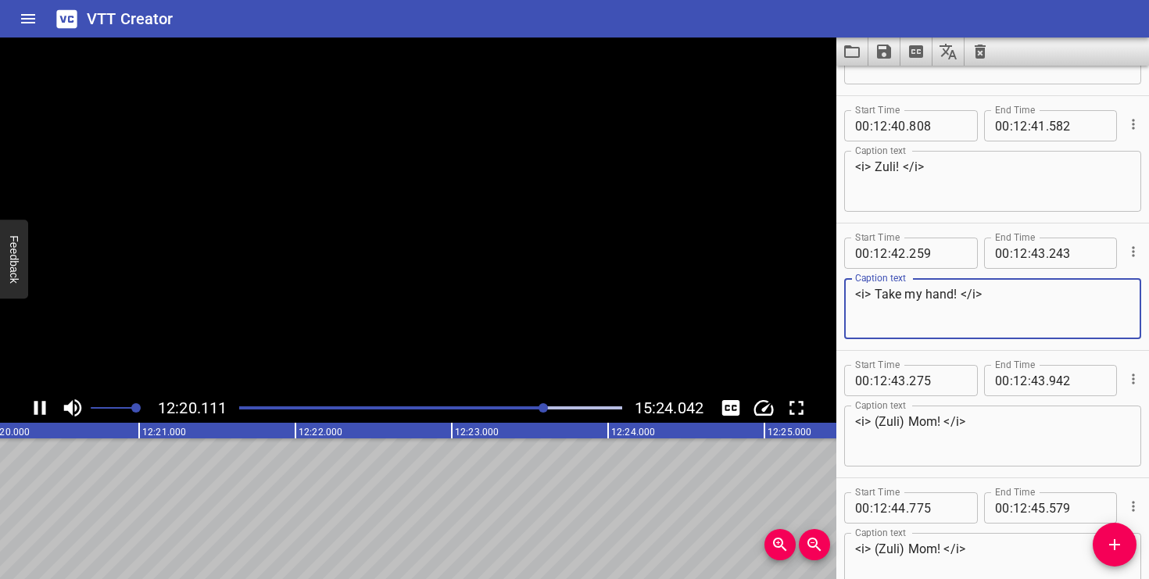
type textarea "<i> Take my hand! </i>"
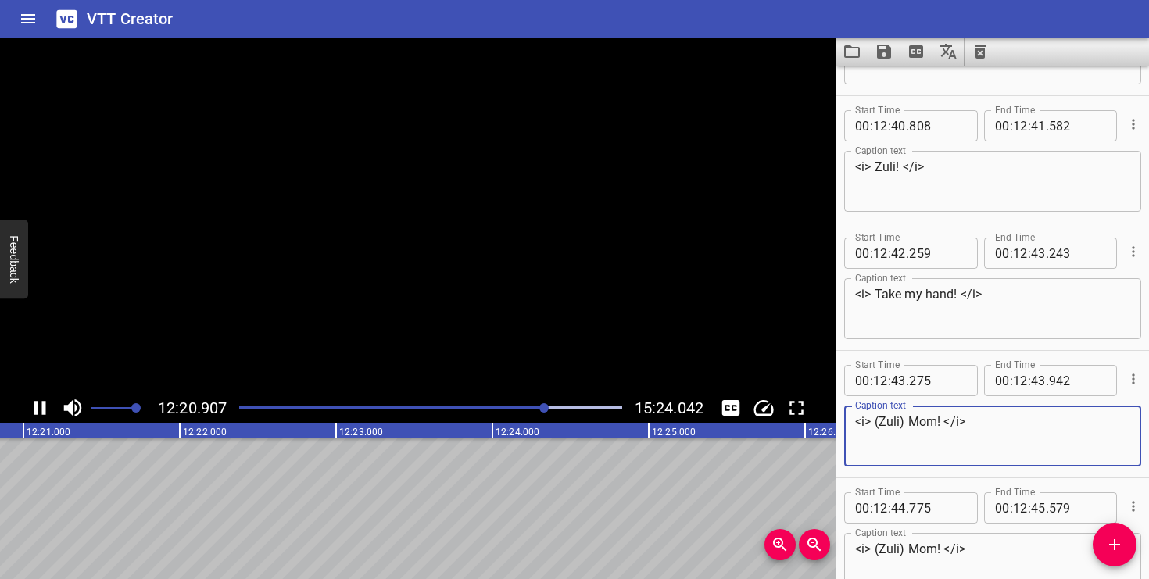
drag, startPoint x: 906, startPoint y: 422, endPoint x: 874, endPoint y: 423, distance: 32.1
click at [874, 423] on textarea "<i> (Zuli) Mom! </i>" at bounding box center [992, 436] width 275 height 45
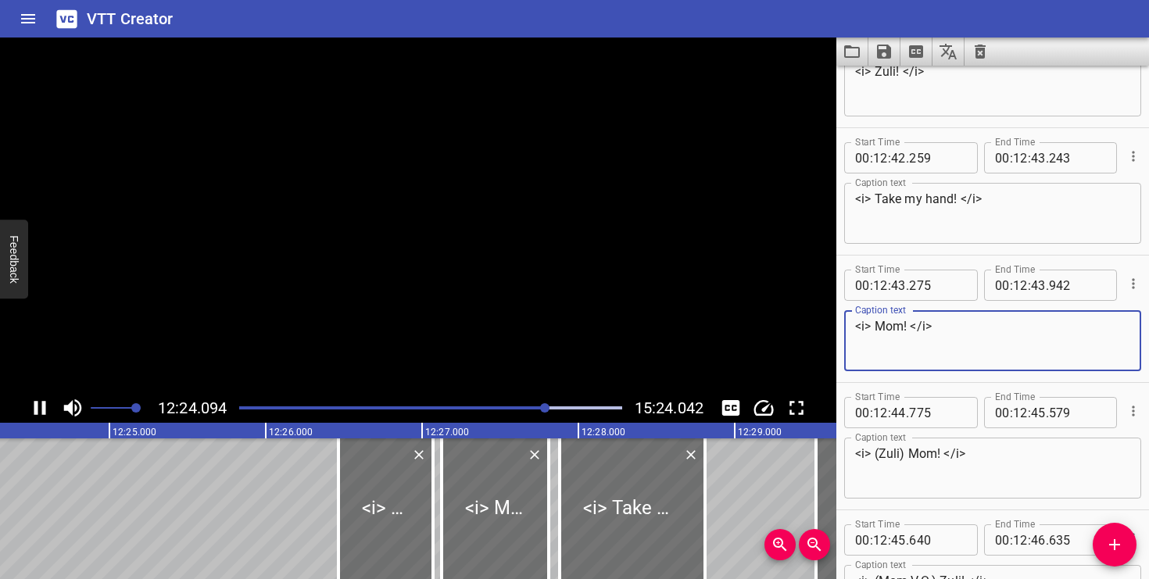
type textarea "<i> Mom! </i>"
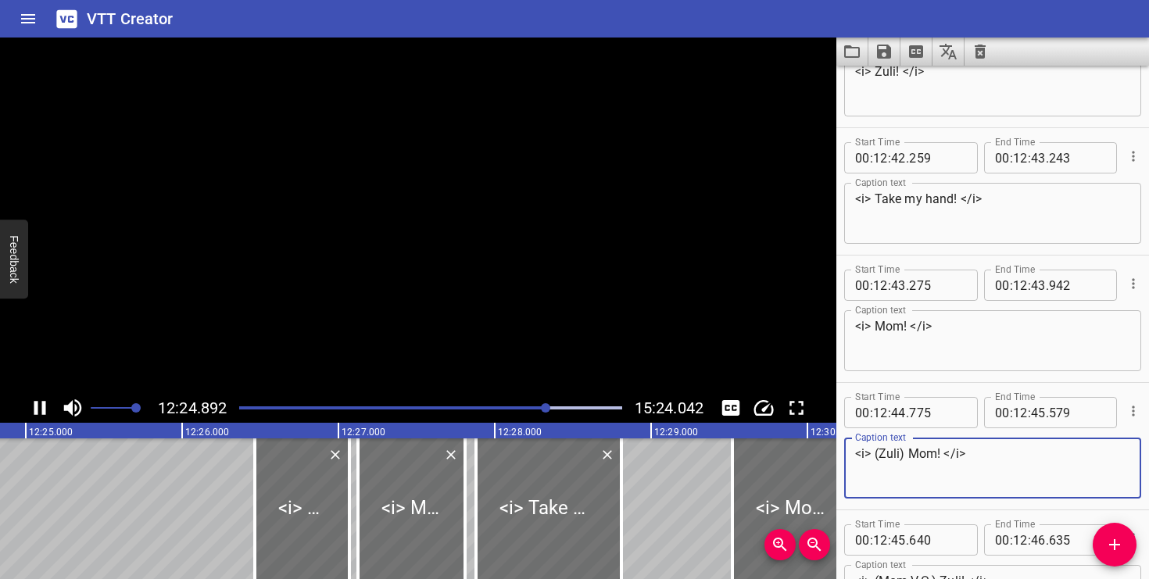
drag, startPoint x: 907, startPoint y: 454, endPoint x: 881, endPoint y: 455, distance: 25.8
click at [881, 455] on textarea "<i> (Zuli) Mom! </i>" at bounding box center [992, 468] width 275 height 45
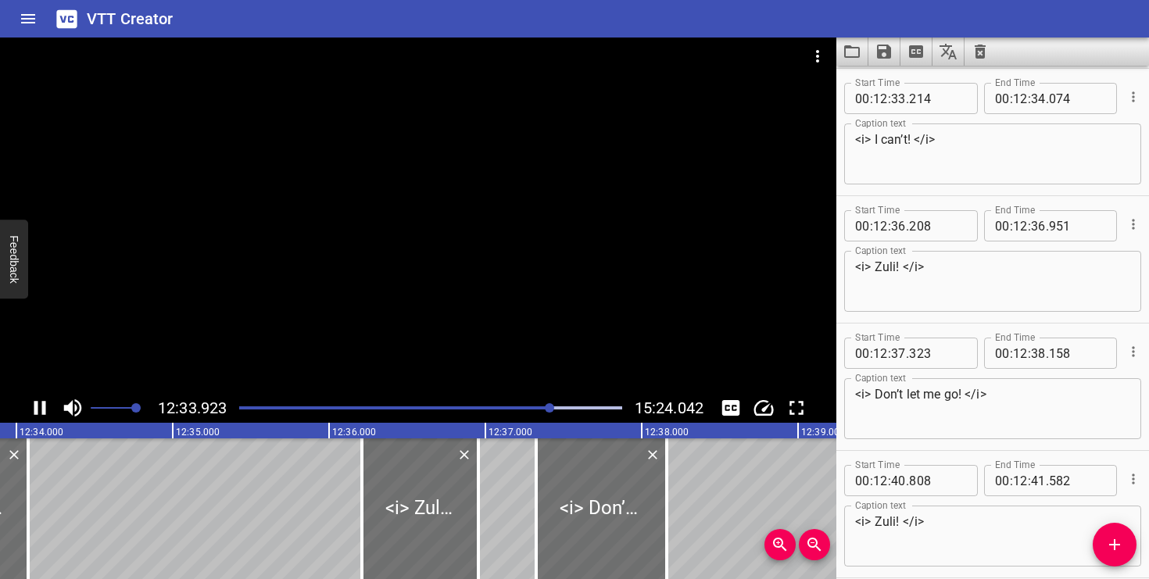
type textarea "<i> Mom! </i>"
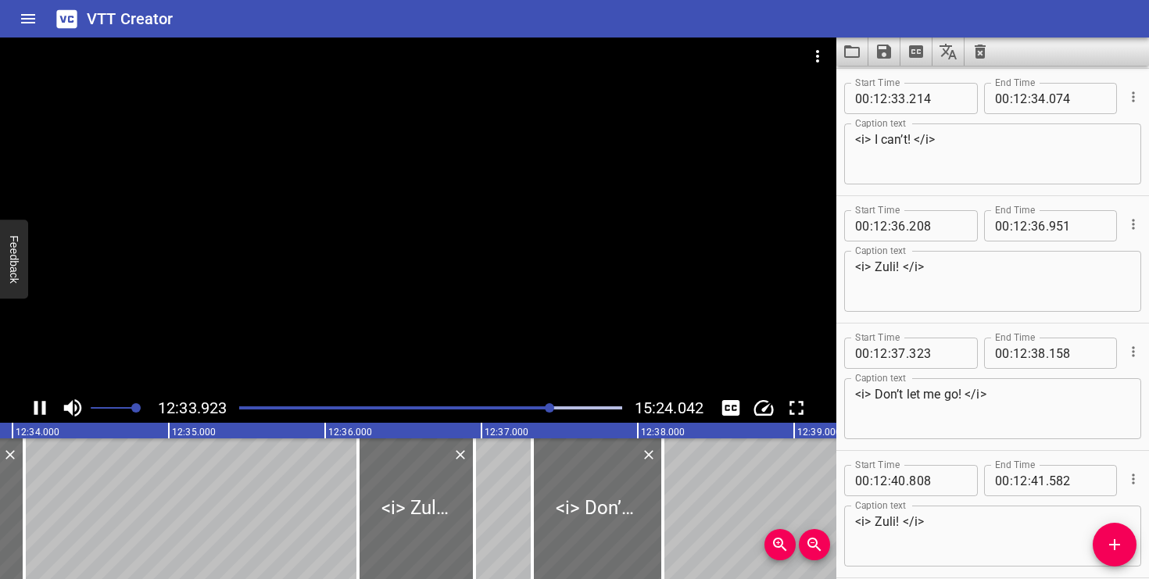
click at [36, 407] on icon "Play/Pause" at bounding box center [40, 408] width 12 height 14
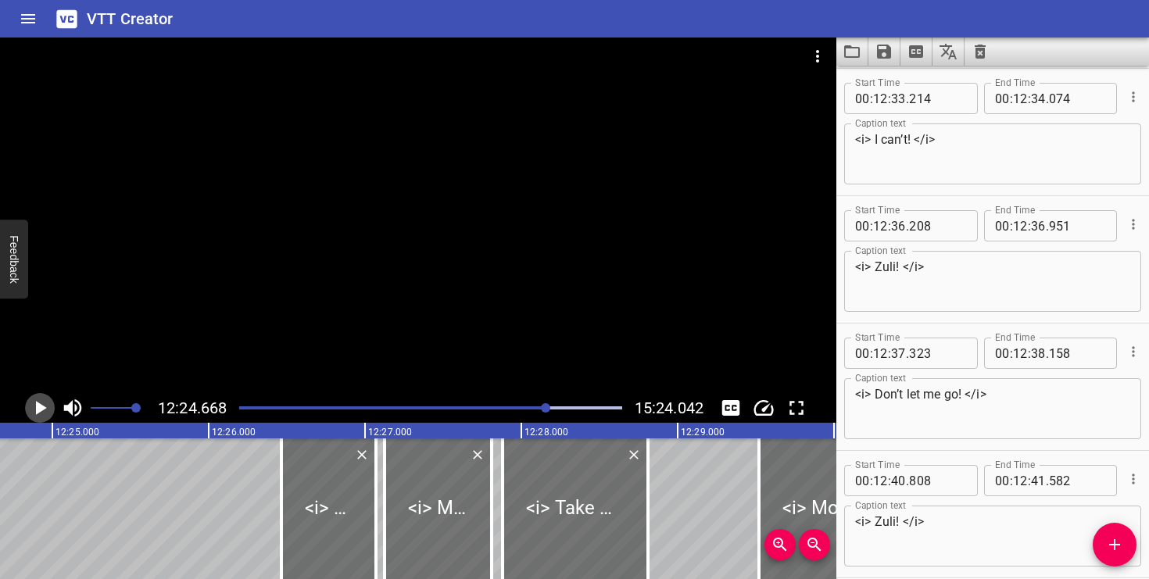
click at [46, 410] on icon "Play/Pause" at bounding box center [39, 407] width 23 height 23
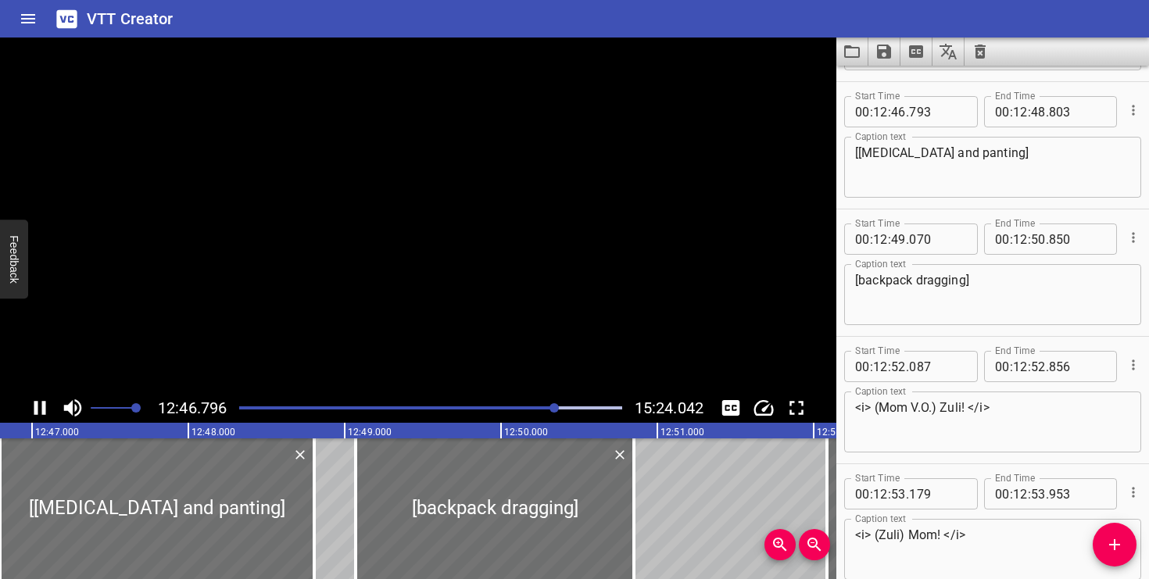
click at [46, 410] on icon "Play/Pause" at bounding box center [39, 407] width 23 height 23
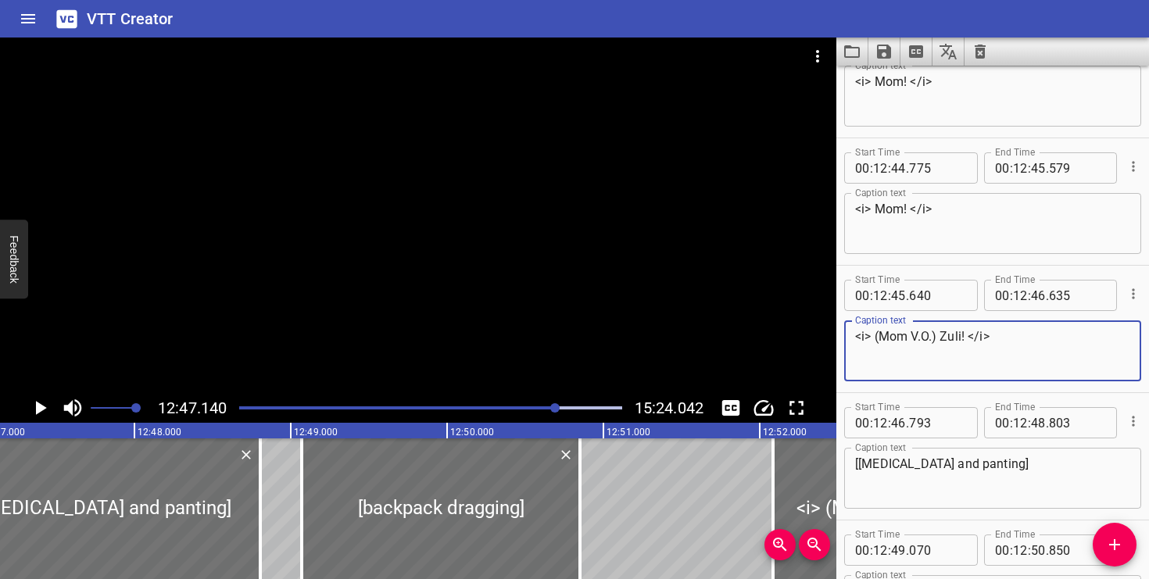
drag, startPoint x: 938, startPoint y: 338, endPoint x: 891, endPoint y: 339, distance: 46.9
click at [891, 339] on textarea "<i> (Mom V.O.) Zuli! </i>" at bounding box center [992, 351] width 275 height 45
type textarea "<i> Zuli! </i>"
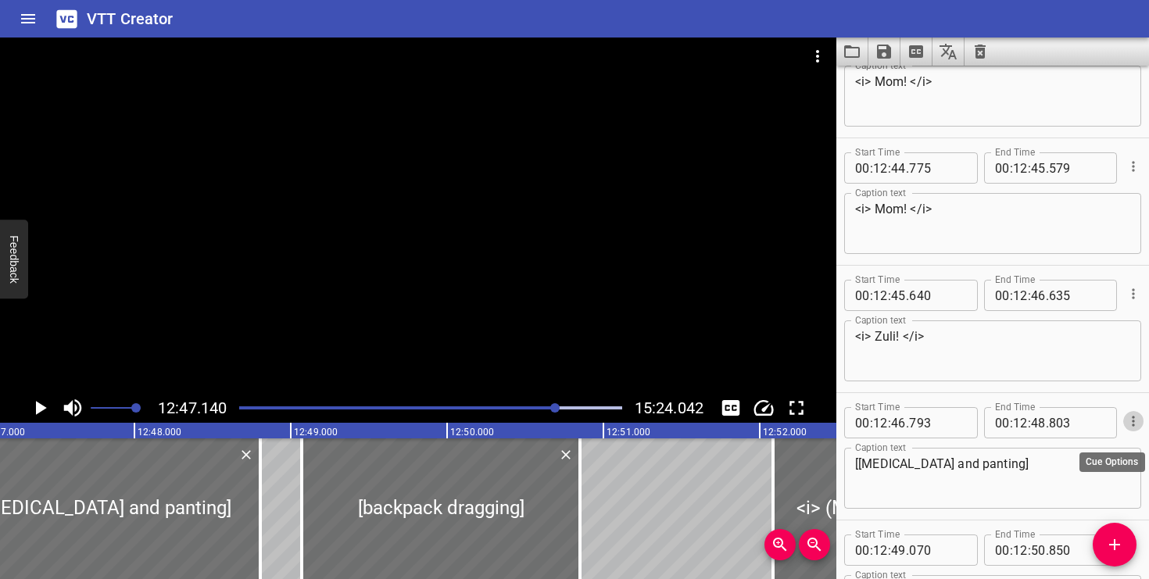
click at [1130, 423] on icon "Cue Options" at bounding box center [1134, 422] width 16 height 16
click at [1107, 444] on li "Delete Cue" at bounding box center [1068, 449] width 136 height 28
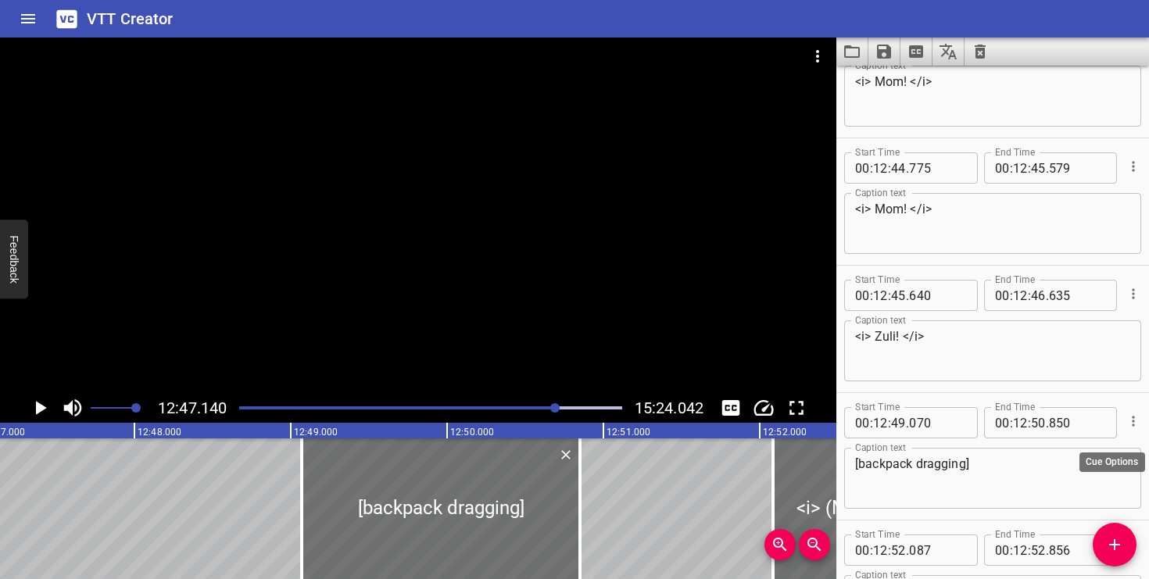
click at [1133, 417] on icon "Cue Options" at bounding box center [1133, 421] width 2 height 10
click at [1080, 450] on li "Delete Cue" at bounding box center [1068, 449] width 136 height 28
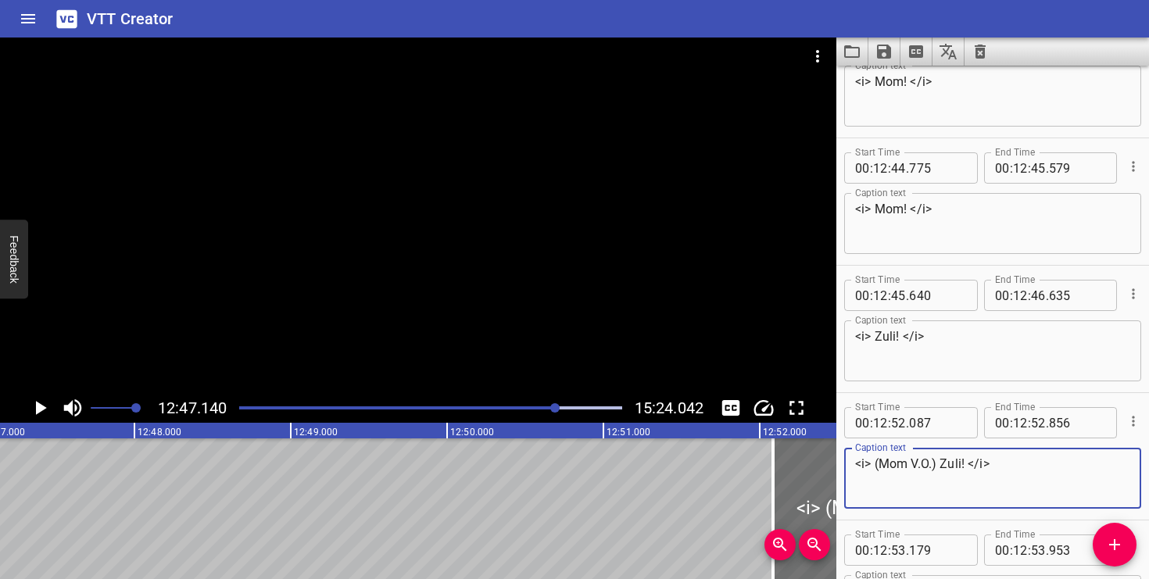
drag, startPoint x: 940, startPoint y: 461, endPoint x: 903, endPoint y: 461, distance: 36.7
click at [903, 461] on textarea "<i> (Mom V.O.) Zuli! </i>" at bounding box center [992, 479] width 275 height 45
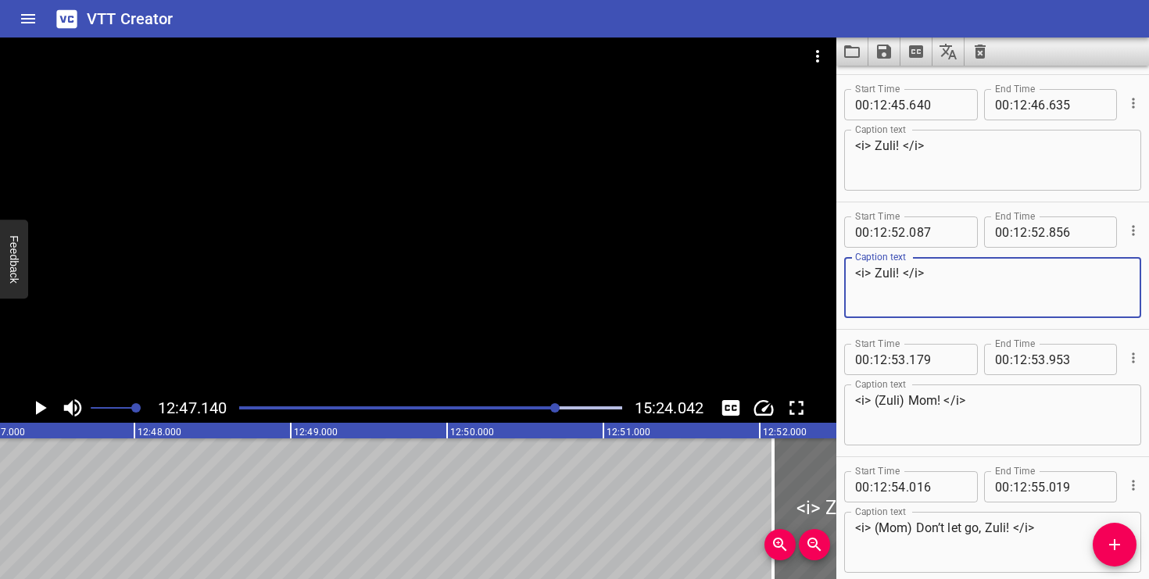
type textarea "<i> Zuli! </i>"
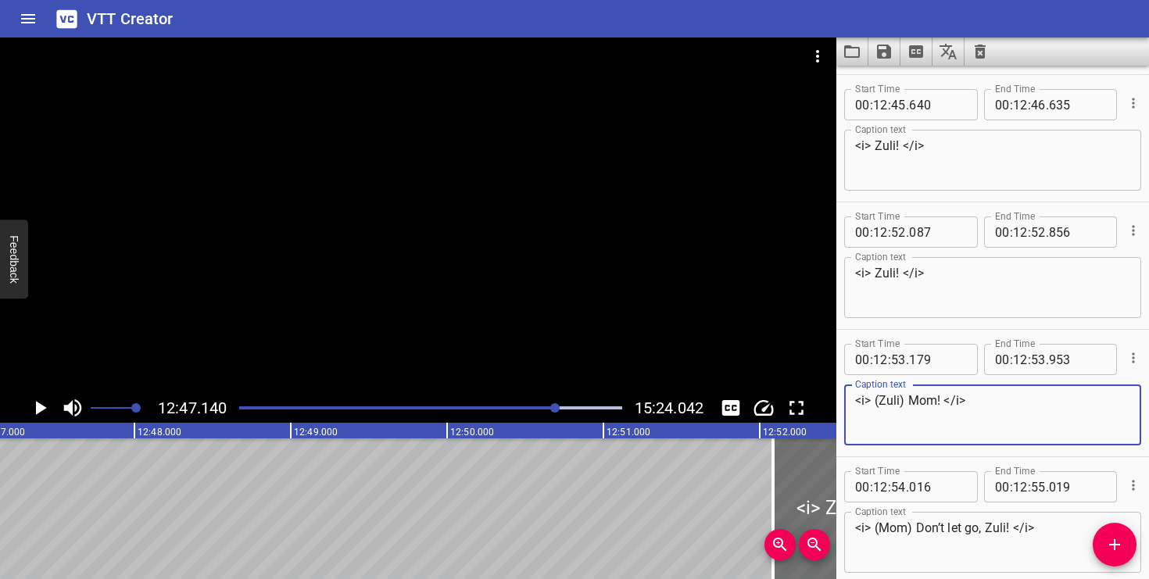
drag, startPoint x: 908, startPoint y: 403, endPoint x: 885, endPoint y: 403, distance: 22.7
click at [885, 403] on textarea "<i> (Zuli) Mom! </i>" at bounding box center [992, 415] width 275 height 45
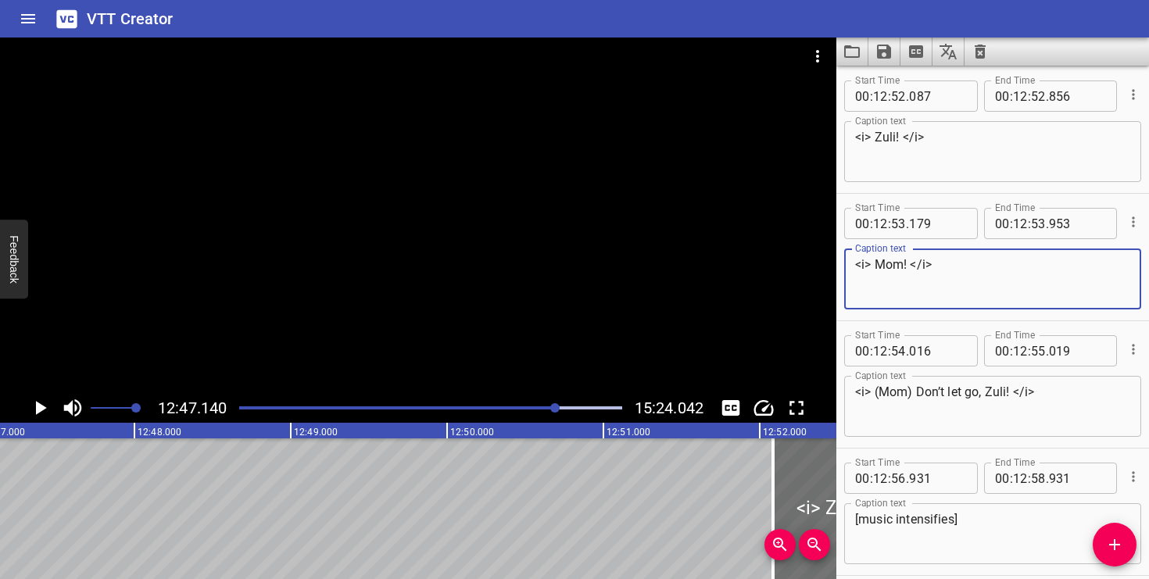
type textarea "<i> Mom! </i>"
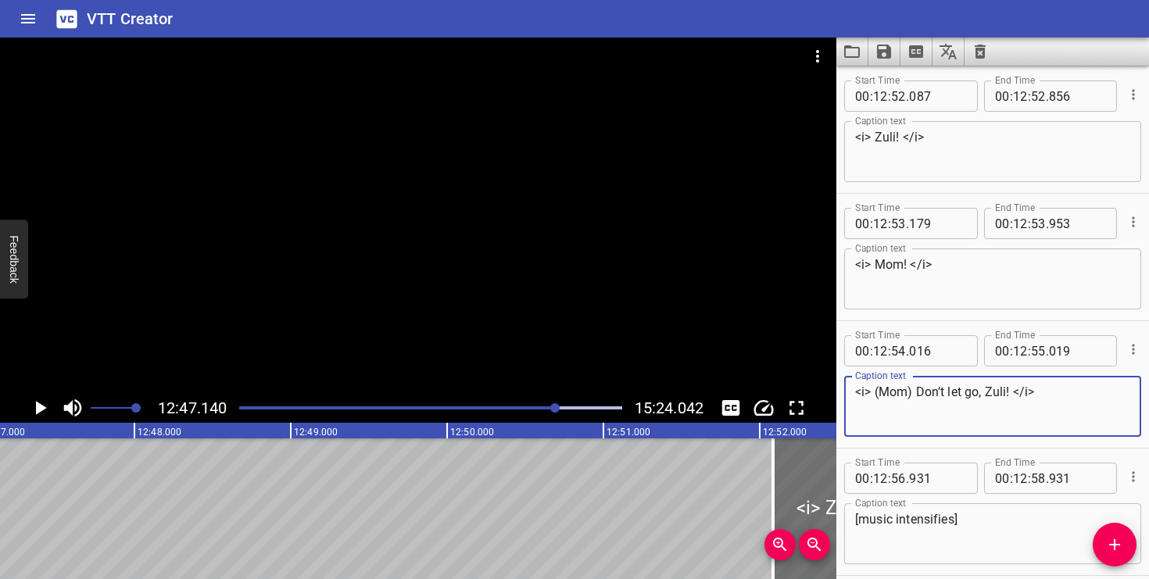
drag, startPoint x: 915, startPoint y: 393, endPoint x: 879, endPoint y: 393, distance: 36.7
click at [879, 393] on textarea "<i> (Mom) Don’t let go, Zuli! </i>" at bounding box center [992, 407] width 275 height 45
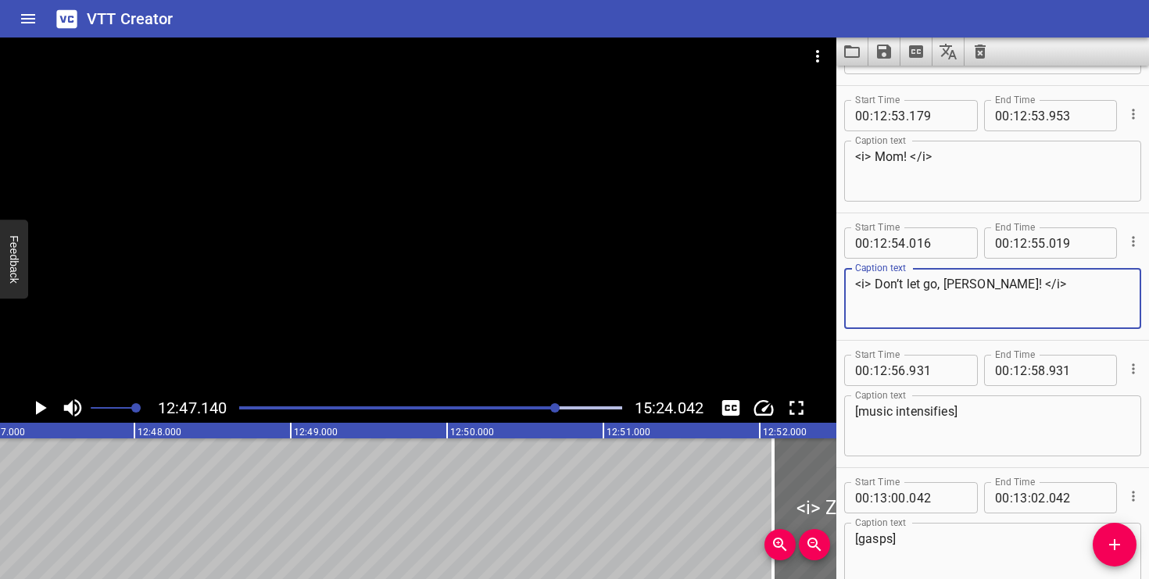
type textarea "<i> Don’t let go, [PERSON_NAME]! </i>"
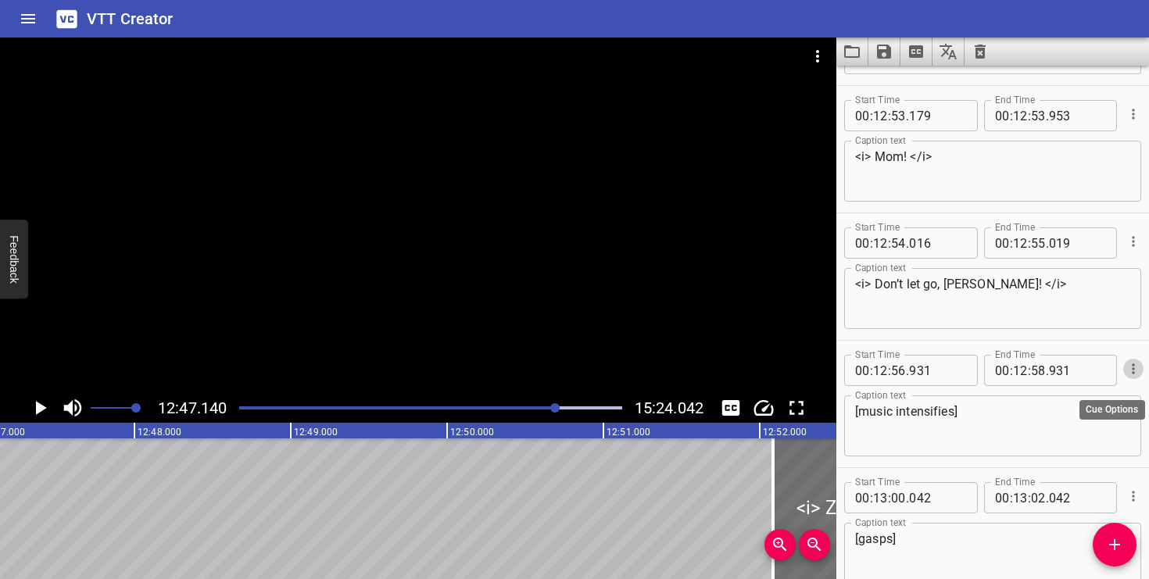
click at [1132, 361] on icon "Cue Options" at bounding box center [1134, 369] width 16 height 16
click at [1101, 388] on li "Delete Cue" at bounding box center [1068, 397] width 136 height 28
click at [1132, 373] on icon "Cue Options" at bounding box center [1133, 369] width 2 height 10
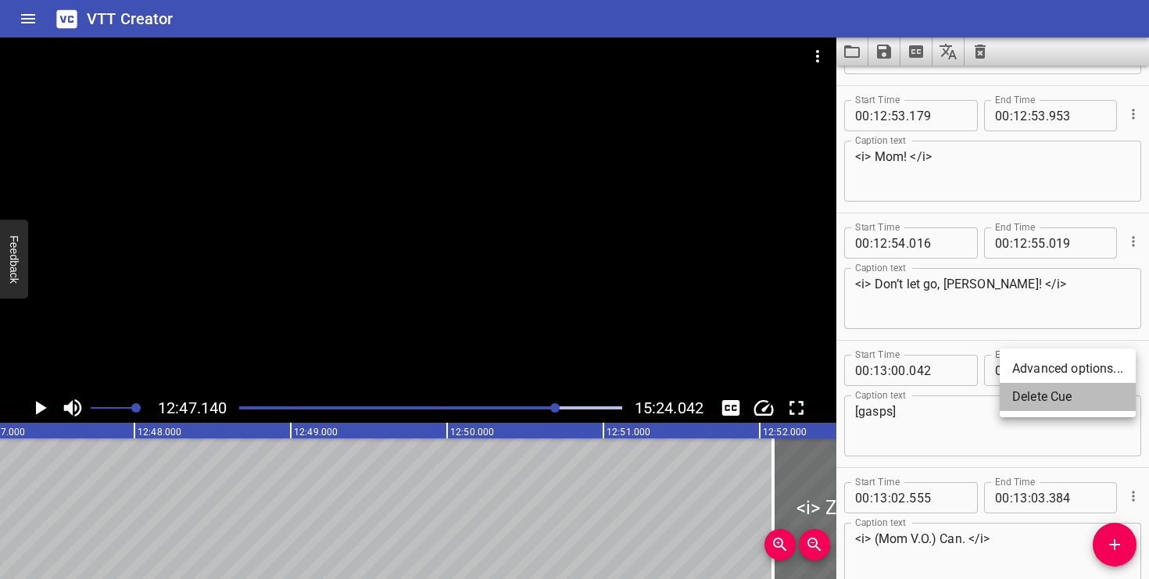
click at [1095, 399] on li "Delete Cue" at bounding box center [1068, 397] width 136 height 28
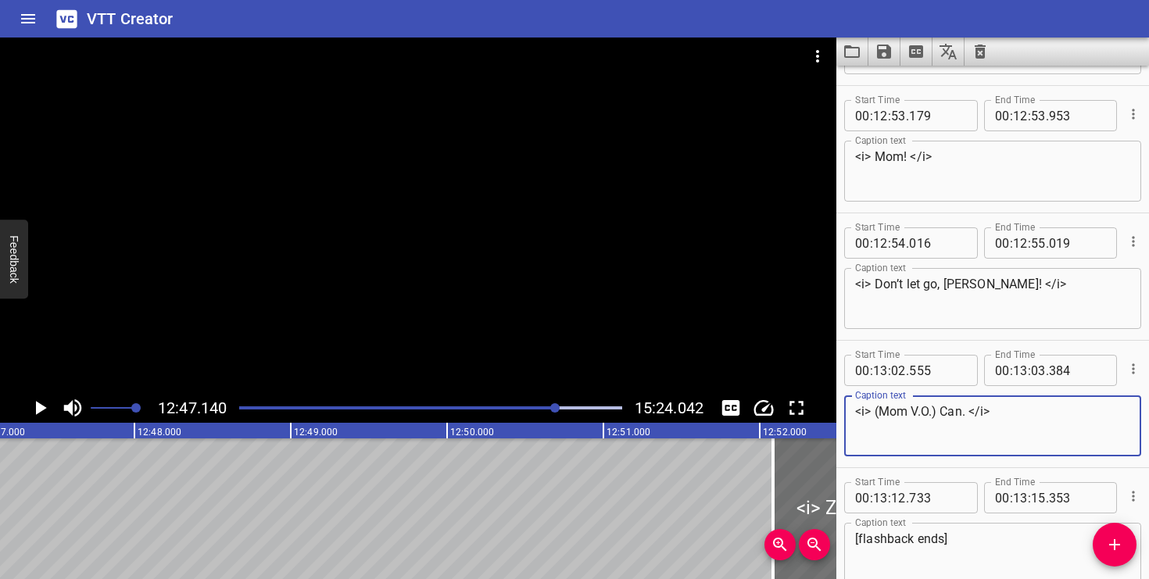
drag, startPoint x: 940, startPoint y: 413, endPoint x: 899, endPoint y: 413, distance: 41.4
click at [899, 413] on textarea "<i> (Mom V.O.) Can. </i>" at bounding box center [992, 426] width 275 height 45
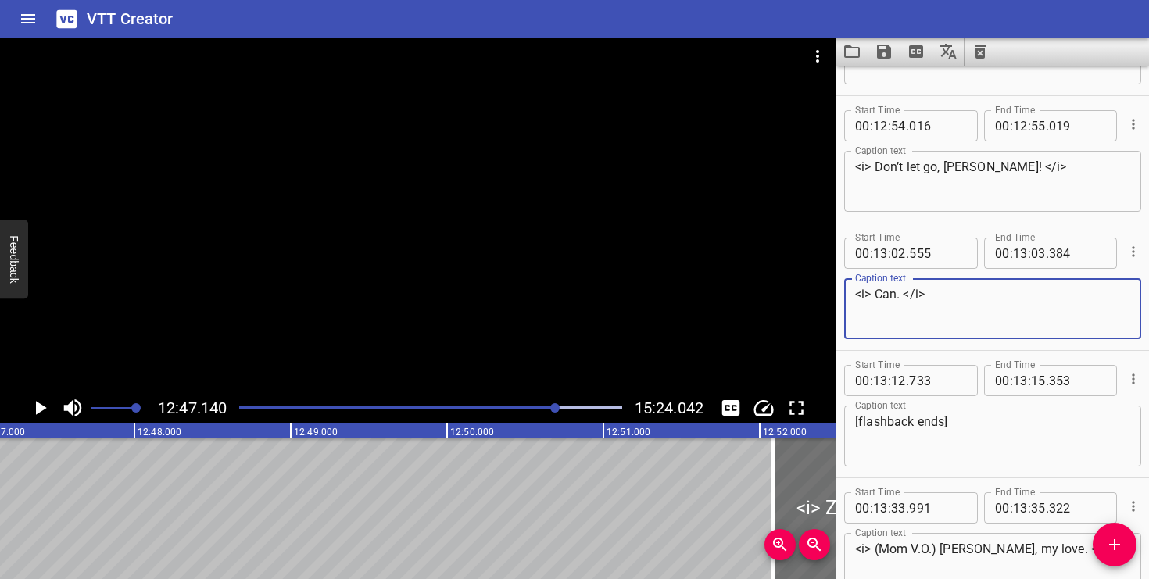
type textarea "<i> Can. </i>"
click at [1133, 382] on icon "Cue Options" at bounding box center [1133, 379] width 2 height 10
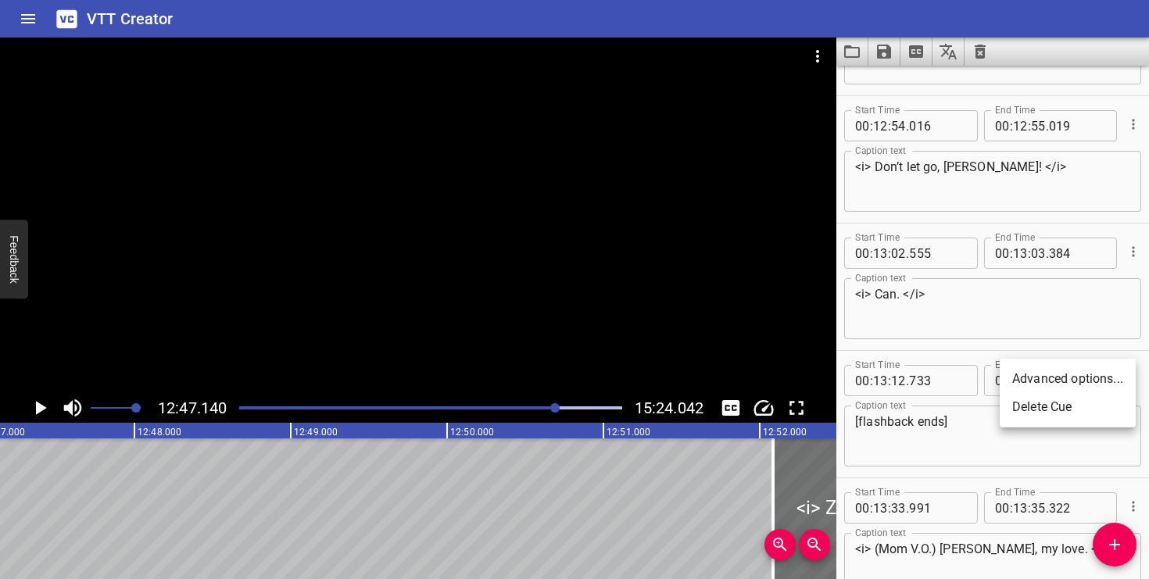
click at [1095, 406] on li "Delete Cue" at bounding box center [1068, 407] width 136 height 28
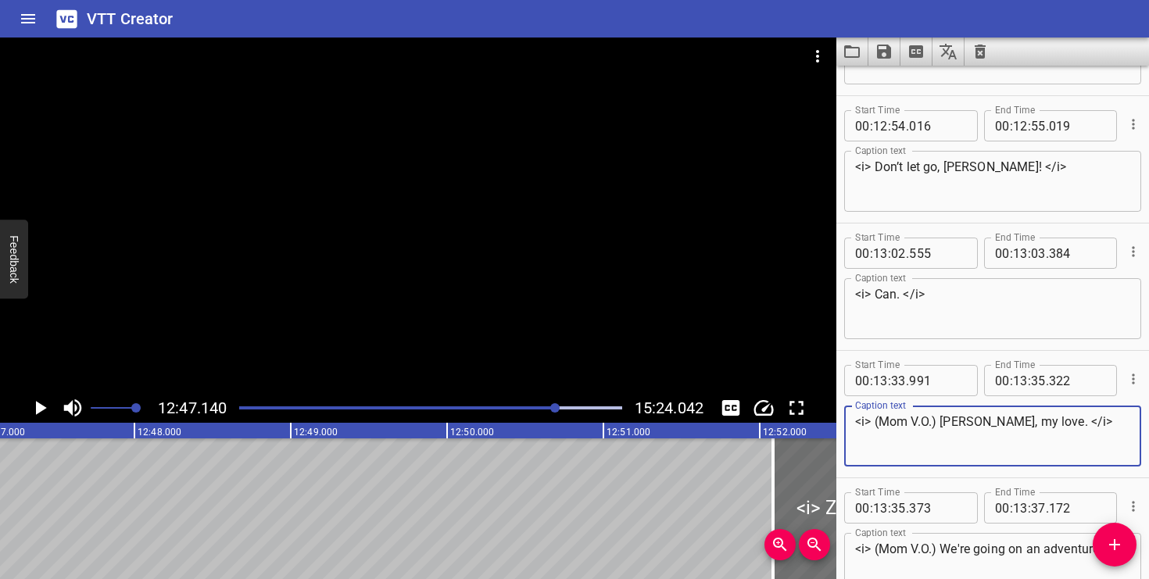
drag, startPoint x: 939, startPoint y: 422, endPoint x: 900, endPoint y: 422, distance: 39.1
click at [900, 422] on textarea "<i> (Mom V.O.) [PERSON_NAME], my love. </i>" at bounding box center [992, 436] width 275 height 45
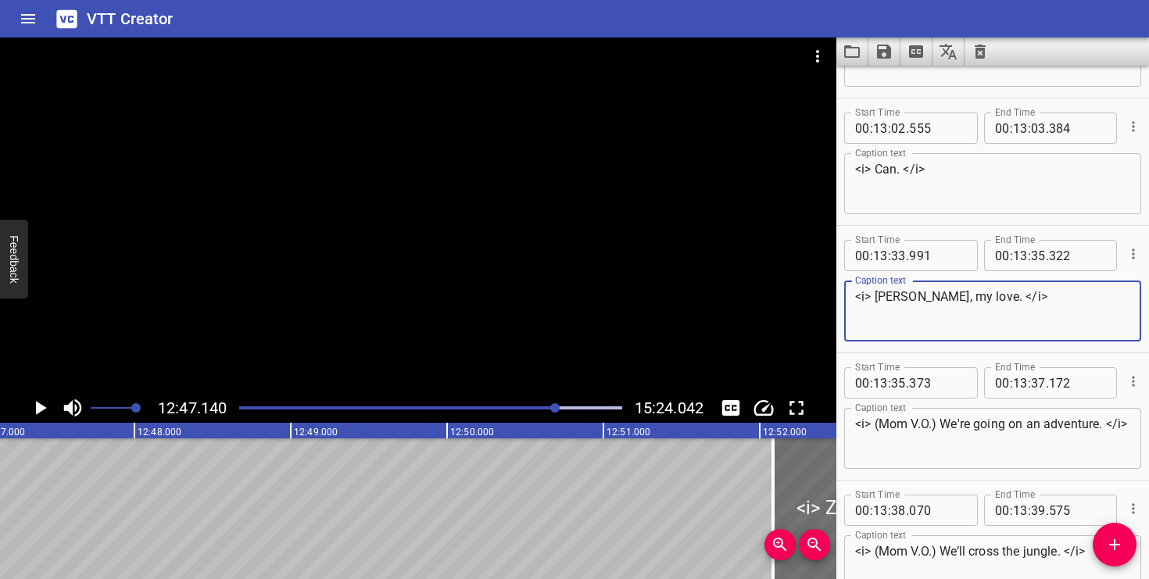
type textarea "<i> [PERSON_NAME], my love. </i>"
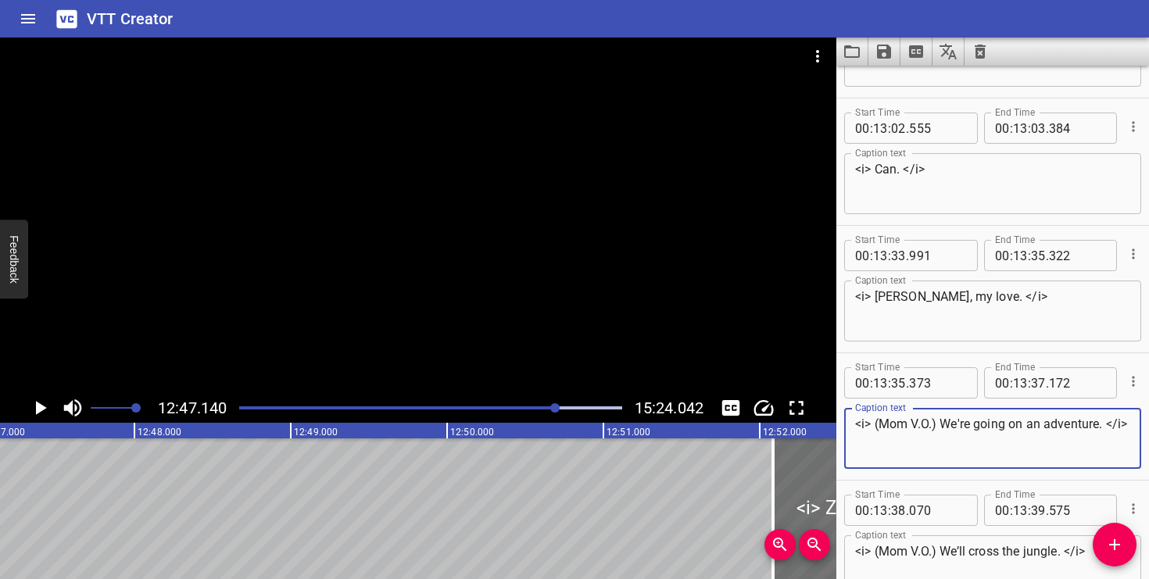
drag, startPoint x: 944, startPoint y: 424, endPoint x: 885, endPoint y: 424, distance: 58.6
click at [885, 424] on textarea "<i> (Mom V.O.) We're going on an adventure. </i>" at bounding box center [992, 439] width 275 height 45
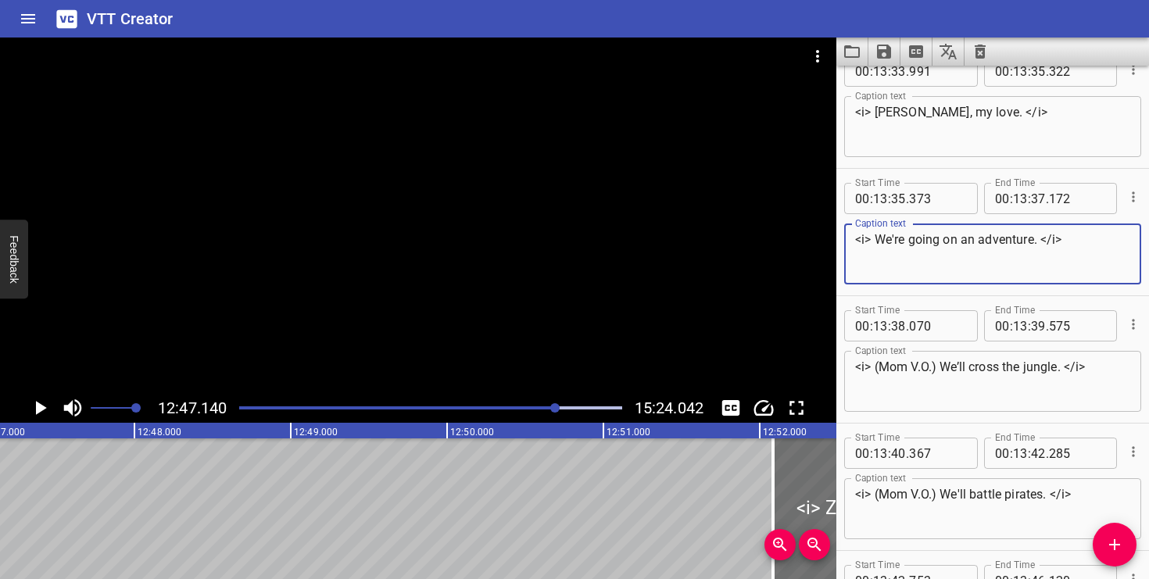
type textarea "<i> We're going on an adventure. </i>"
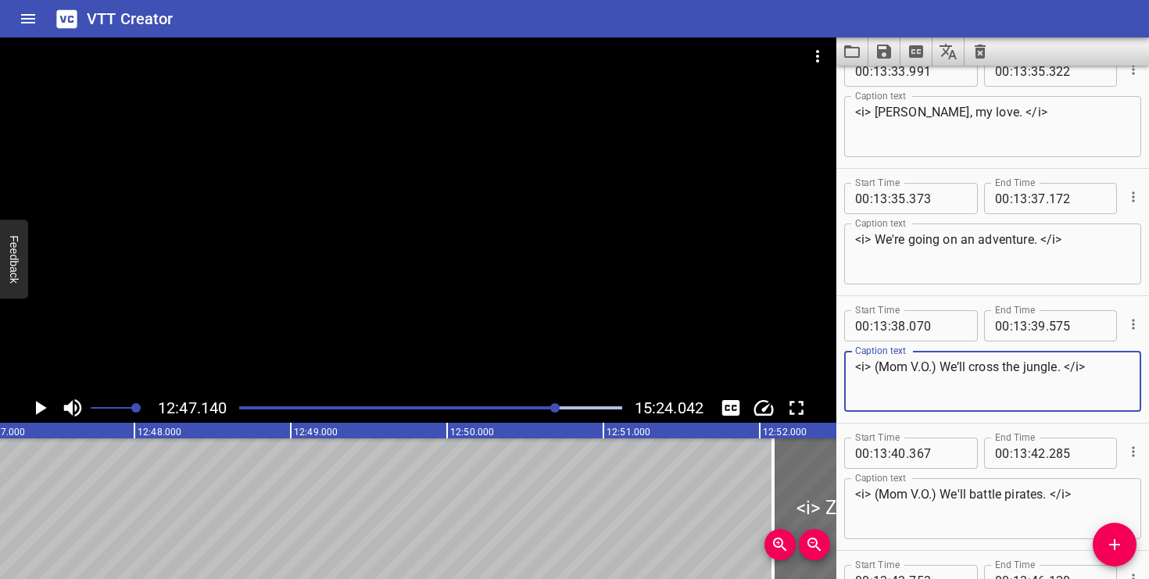
drag, startPoint x: 940, startPoint y: 364, endPoint x: 890, endPoint y: 367, distance: 50.9
click at [890, 367] on textarea "<i> (Mom V.O.) We’ll cross the jungle. </i>" at bounding box center [992, 382] width 275 height 45
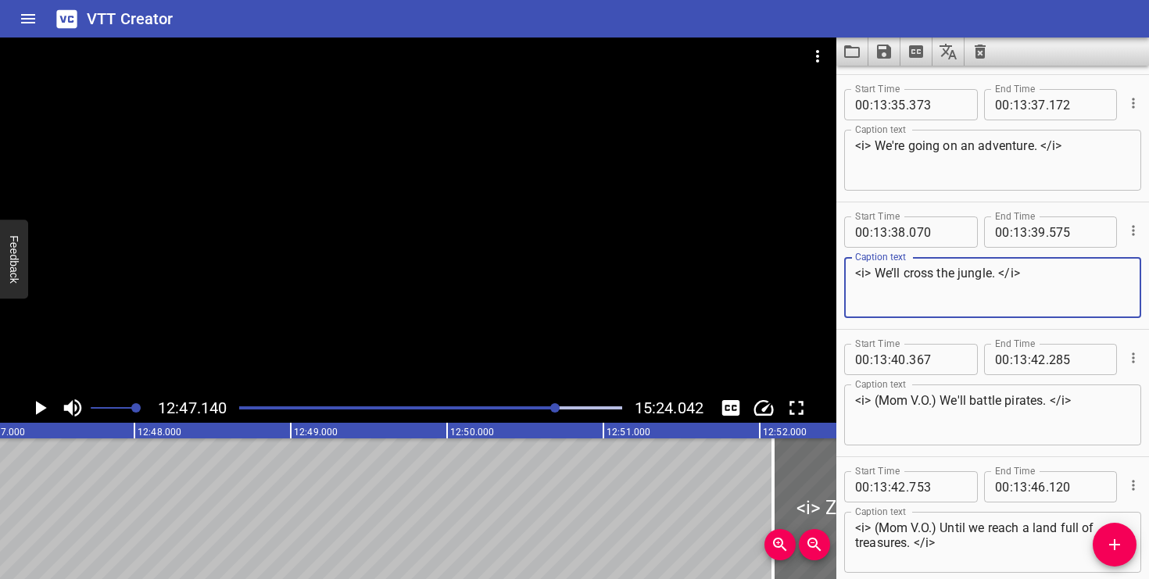
type textarea "<i> We’ll cross the jungle. </i>"
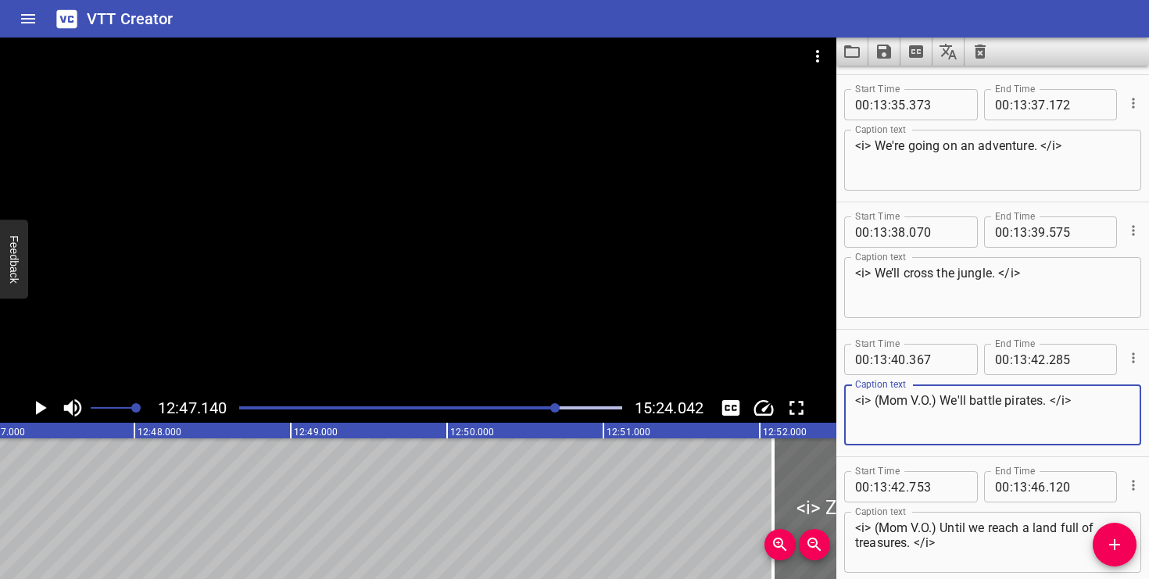
drag, startPoint x: 938, startPoint y: 399, endPoint x: 874, endPoint y: 399, distance: 64.1
click at [874, 399] on textarea "<i> (Mom V.O.) We'll battle pirates. </i>" at bounding box center [992, 415] width 275 height 45
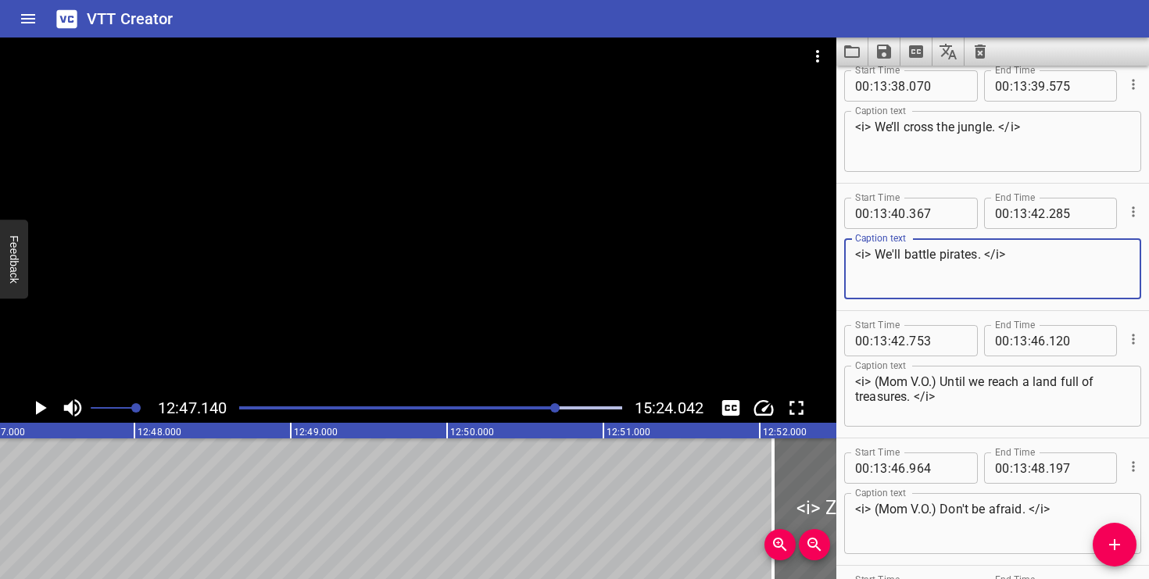
type textarea "<i> We'll battle pirates. </i>"
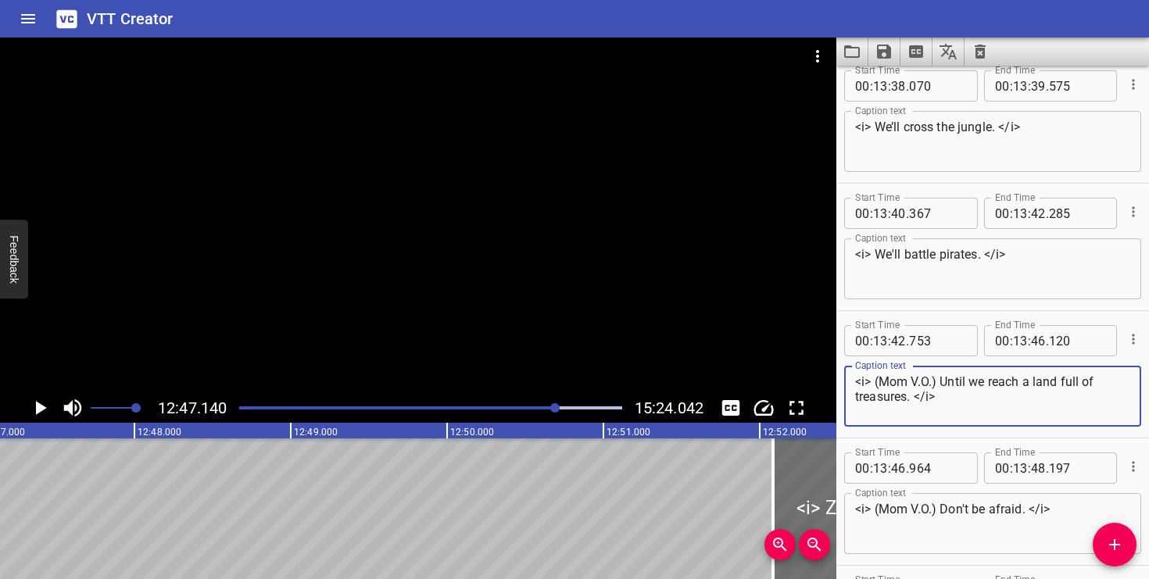
drag, startPoint x: 942, startPoint y: 381, endPoint x: 890, endPoint y: 384, distance: 51.6
click at [890, 384] on textarea "<i> (Mom V.O.) Until we reach a land full of treasures. </i>" at bounding box center [992, 396] width 275 height 45
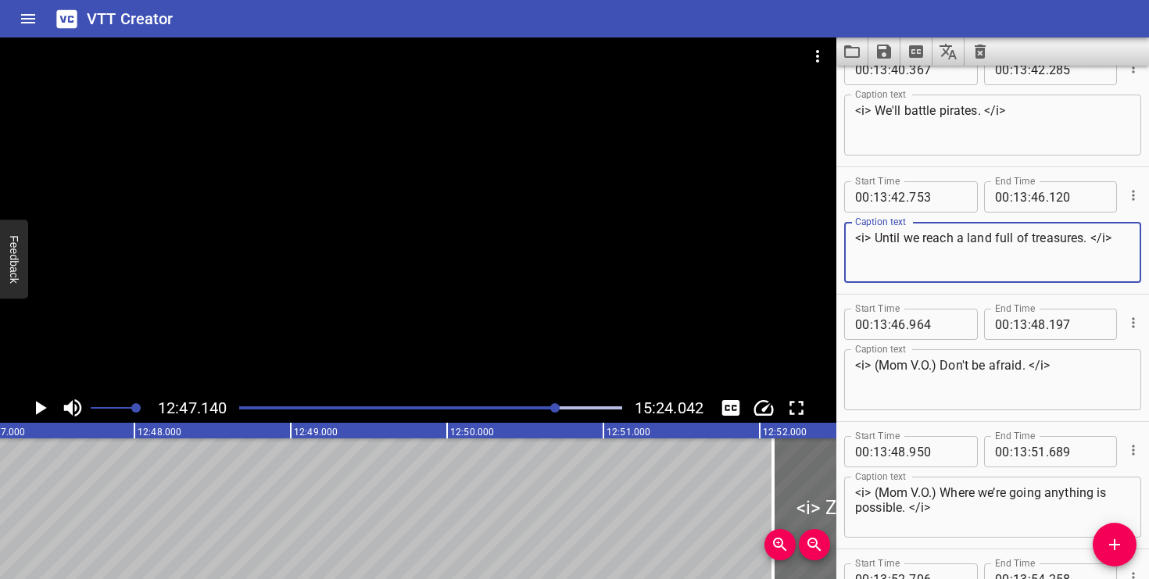
type textarea "<i> Until we reach a land full of treasures. </i>"
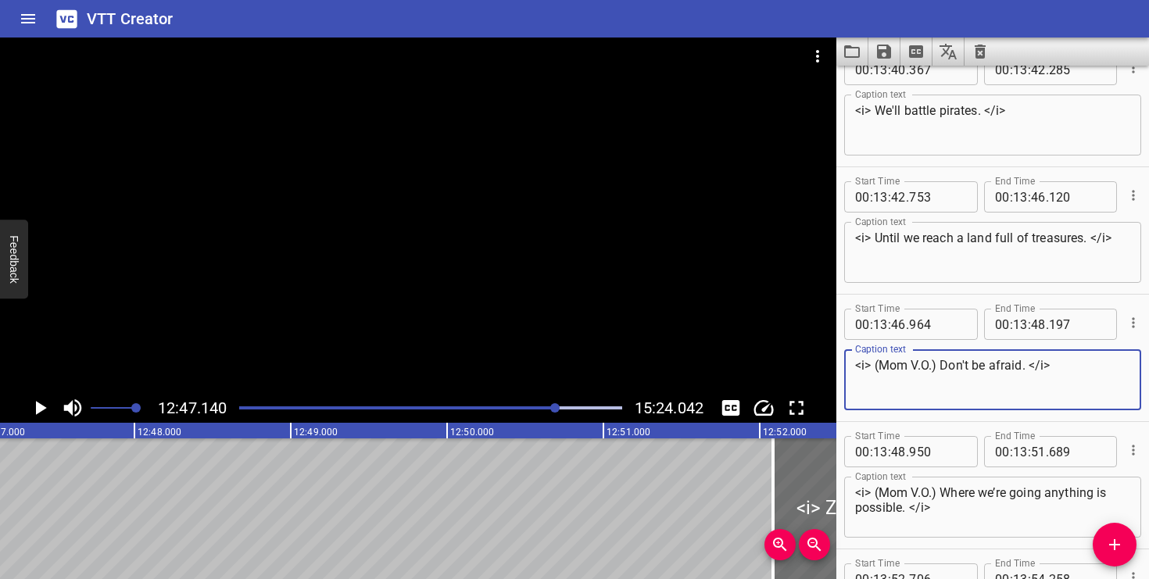
drag, startPoint x: 940, startPoint y: 364, endPoint x: 890, endPoint y: 364, distance: 50.0
click at [890, 364] on textarea "<i> (Mom V.O.) Don't be afraid. </i>" at bounding box center [992, 380] width 275 height 45
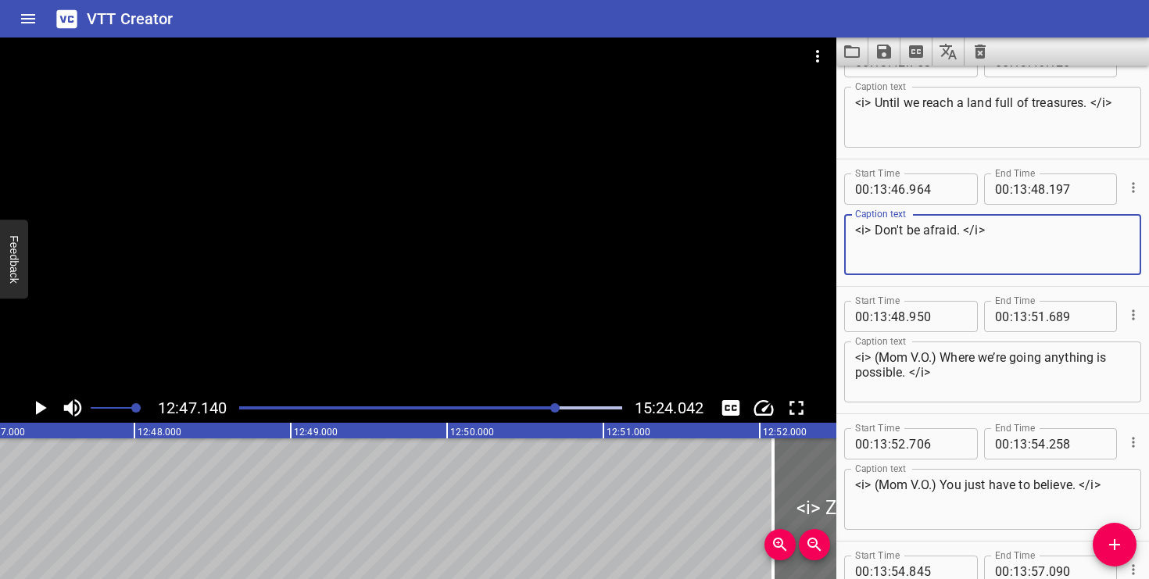
type textarea "<i> Don't be afraid. </i>"
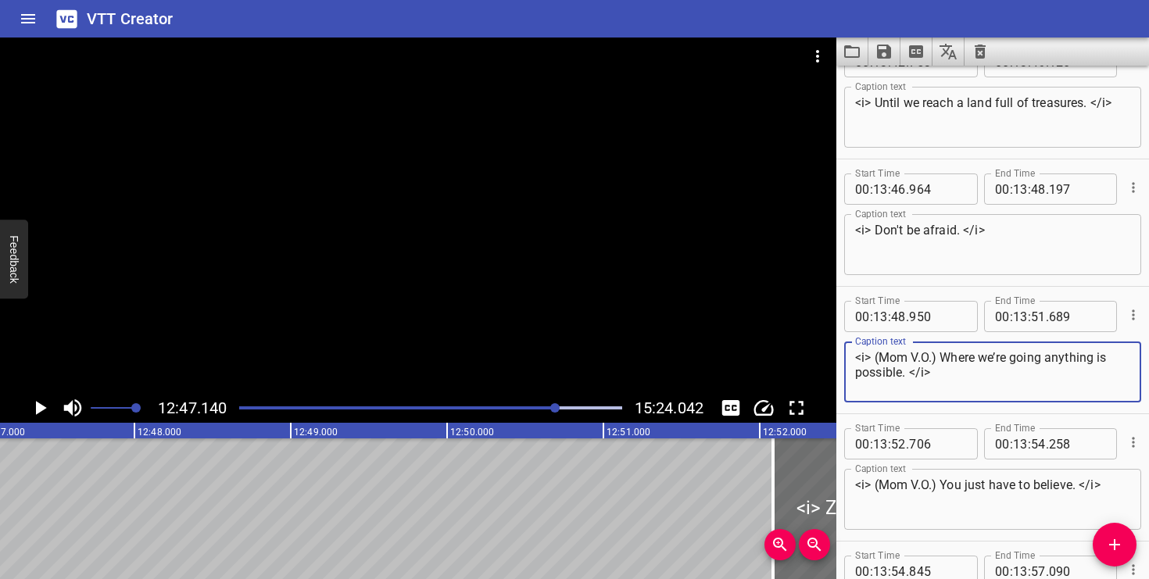
drag, startPoint x: 942, startPoint y: 355, endPoint x: 891, endPoint y: 357, distance: 50.9
click at [891, 357] on textarea "<i> (Mom V.O.) Where we’re going anything is possible. </i>" at bounding box center [992, 372] width 275 height 45
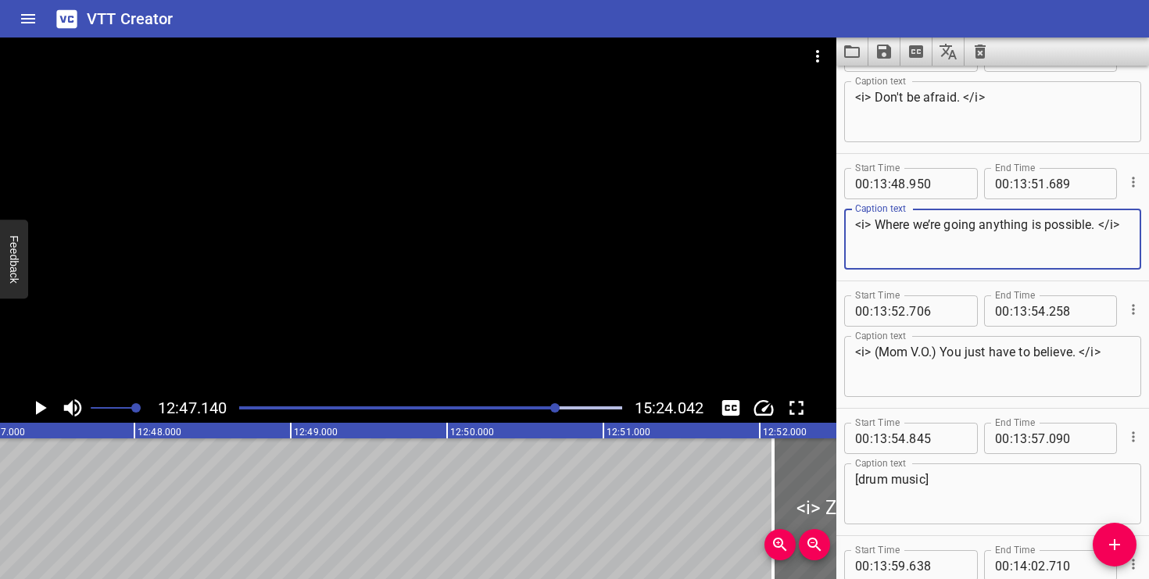
scroll to position [12786, 0]
type textarea "<i> Where we’re going anything is possible. </i>"
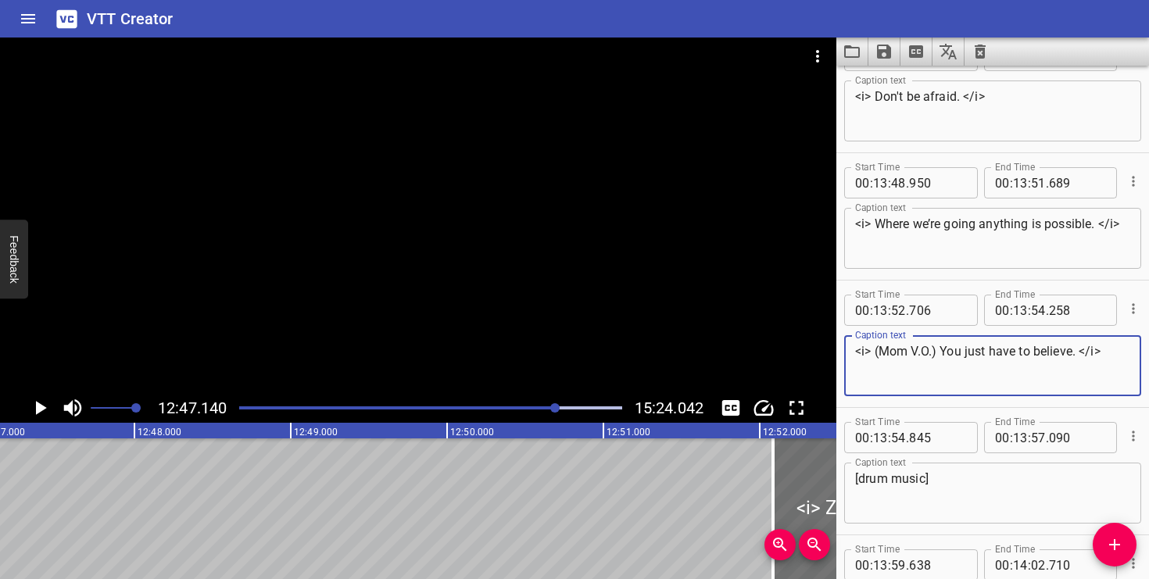
drag, startPoint x: 941, startPoint y: 353, endPoint x: 892, endPoint y: 354, distance: 49.3
click at [892, 354] on textarea "<i> (Mom V.O.) You just have to believe. </i>" at bounding box center [992, 366] width 275 height 45
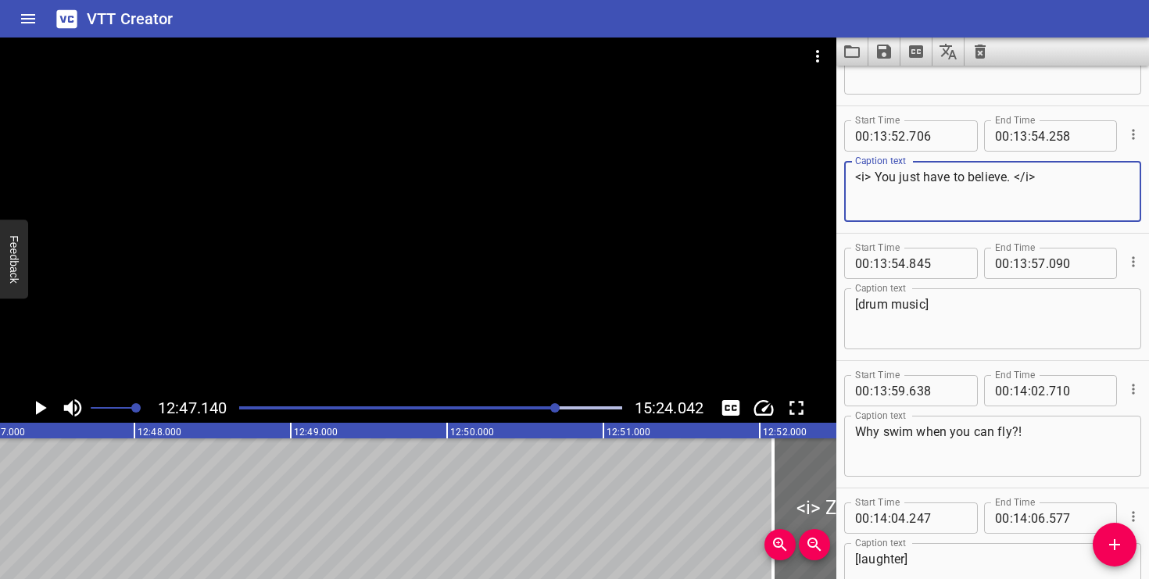
scroll to position [12959, 0]
type textarea "<i> You just have to believe. </i>"
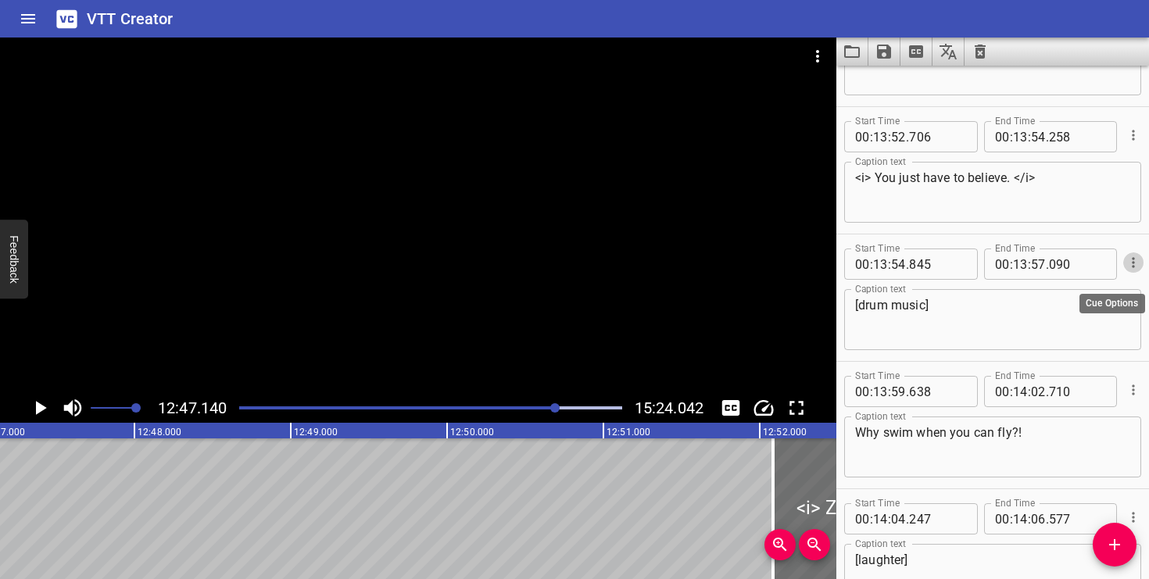
click at [1131, 262] on icon "Cue Options" at bounding box center [1134, 263] width 16 height 16
click at [1114, 288] on li "Delete Cue" at bounding box center [1068, 291] width 136 height 28
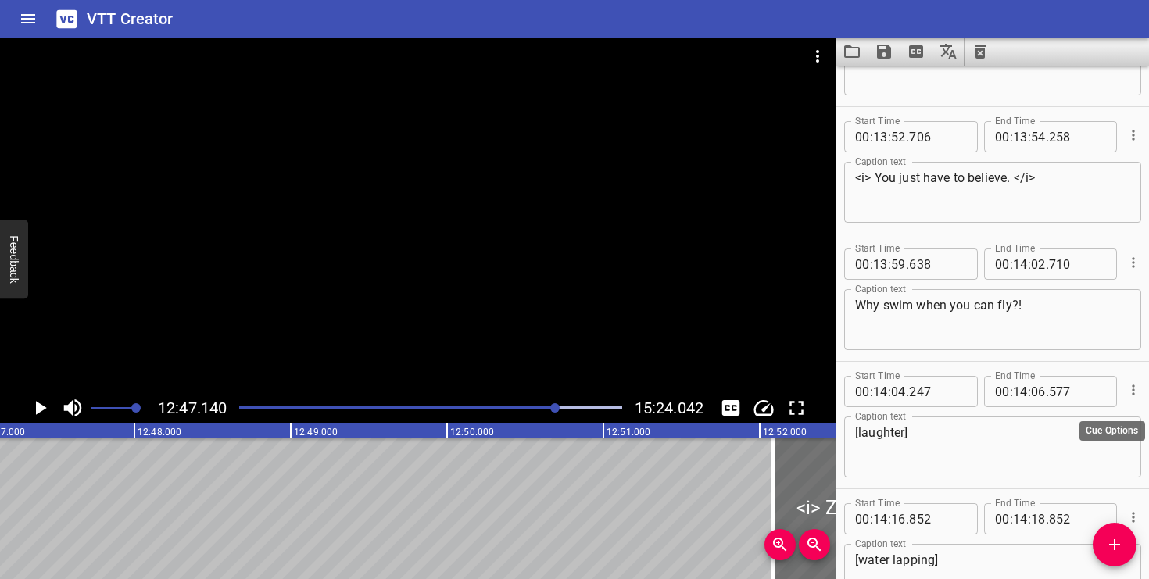
click at [1132, 387] on icon "Cue Options" at bounding box center [1134, 390] width 16 height 16
click at [1111, 416] on li "Delete Cue" at bounding box center [1068, 418] width 136 height 28
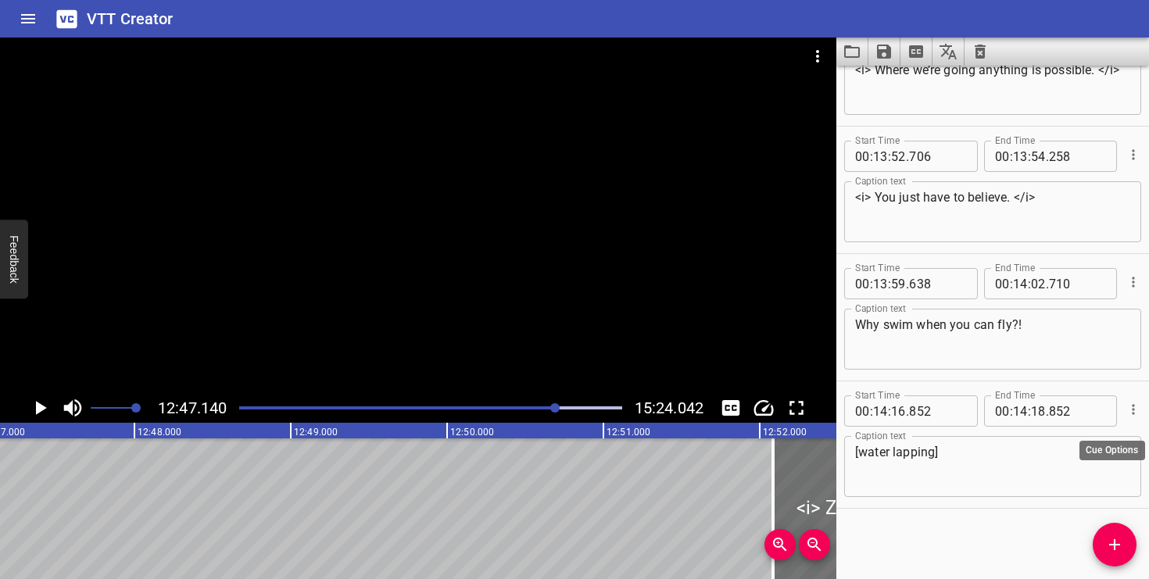
click at [1130, 413] on icon "Cue Options" at bounding box center [1134, 410] width 16 height 16
click at [1092, 436] on li "Delete Cue" at bounding box center [1068, 438] width 136 height 28
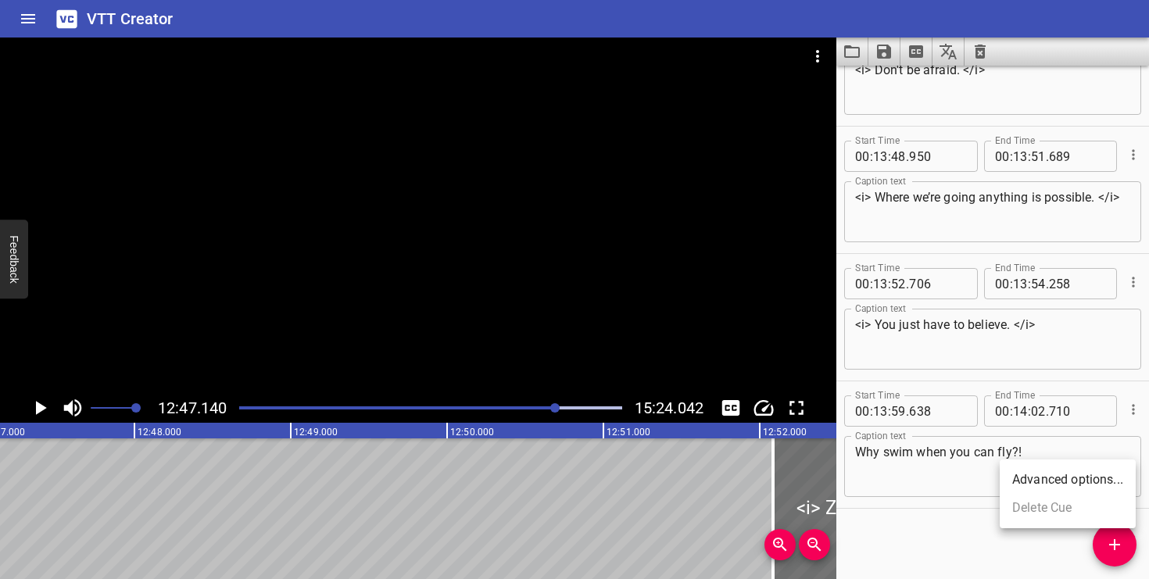
scroll to position [12812, 0]
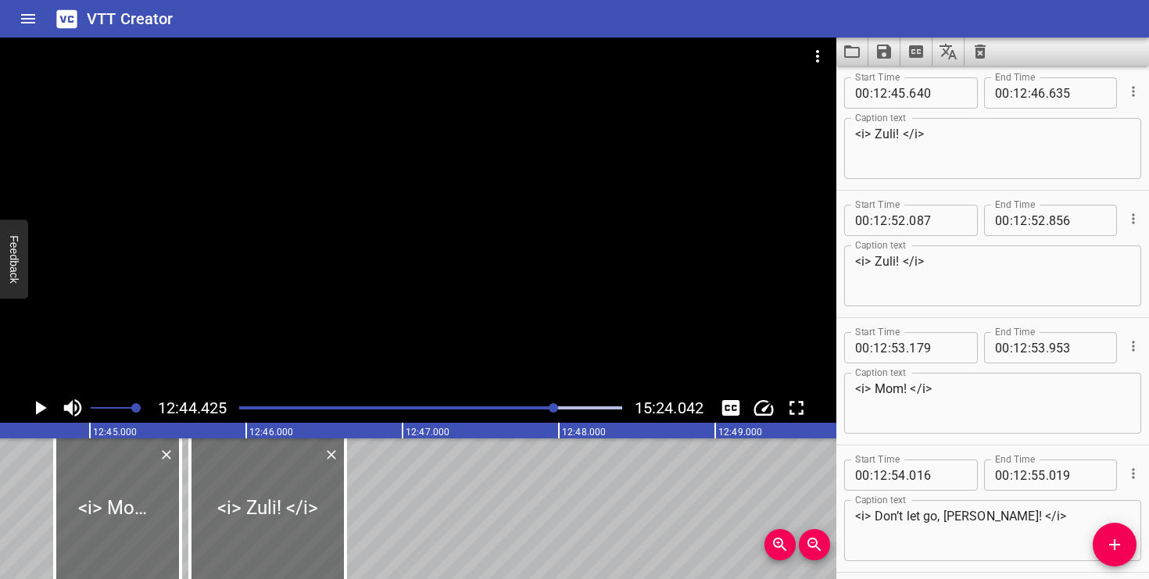
scroll to position [11468, 0]
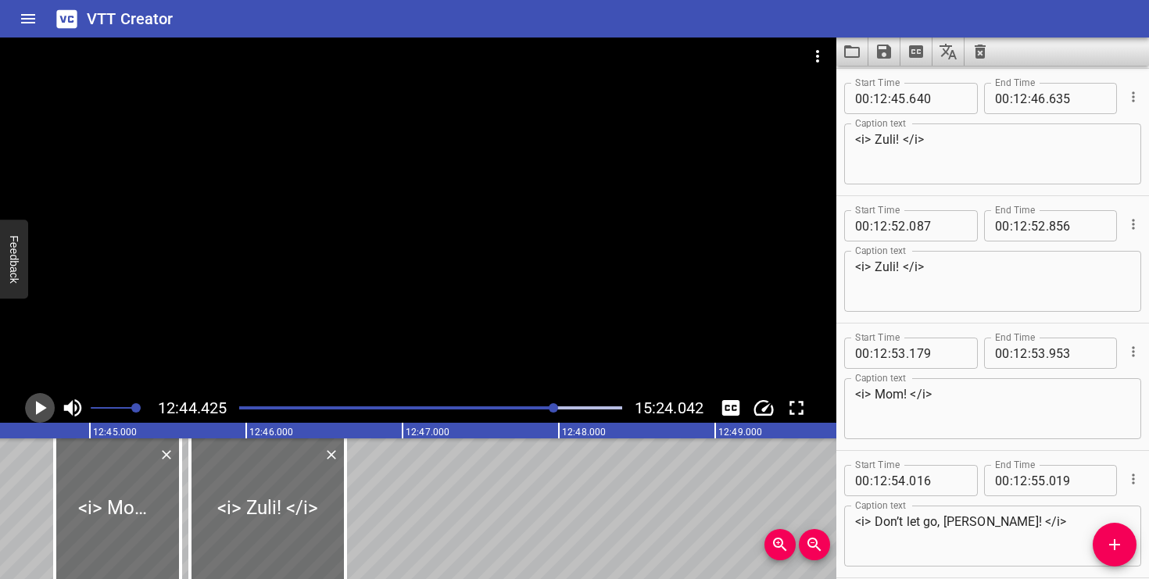
click at [36, 409] on icon "Play/Pause" at bounding box center [41, 408] width 11 height 14
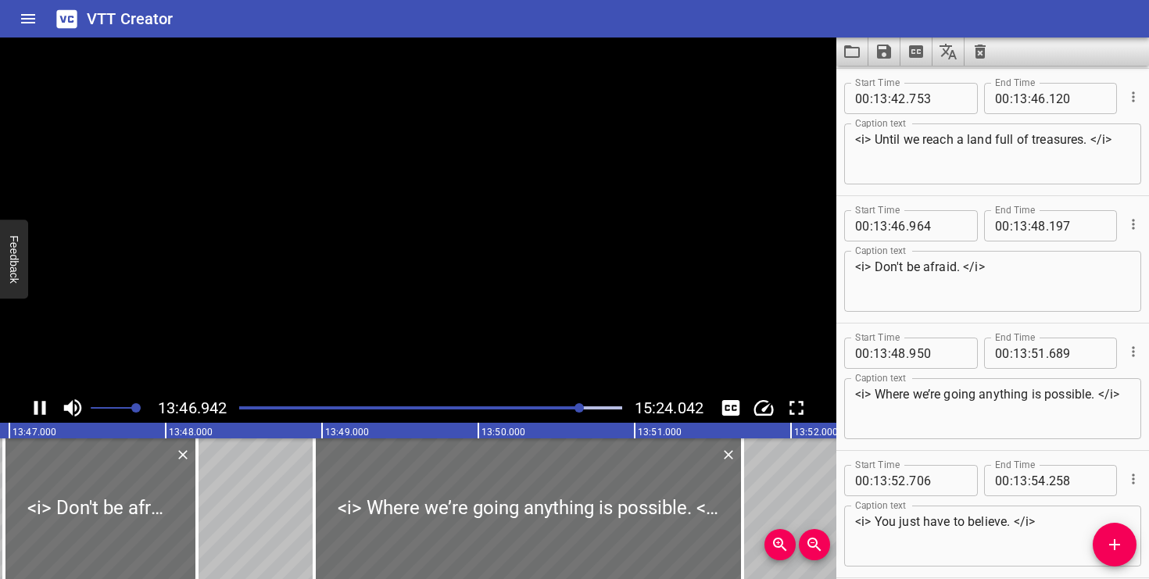
scroll to position [12655, 0]
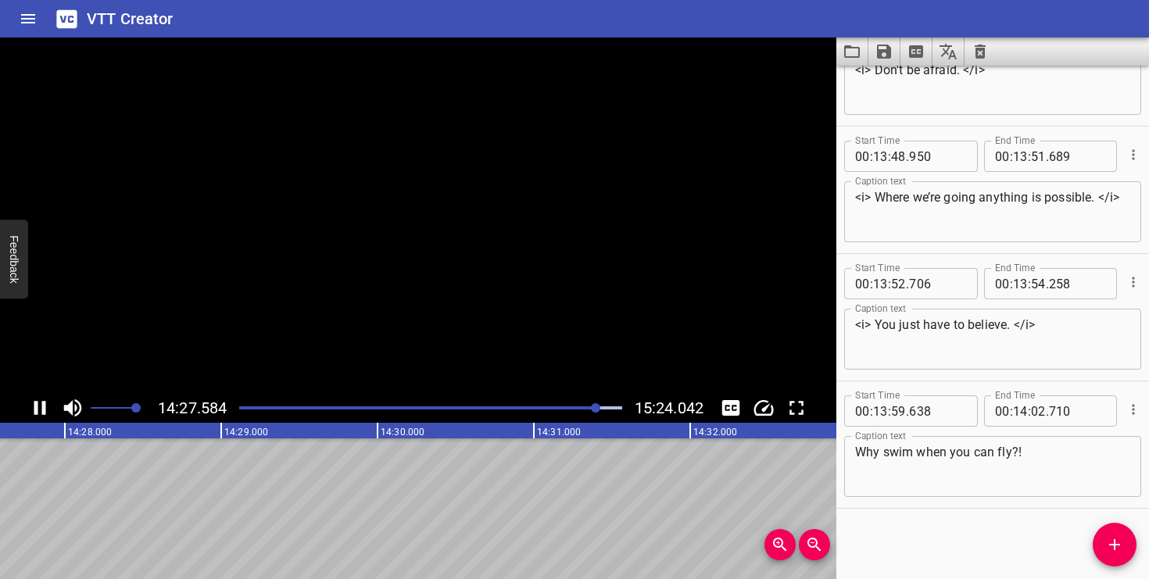
click at [36, 409] on icon "Play/Pause" at bounding box center [40, 408] width 12 height 14
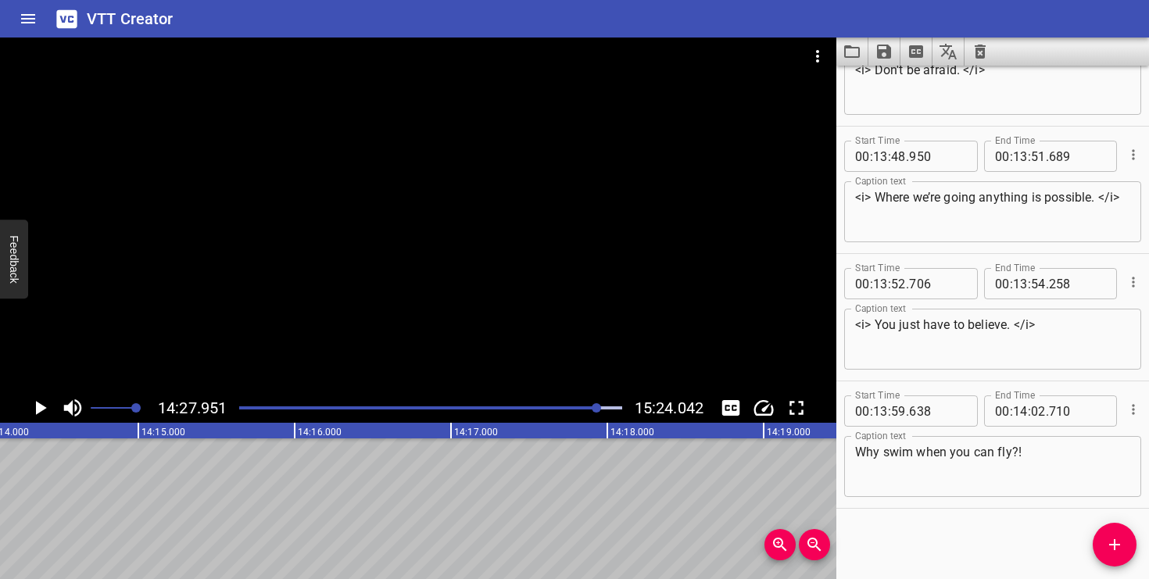
click at [44, 409] on icon "Play/Pause" at bounding box center [41, 408] width 11 height 14
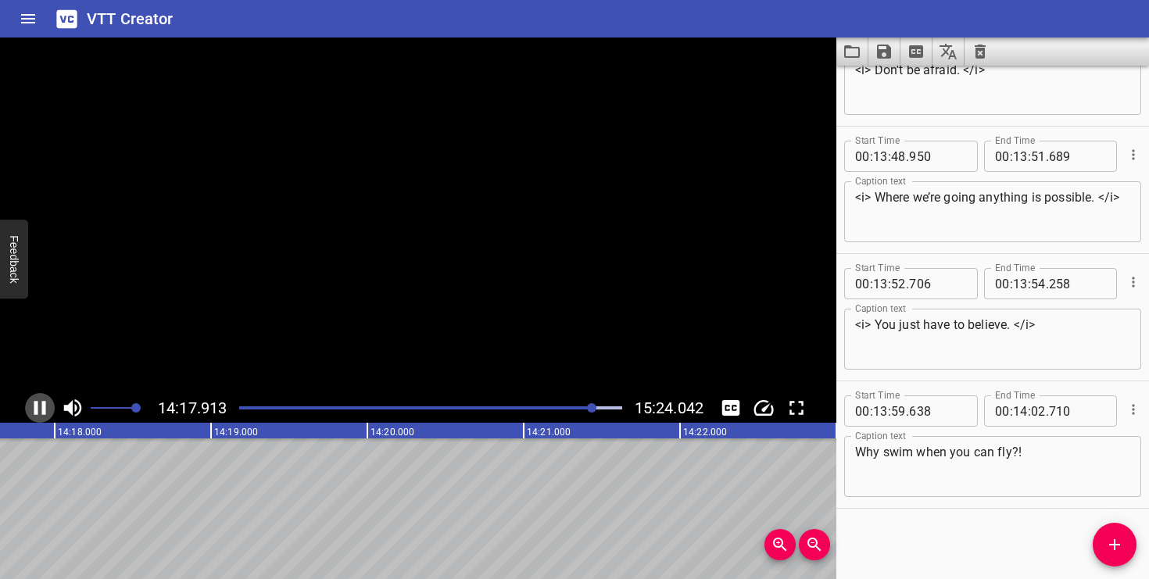
click at [44, 409] on icon "Play/Pause" at bounding box center [40, 408] width 12 height 14
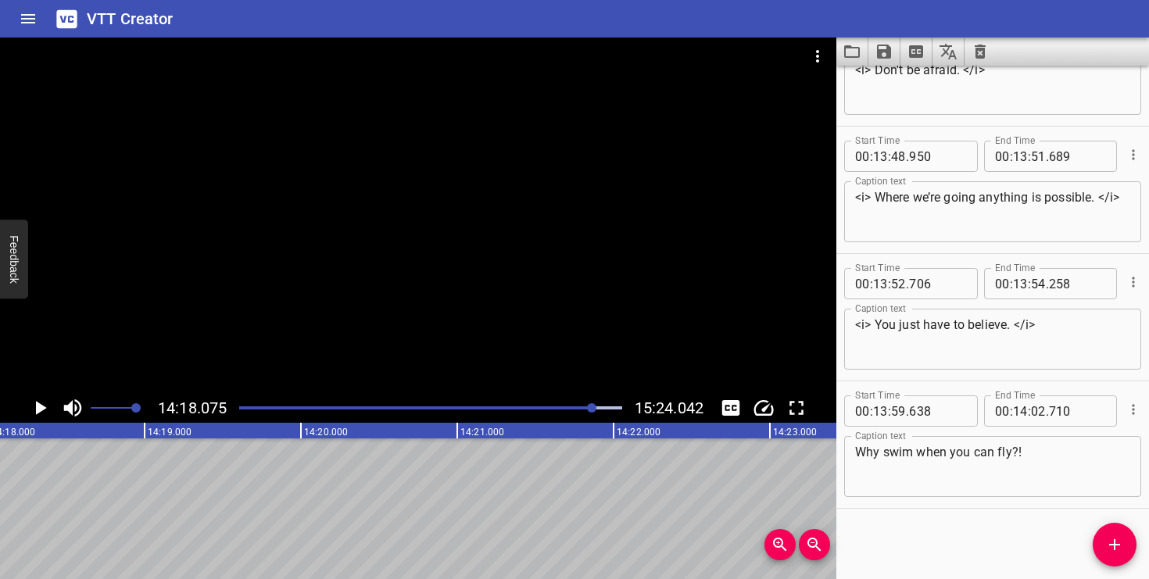
click at [44, 409] on icon "Play/Pause" at bounding box center [41, 408] width 11 height 14
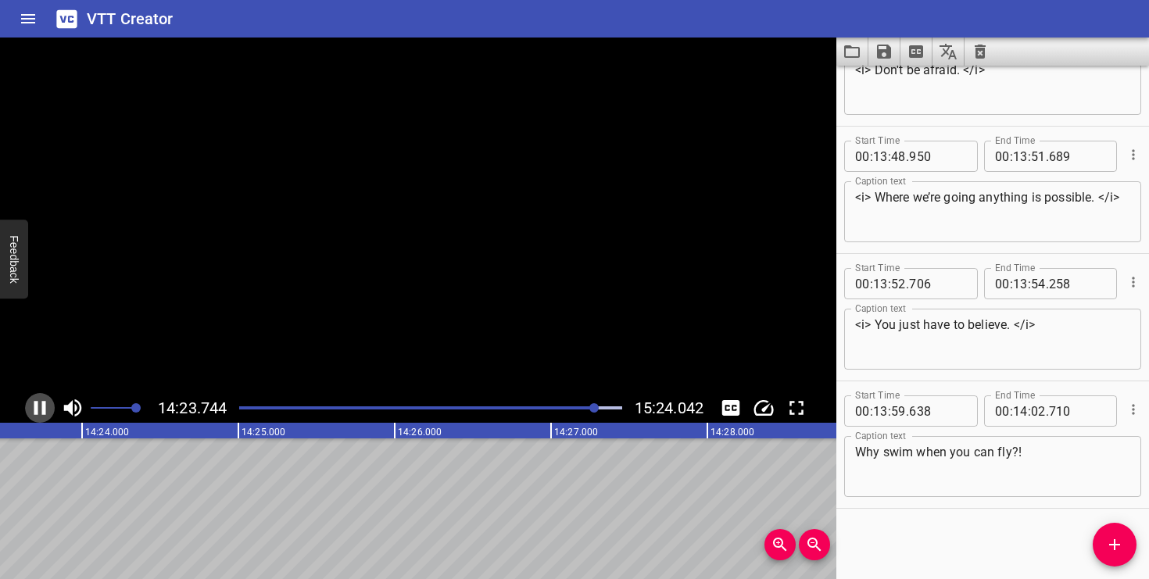
click at [44, 409] on icon "Play/Pause" at bounding box center [40, 408] width 12 height 14
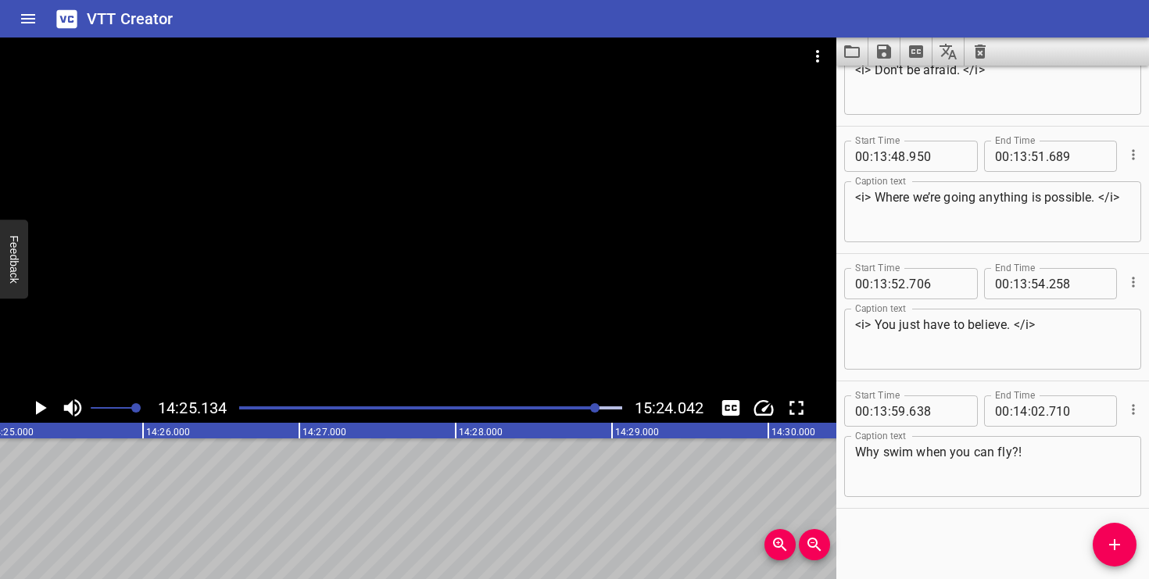
scroll to position [0, 135264]
click at [1109, 542] on icon "Add Cue" at bounding box center [1114, 544] width 19 height 19
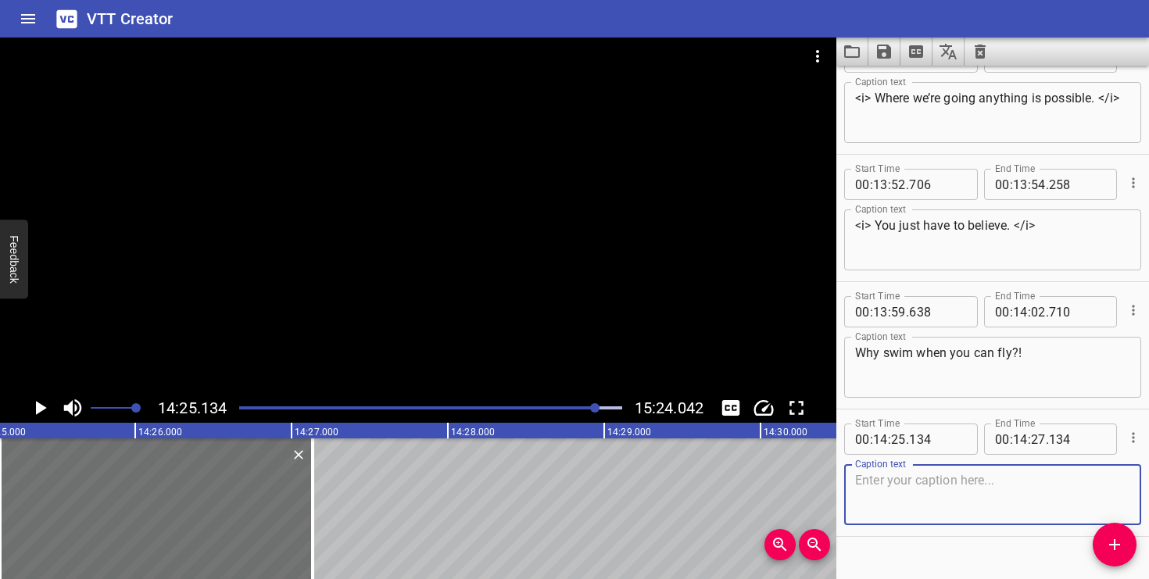
scroll to position [12925, 0]
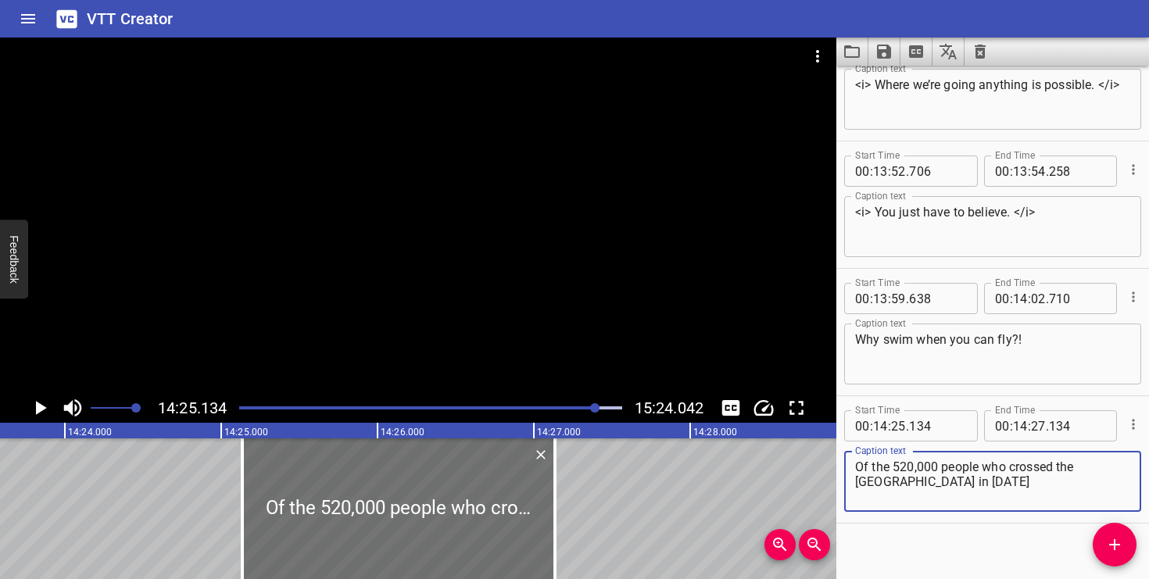
type textarea "Of the 520,000 people who crossed the [GEOGRAPHIC_DATA] in [DATE]"
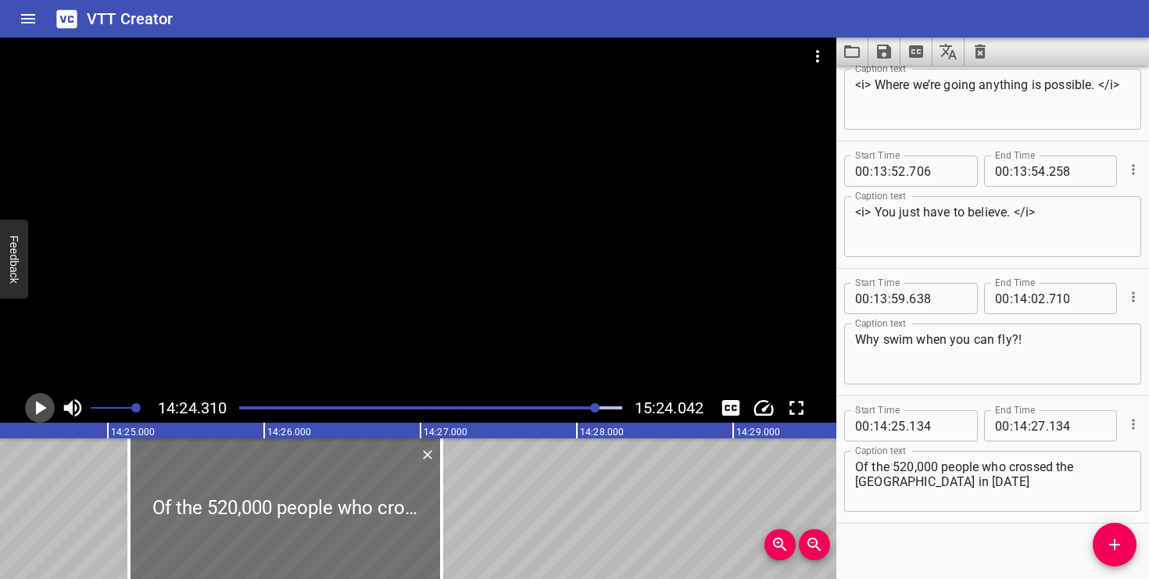
click at [35, 409] on icon "Play/Pause" at bounding box center [39, 407] width 23 height 23
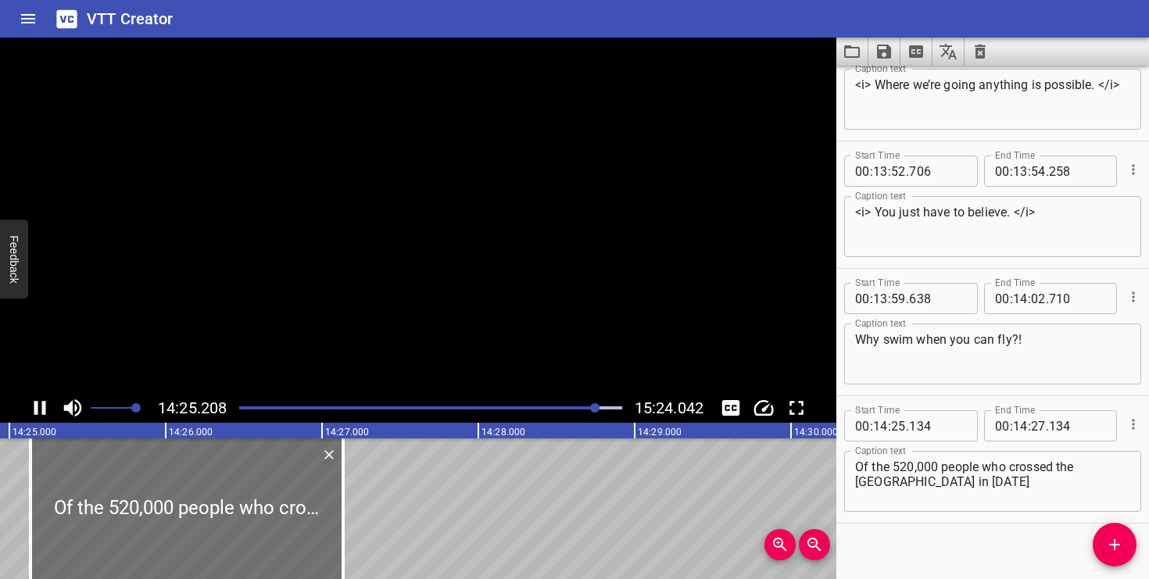
scroll to position [12940, 0]
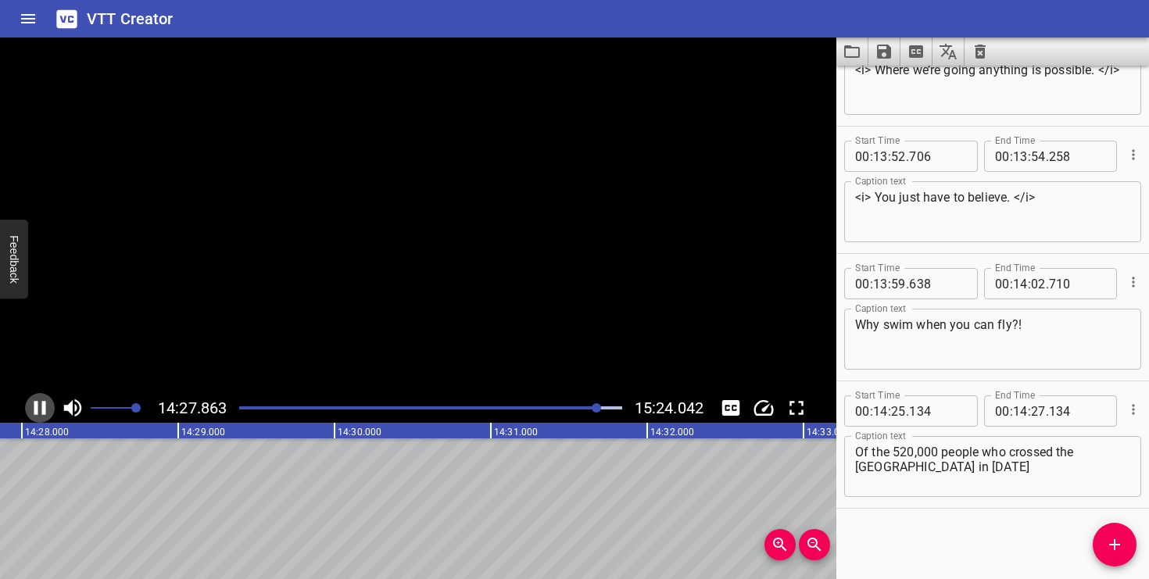
click at [35, 409] on icon "Play/Pause" at bounding box center [40, 408] width 12 height 14
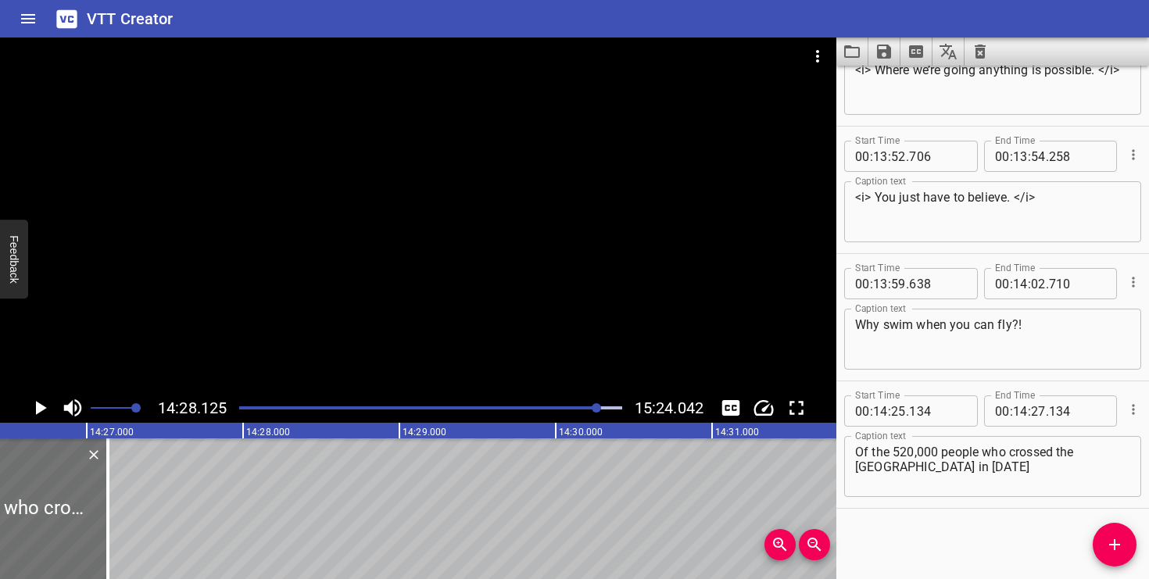
scroll to position [0, 135349]
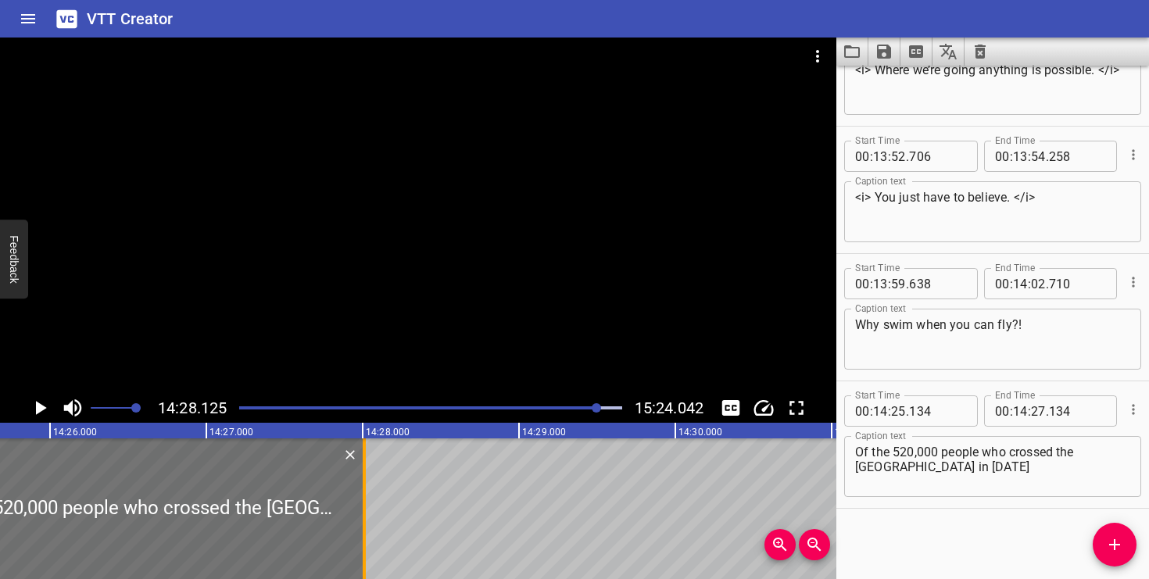
drag, startPoint x: 225, startPoint y: 503, endPoint x: 362, endPoint y: 499, distance: 136.9
click at [362, 499] on div at bounding box center [364, 509] width 16 height 141
type input "28"
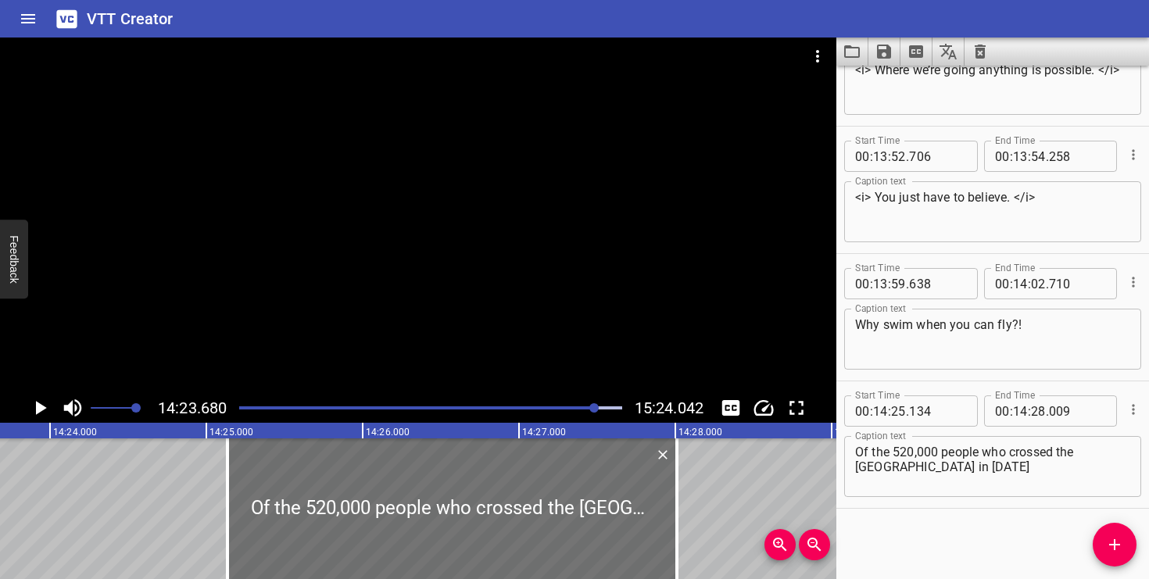
click at [37, 410] on icon "Play/Pause" at bounding box center [41, 408] width 11 height 14
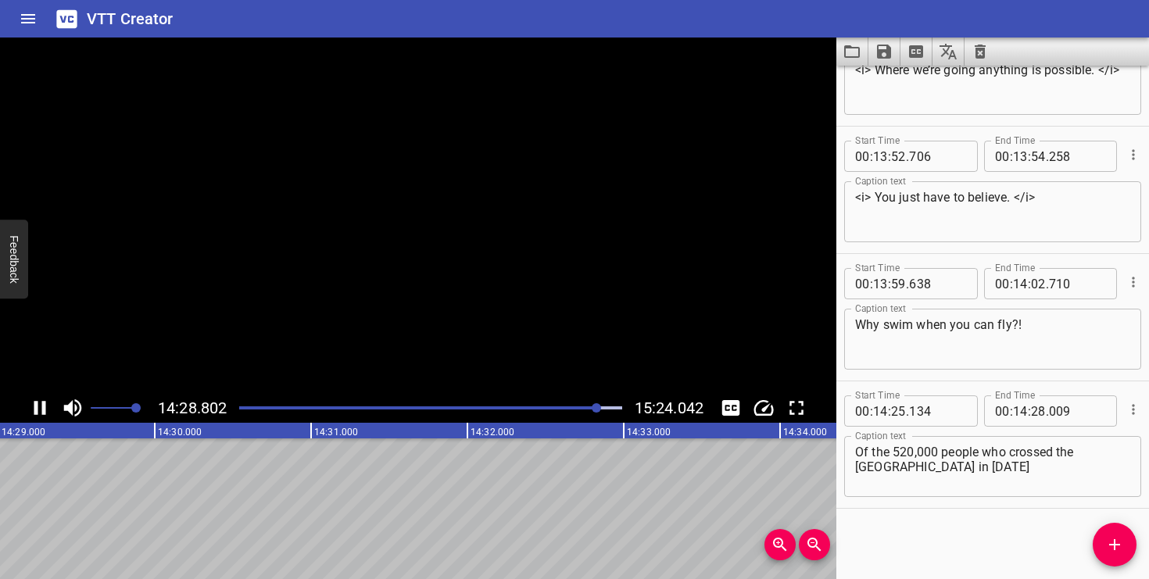
click at [37, 410] on icon "Play/Pause" at bounding box center [40, 408] width 12 height 14
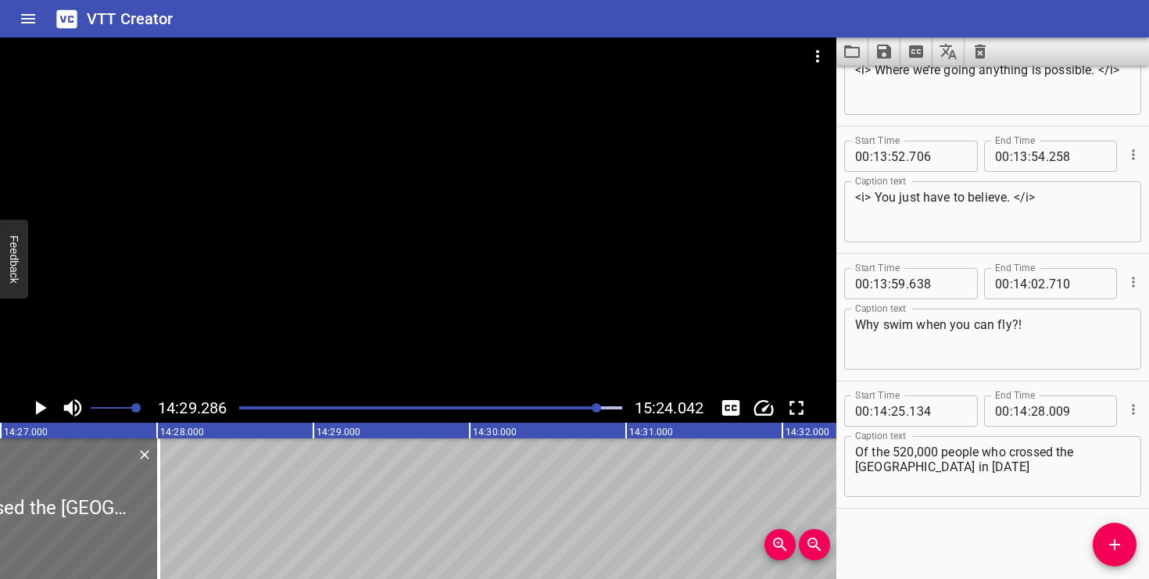
scroll to position [0, 135504]
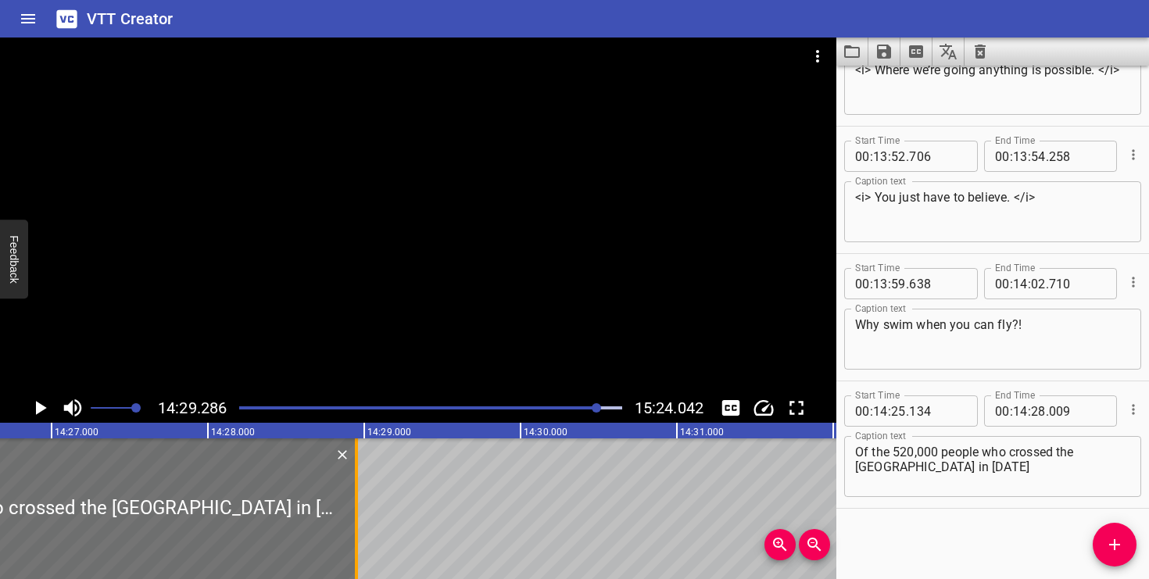
drag, startPoint x: 211, startPoint y: 510, endPoint x: 358, endPoint y: 507, distance: 147.0
click at [358, 507] on div at bounding box center [357, 509] width 16 height 141
type input "949"
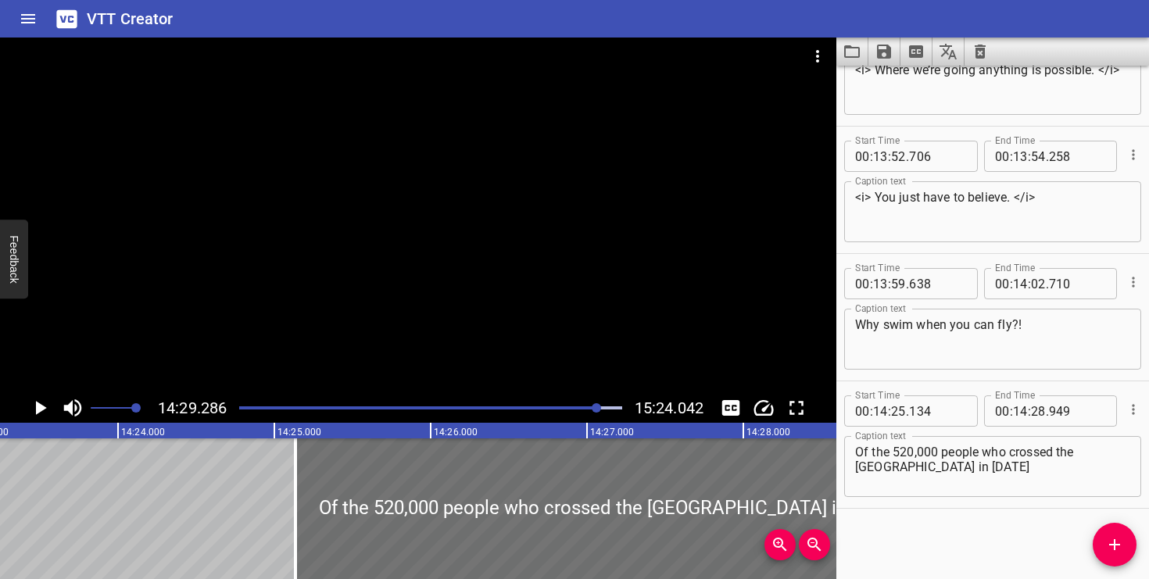
click at [39, 405] on icon "Play/Pause" at bounding box center [41, 408] width 11 height 14
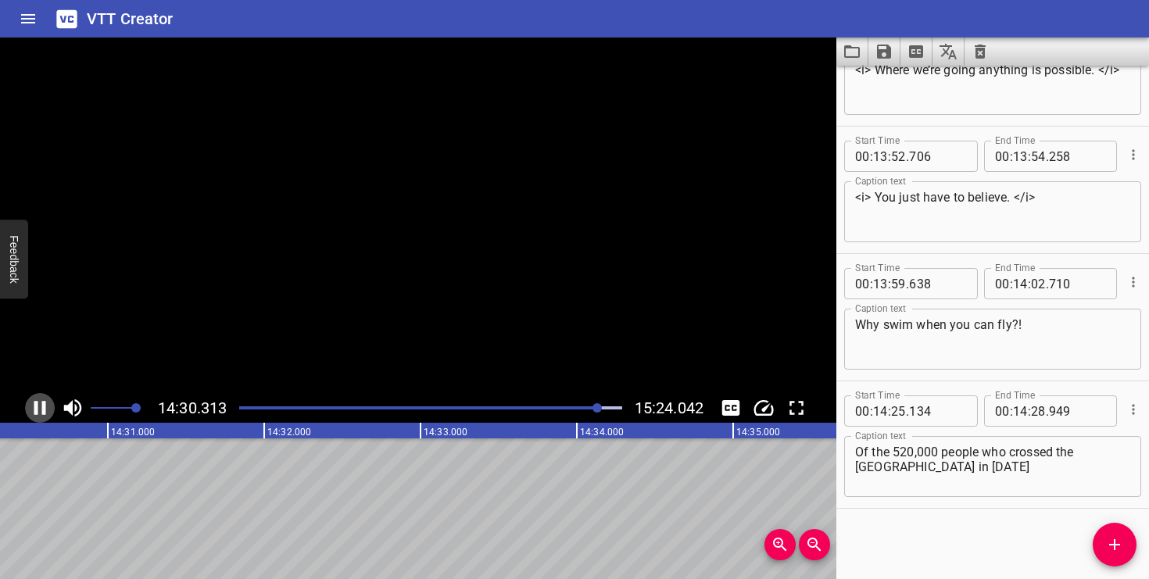
click at [39, 405] on icon "Play/Pause" at bounding box center [39, 407] width 23 height 23
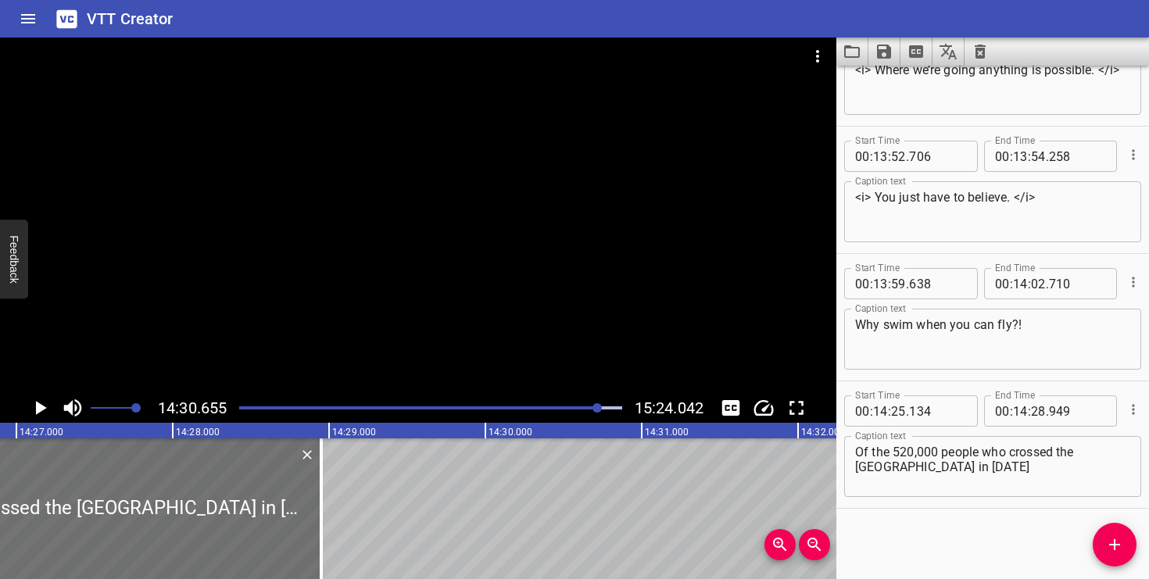
scroll to position [0, 135529]
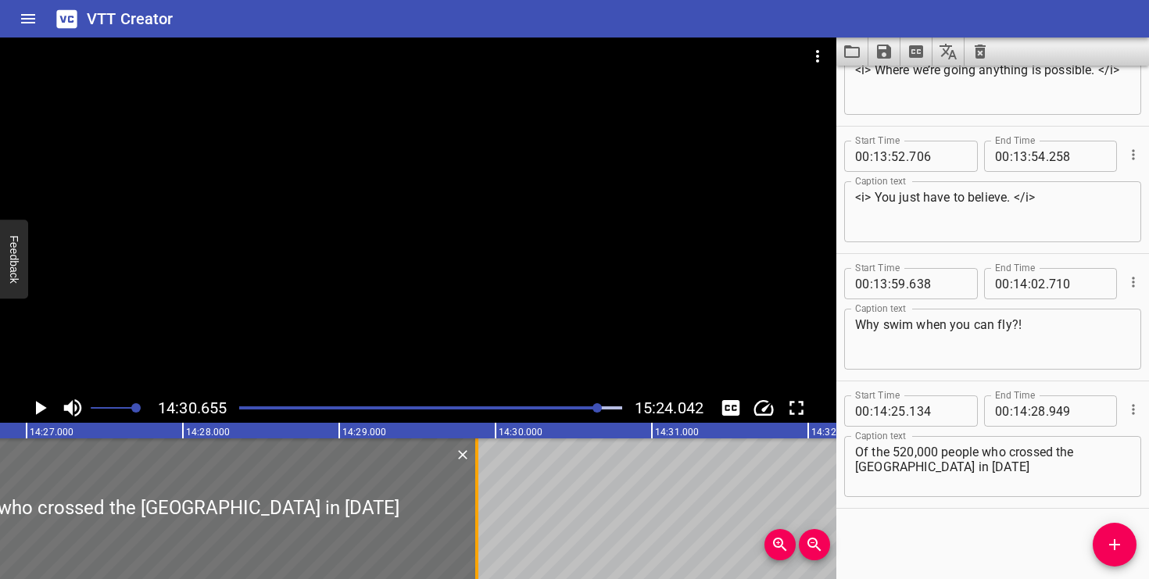
drag, startPoint x: 328, startPoint y: 533, endPoint x: 474, endPoint y: 518, distance: 146.2
click at [474, 518] on div at bounding box center [477, 509] width 16 height 141
type input "29"
type input "879"
click at [38, 413] on icon "Play/Pause" at bounding box center [41, 408] width 11 height 14
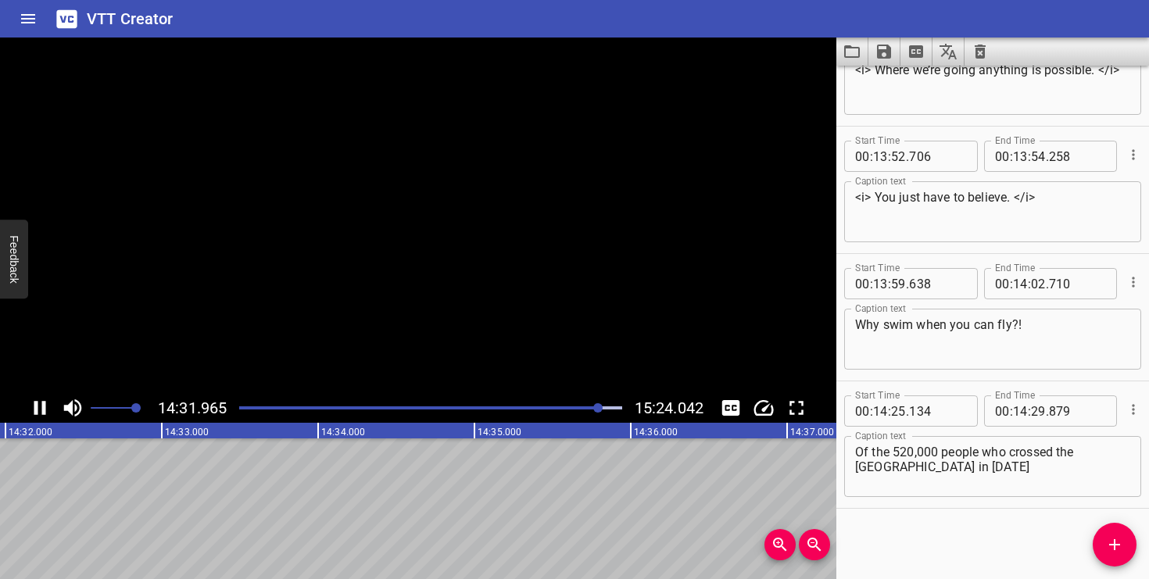
click at [38, 413] on icon "Play/Pause" at bounding box center [39, 407] width 23 height 23
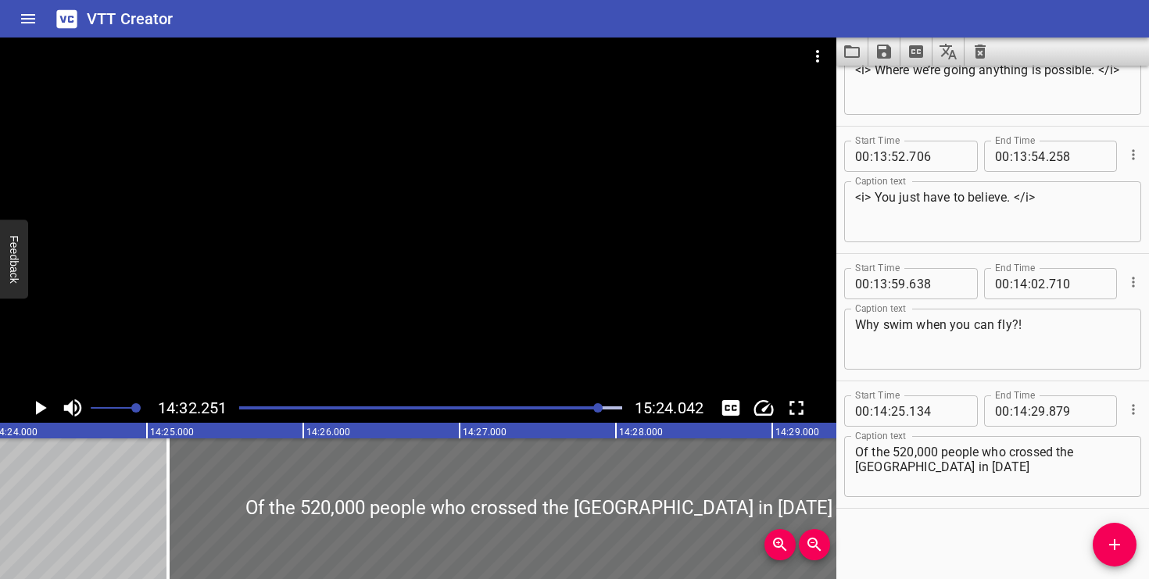
scroll to position [0, 134893]
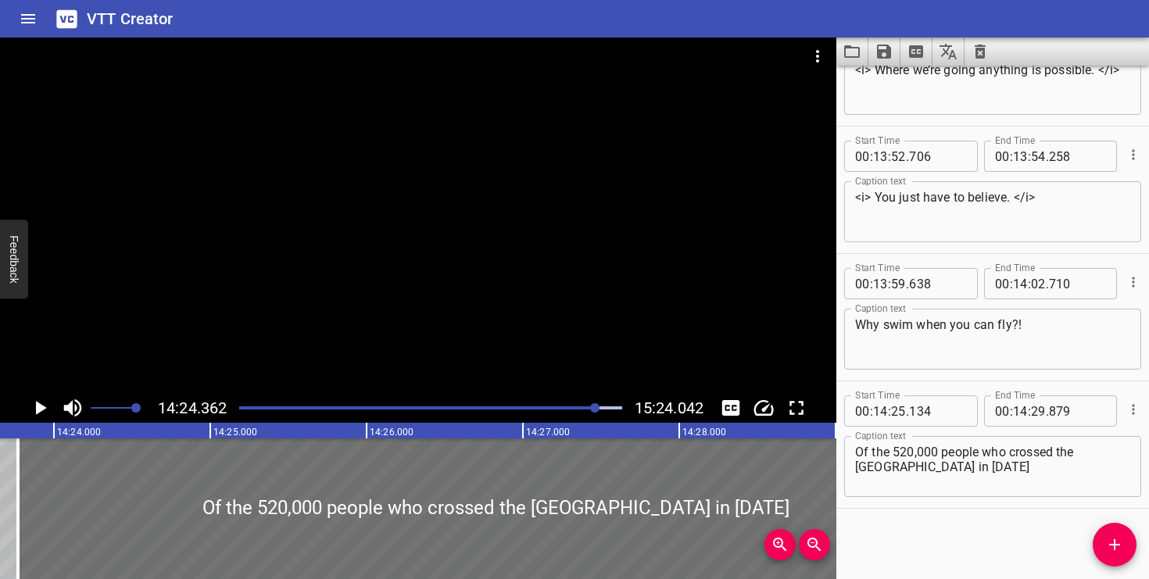
scroll to position [0, 134967]
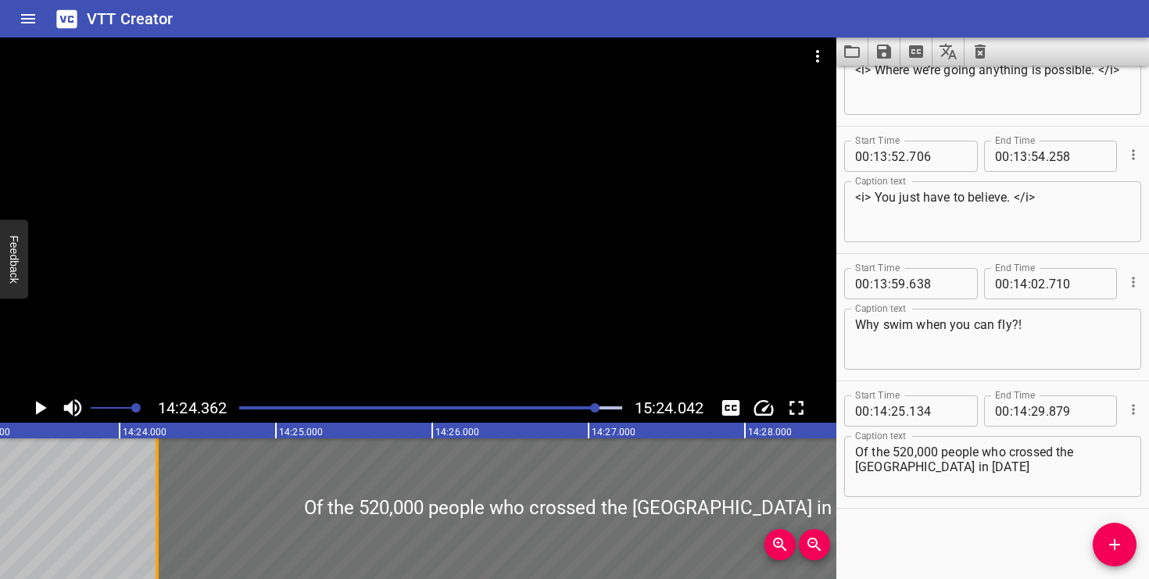
drag, startPoint x: 119, startPoint y: 528, endPoint x: 158, endPoint y: 511, distance: 42.7
click at [158, 511] on div at bounding box center [157, 509] width 3 height 141
type input "24"
type input "256"
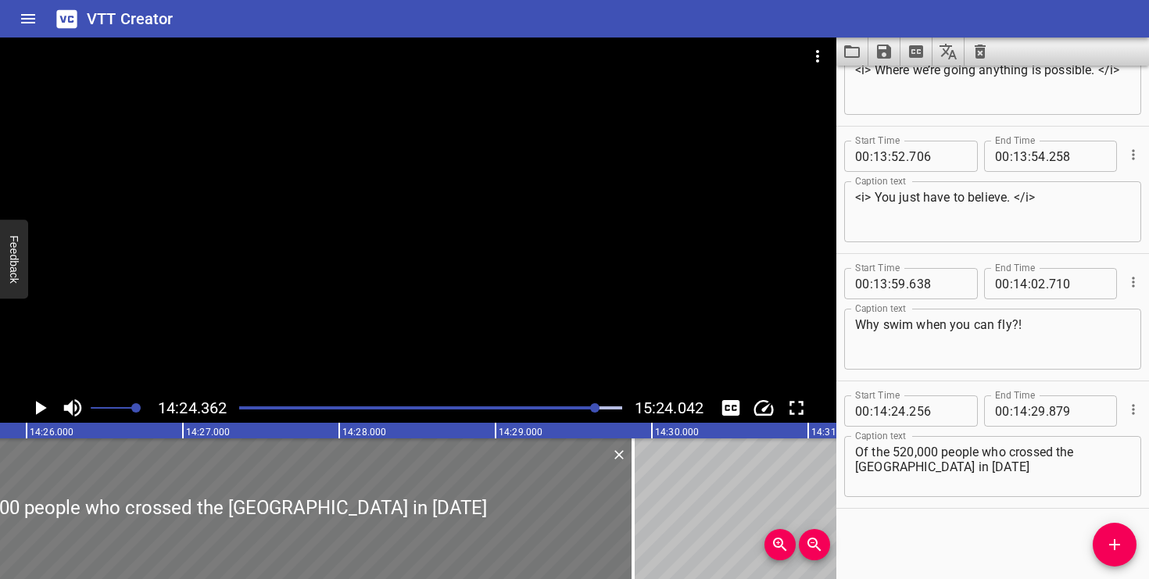
scroll to position [0, 135409]
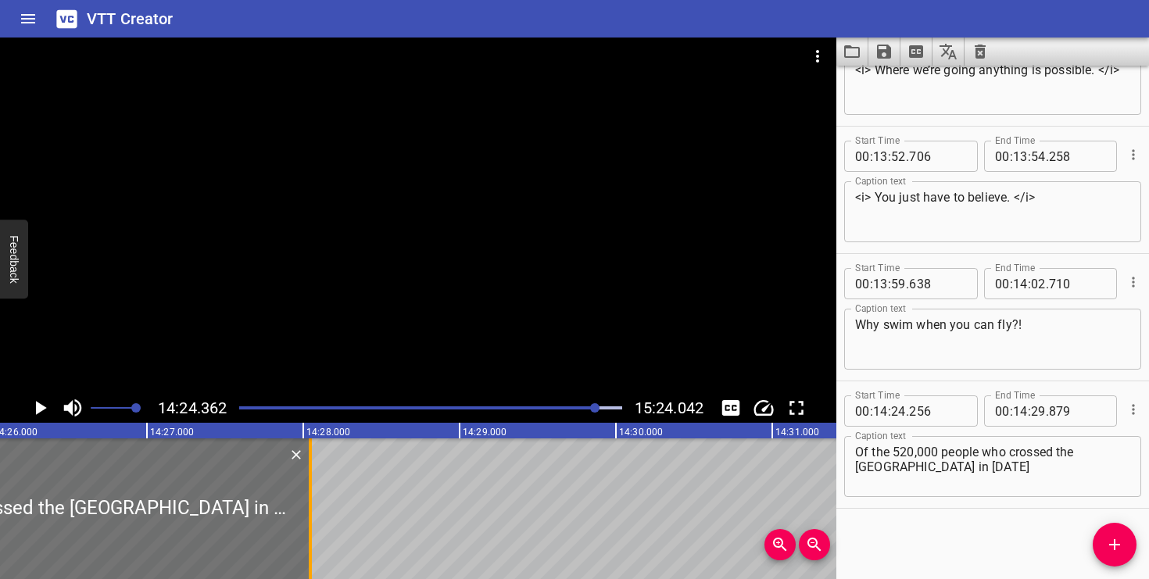
drag, startPoint x: 596, startPoint y: 521, endPoint x: 310, endPoint y: 510, distance: 286.4
click at [310, 510] on div at bounding box center [310, 509] width 3 height 141
type input "28"
type input "049"
click at [310, 510] on div at bounding box center [310, 509] width 3 height 141
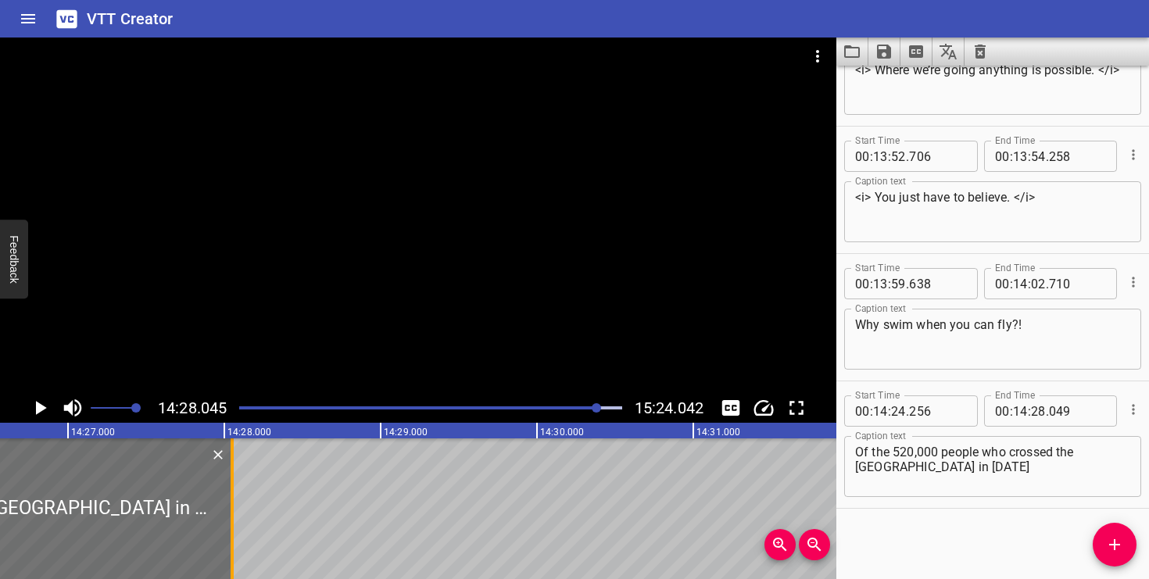
scroll to position [0, 135304]
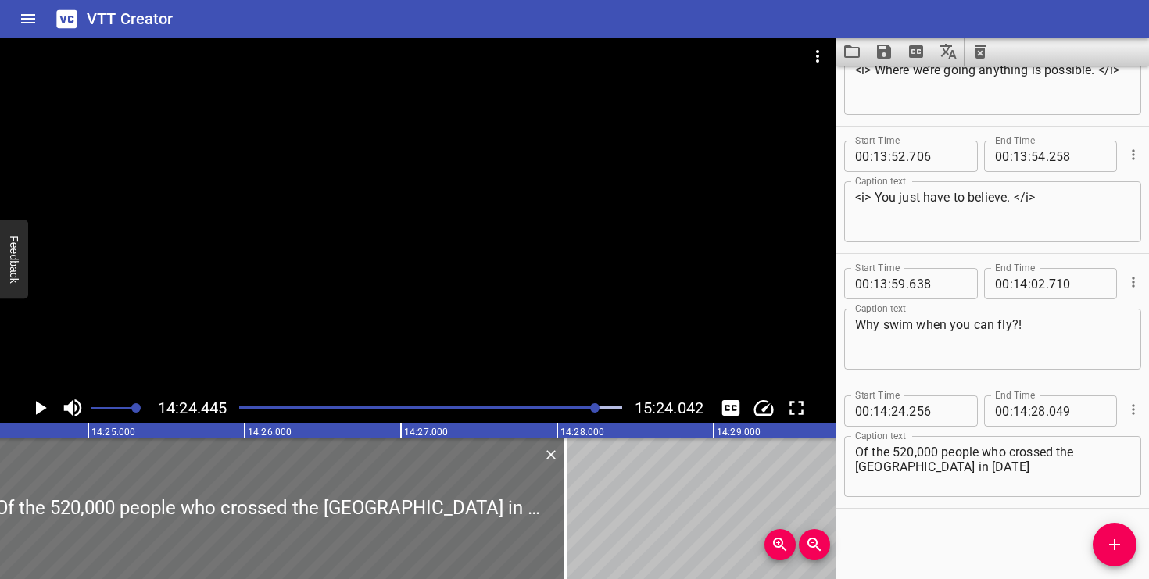
scroll to position [0, 135164]
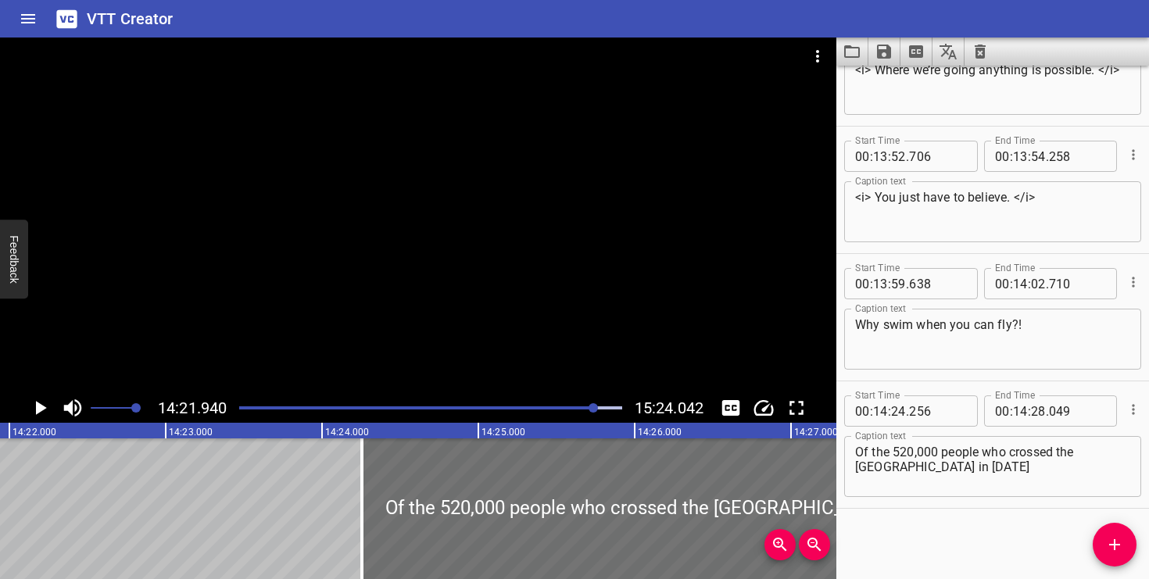
click at [45, 412] on icon "Play/Pause" at bounding box center [39, 407] width 23 height 23
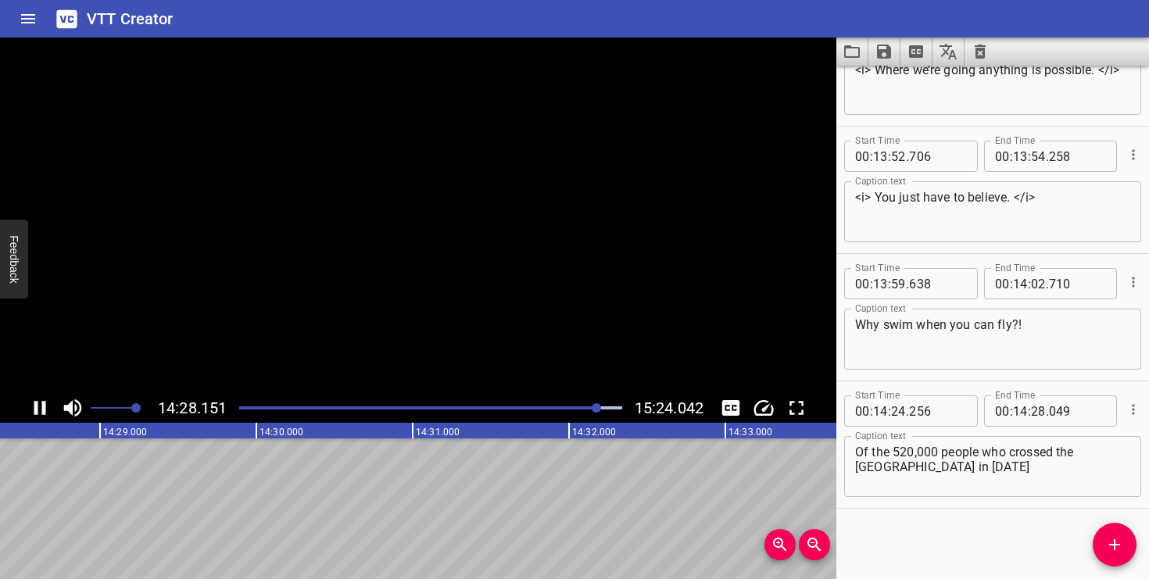
click at [45, 412] on icon "Play/Pause" at bounding box center [40, 408] width 12 height 14
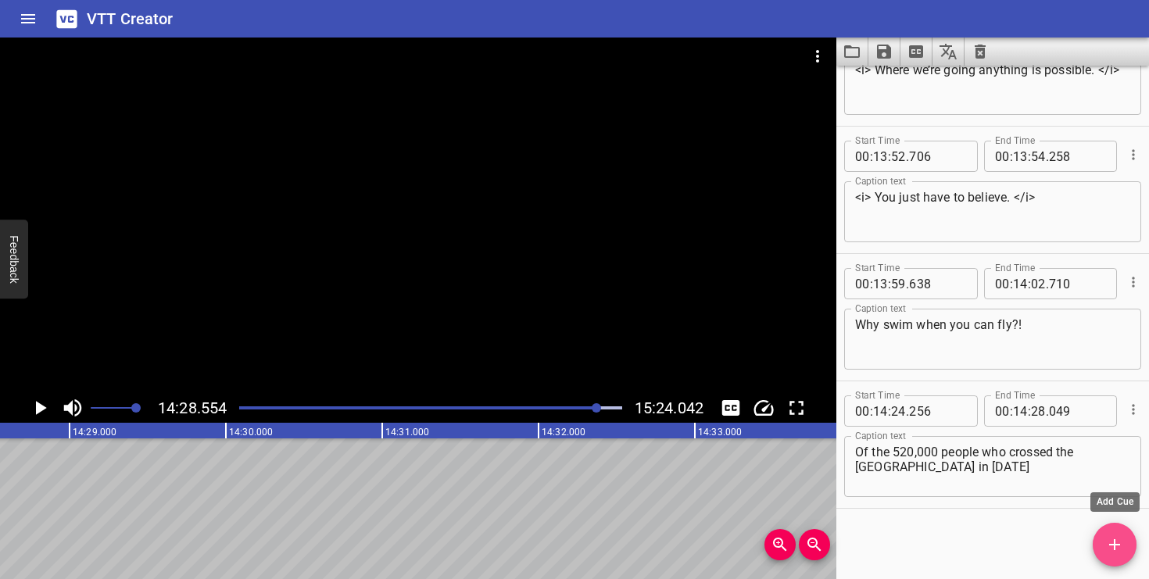
click at [1123, 542] on icon "Add Cue" at bounding box center [1114, 544] width 19 height 19
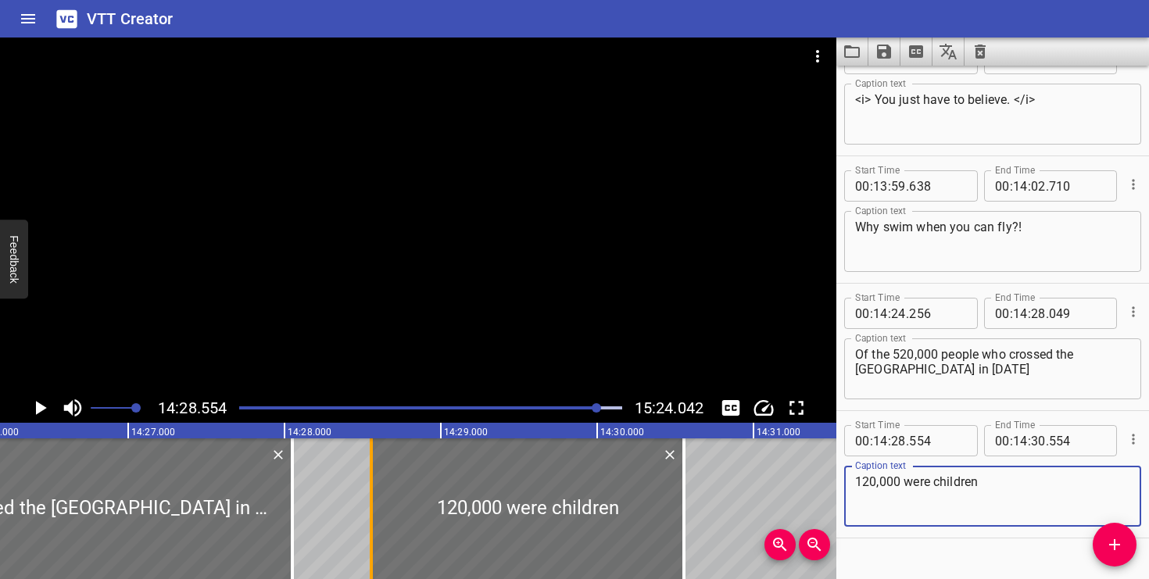
scroll to position [0, 135442]
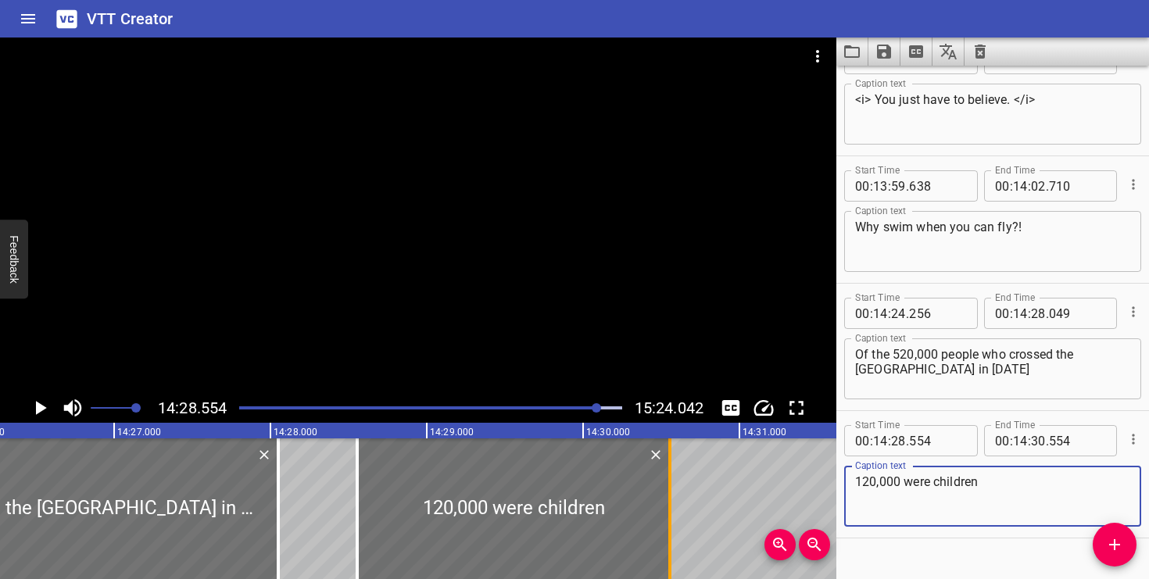
type textarea "120,000 were children"
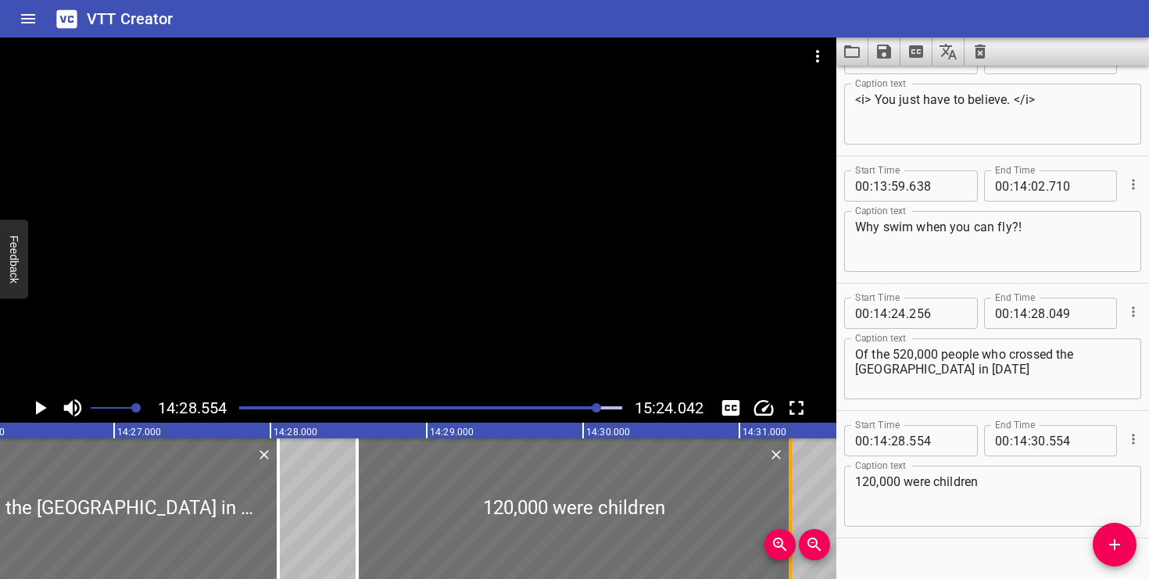
drag, startPoint x: 672, startPoint y: 496, endPoint x: 793, endPoint y: 496, distance: 121.2
click at [793, 496] on div at bounding box center [791, 509] width 16 height 141
type input "31"
type input "329"
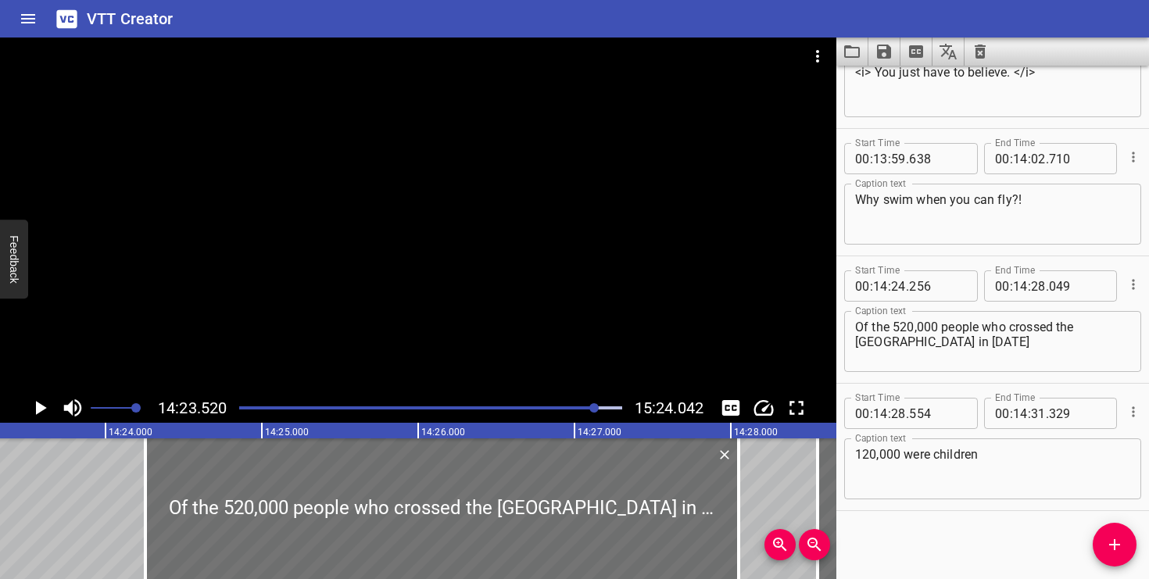
scroll to position [13067, 0]
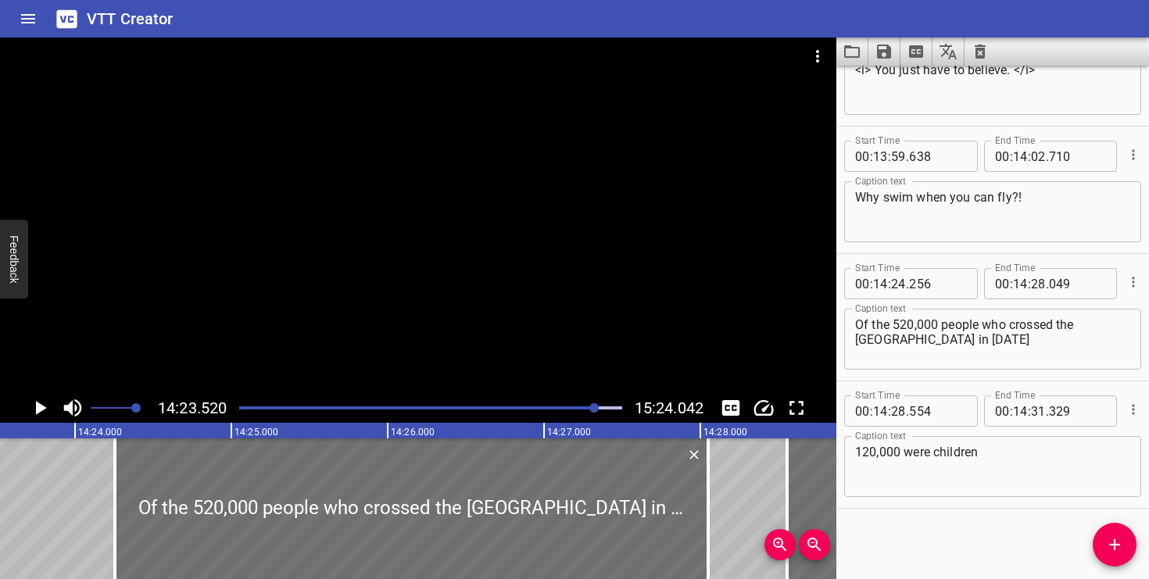
click at [37, 408] on icon "Play/Pause" at bounding box center [41, 408] width 11 height 14
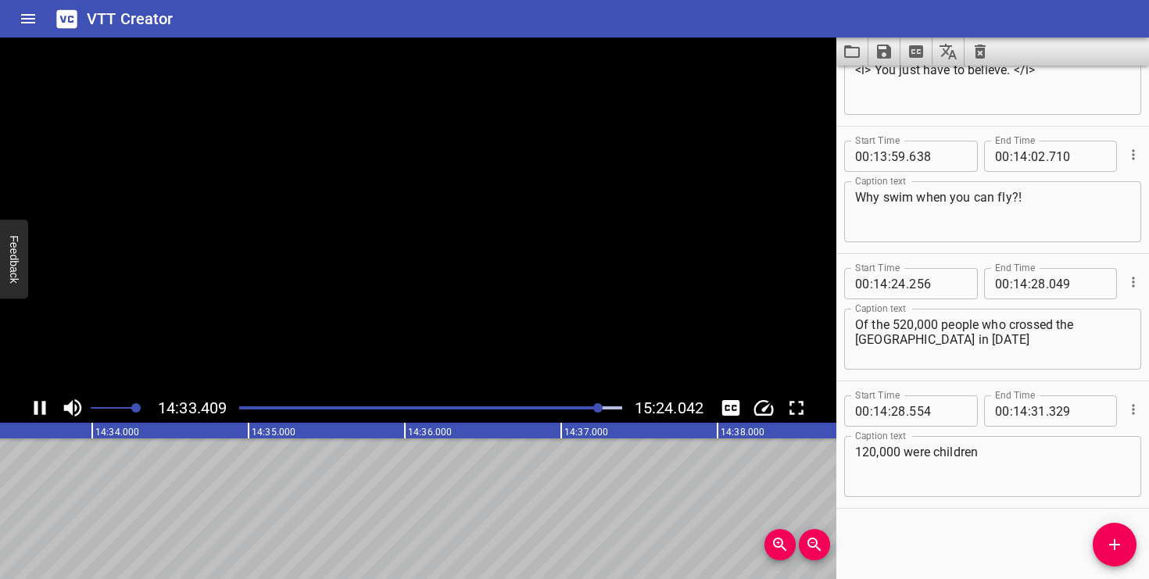
click at [37, 408] on icon "Play/Pause" at bounding box center [40, 408] width 12 height 14
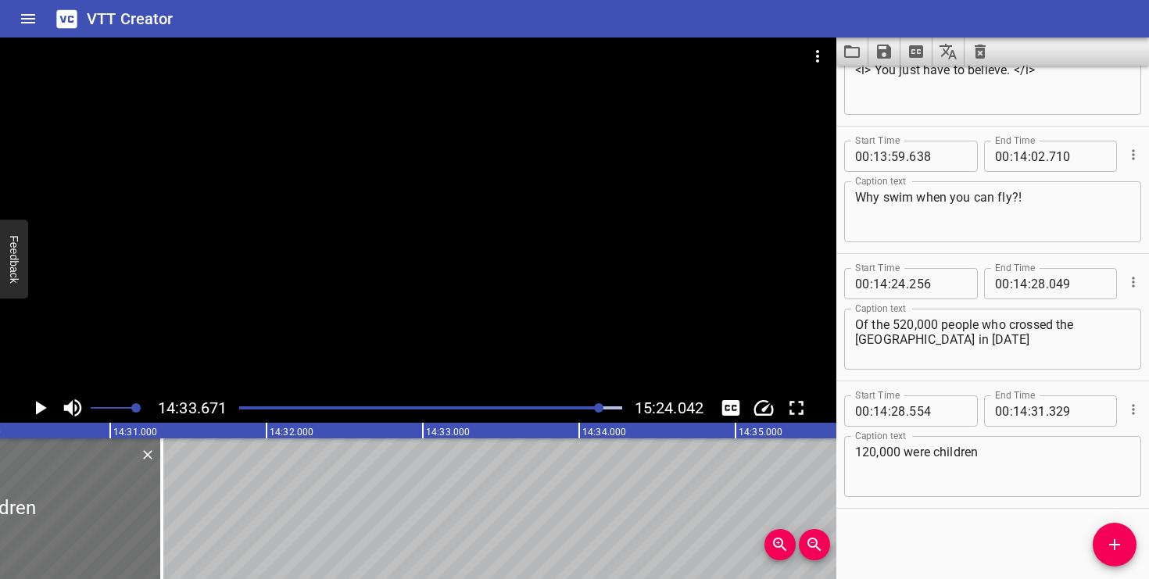
scroll to position [0, 136070]
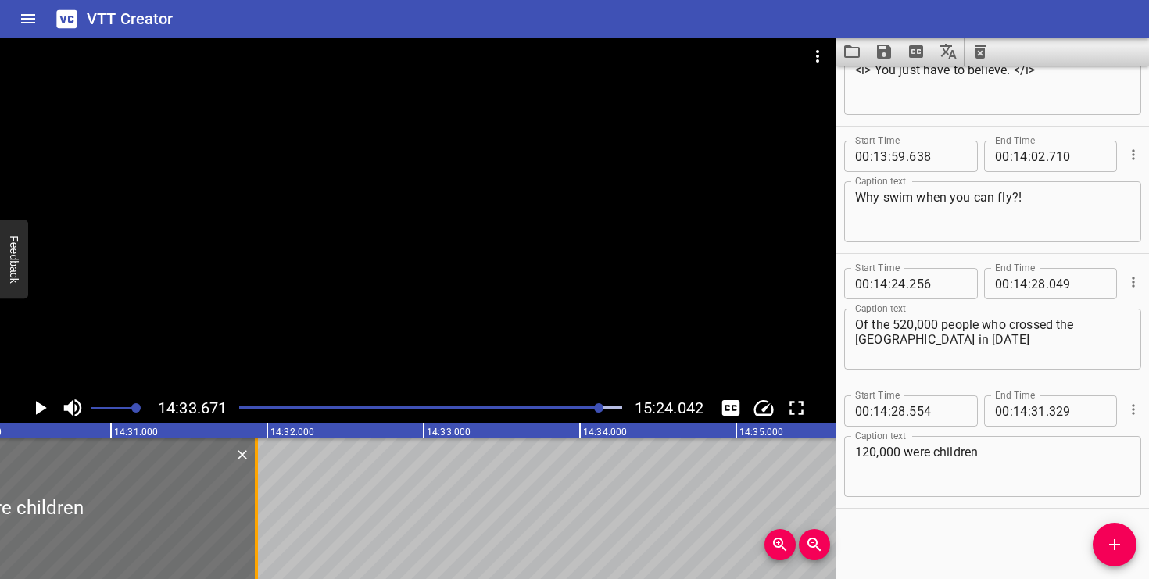
drag, startPoint x: 164, startPoint y: 515, endPoint x: 270, endPoint y: 510, distance: 105.6
click at [264, 510] on div at bounding box center [257, 509] width 16 height 141
type input "32"
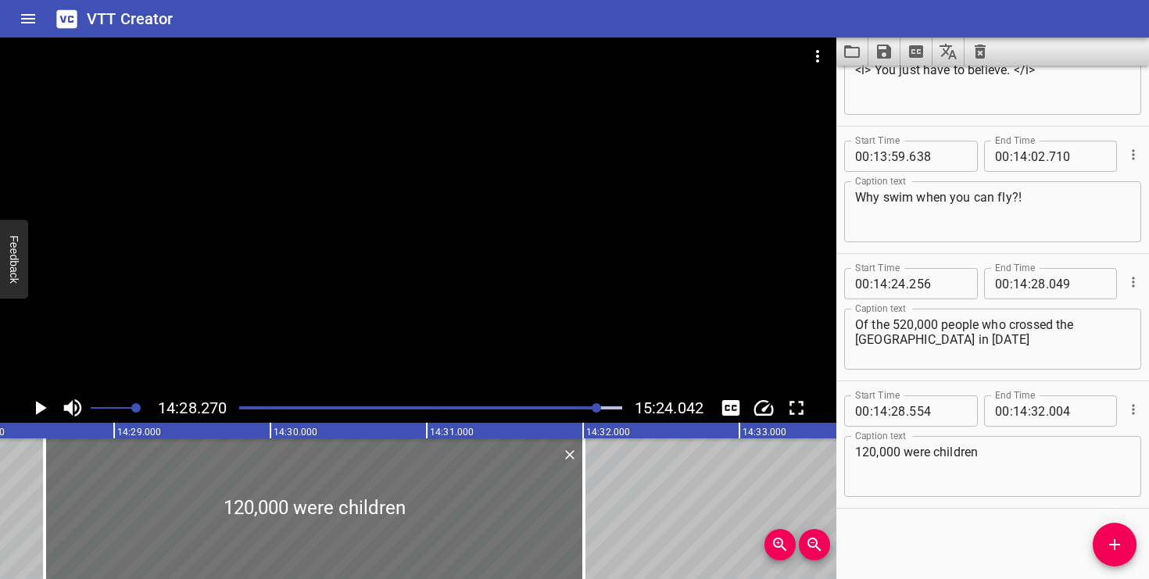
click at [37, 403] on icon "Play/Pause" at bounding box center [41, 408] width 11 height 14
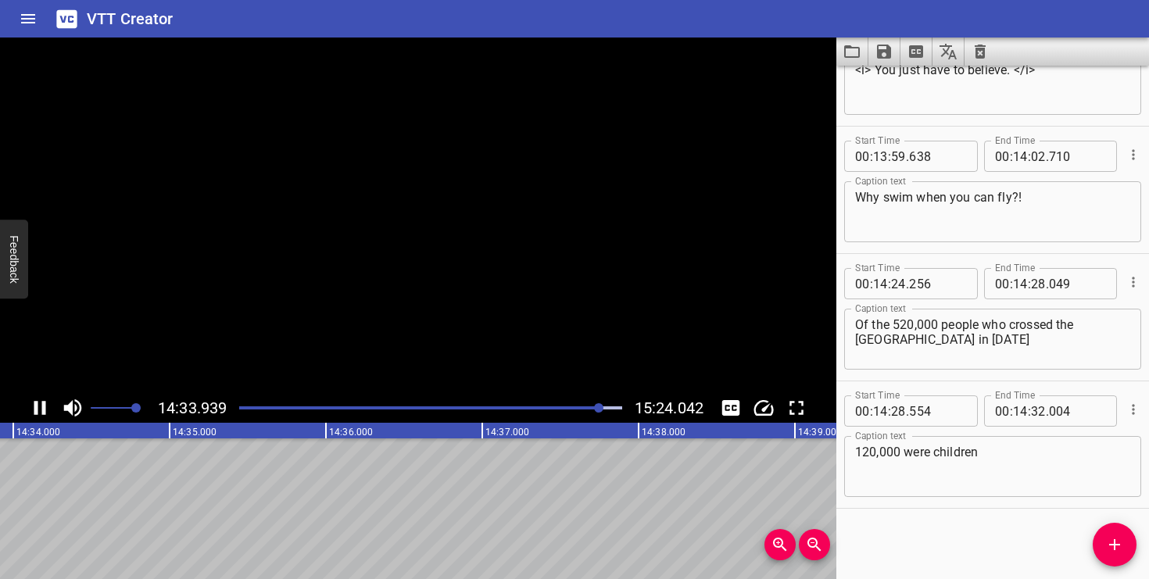
click at [37, 403] on icon "Play/Pause" at bounding box center [40, 408] width 12 height 14
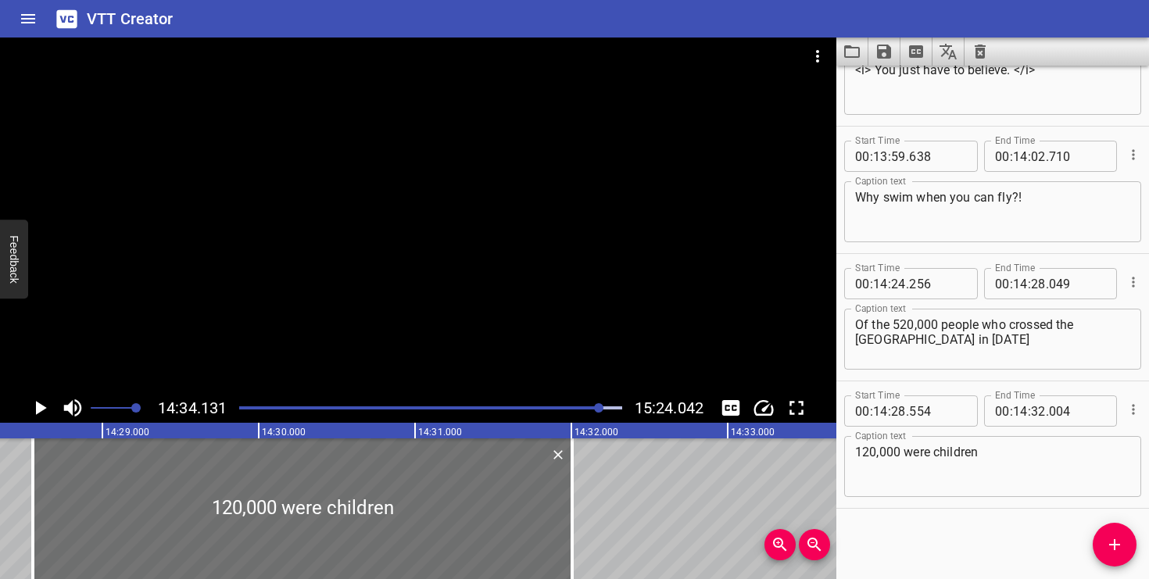
scroll to position [0, 135686]
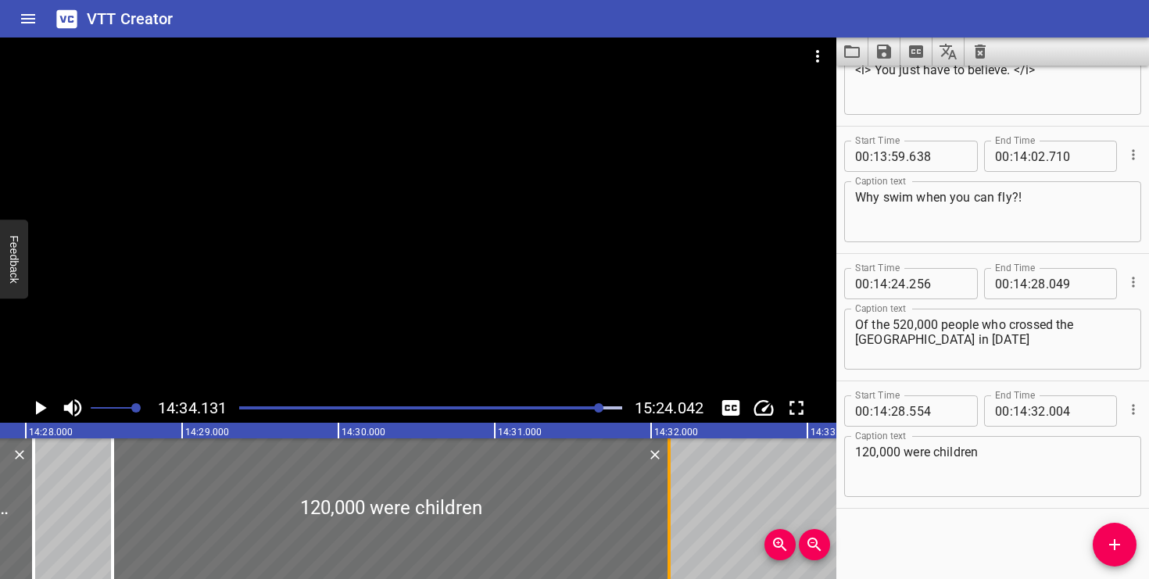
drag, startPoint x: 652, startPoint y: 514, endPoint x: 672, endPoint y: 512, distance: 19.6
click at [671, 512] on div at bounding box center [669, 509] width 3 height 141
type input "129"
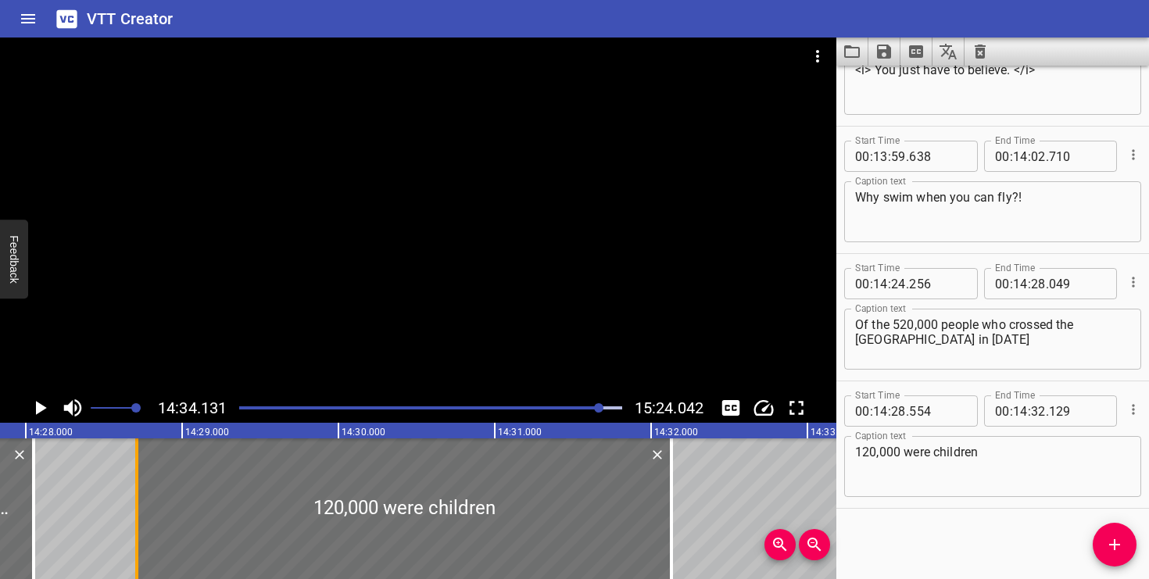
drag, startPoint x: 109, startPoint y: 531, endPoint x: 134, endPoint y: 531, distance: 24.2
click at [134, 531] on div at bounding box center [137, 509] width 16 height 141
type input "709"
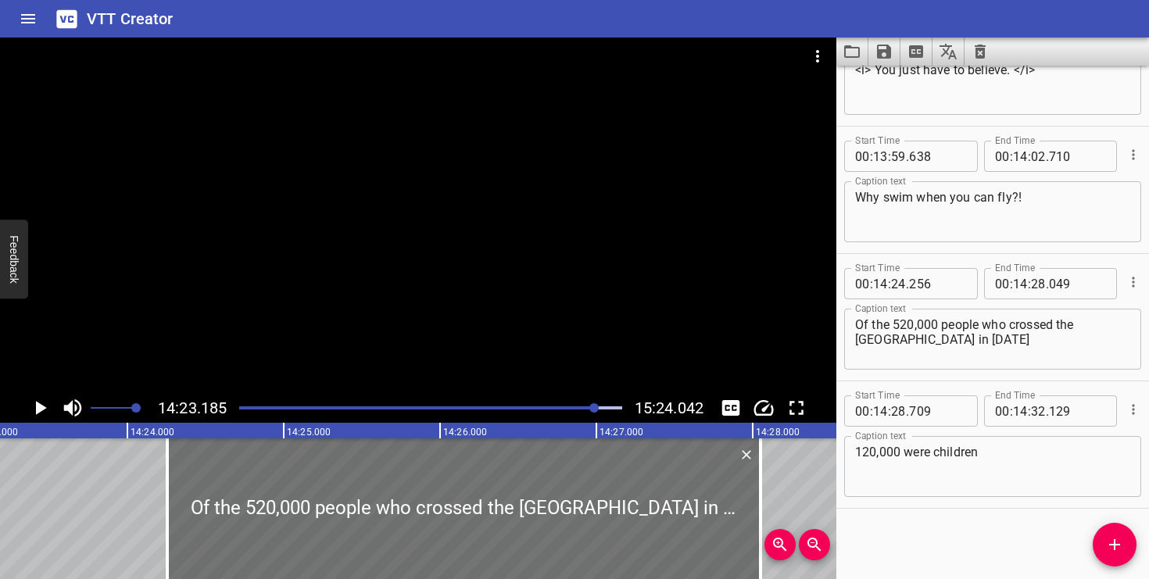
click at [38, 405] on icon "Play/Pause" at bounding box center [41, 408] width 11 height 14
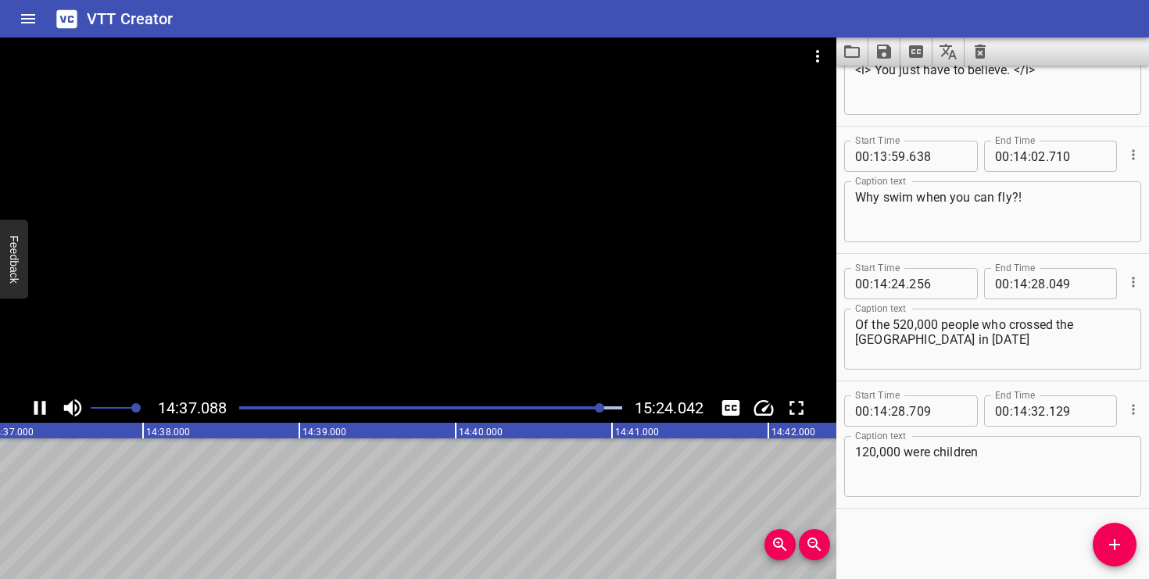
click at [37, 407] on icon "Play/Pause" at bounding box center [40, 408] width 12 height 14
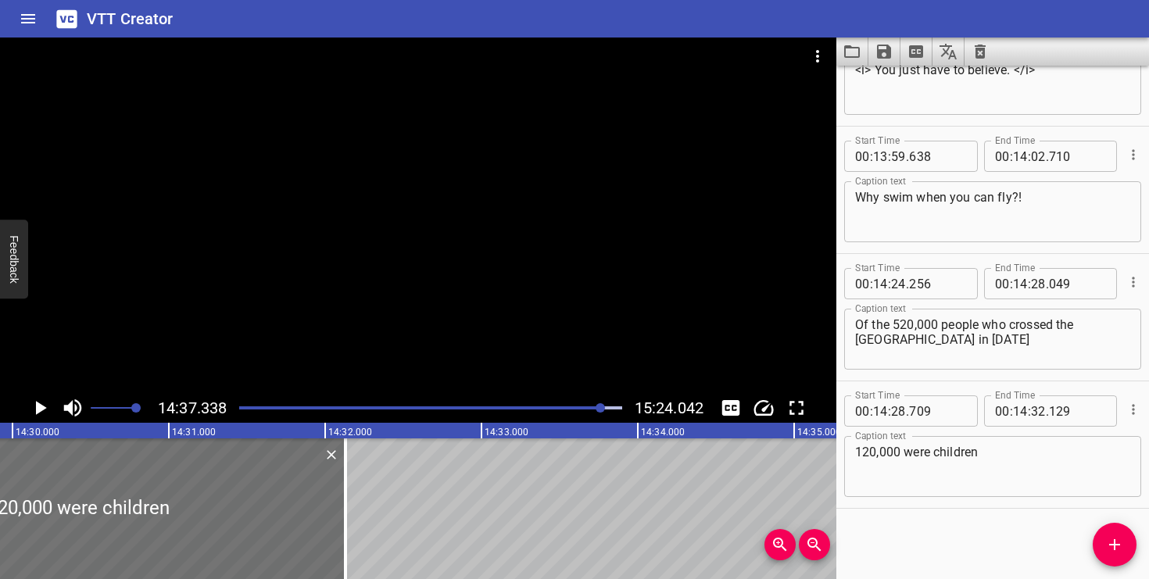
scroll to position [0, 135957]
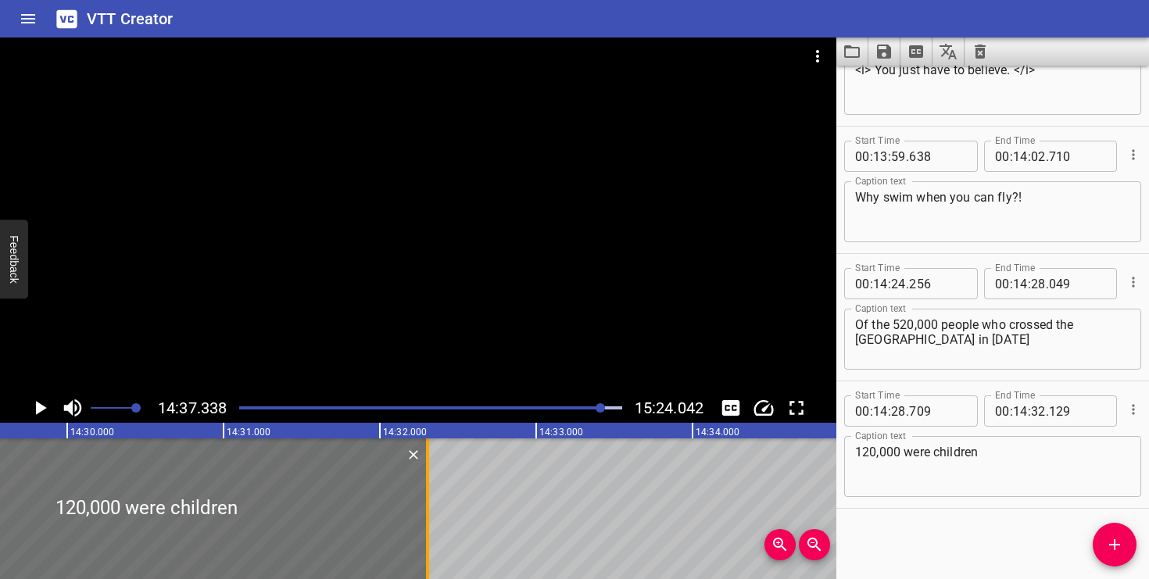
drag, startPoint x: 402, startPoint y: 534, endPoint x: 431, endPoint y: 534, distance: 28.9
click at [431, 534] on div at bounding box center [428, 509] width 16 height 141
type input "314"
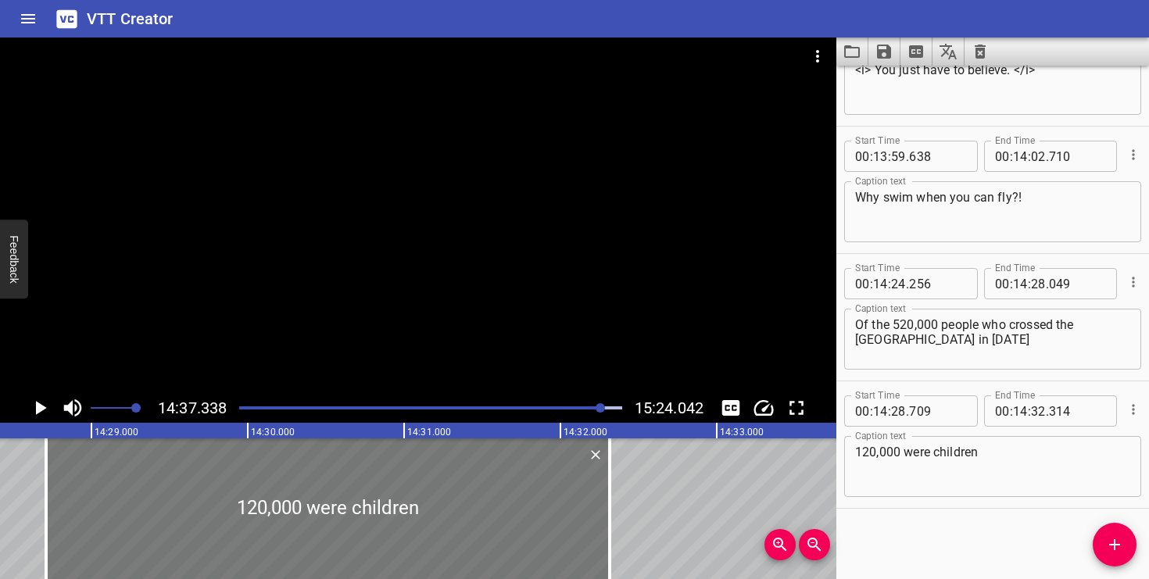
scroll to position [0, 135771]
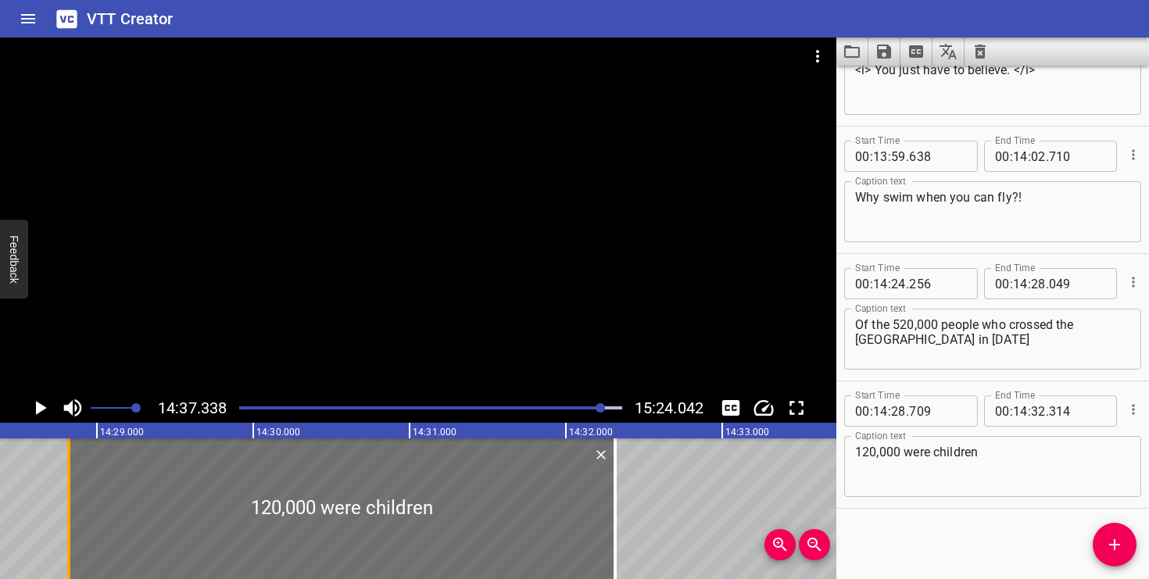
drag, startPoint x: 54, startPoint y: 519, endPoint x: 78, endPoint y: 520, distance: 24.2
click at [77, 520] on div at bounding box center [69, 509] width 16 height 141
type input "864"
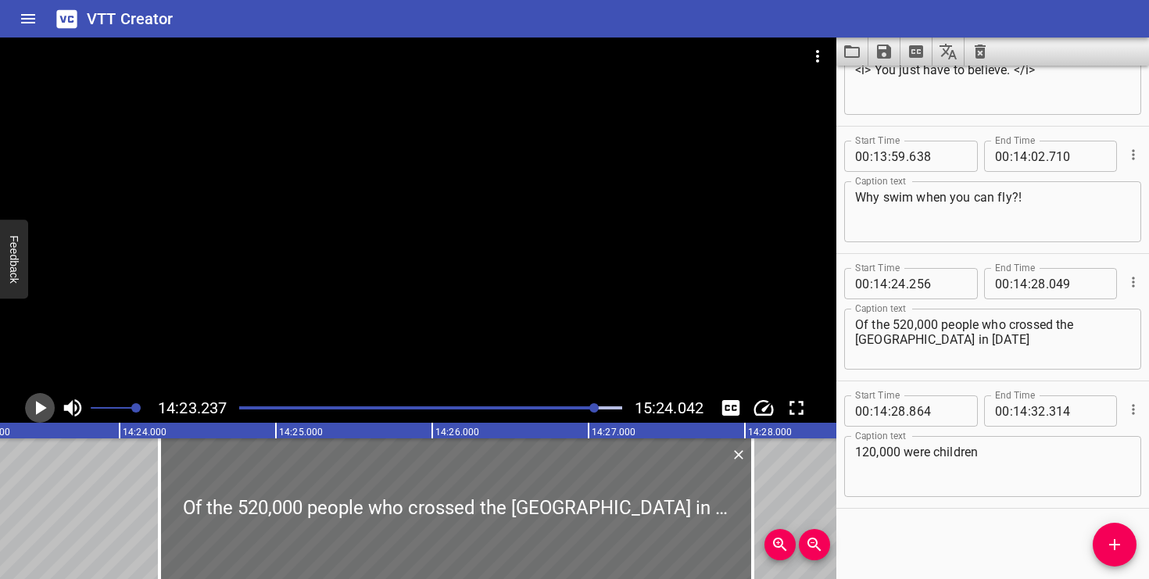
click at [39, 412] on icon "Play/Pause" at bounding box center [41, 408] width 11 height 14
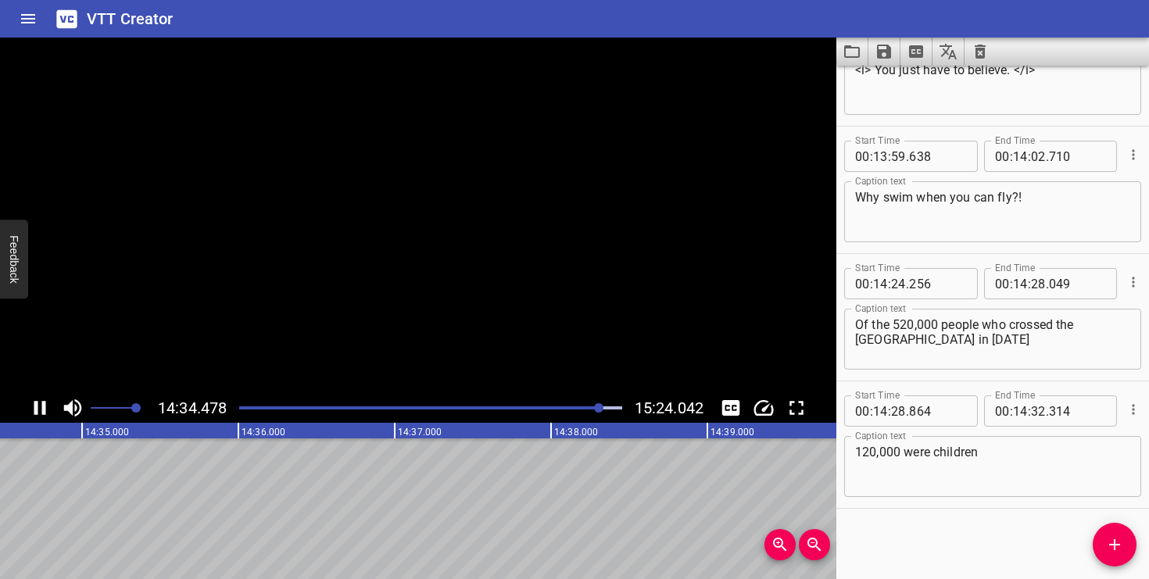
click at [39, 412] on icon "Play/Pause" at bounding box center [39, 407] width 23 height 23
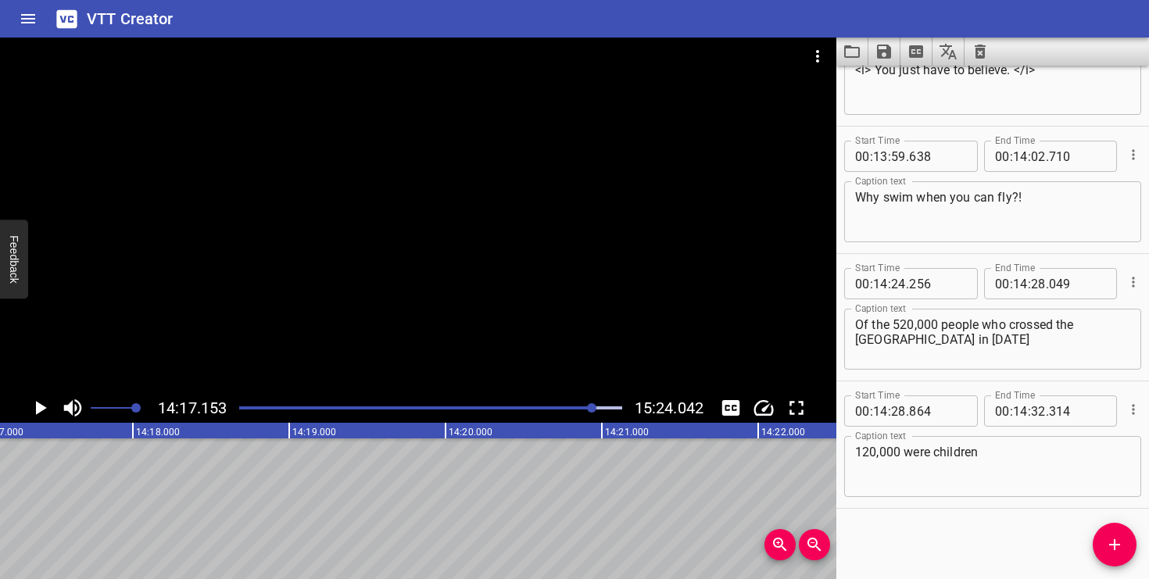
click at [42, 411] on icon "Play/Pause" at bounding box center [39, 407] width 23 height 23
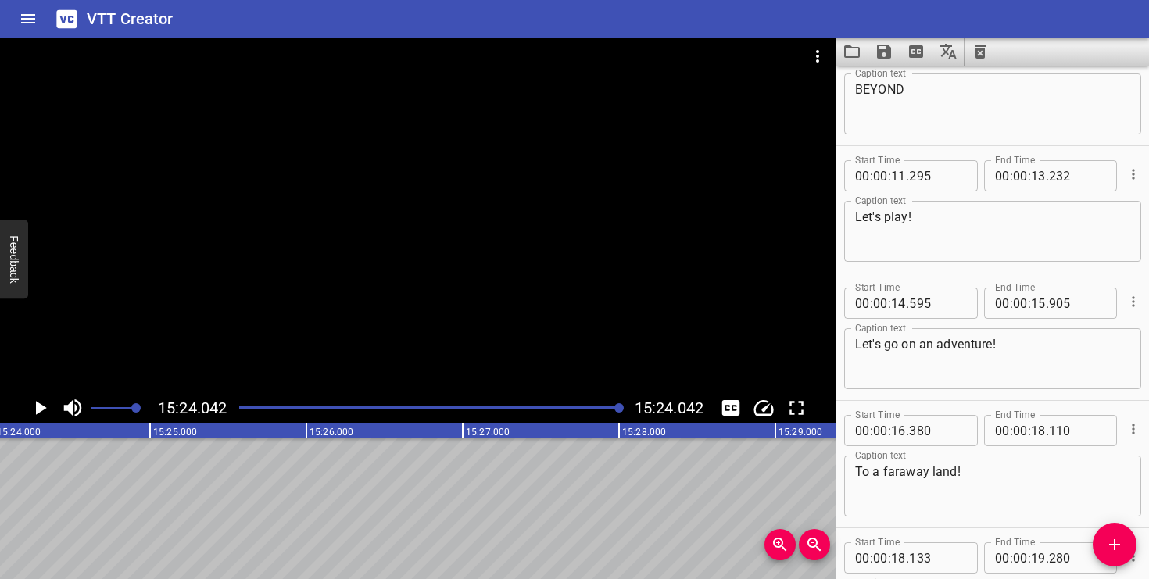
scroll to position [0, 0]
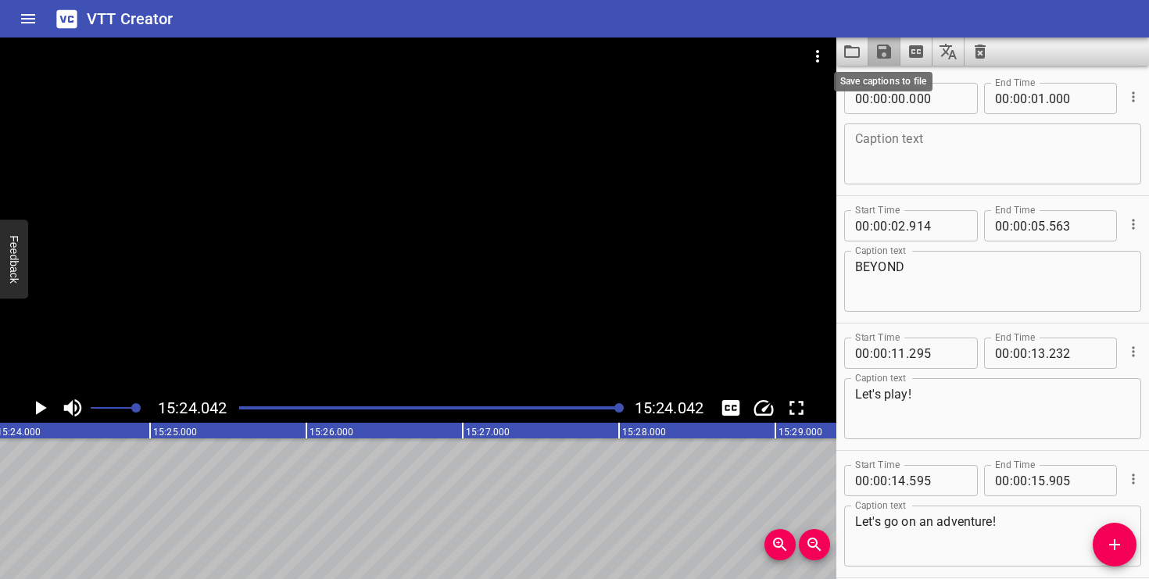
click at [883, 52] on icon "Save captions to file" at bounding box center [884, 52] width 14 height 14
click at [893, 88] on li "Save to VTT file" at bounding box center [926, 86] width 115 height 28
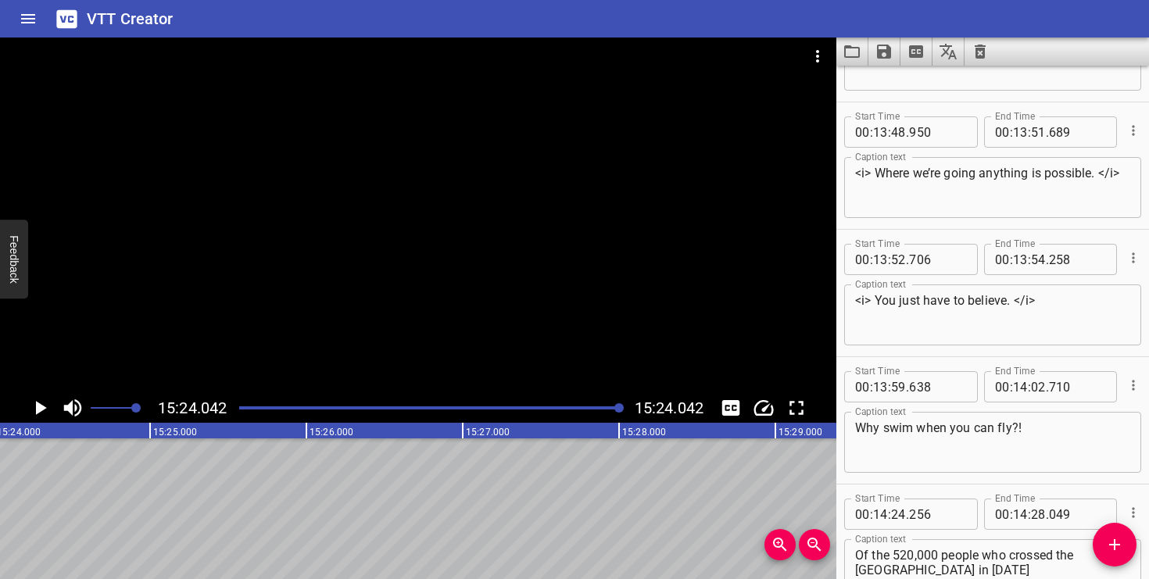
scroll to position [13067, 0]
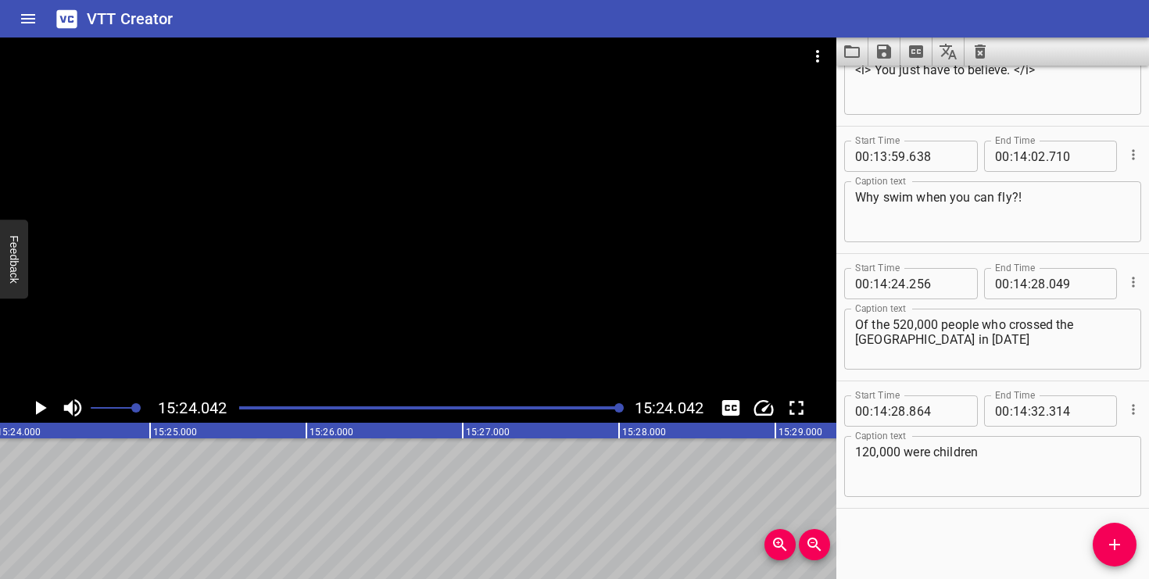
click at [855, 55] on icon "Load captions from file" at bounding box center [852, 51] width 19 height 19
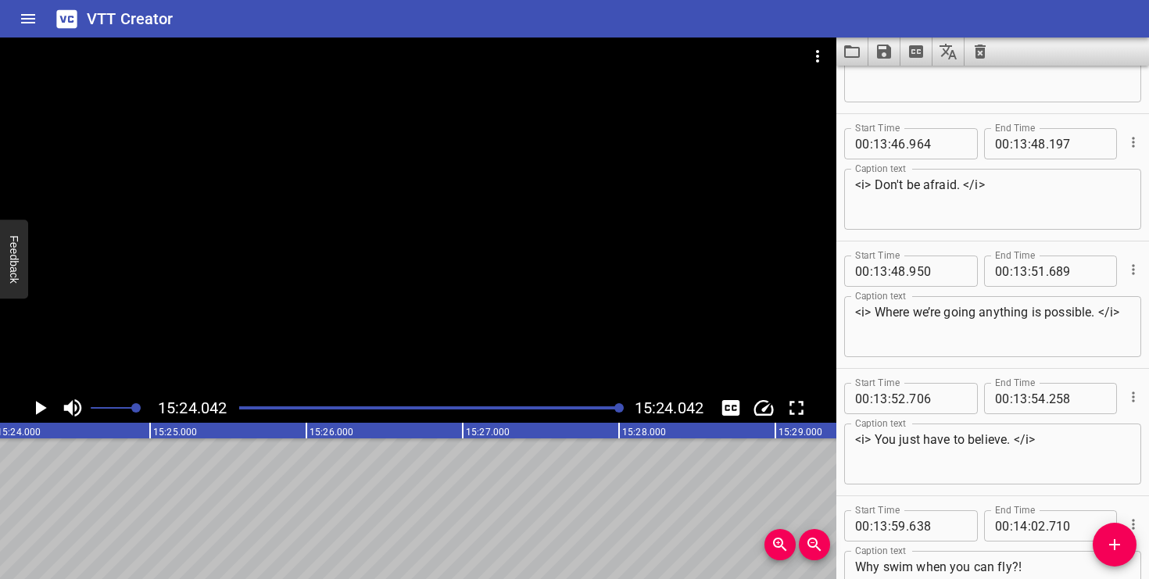
scroll to position [12658, 0]
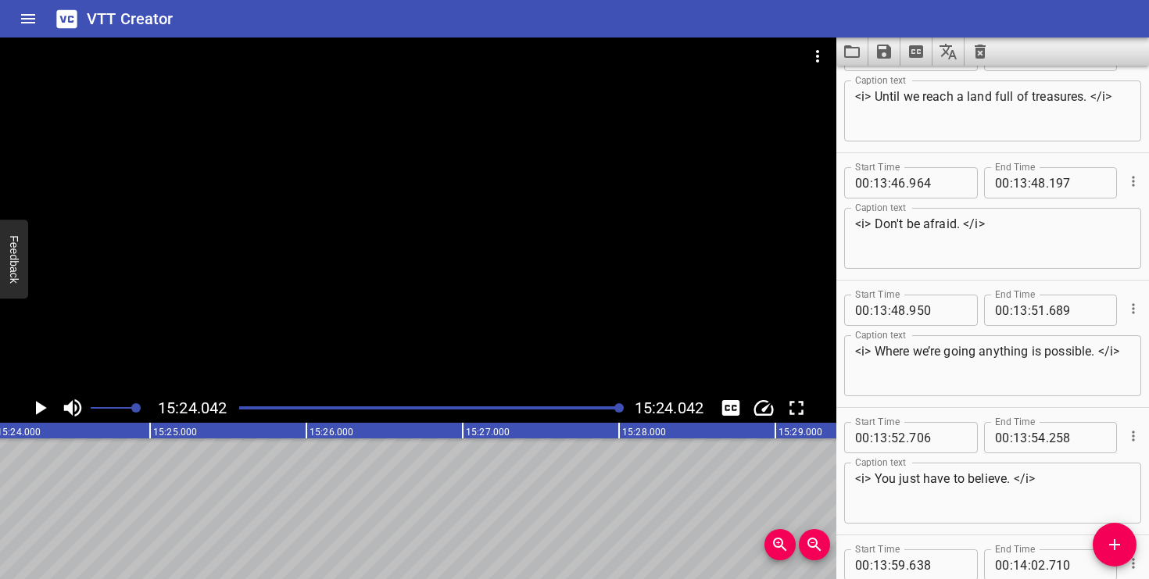
click at [42, 408] on icon "Play/Pause" at bounding box center [41, 408] width 11 height 14
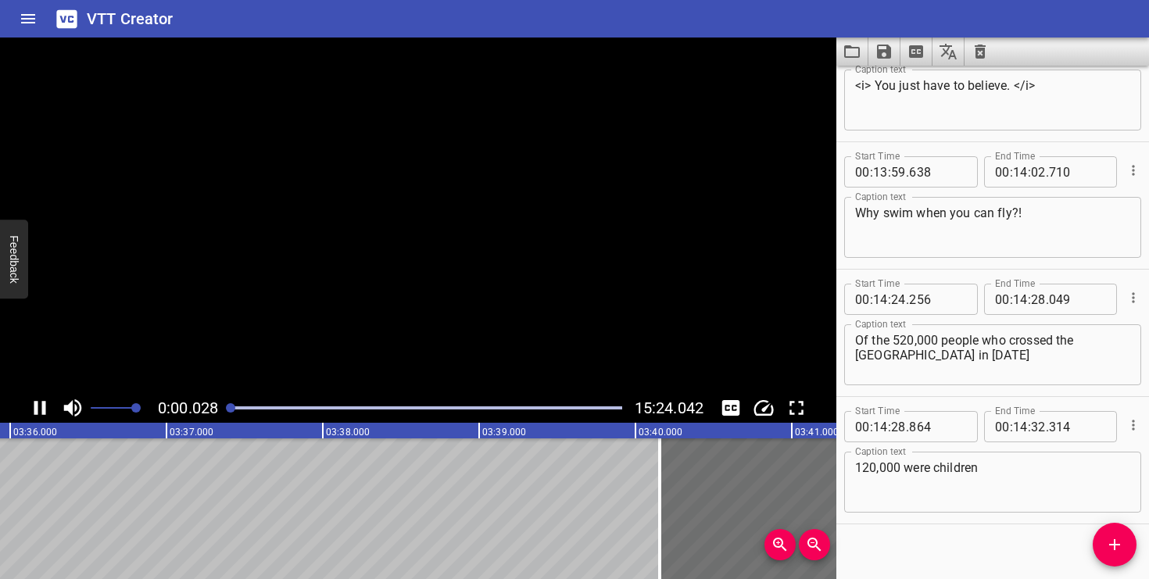
scroll to position [13067, 0]
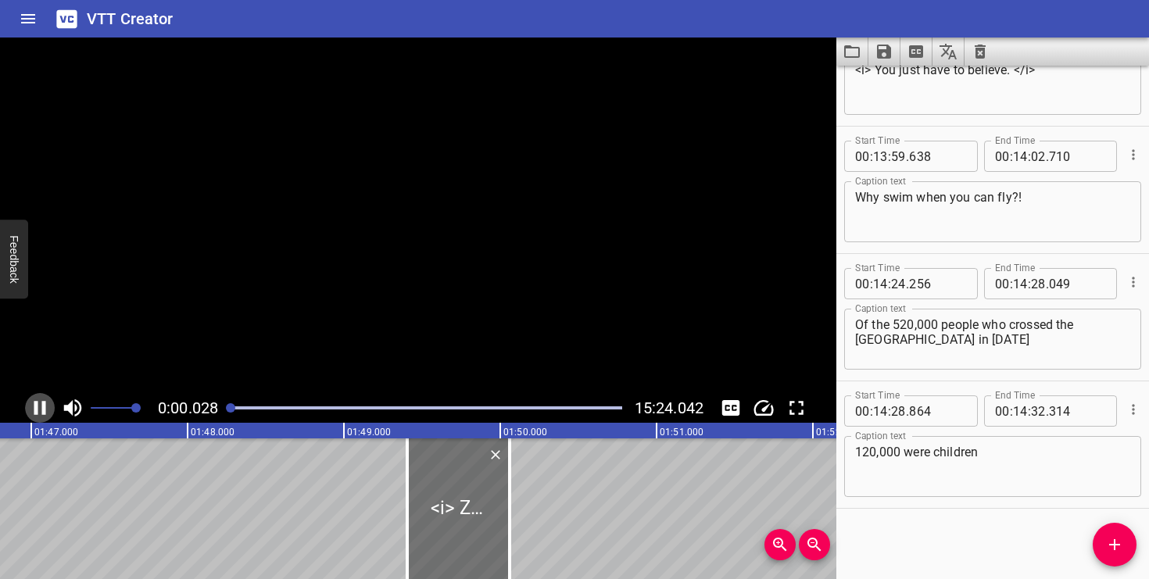
click at [42, 408] on icon "Play/Pause" at bounding box center [40, 408] width 12 height 14
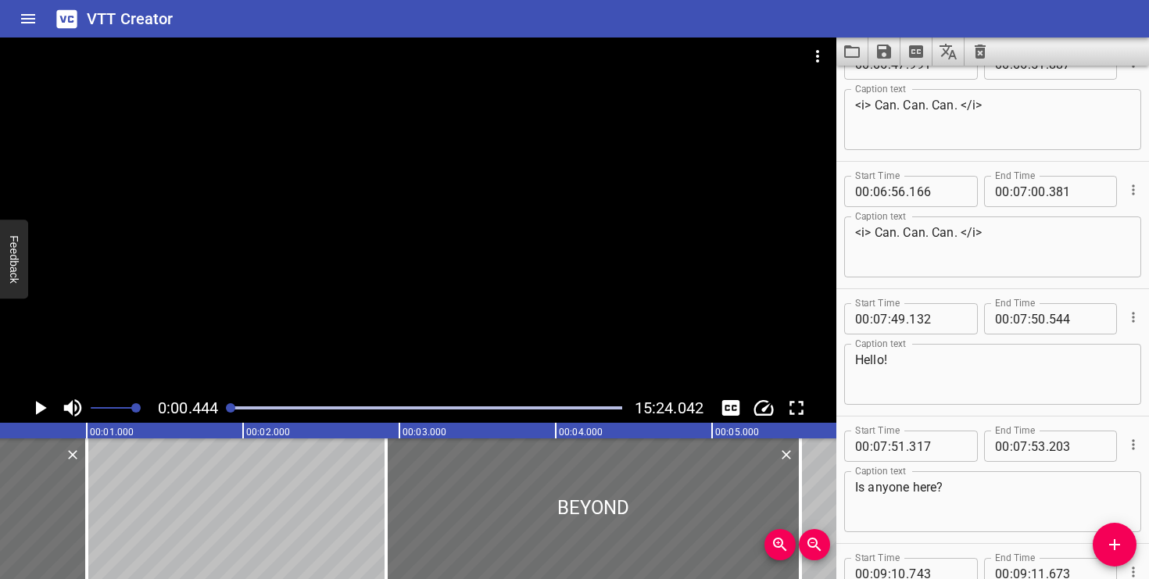
scroll to position [8063, 0]
click at [851, 50] on icon "Load captions from file" at bounding box center [852, 51] width 19 height 19
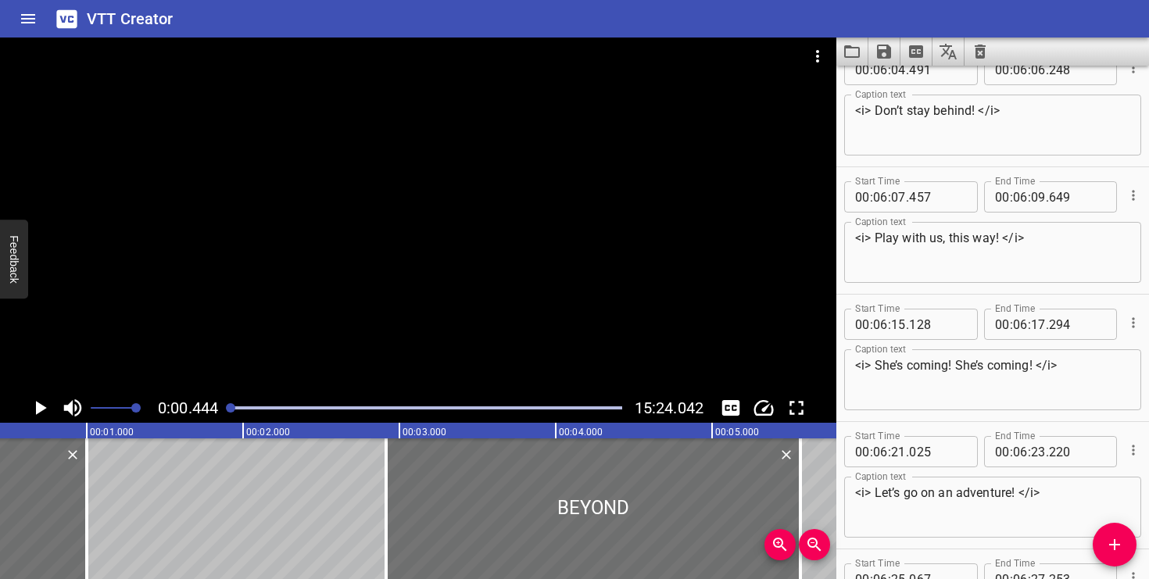
scroll to position [7015, 0]
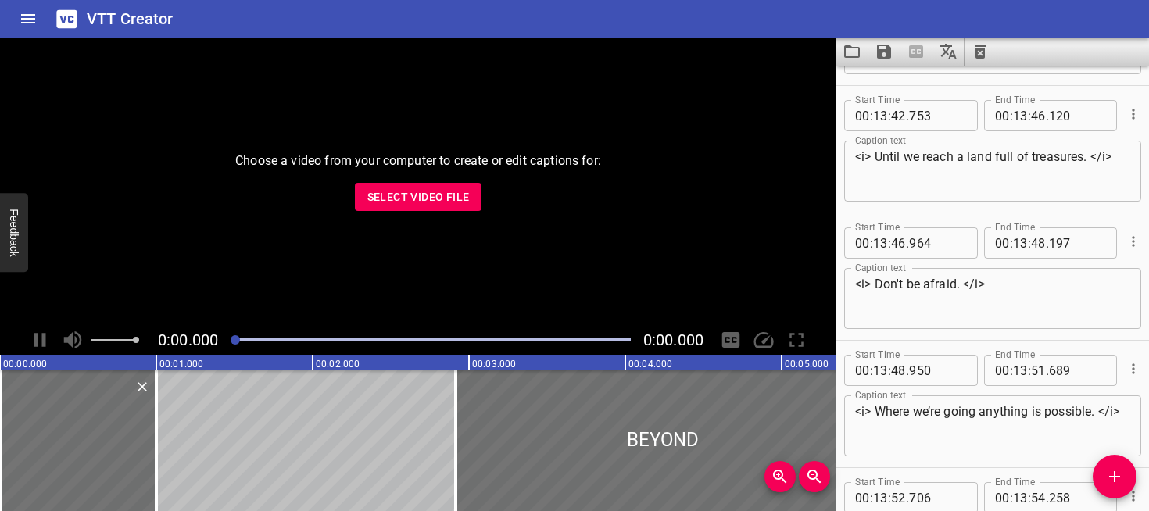
scroll to position [13135, 0]
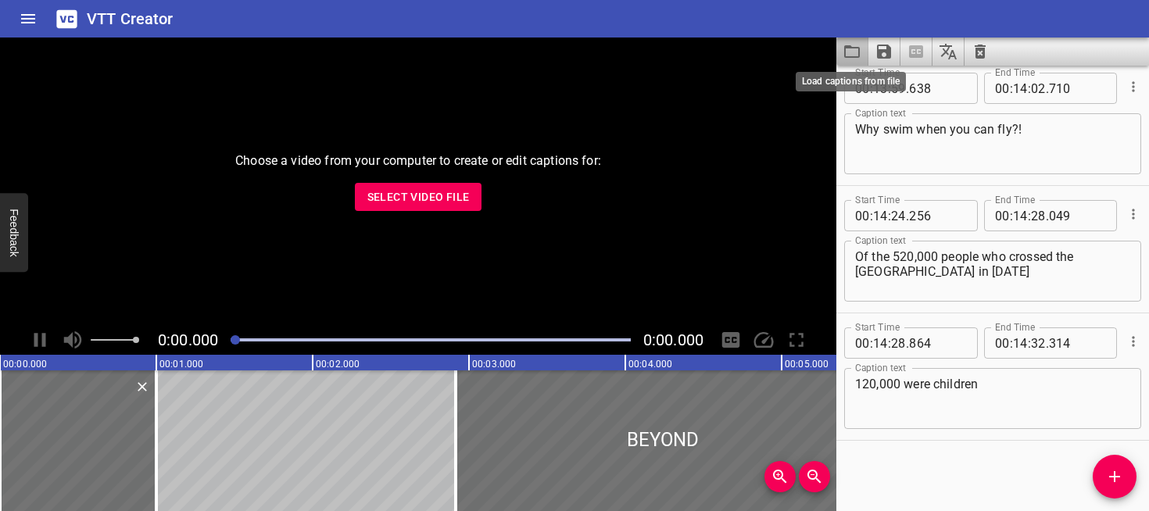
click at [851, 49] on icon "Load captions from file" at bounding box center [852, 51] width 19 height 19
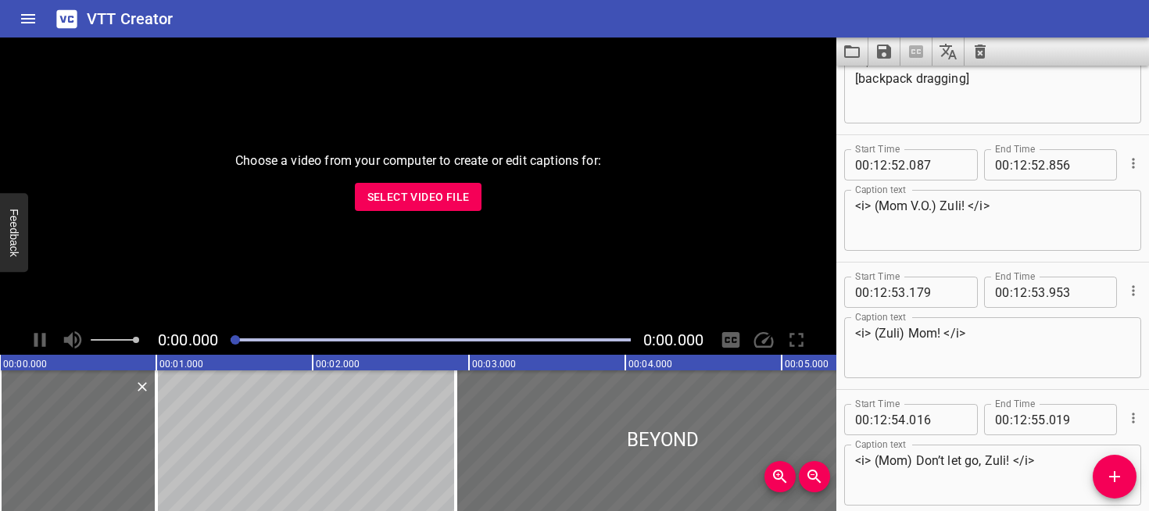
scroll to position [18105, 0]
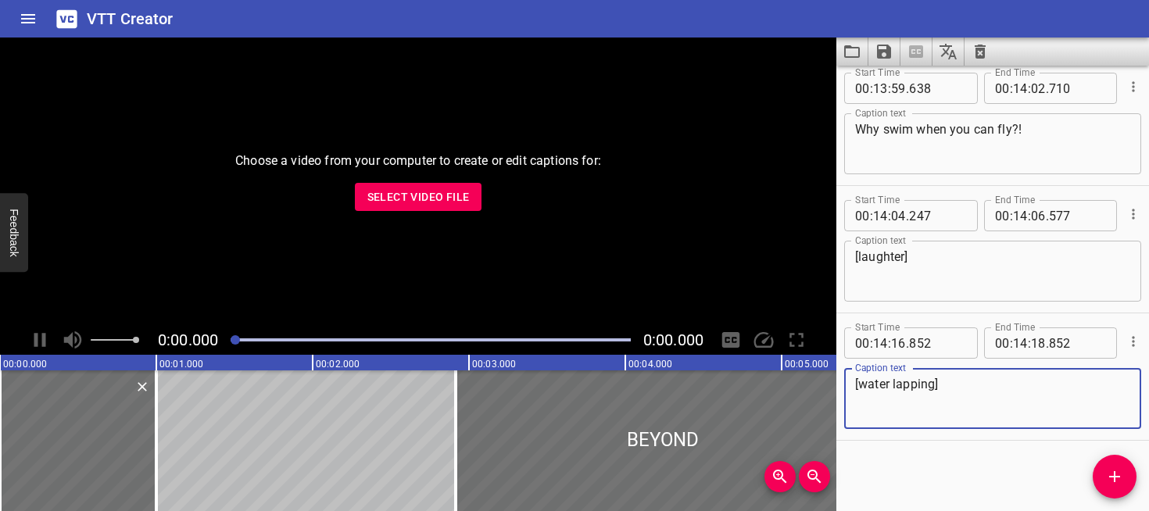
click at [435, 202] on span "Select Video File" at bounding box center [418, 198] width 102 height 20
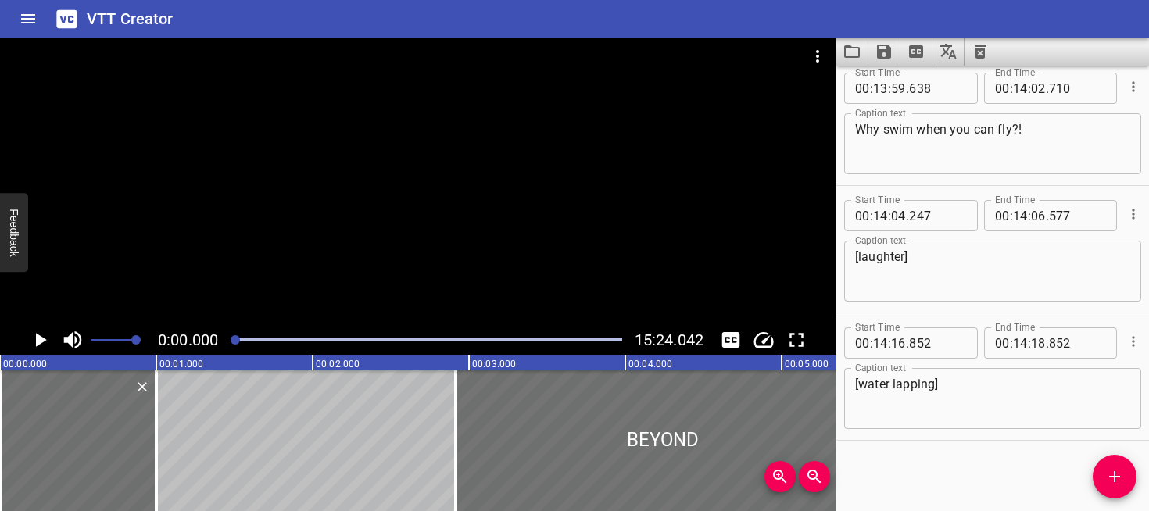
click at [941, 270] on textarea "[laughter]" at bounding box center [992, 271] width 275 height 45
click at [589, 338] on div "Play progress" at bounding box center [426, 339] width 391 height 3
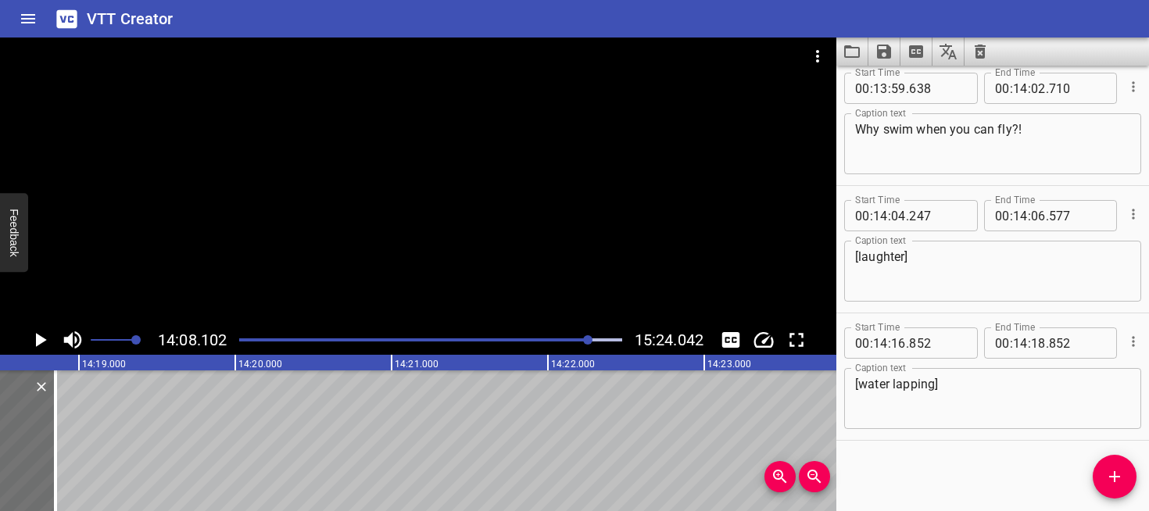
scroll to position [0, 134277]
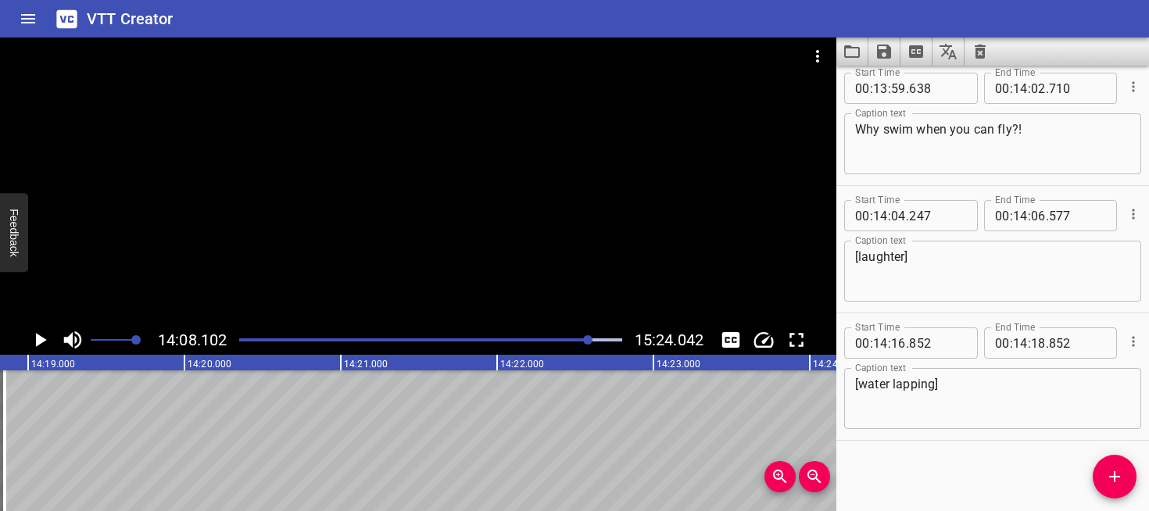
click at [41, 344] on icon "Play/Pause" at bounding box center [39, 339] width 23 height 23
click at [1110, 473] on icon "Add Cue" at bounding box center [1114, 476] width 19 height 19
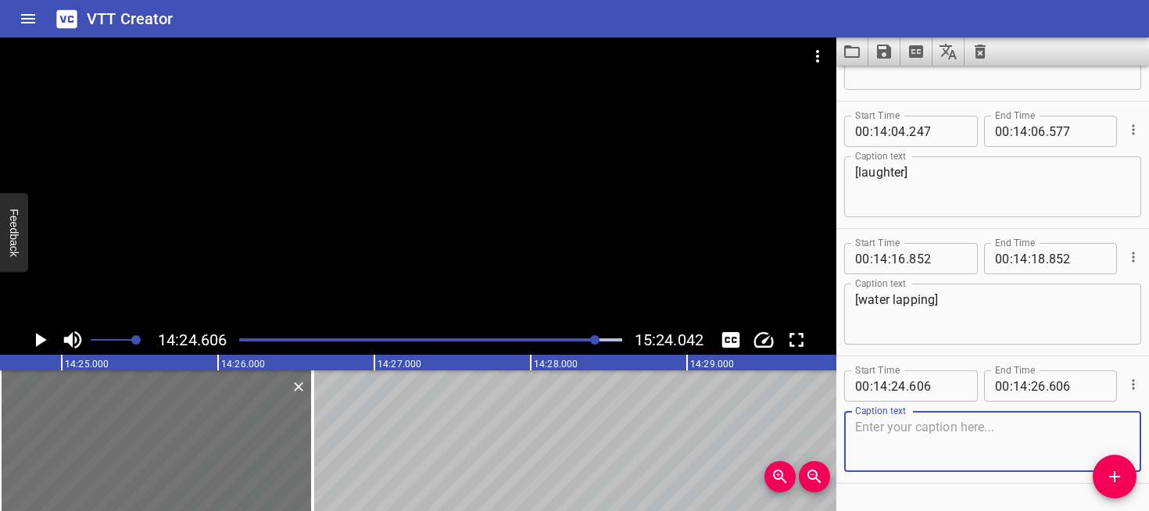
scroll to position [18190, 0]
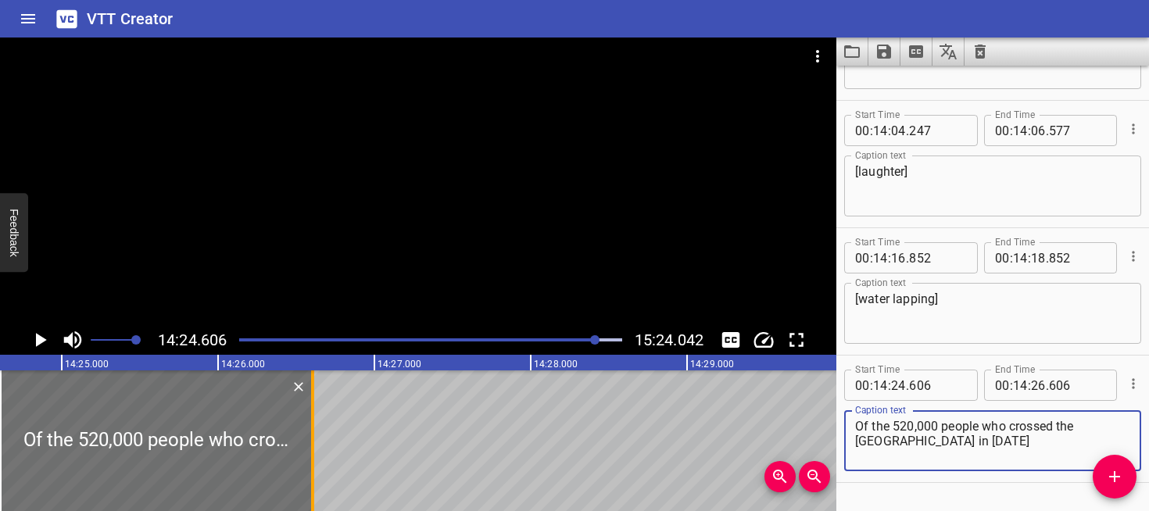
type textarea "Of the 520,000 people who crossed the [GEOGRAPHIC_DATA] in [DATE]"
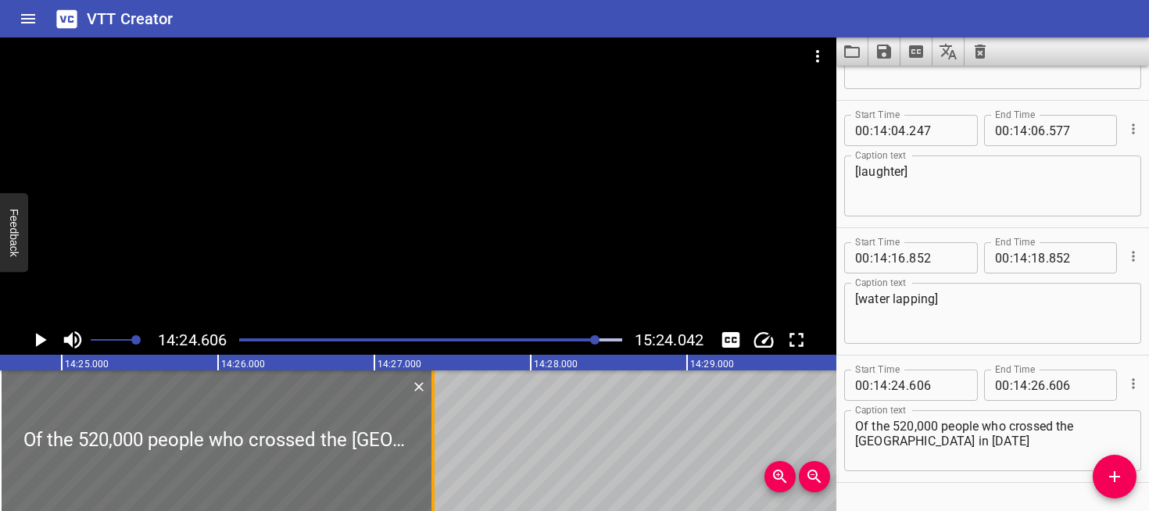
drag, startPoint x: 310, startPoint y: 438, endPoint x: 439, endPoint y: 434, distance: 128.3
click at [435, 435] on div at bounding box center [433, 441] width 3 height 141
type input "27"
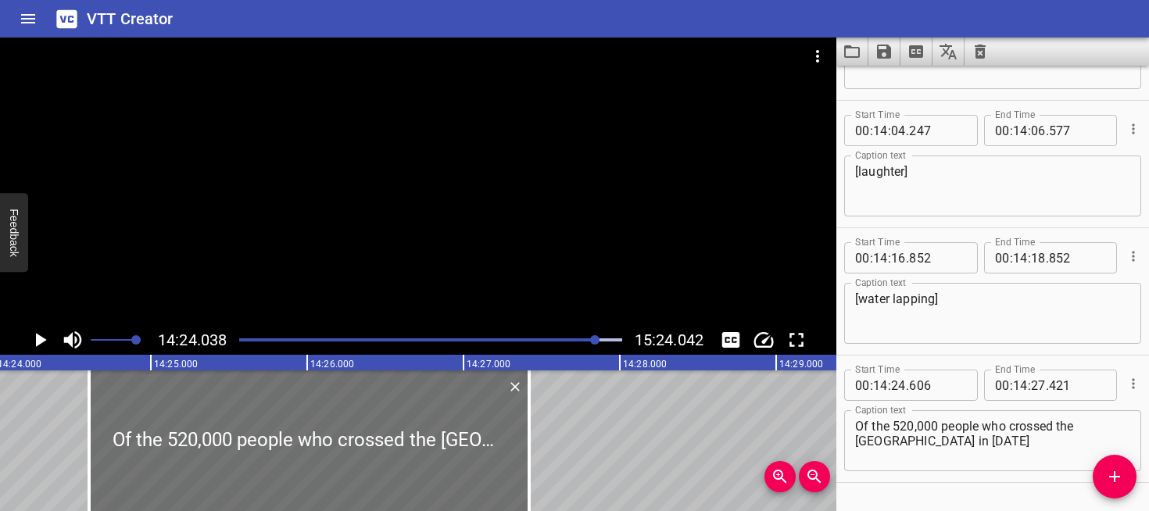
click at [41, 338] on icon "Play/Pause" at bounding box center [41, 340] width 11 height 14
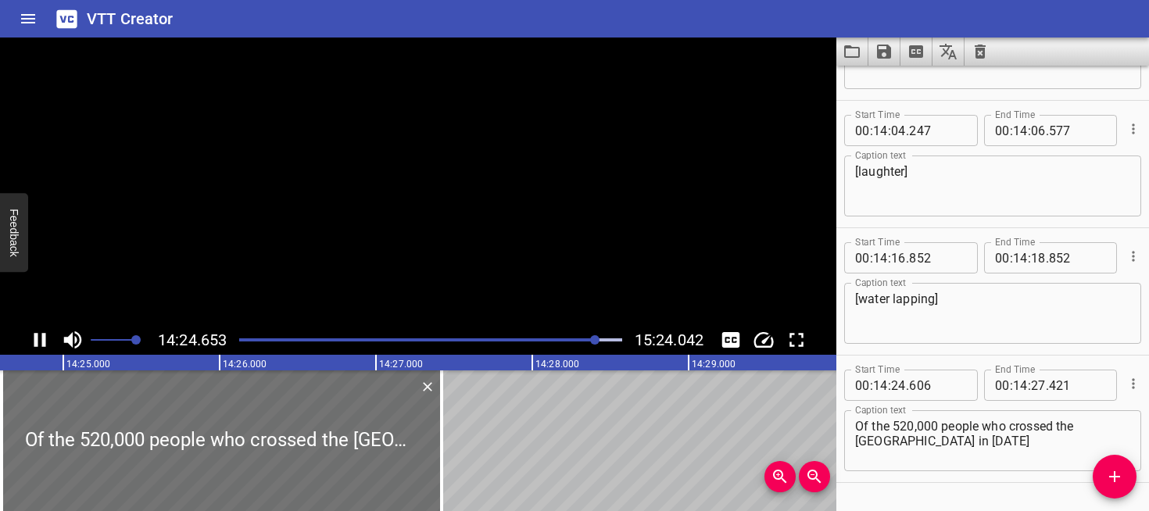
scroll to position [18232, 0]
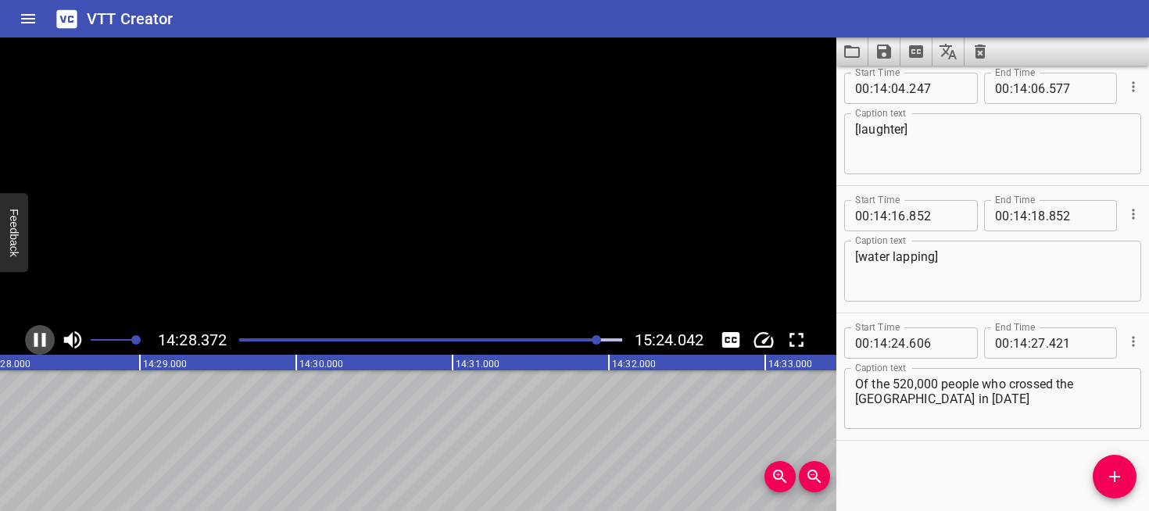
click at [41, 338] on icon "Play/Pause" at bounding box center [39, 339] width 23 height 23
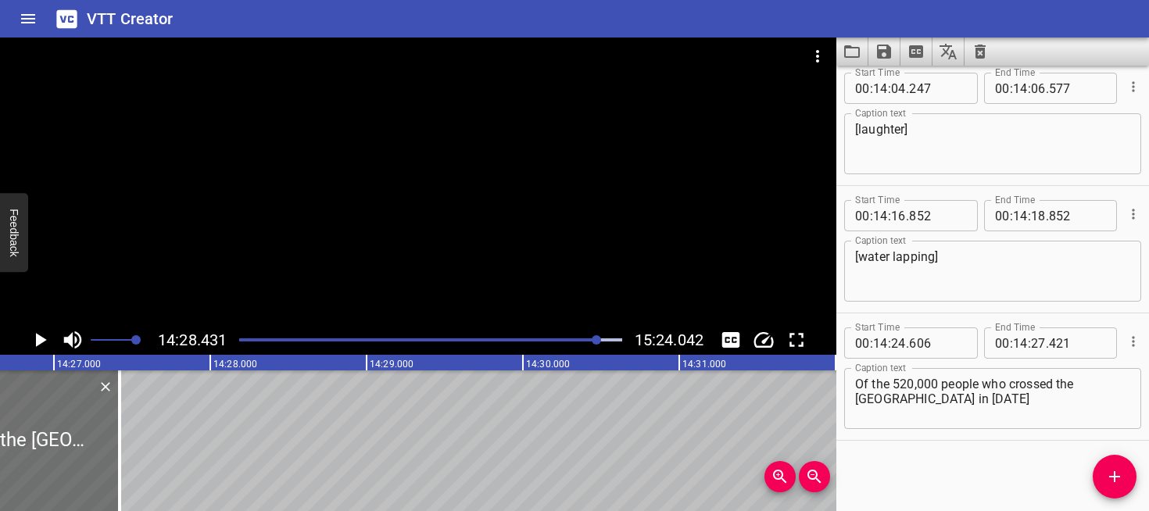
scroll to position [0, 135496]
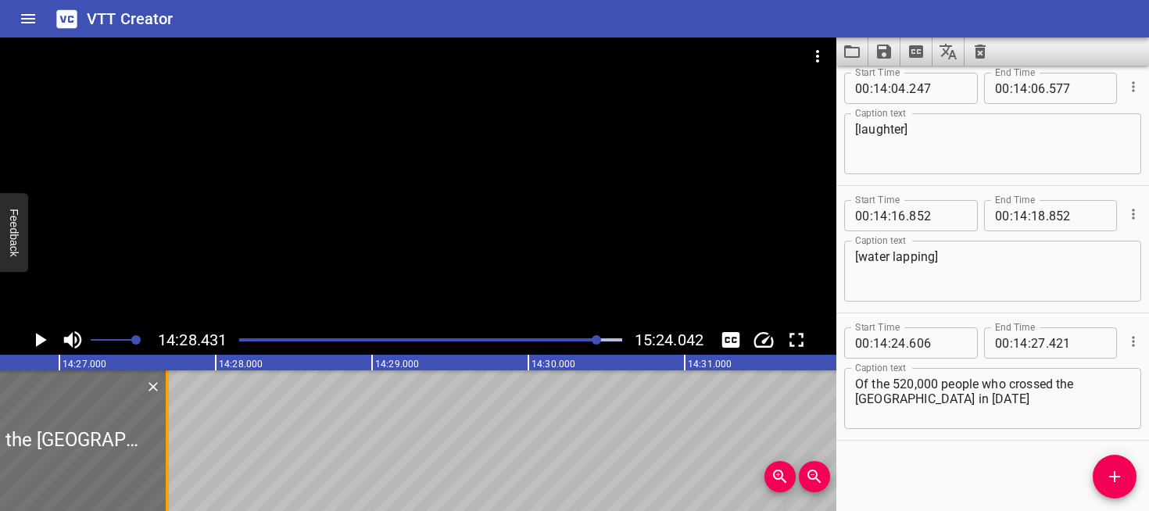
drag, startPoint x: 126, startPoint y: 444, endPoint x: 168, endPoint y: 444, distance: 42.2
click at [168, 444] on div at bounding box center [167, 441] width 3 height 141
type input "691"
click at [41, 346] on icon "Play/Pause" at bounding box center [39, 339] width 23 height 23
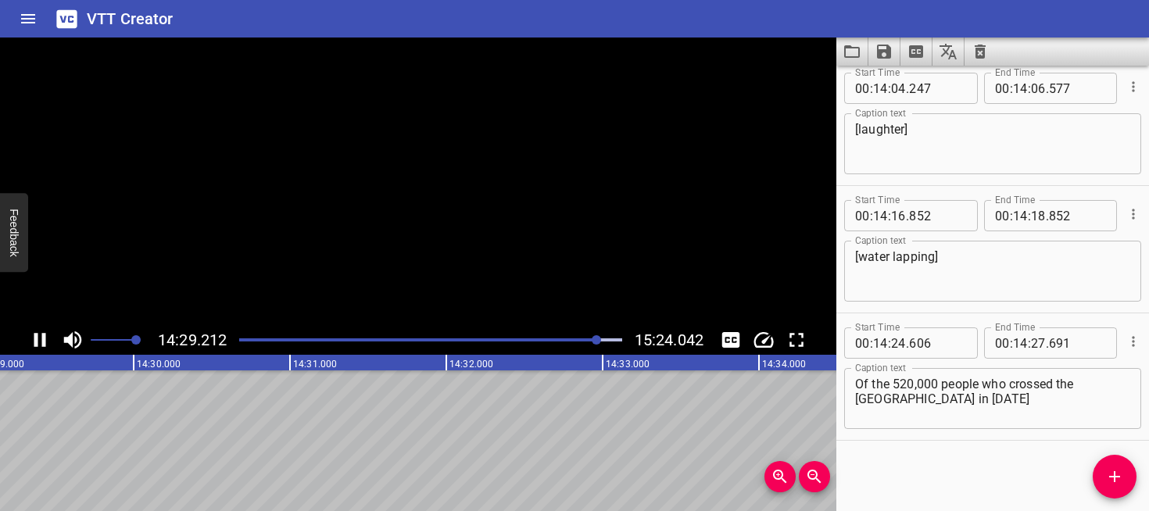
click at [41, 346] on icon "Play/Pause" at bounding box center [39, 339] width 23 height 23
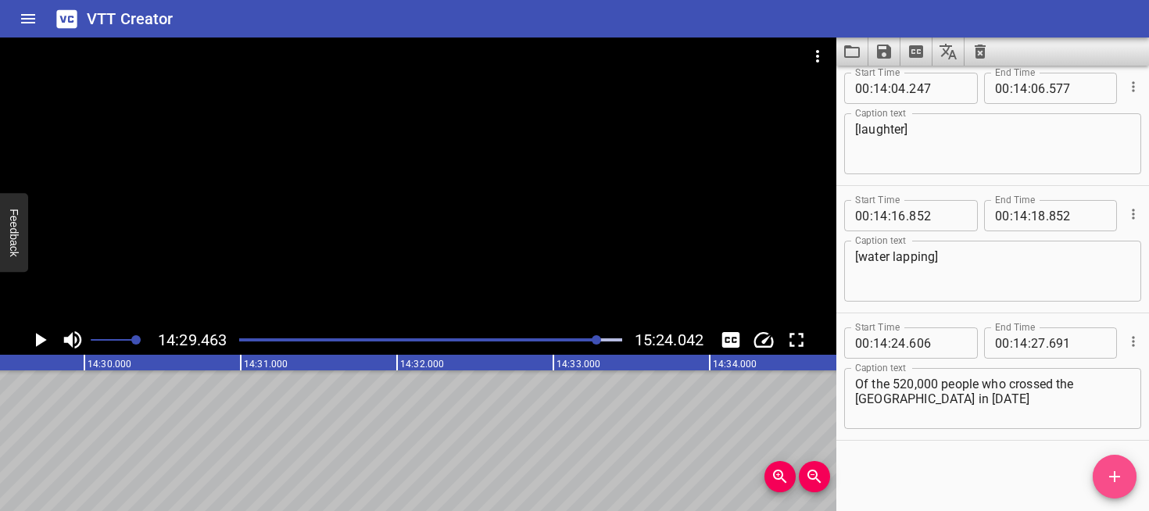
click at [1110, 471] on icon "Add Cue" at bounding box center [1114, 476] width 19 height 19
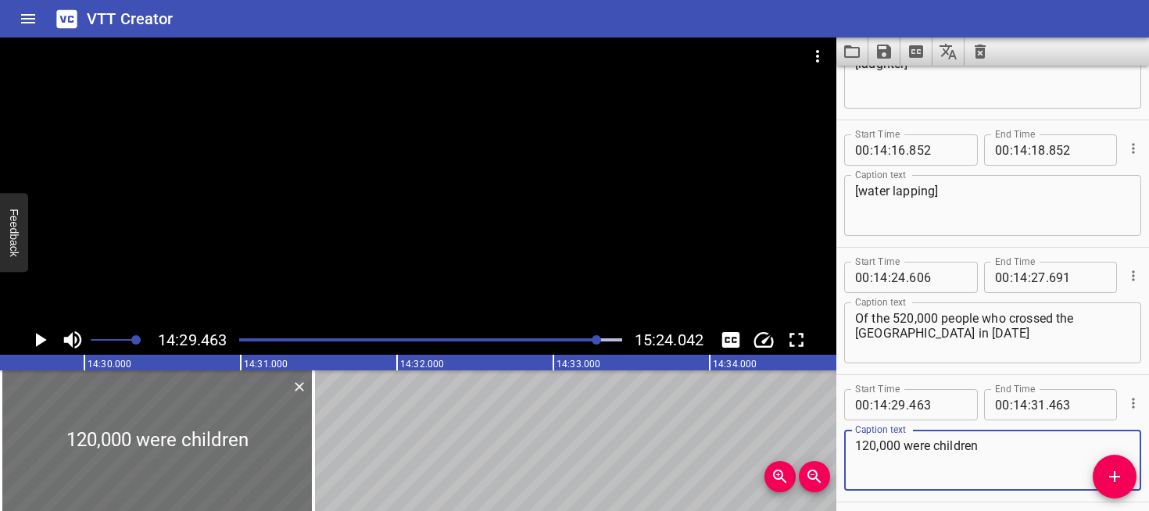
scroll to position [18329, 0]
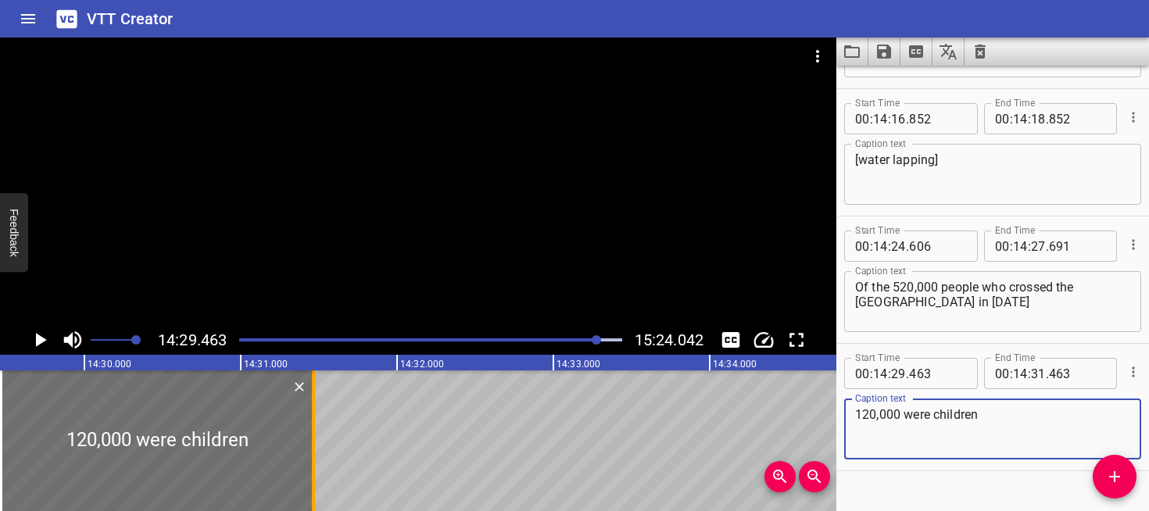
type textarea "120,000 were children"
drag, startPoint x: 312, startPoint y: 457, endPoint x: 434, endPoint y: 450, distance: 122.1
click at [315, 450] on div at bounding box center [313, 441] width 3 height 141
type input "32"
type input "238"
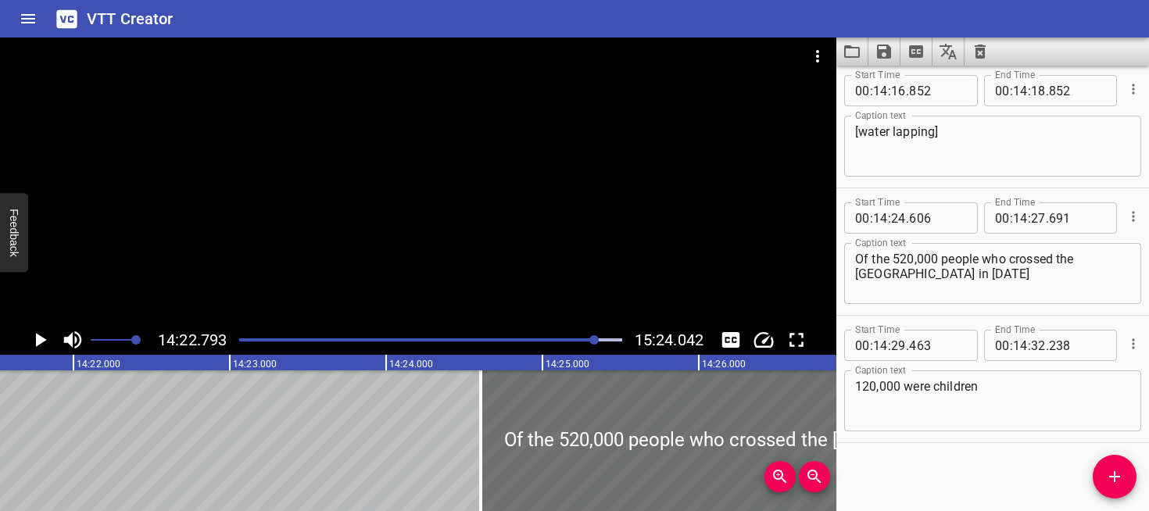
scroll to position [18359, 0]
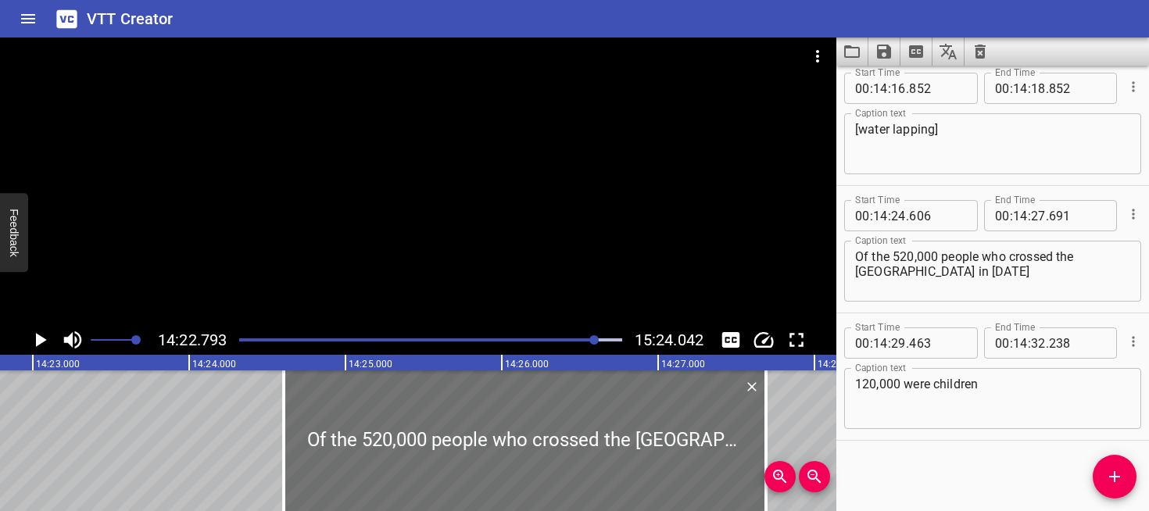
click at [37, 335] on icon "Play/Pause" at bounding box center [41, 340] width 11 height 14
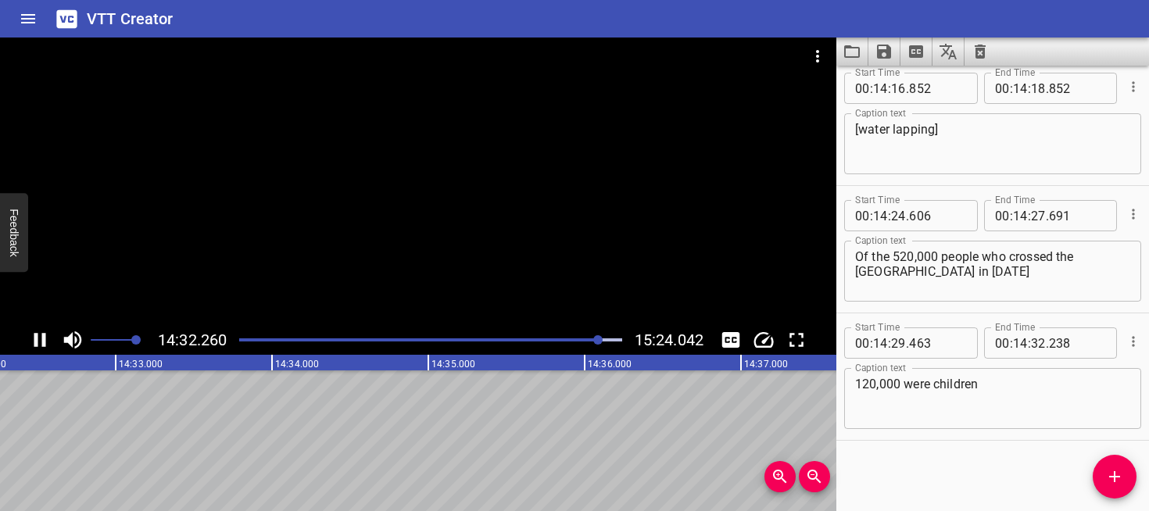
click at [37, 343] on icon "Play/Pause" at bounding box center [40, 340] width 12 height 14
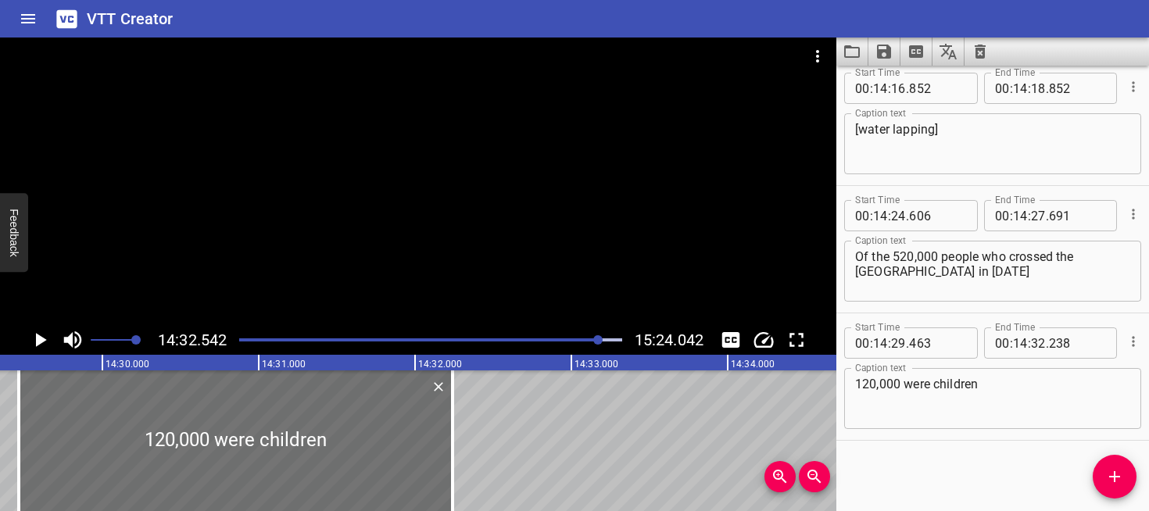
scroll to position [0, 135671]
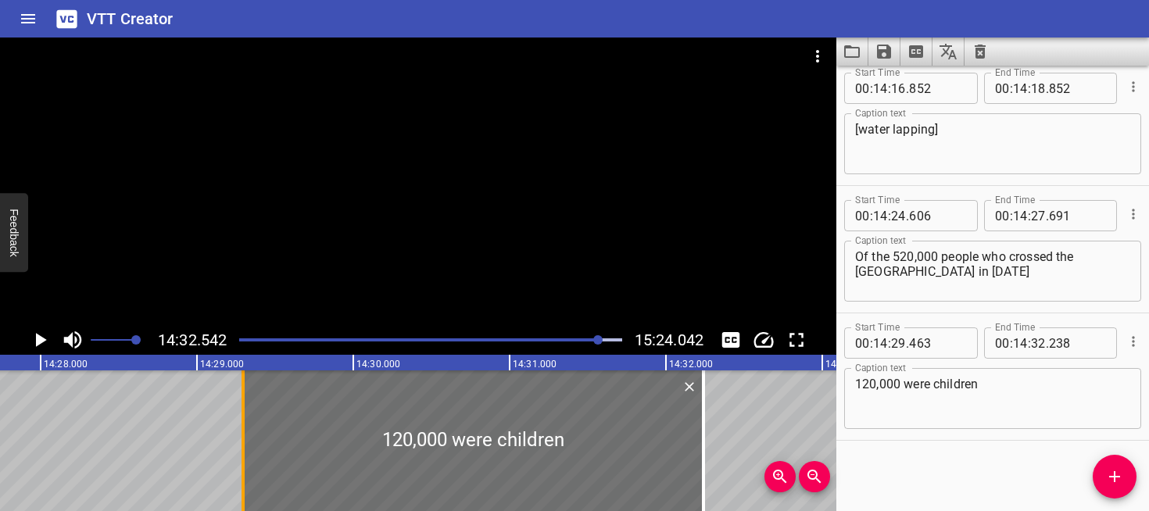
drag, startPoint x: 239, startPoint y: 442, endPoint x: 188, endPoint y: 442, distance: 50.8
click at [235, 442] on div at bounding box center [243, 441] width 16 height 141
type input "28"
type input "968"
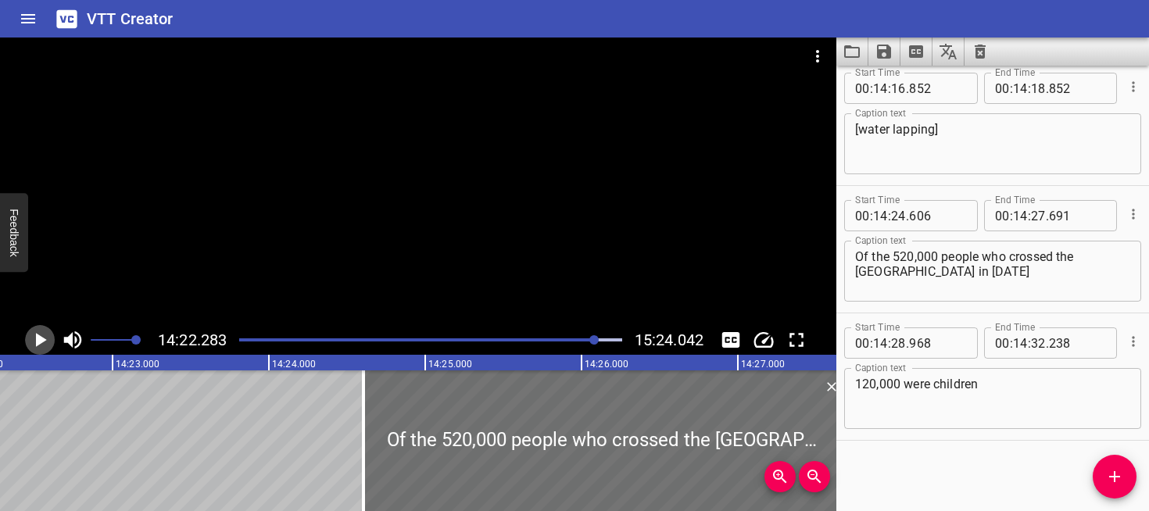
click at [40, 340] on icon "Play/Pause" at bounding box center [41, 340] width 11 height 14
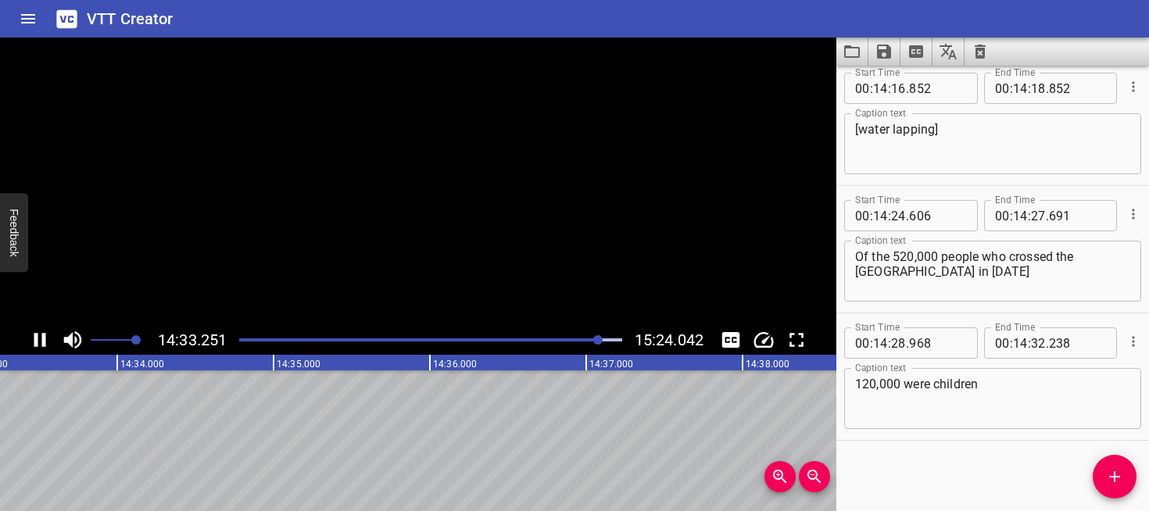
click at [40, 340] on icon "Play/Pause" at bounding box center [39, 339] width 23 height 23
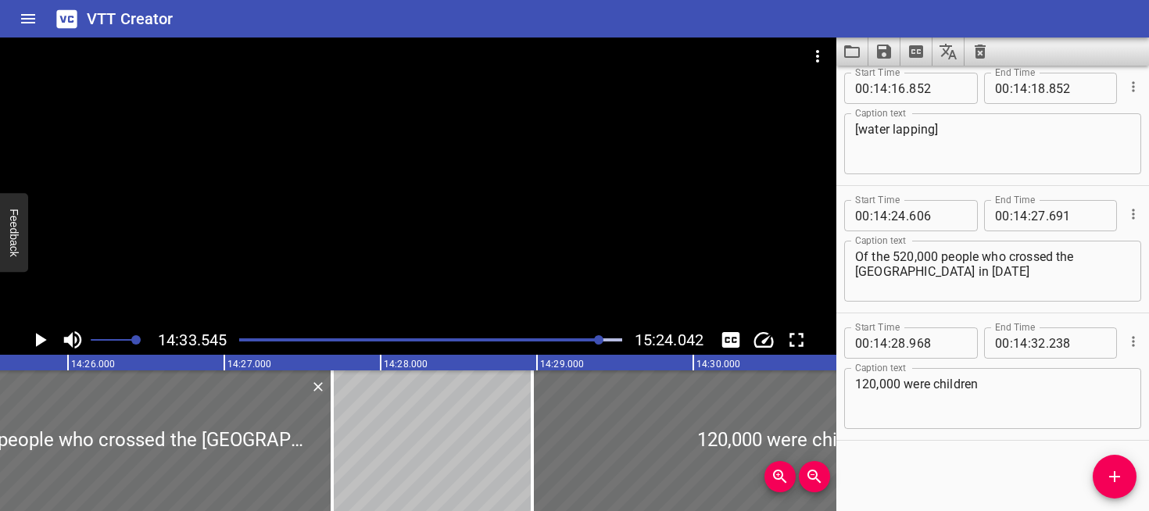
scroll to position [0, 135292]
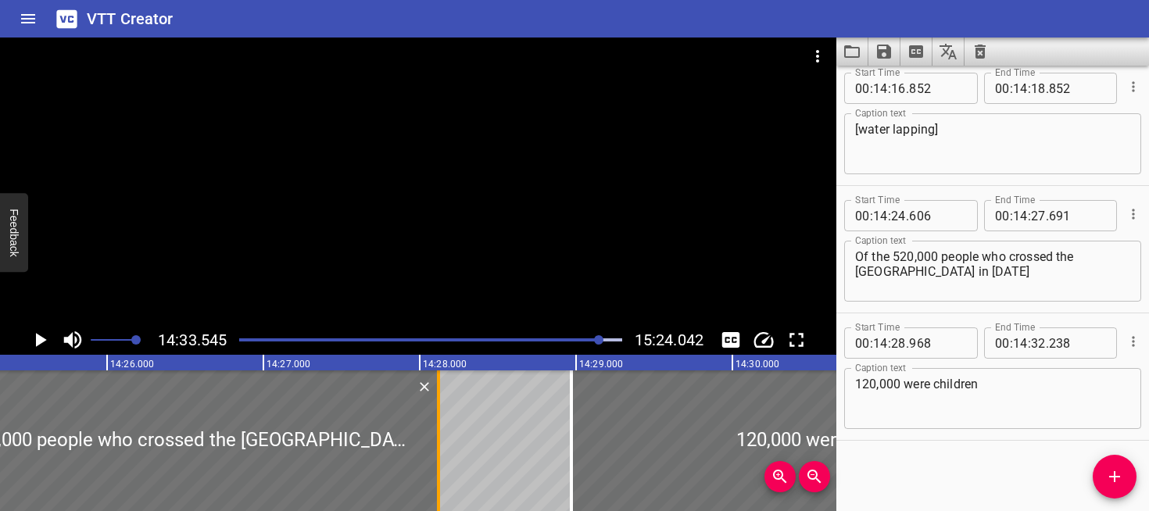
drag, startPoint x: 371, startPoint y: 455, endPoint x: 441, endPoint y: 455, distance: 70.4
click at [440, 455] on div at bounding box center [438, 441] width 3 height 141
type input "28"
type input "141"
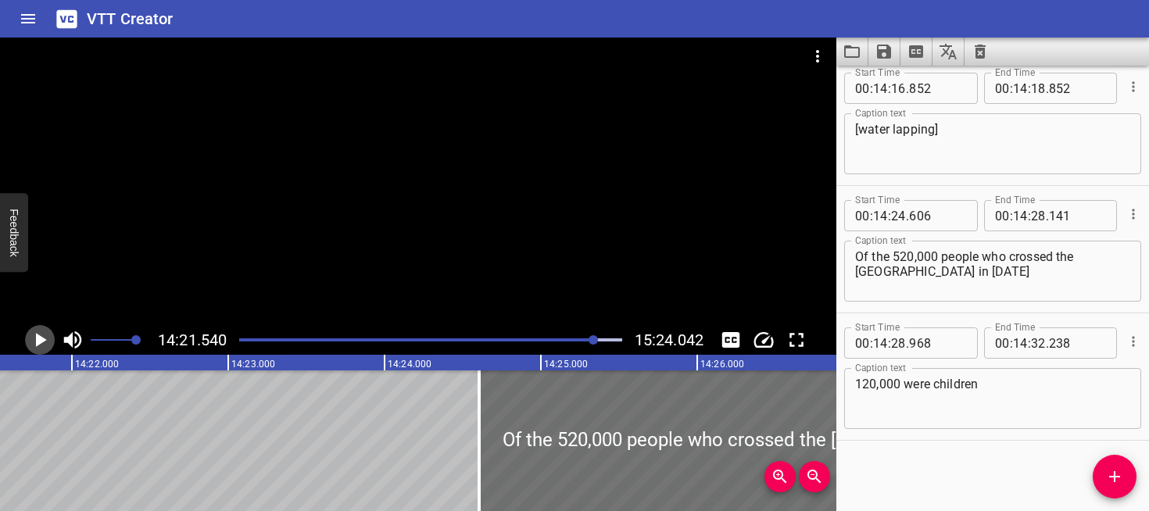
click at [41, 342] on icon "Play/Pause" at bounding box center [41, 340] width 11 height 14
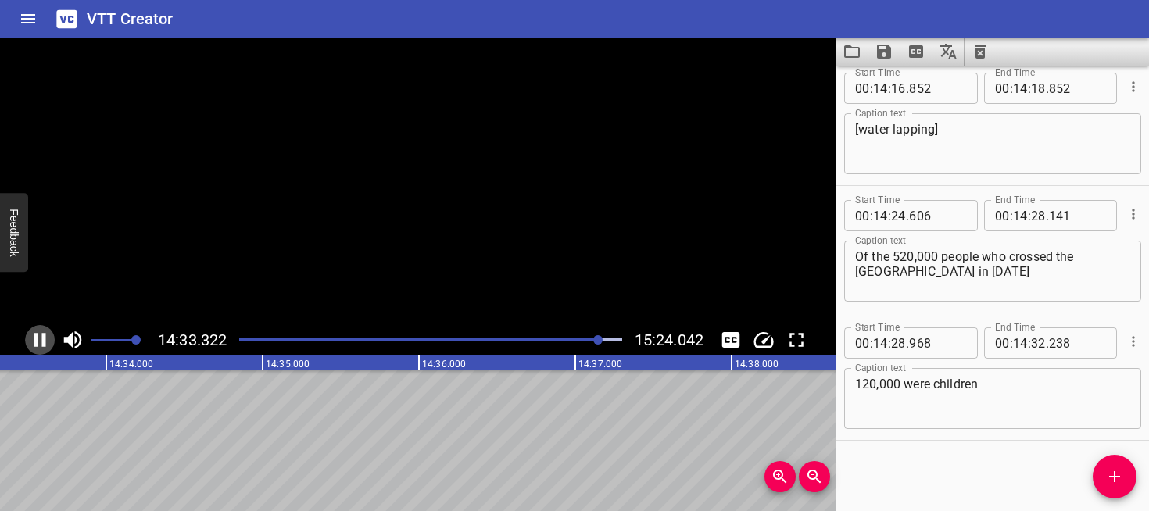
click at [41, 342] on icon "Play/Pause" at bounding box center [39, 339] width 23 height 23
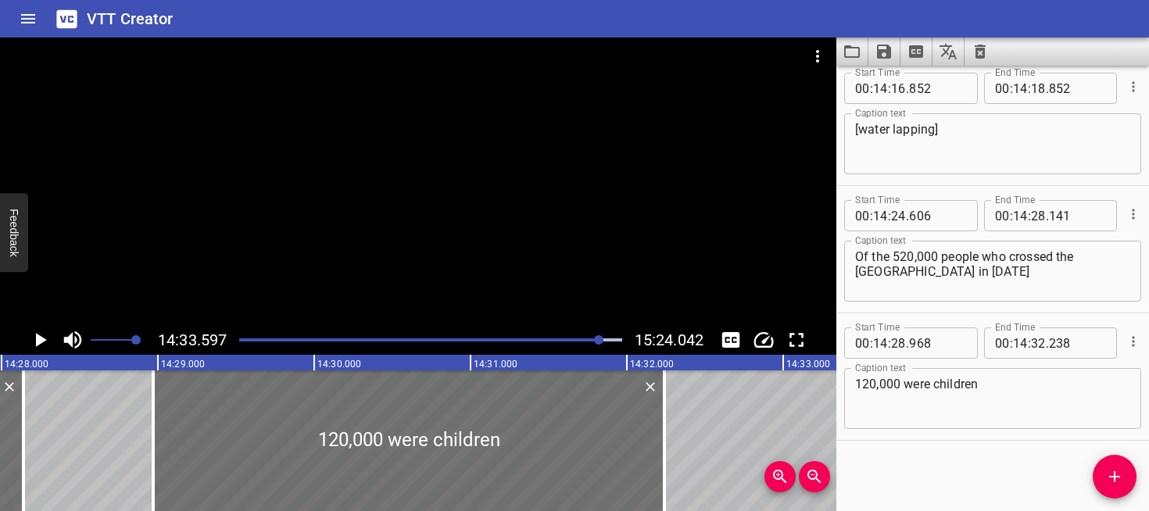
scroll to position [0, 135597]
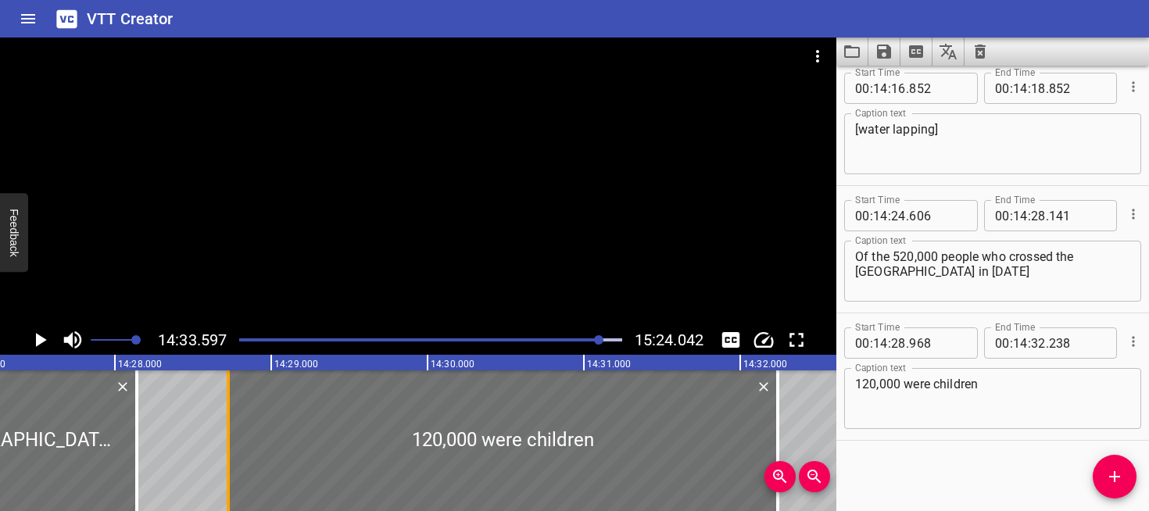
drag, startPoint x: 267, startPoint y: 467, endPoint x: 228, endPoint y: 467, distance: 38.3
click at [228, 467] on div at bounding box center [228, 441] width 3 height 141
type input "723"
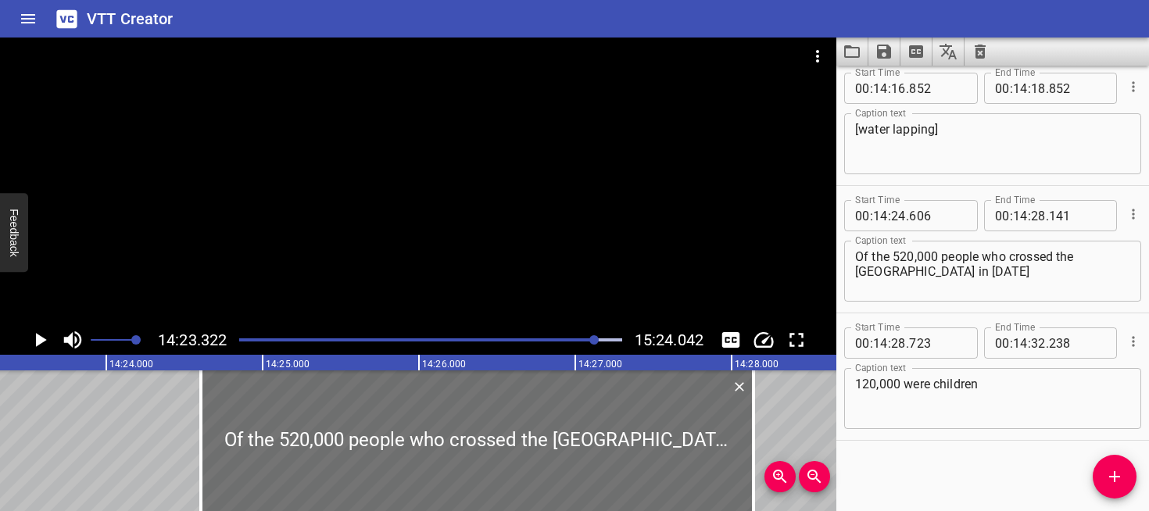
click at [42, 335] on icon "Play/Pause" at bounding box center [39, 339] width 23 height 23
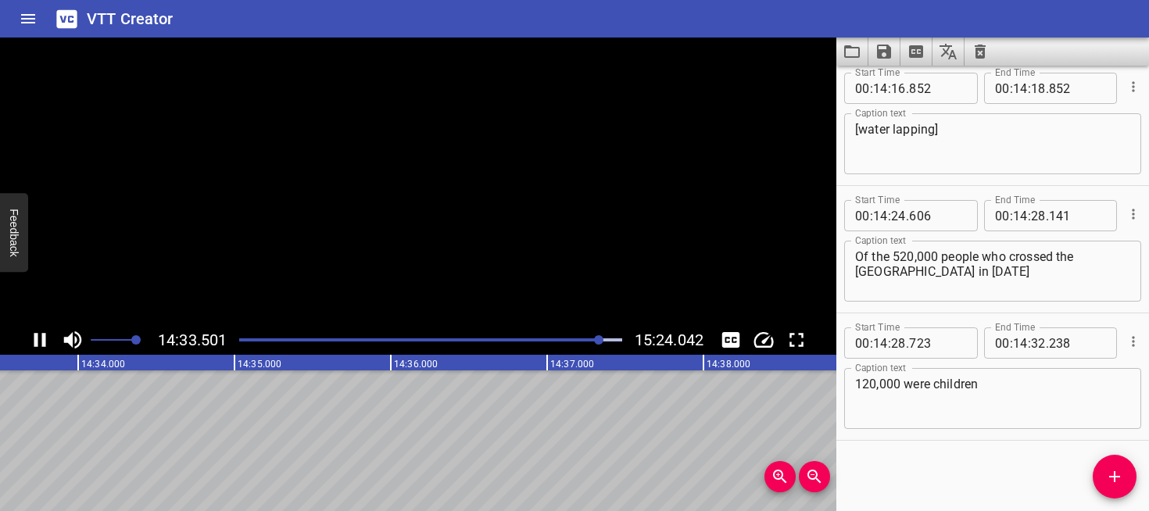
click at [42, 335] on icon "Play/Pause" at bounding box center [40, 340] width 12 height 14
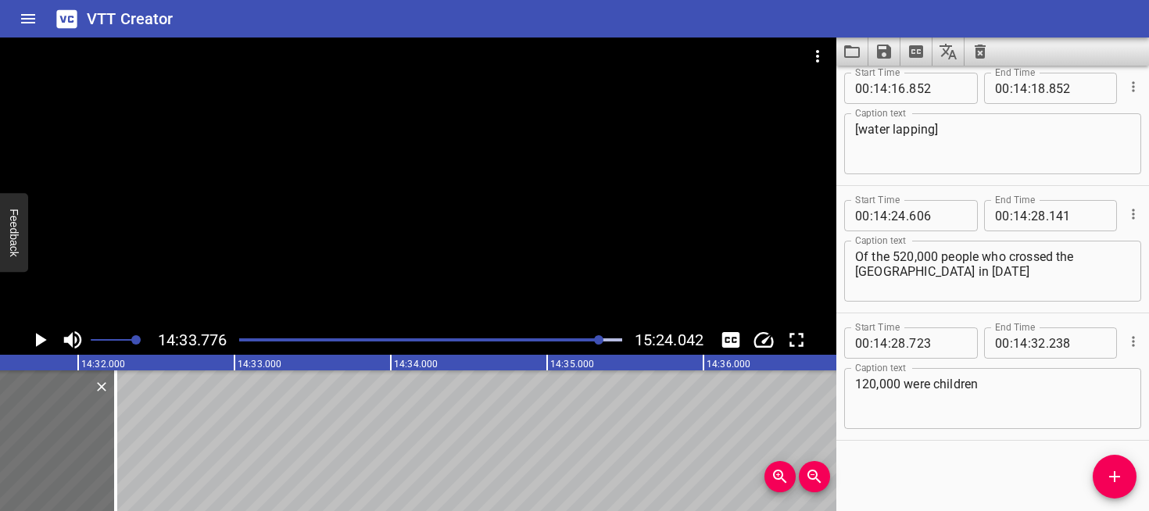
scroll to position [0, 136239]
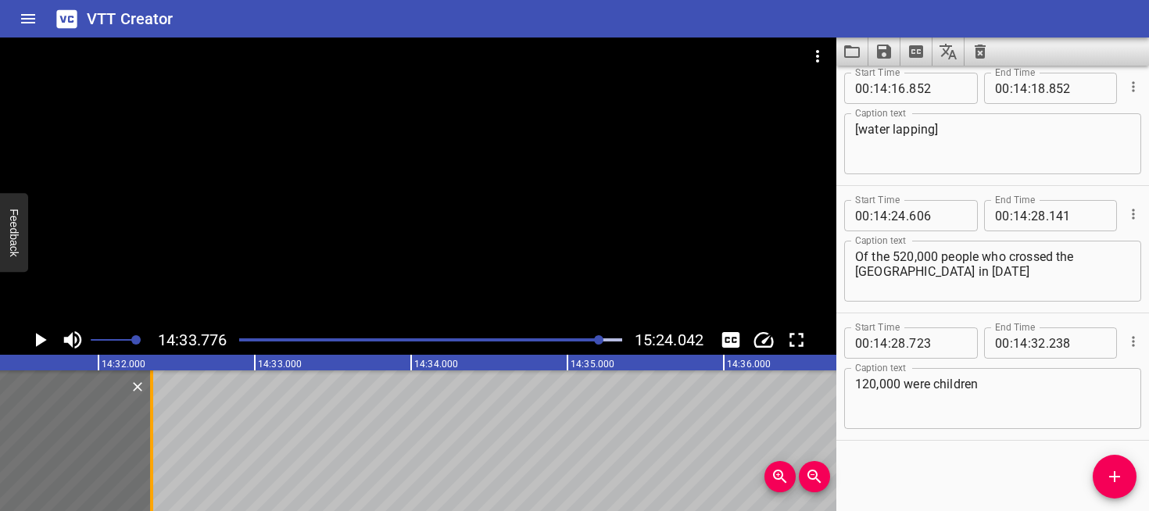
drag, startPoint x: 136, startPoint y: 442, endPoint x: 163, endPoint y: 443, distance: 26.6
click at [153, 443] on div at bounding box center [151, 441] width 3 height 141
type input "418"
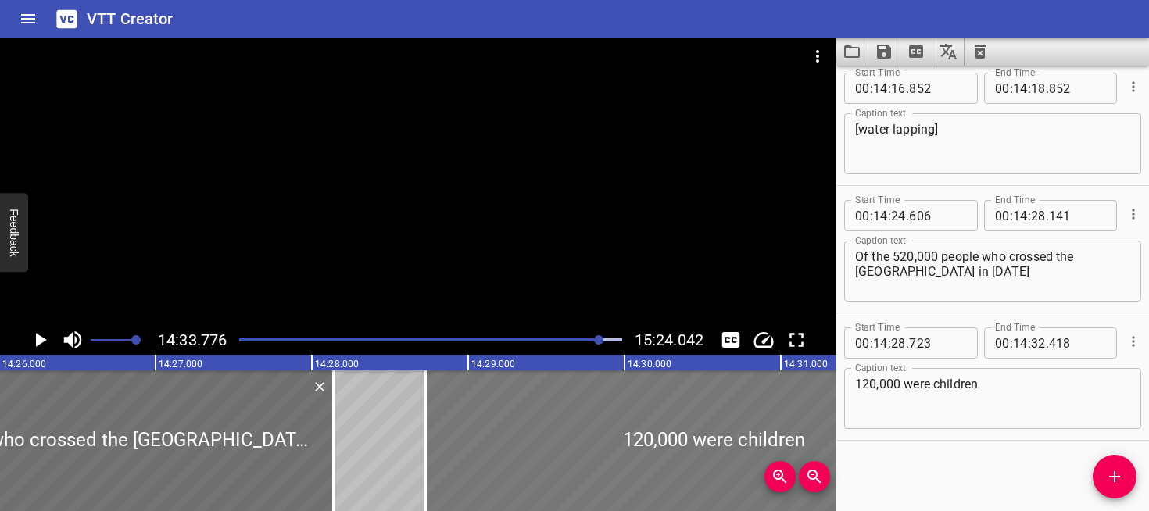
scroll to position [0, 135369]
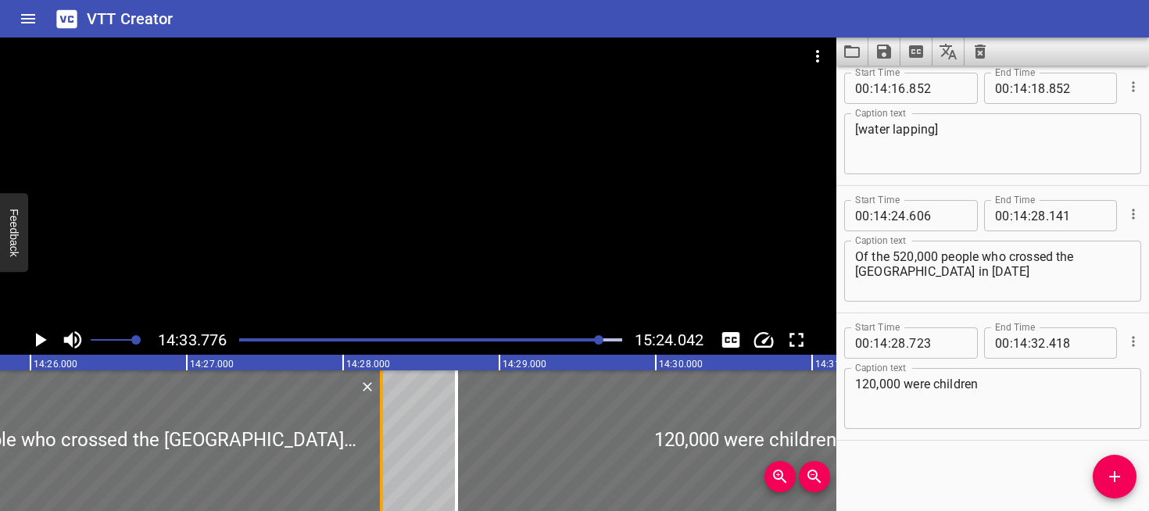
drag, startPoint x: 367, startPoint y: 454, endPoint x: 386, endPoint y: 454, distance: 19.5
click at [386, 454] on div at bounding box center [382, 441] width 16 height 141
type input "266"
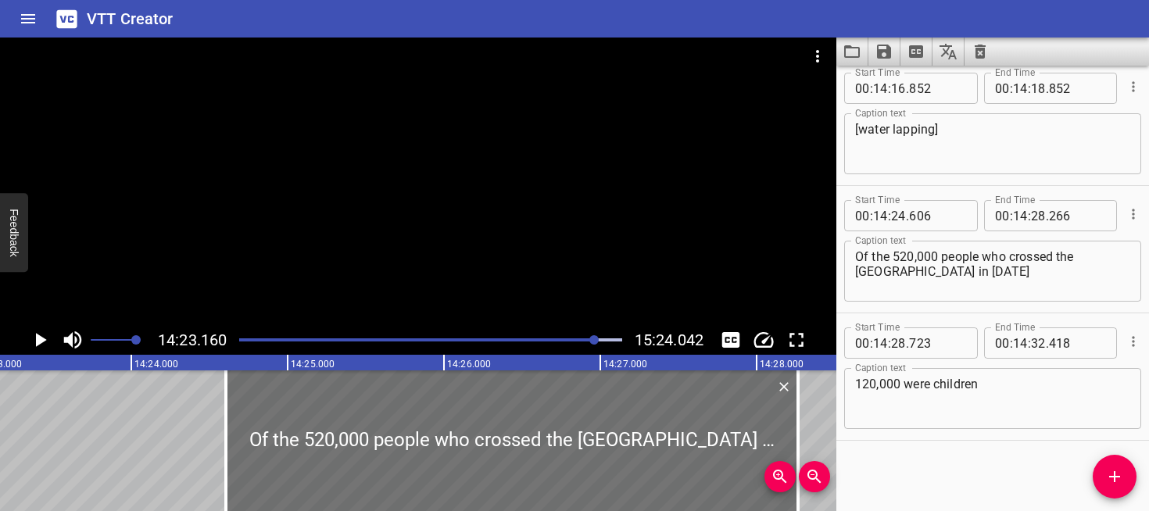
click at [38, 338] on icon "Play/Pause" at bounding box center [41, 340] width 11 height 14
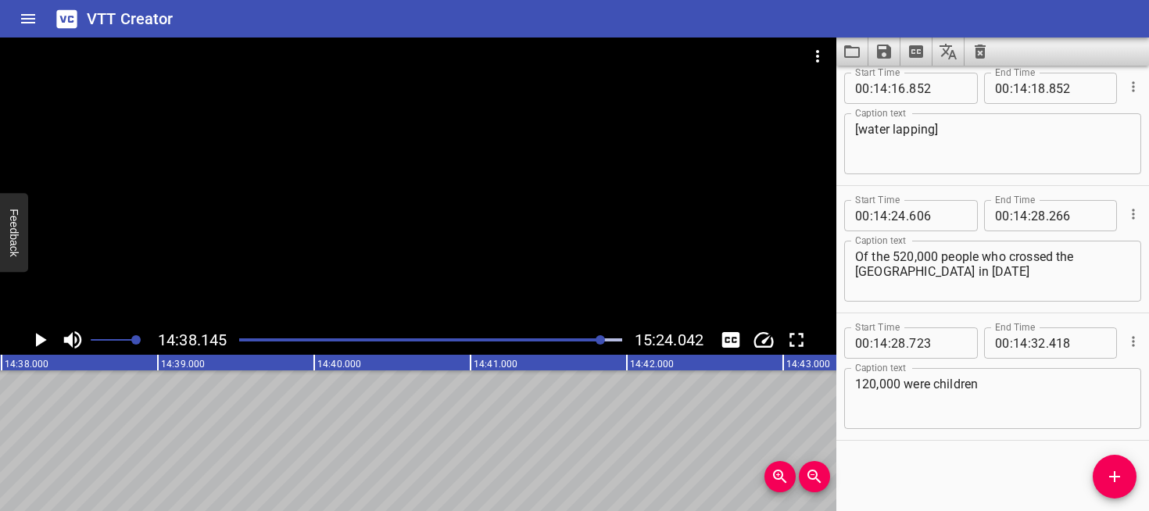
scroll to position [0, 137298]
click at [886, 57] on icon "Save captions to file" at bounding box center [884, 52] width 14 height 14
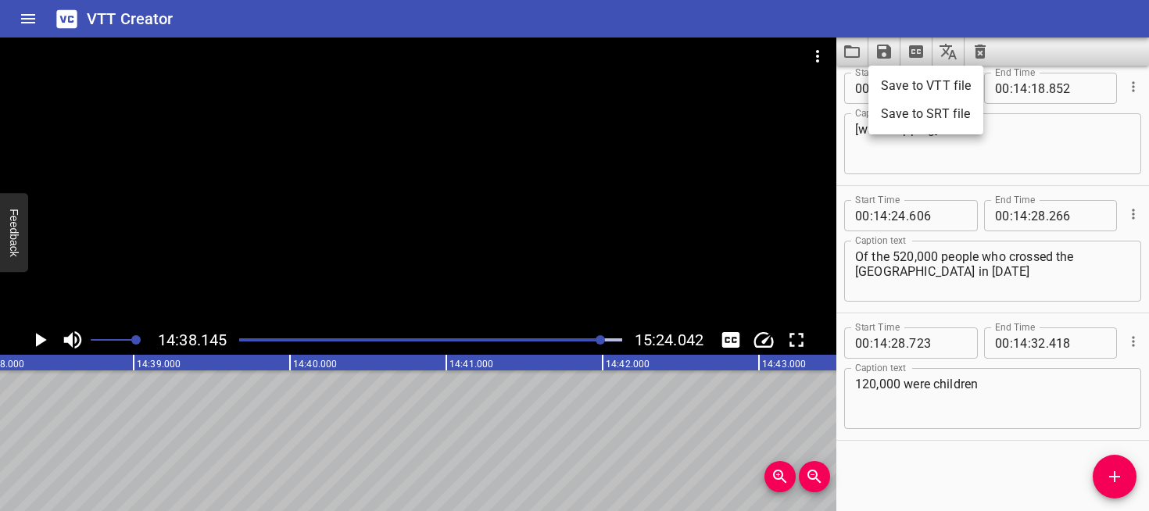
click at [897, 78] on li "Save to VTT file" at bounding box center [926, 86] width 115 height 28
